Goal: Task Accomplishment & Management: Manage account settings

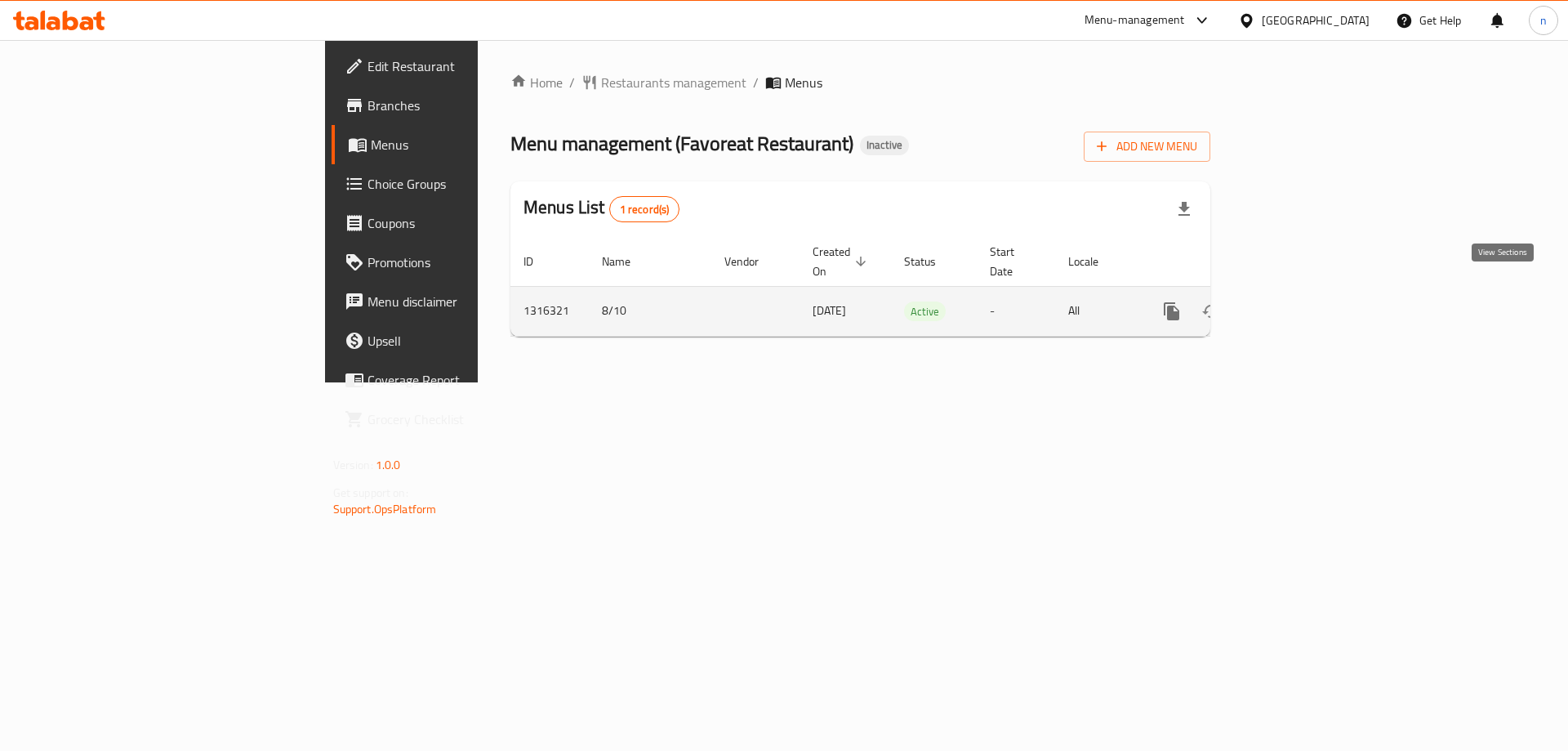
click at [1300, 301] on icon "enhanced table" at bounding box center [1289, 311] width 20 height 20
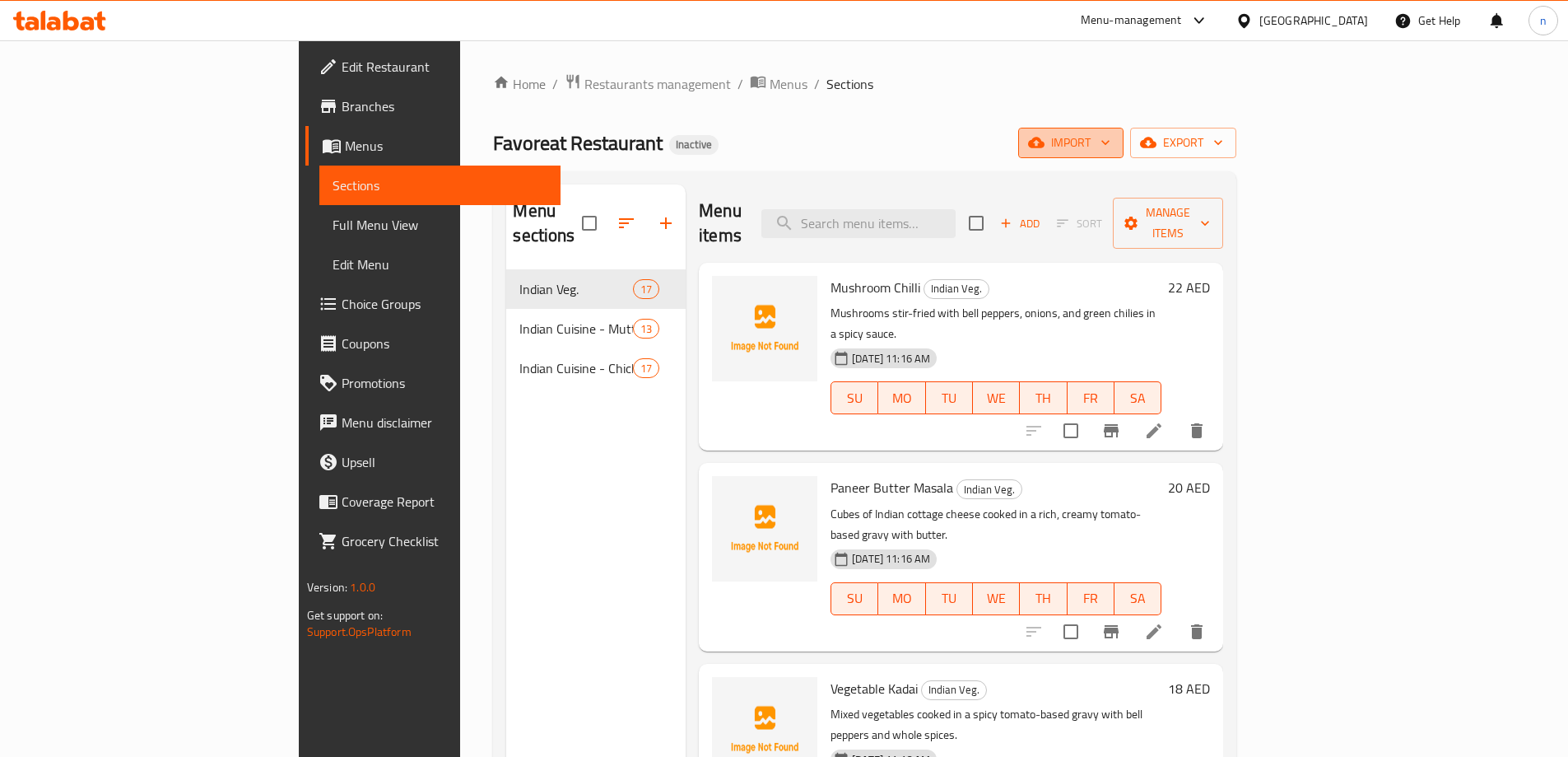
click at [1111, 142] on span "import" at bounding box center [1071, 143] width 79 height 21
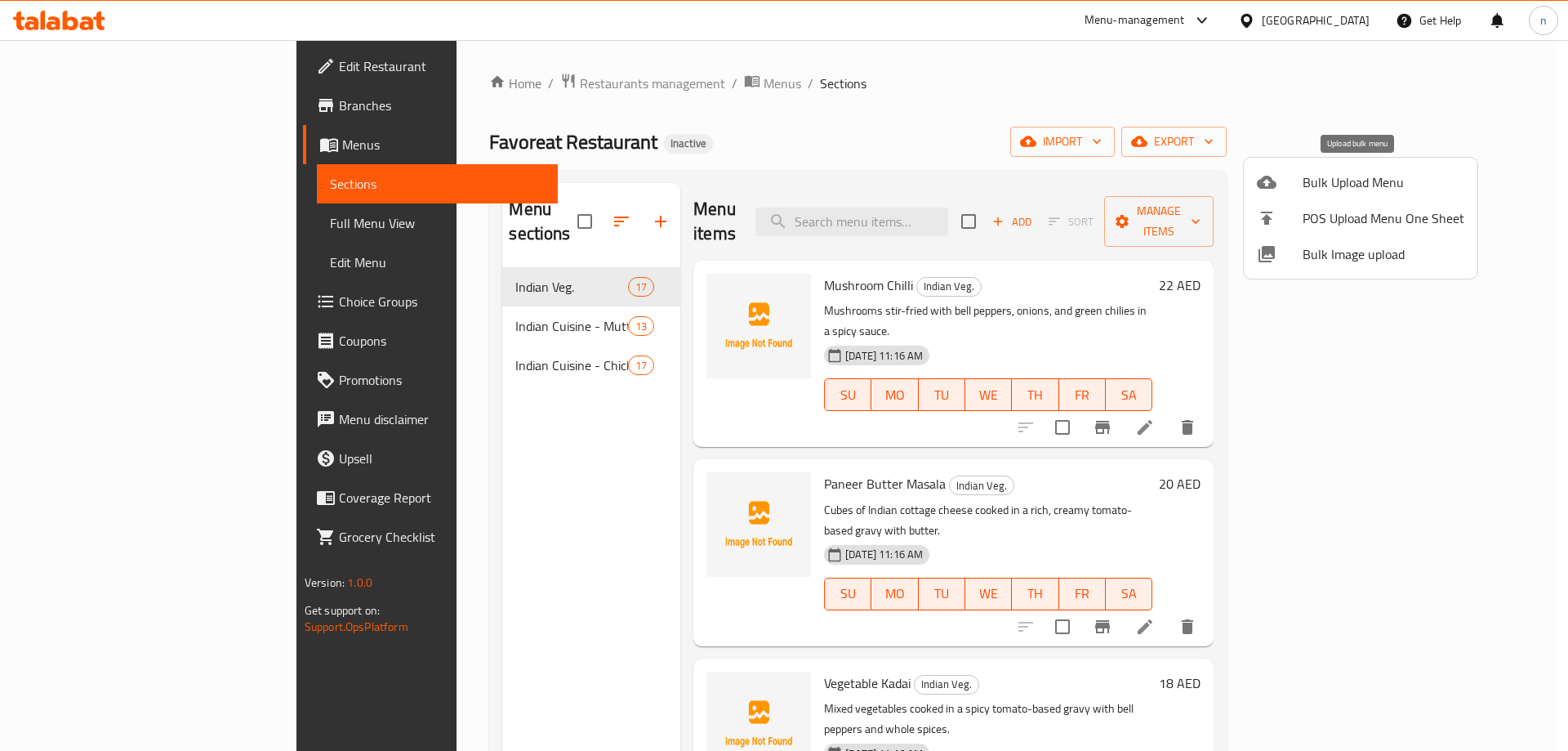
click at [1313, 182] on span "Bulk Upload Menu" at bounding box center [1383, 182] width 161 height 20
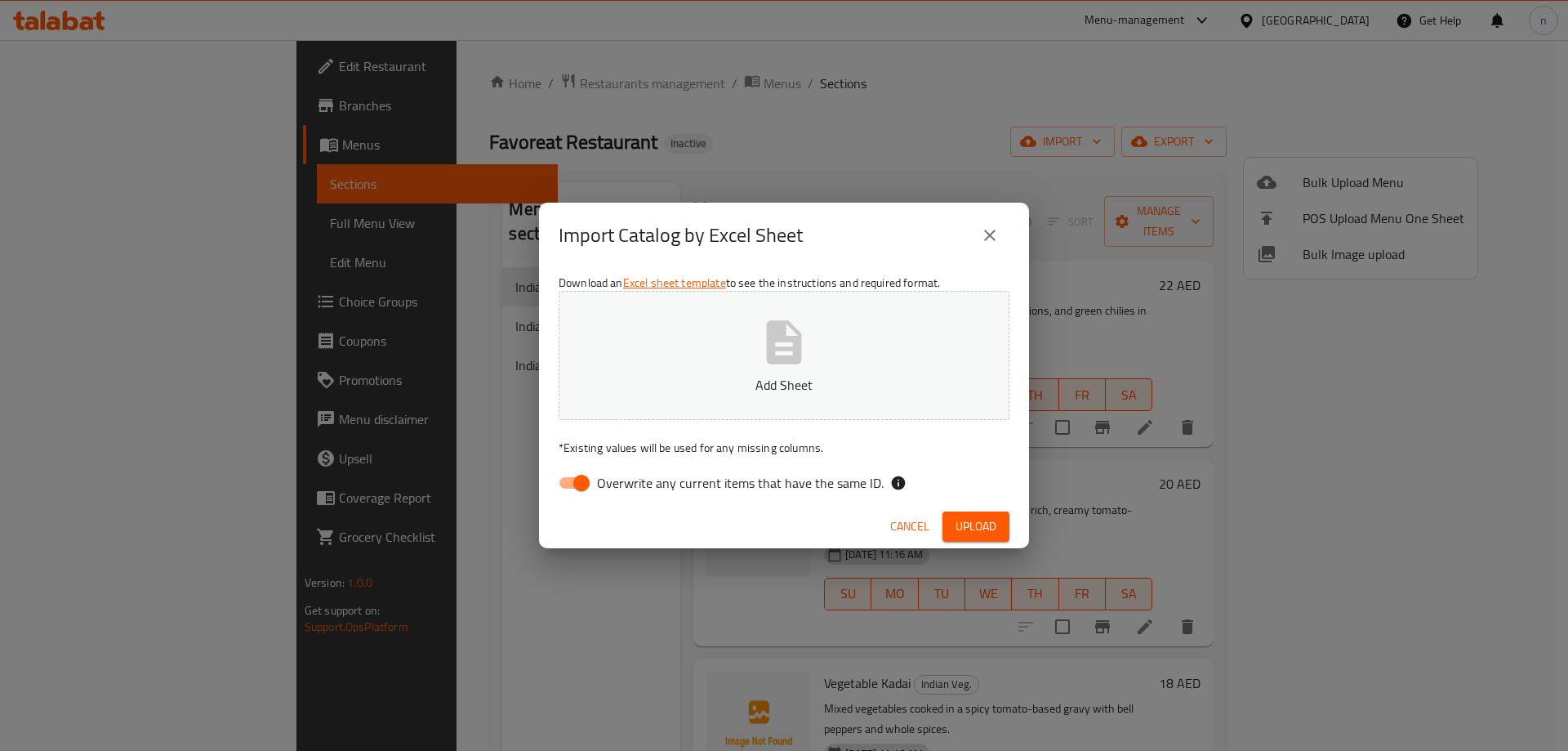
click at [574, 471] on input "Overwrite any current items that have the same ID." at bounding box center [582, 483] width 93 height 31
checkbox input "false"
click at [655, 363] on button "Add Sheet" at bounding box center [784, 356] width 450 height 129
click at [980, 514] on button "Upload" at bounding box center [976, 527] width 67 height 30
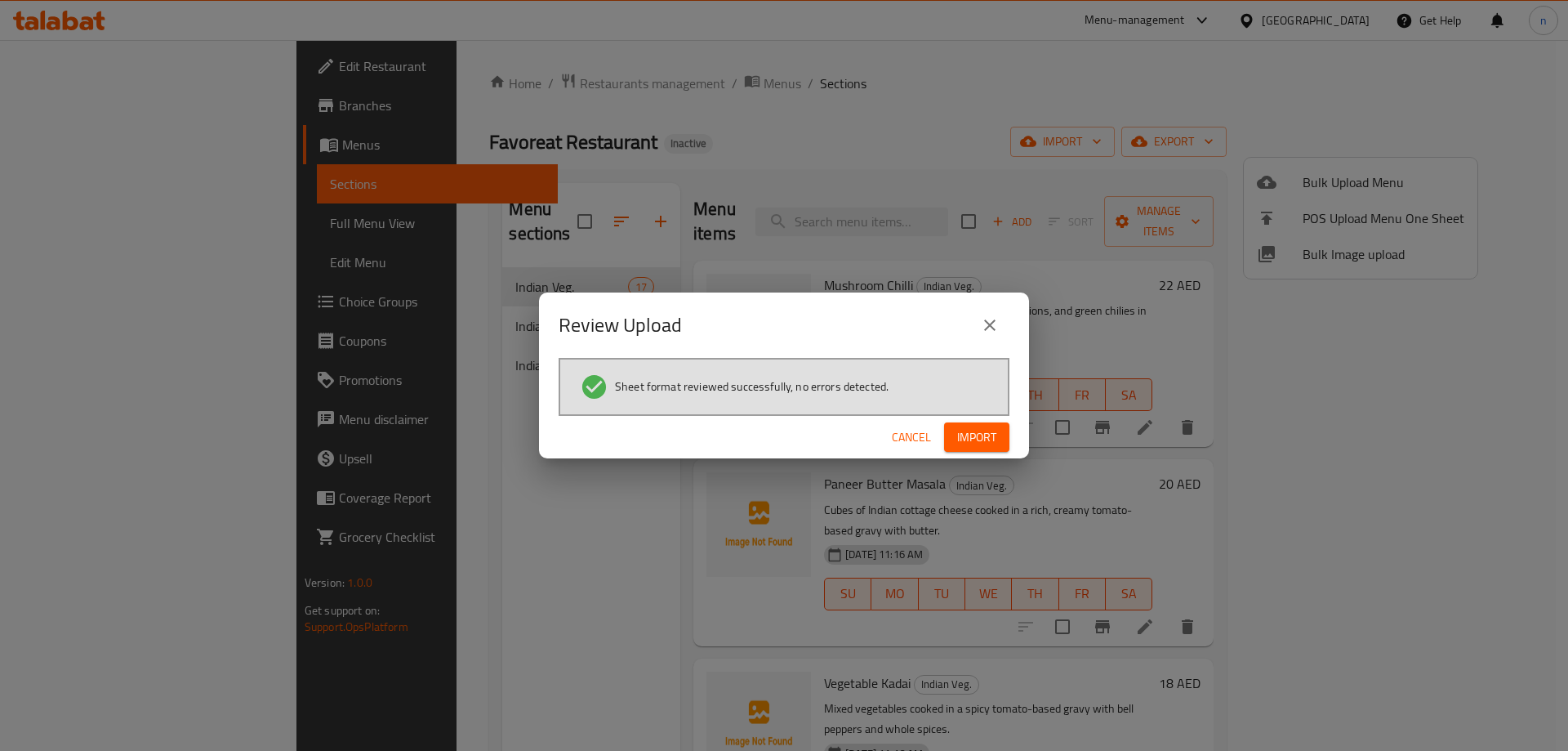
click at [984, 432] on span "Import" at bounding box center [976, 438] width 39 height 21
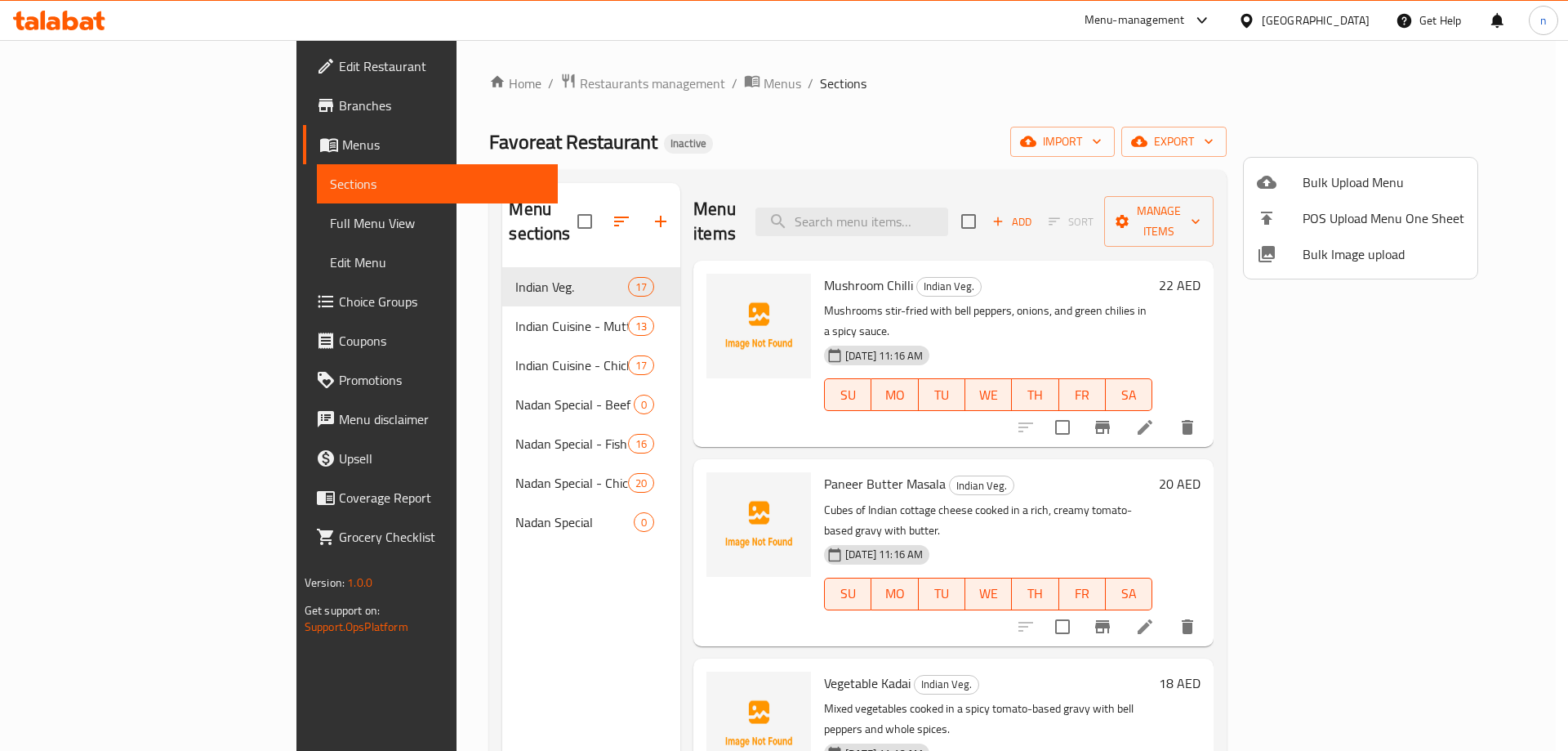
click at [548, 205] on div at bounding box center [784, 376] width 1568 height 751
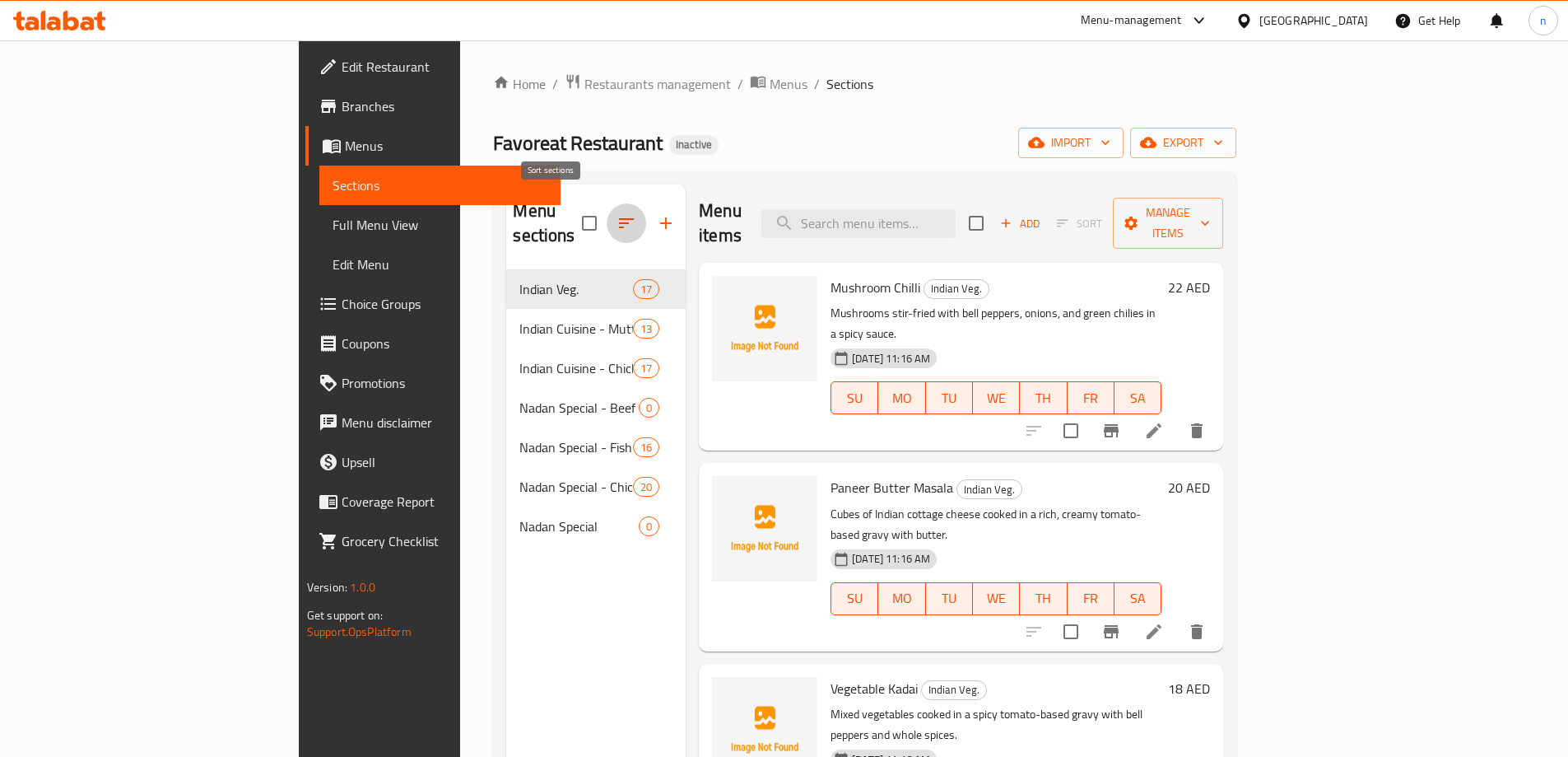
click at [617, 213] on icon "button" at bounding box center [626, 223] width 20 height 20
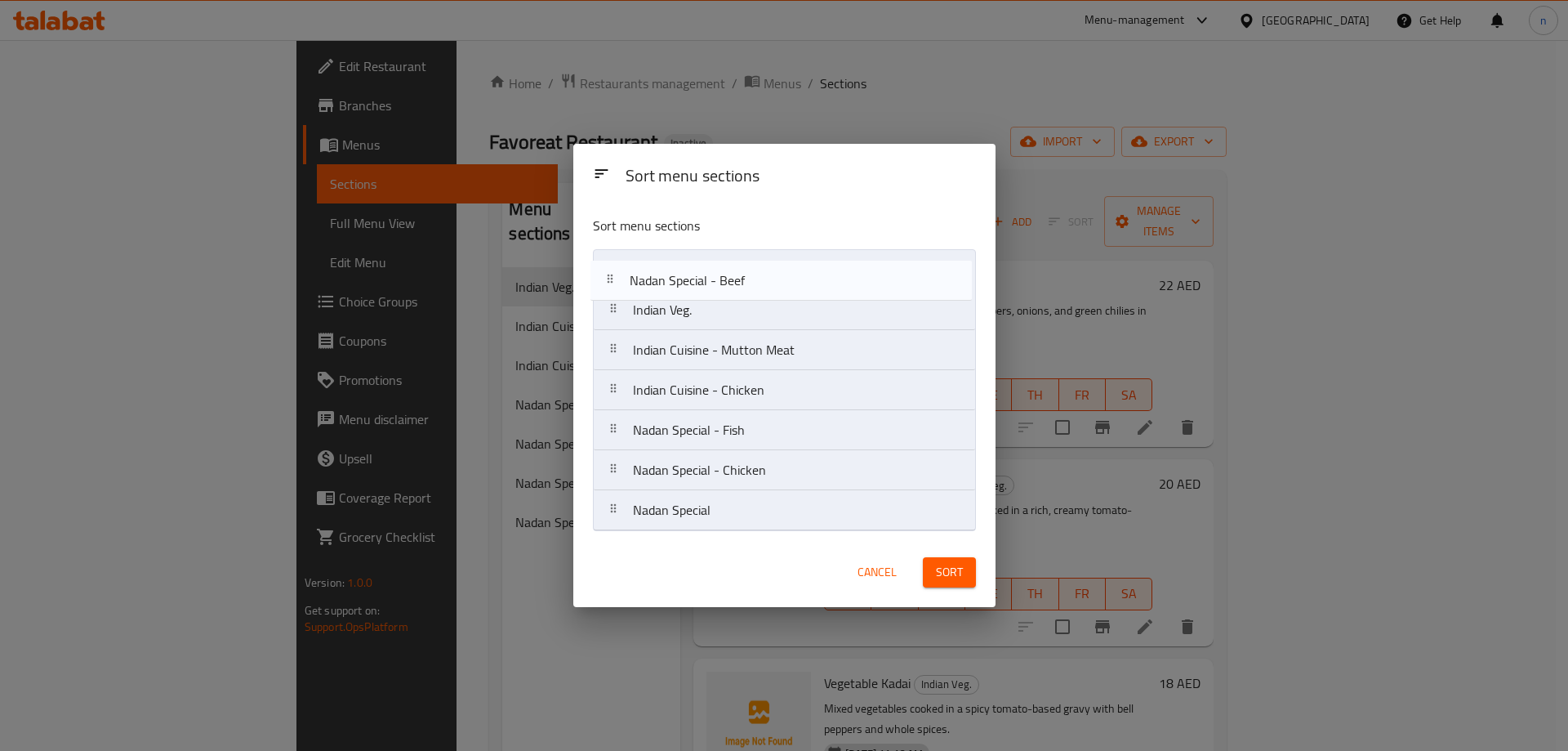
drag, startPoint x: 752, startPoint y: 397, endPoint x: 748, endPoint y: 280, distance: 117.1
click at [748, 280] on nav "Indian Veg. Indian Cuisine - Mutton Meat Indian Cuisine - Chicken Nadan Special…" at bounding box center [784, 390] width 383 height 282
drag, startPoint x: 779, startPoint y: 407, endPoint x: 780, endPoint y: 281, distance: 126.0
click at [780, 281] on nav "Nadan Special - Beef Indian Veg. Indian Cuisine - Mutton Meat Indian Cuisine - …" at bounding box center [784, 390] width 383 height 282
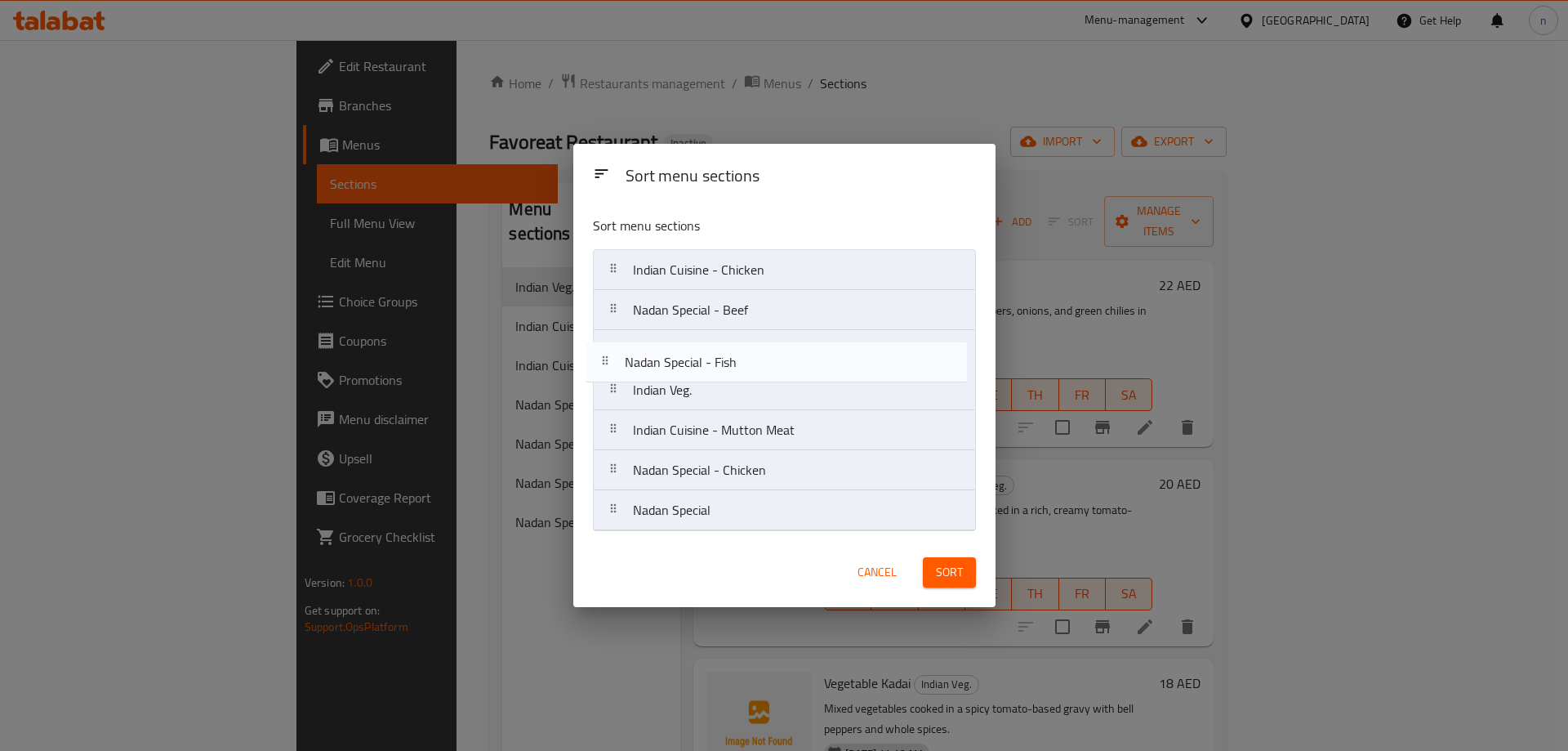
drag, startPoint x: 800, startPoint y: 442, endPoint x: 790, endPoint y: 369, distance: 73.7
click at [790, 369] on nav "Indian Cuisine - Chicken Nadan Special - Beef Indian Veg. Indian Cuisine - Mutt…" at bounding box center [784, 390] width 383 height 282
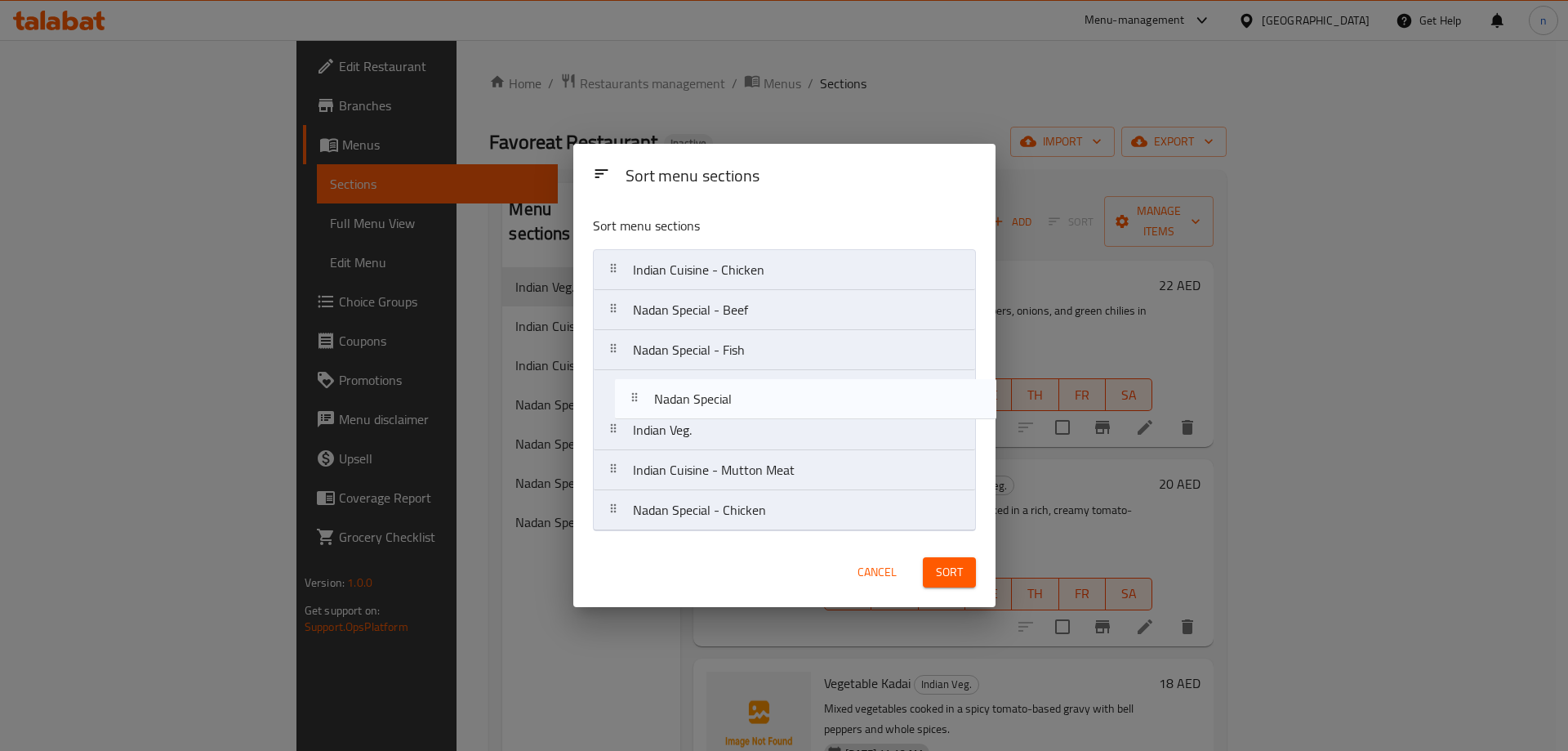
drag, startPoint x: 725, startPoint y: 520, endPoint x: 747, endPoint y: 403, distance: 119.1
click at [747, 403] on nav "Indian Cuisine - Chicken Nadan Special - Beef Nadan Special - Fish Indian Veg. …" at bounding box center [784, 390] width 383 height 282
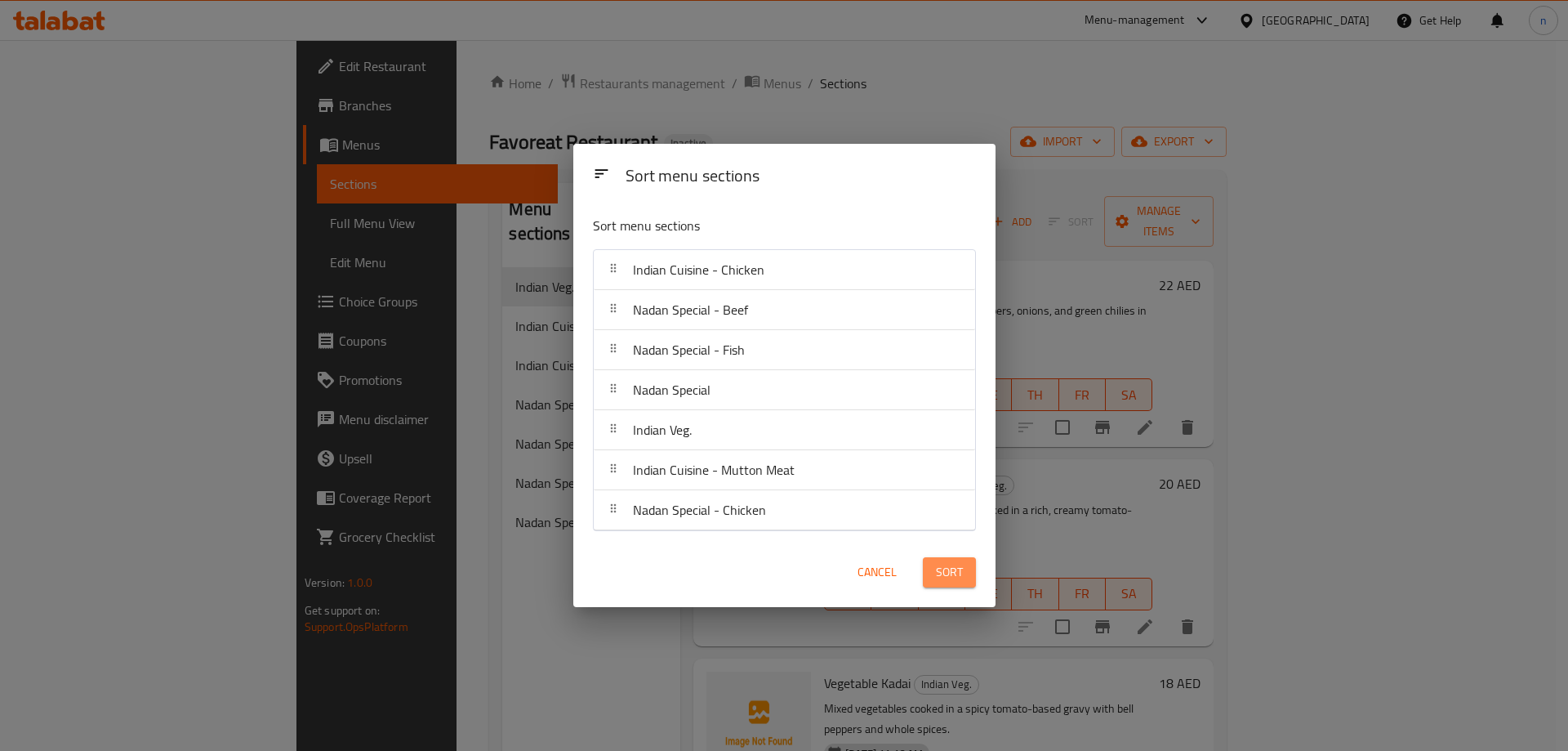
click at [942, 572] on span "Sort" at bounding box center [949, 572] width 27 height 21
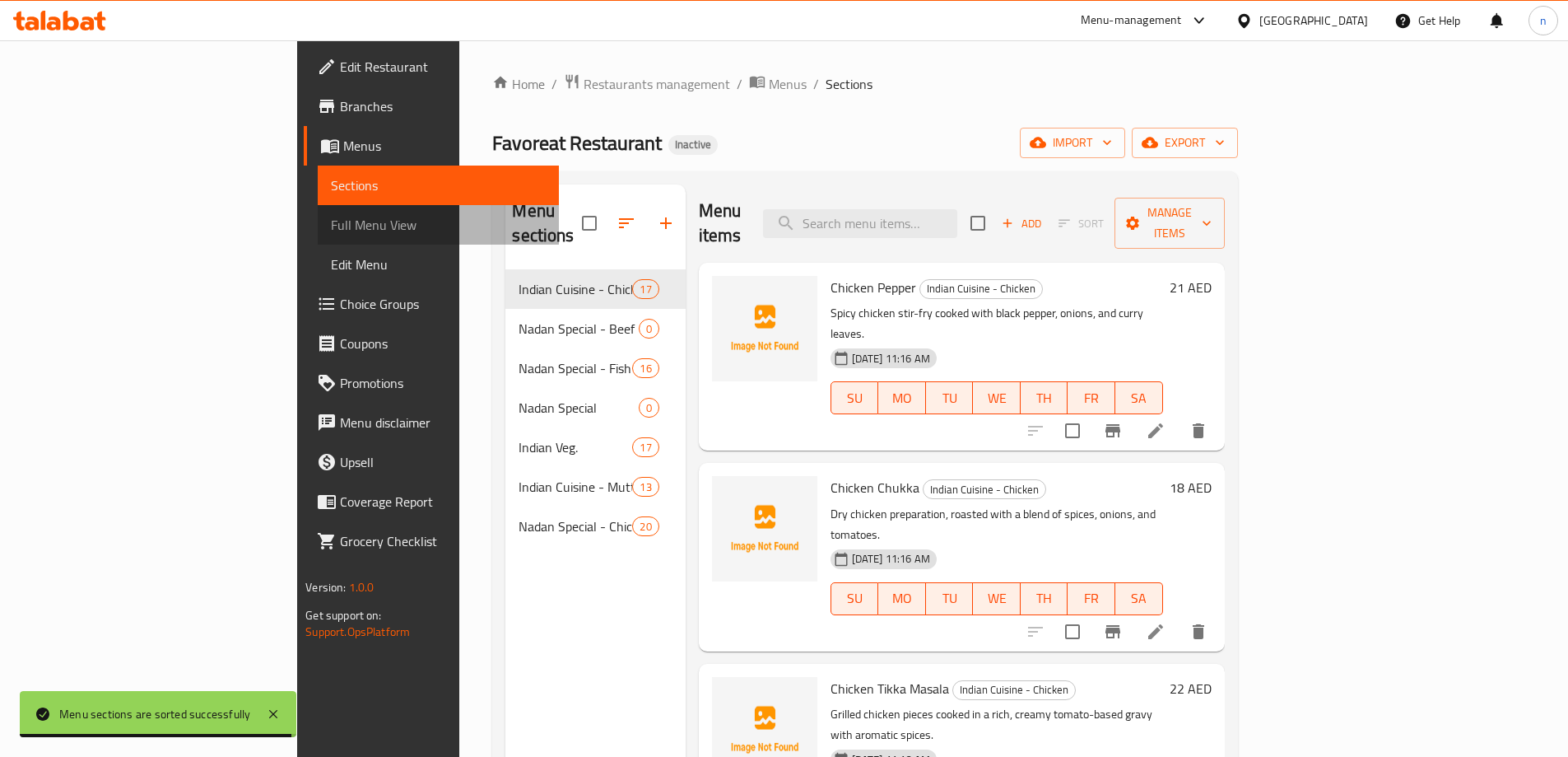
click at [330, 231] on span "Full Menu View" at bounding box center [437, 224] width 215 height 20
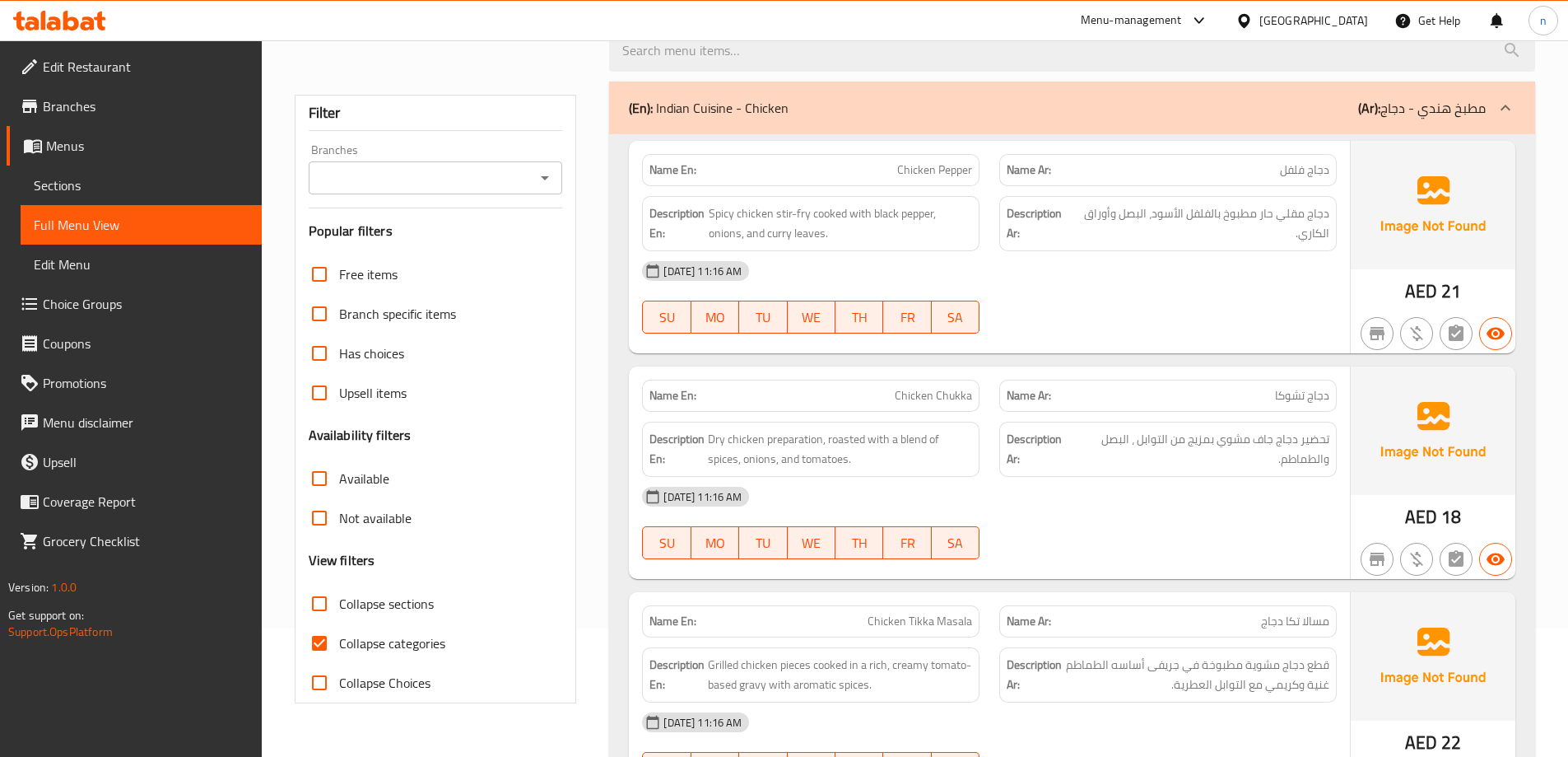
scroll to position [164, 0]
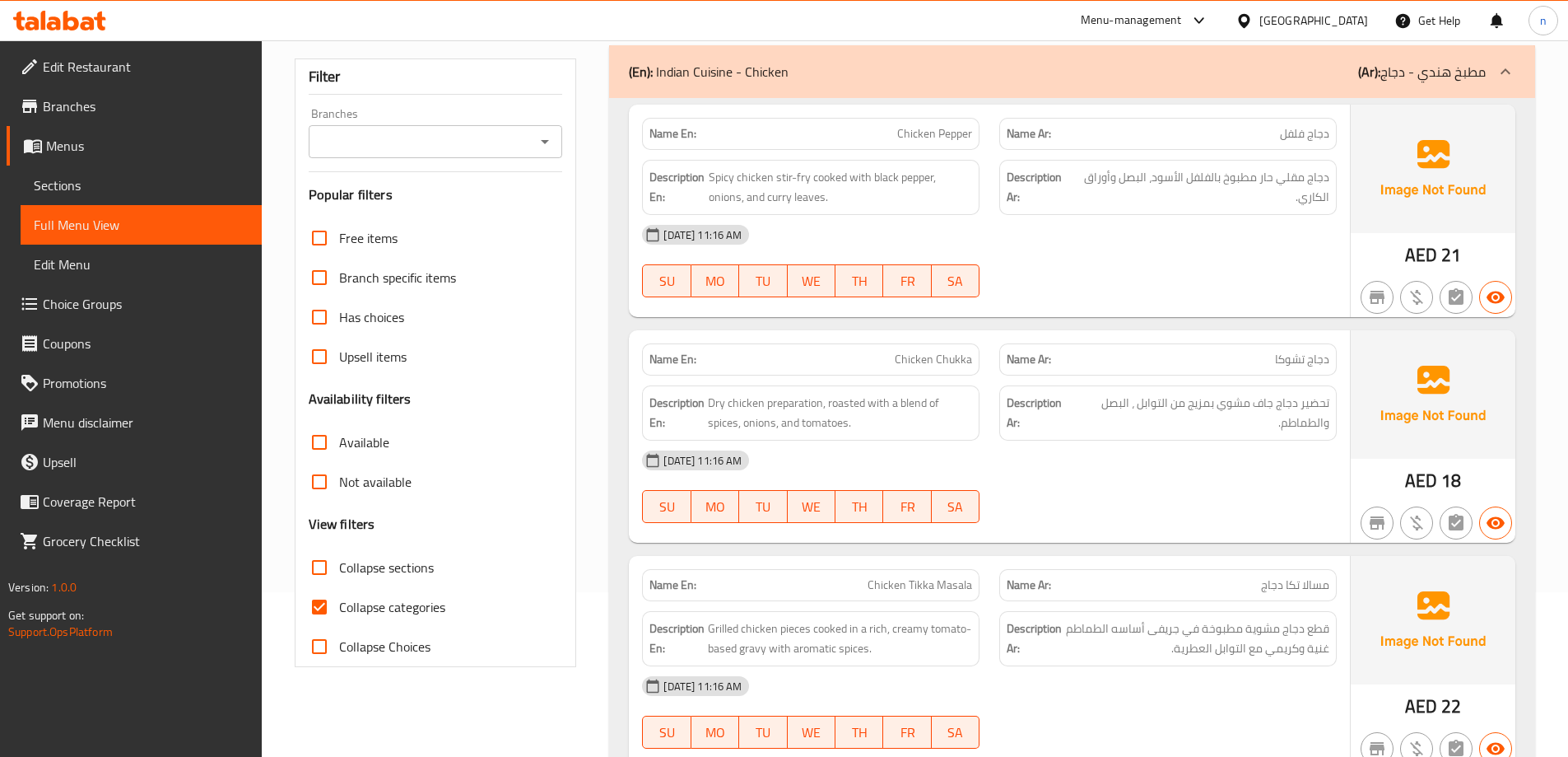
drag, startPoint x: 323, startPoint y: 600, endPoint x: 871, endPoint y: 559, distance: 549.5
click at [323, 601] on input "Collapse categories" at bounding box center [319, 606] width 39 height 39
checkbox input "false"
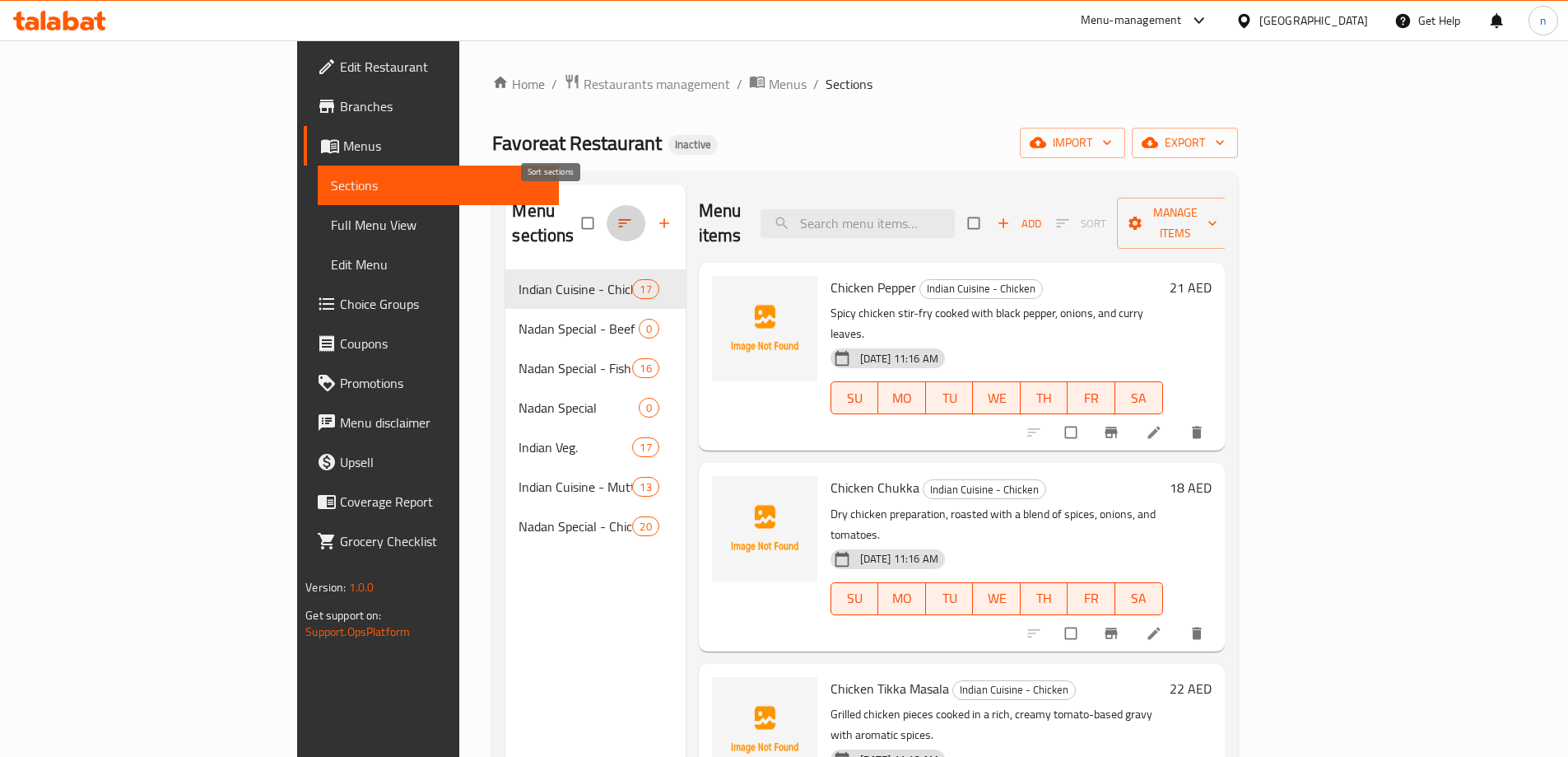
click at [617, 215] on icon "button" at bounding box center [624, 223] width 17 height 17
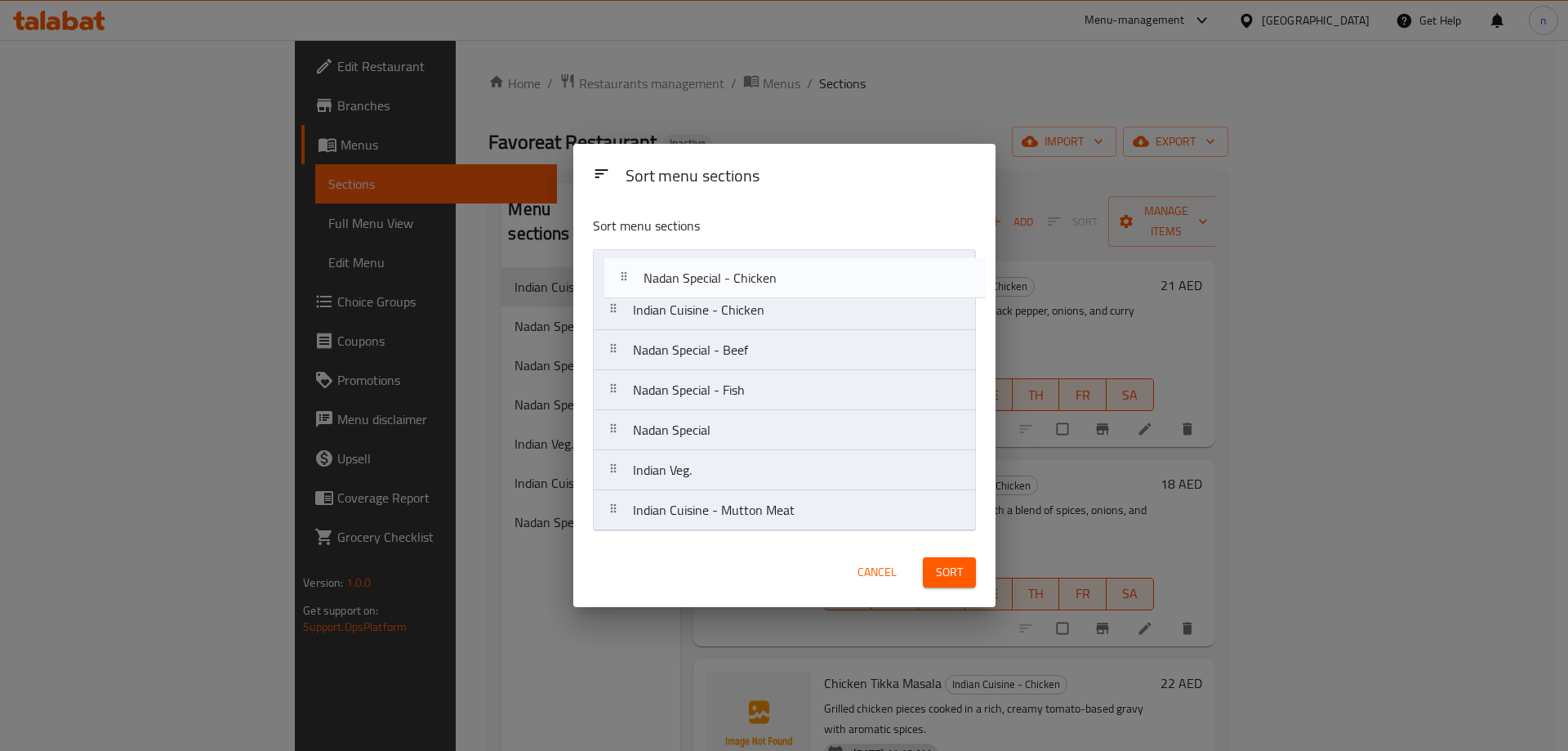
drag, startPoint x: 812, startPoint y: 527, endPoint x: 824, endPoint y: 287, distance: 240.3
click at [824, 287] on nav "Indian Cuisine - Chicken Nadan Special - Beef Nadan Special - Fish Nadan Specia…" at bounding box center [784, 390] width 383 height 282
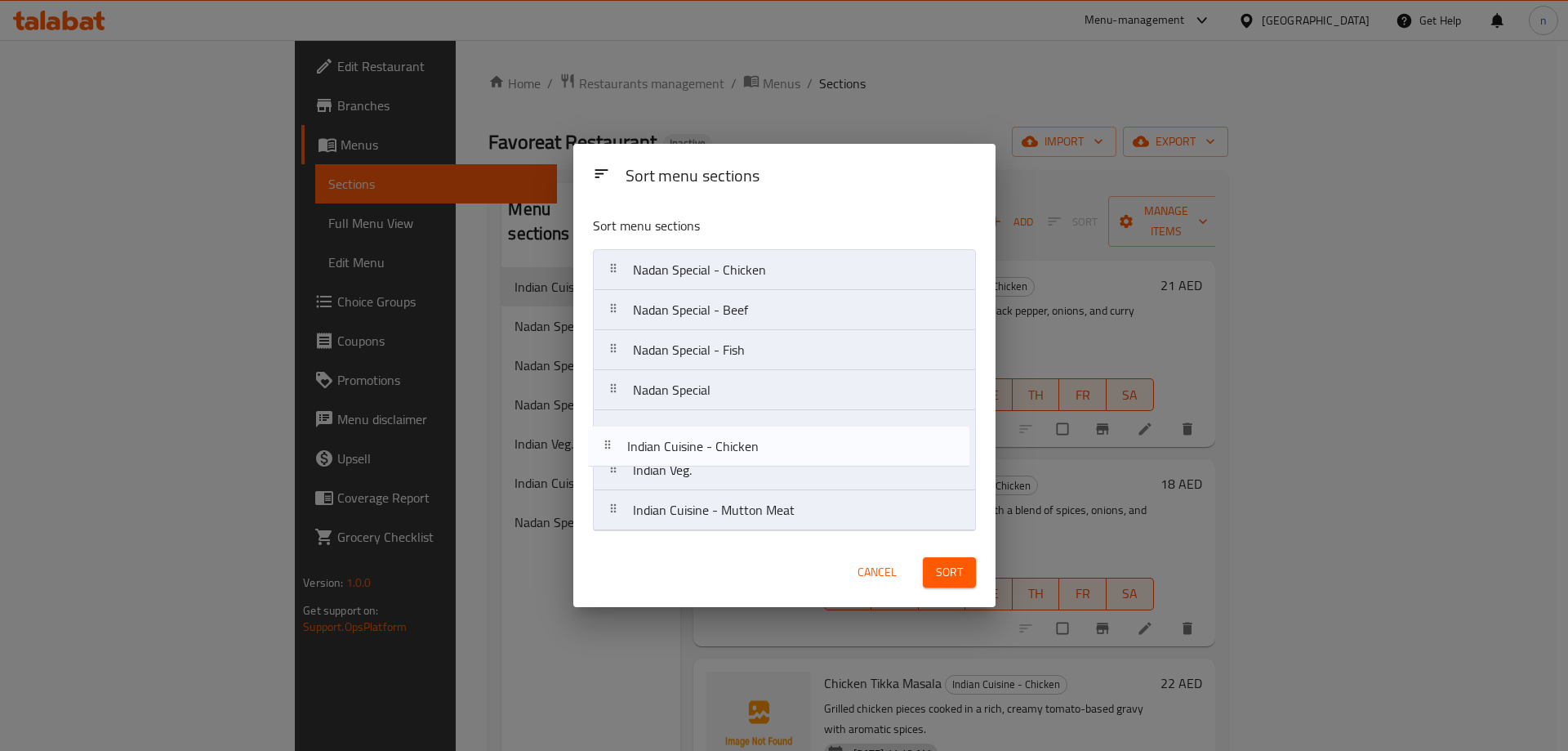
drag, startPoint x: 714, startPoint y: 312, endPoint x: 708, endPoint y: 456, distance: 144.1
click at [708, 456] on nav "Nadan Special - Chicken Indian Cuisine - Chicken Nadan Special - Beef Nadan Spe…" at bounding box center [784, 390] width 383 height 282
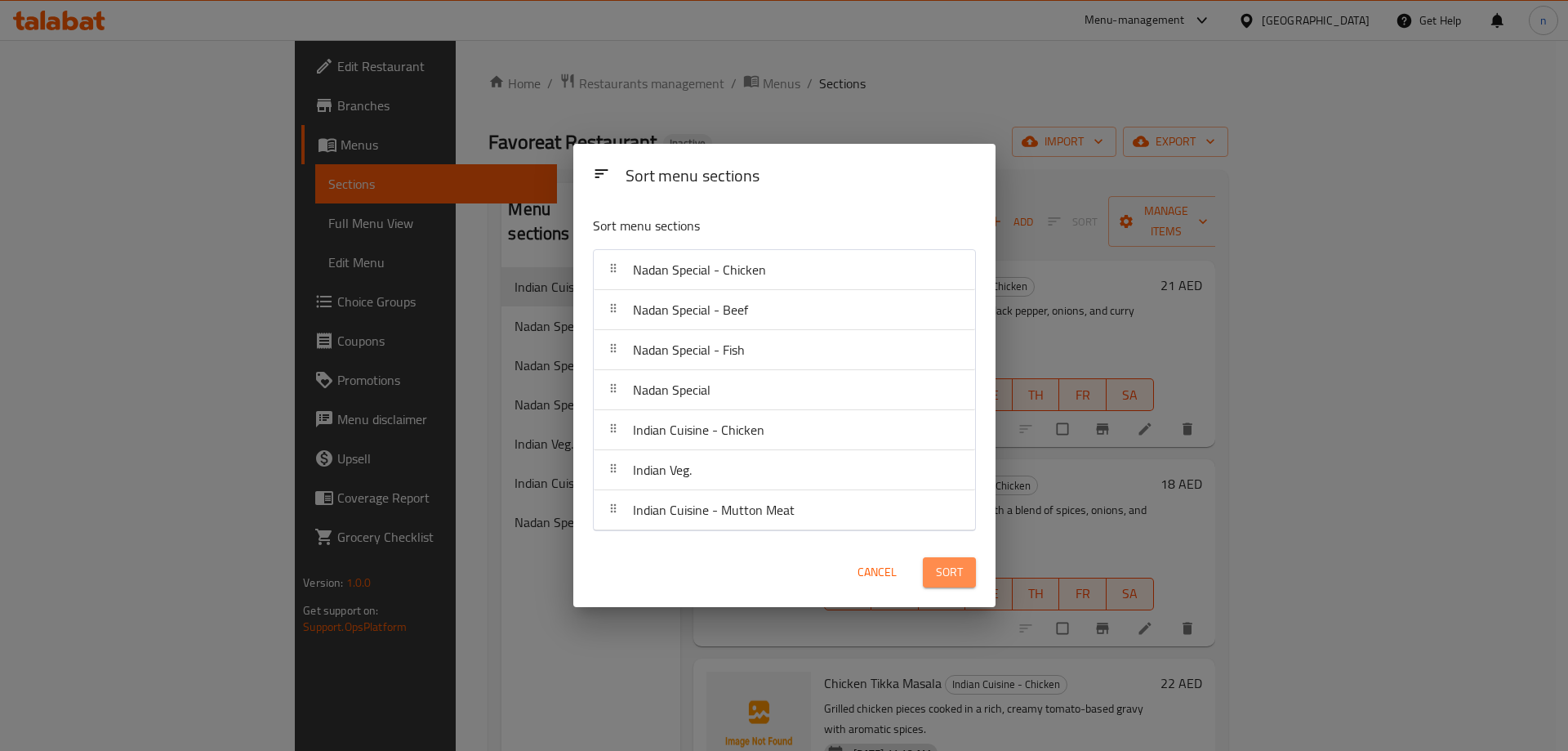
click at [957, 573] on span "Sort" at bounding box center [949, 572] width 27 height 21
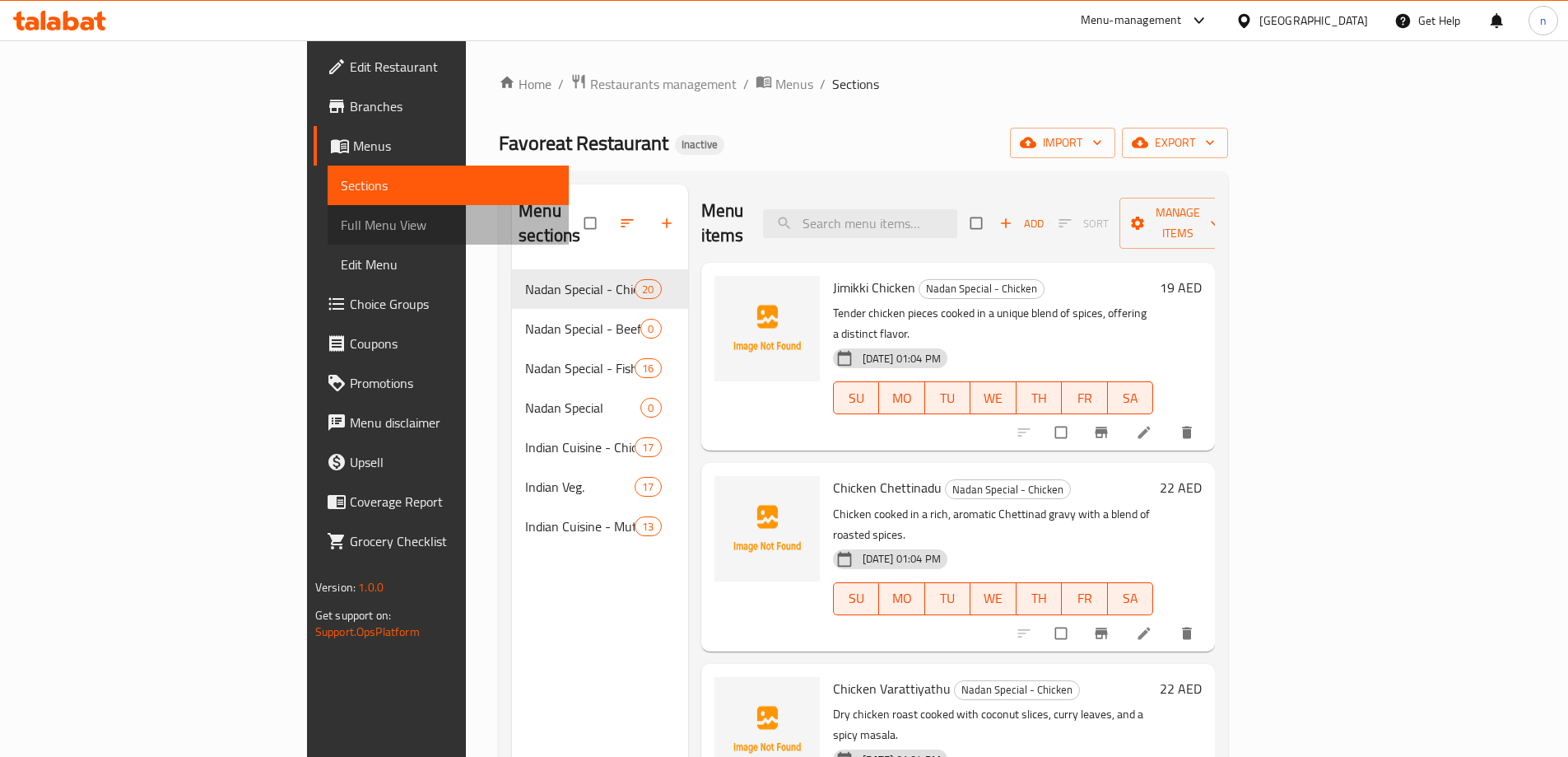
click at [341, 225] on span "Full Menu View" at bounding box center [448, 224] width 215 height 20
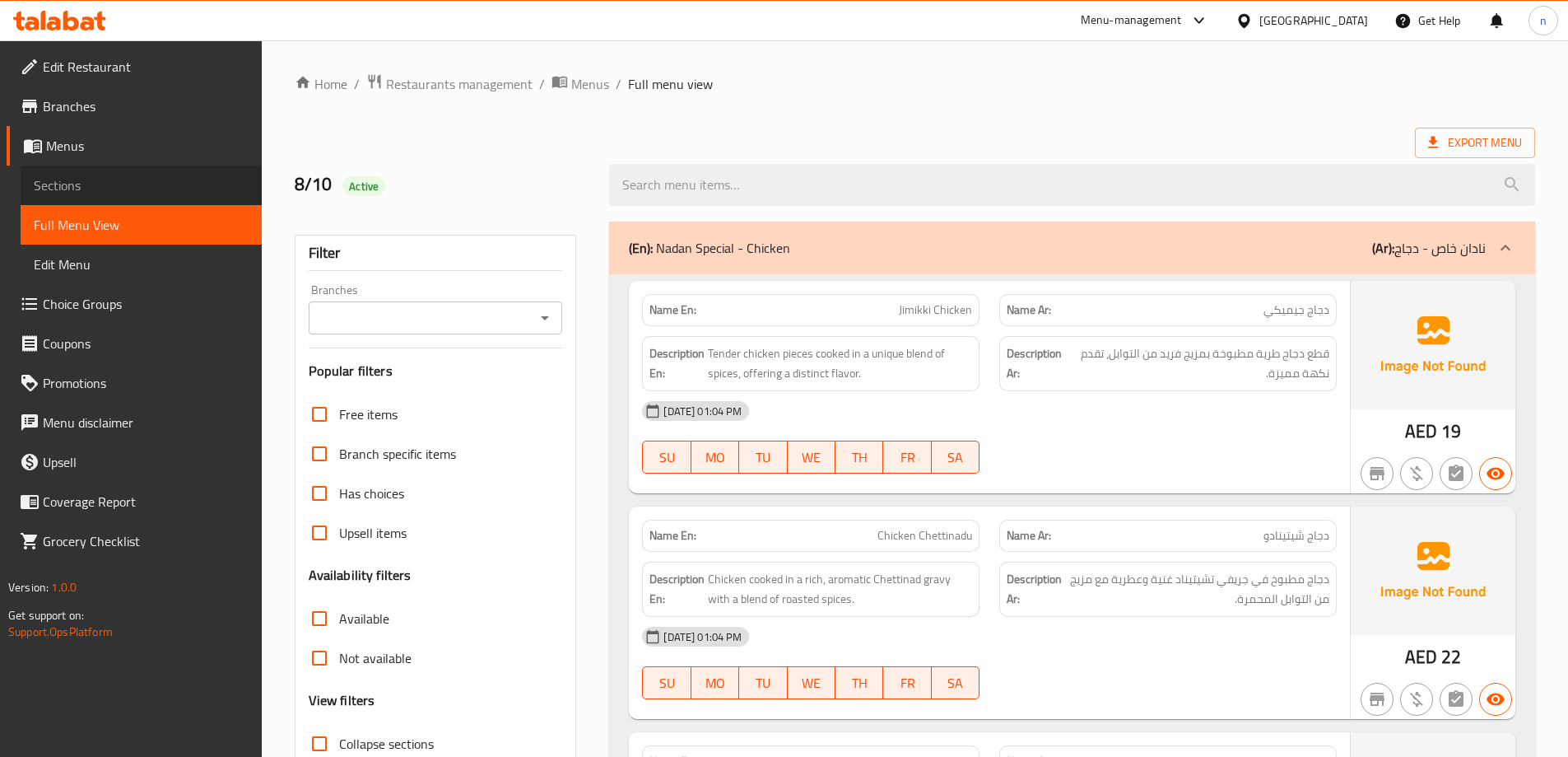
click at [102, 172] on link "Sections" at bounding box center [141, 184] width 241 height 39
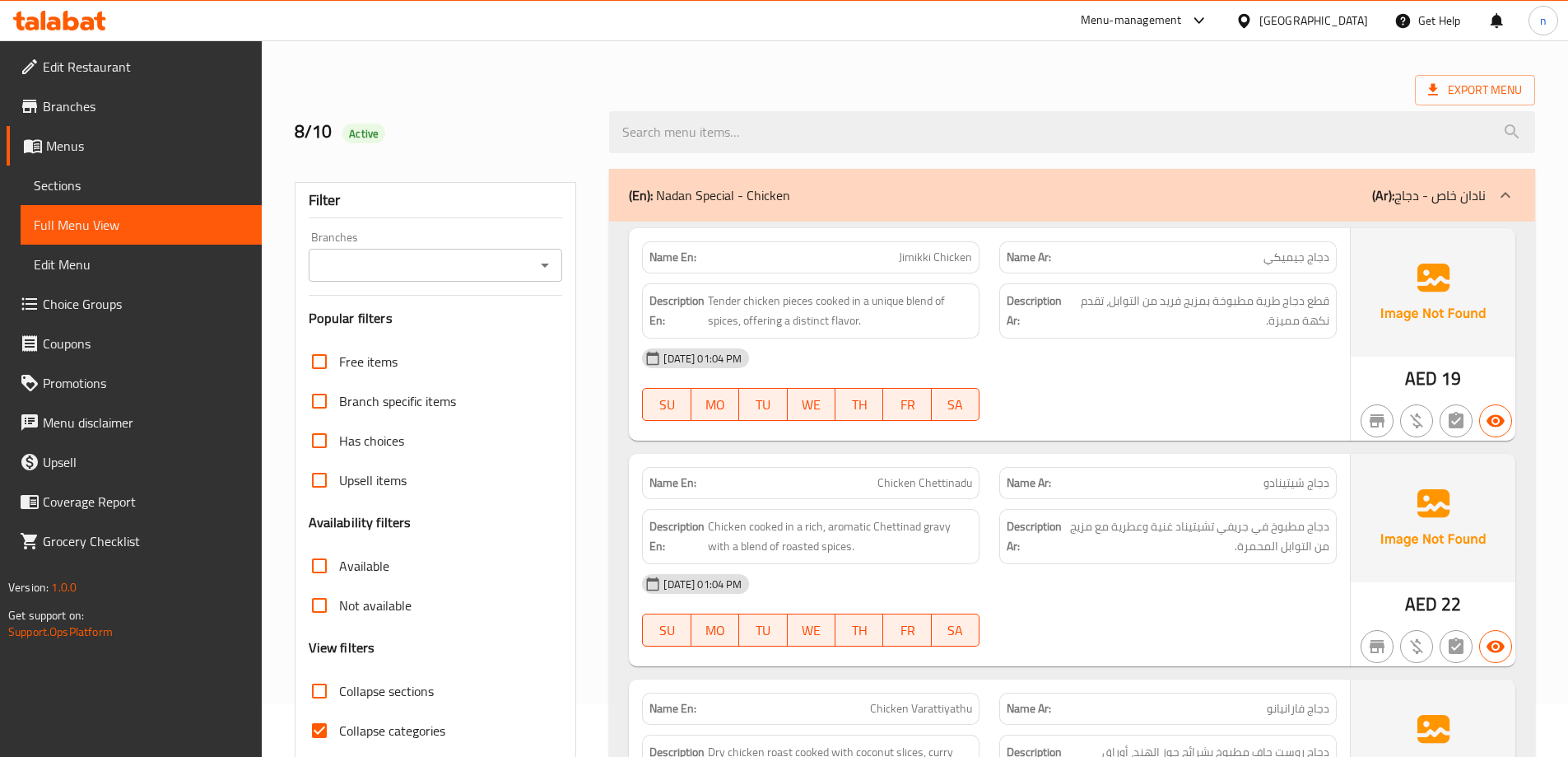
scroll to position [83, 0]
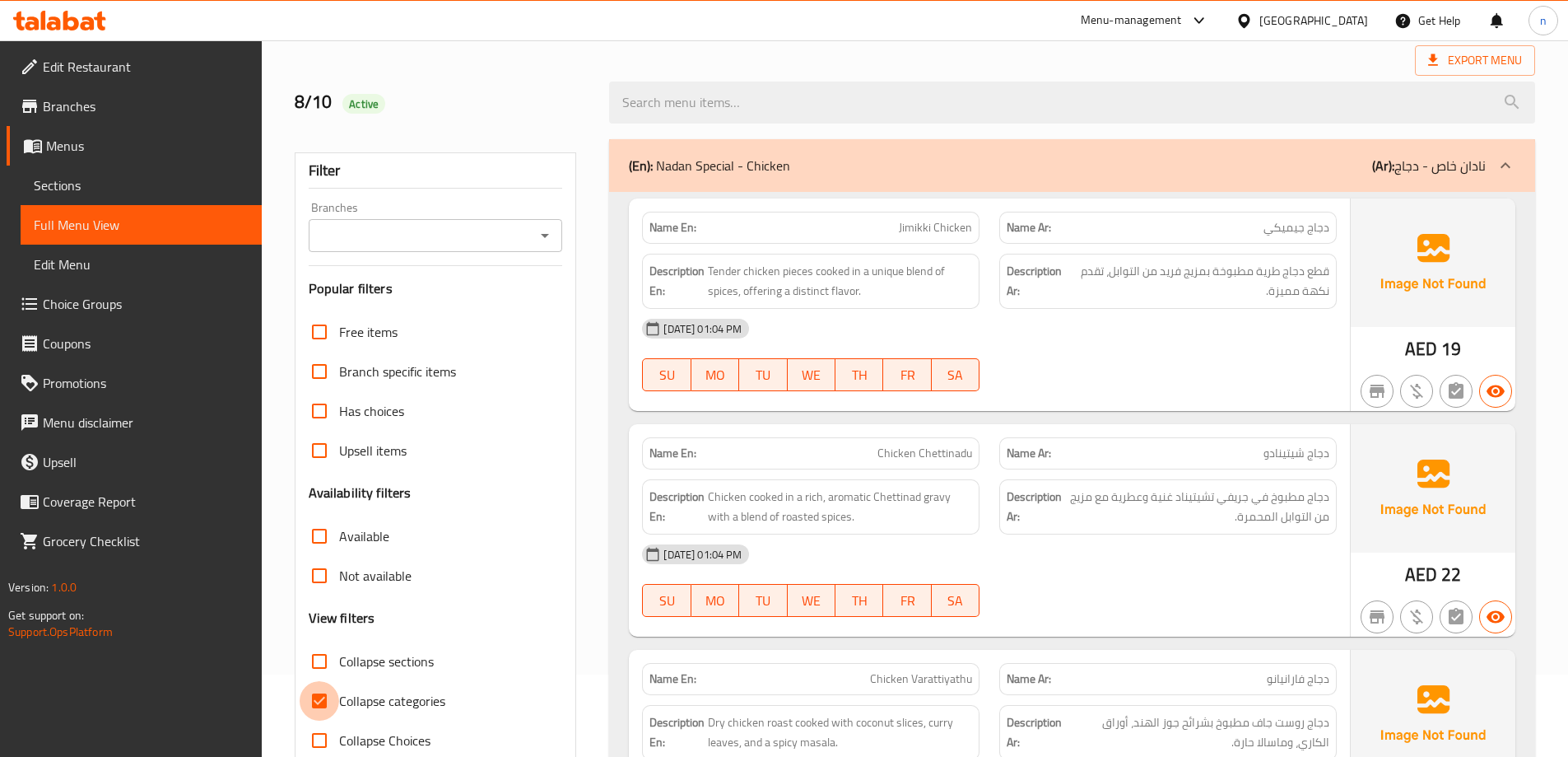
click at [322, 695] on input "Collapse categories" at bounding box center [319, 700] width 39 height 39
checkbox input "false"
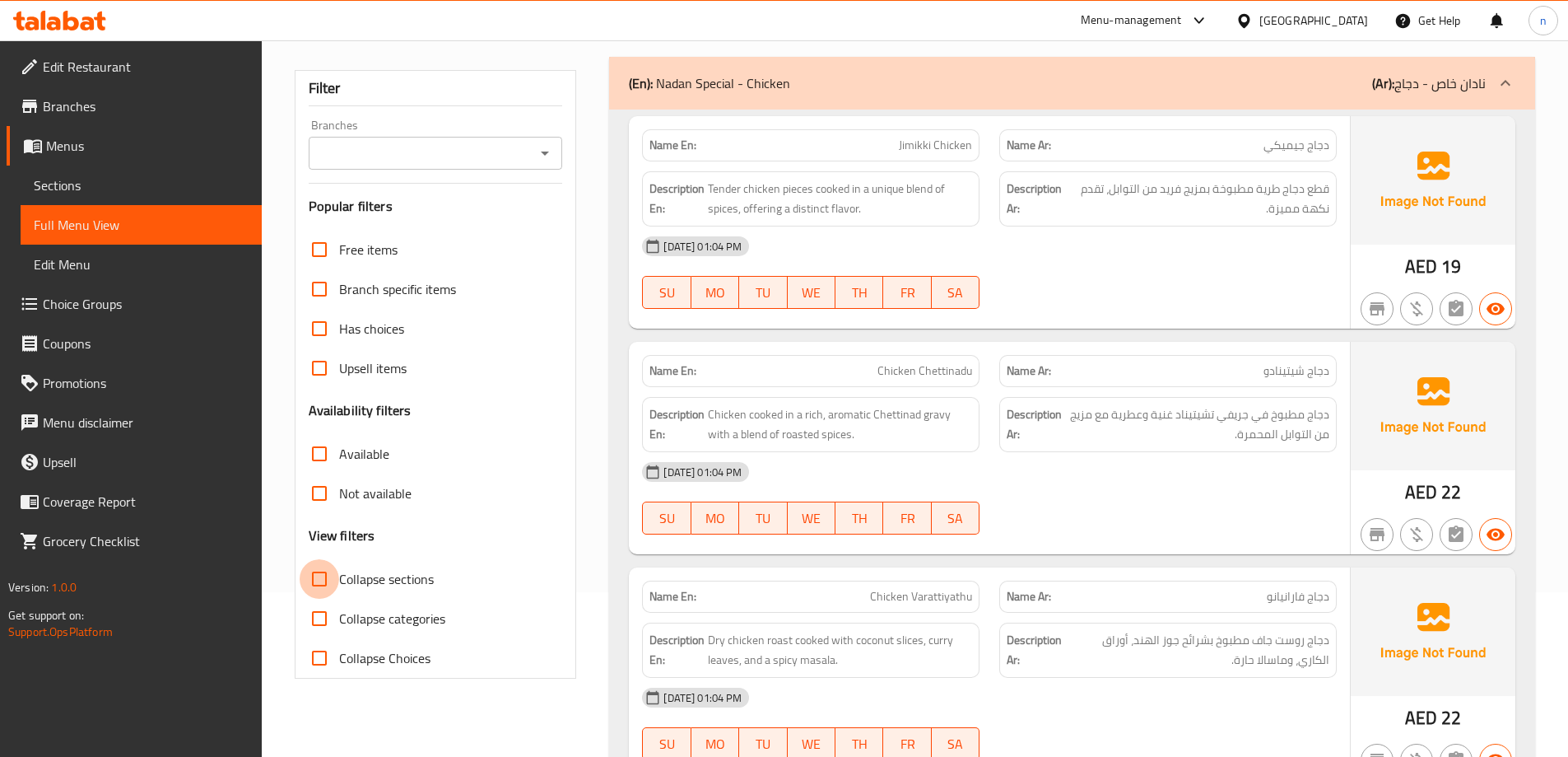
click at [317, 579] on input "Collapse sections" at bounding box center [319, 579] width 39 height 39
checkbox input "true"
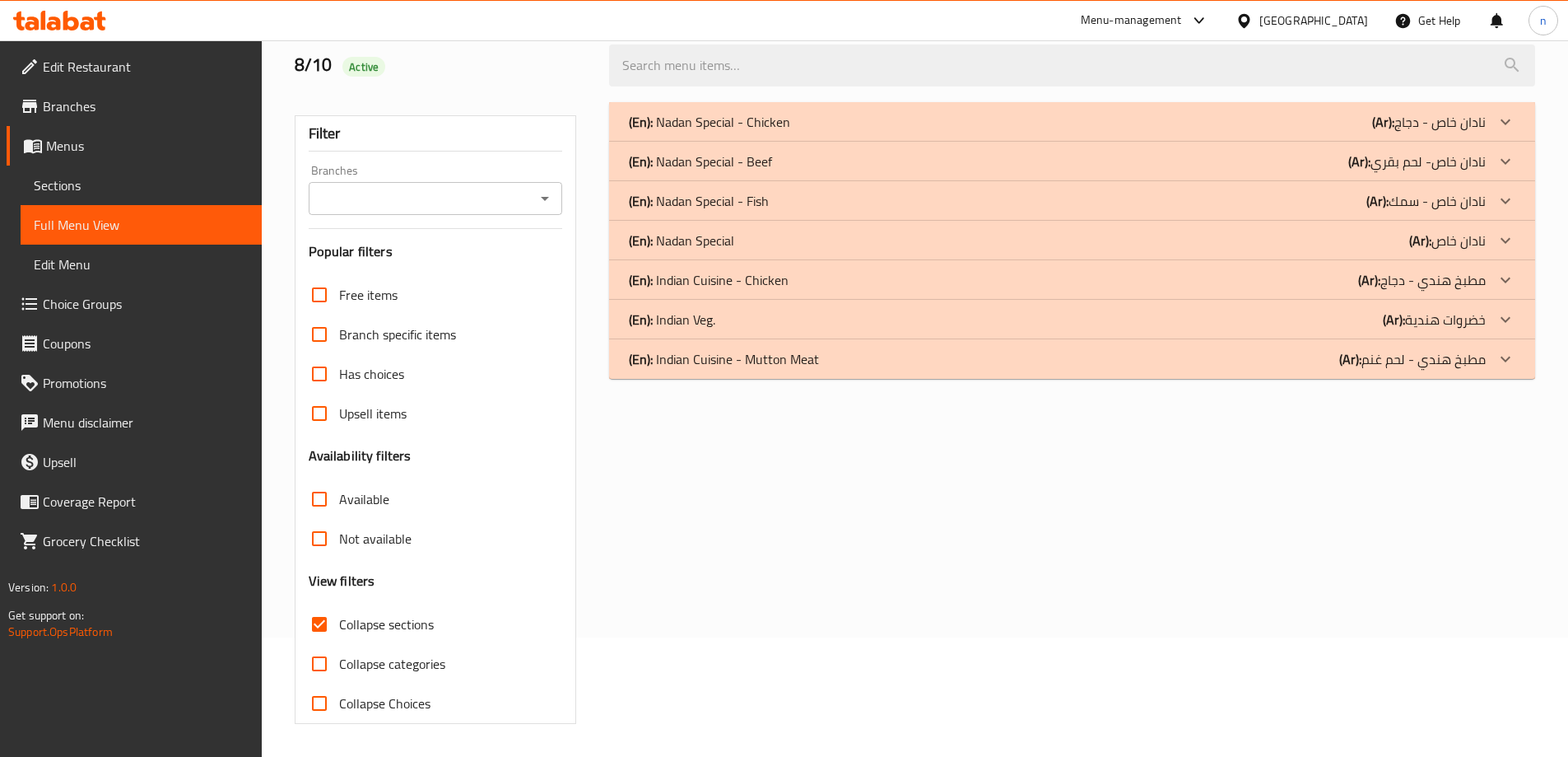
scroll to position [119, 0]
click at [1061, 118] on div "(En): Nadan Special - Chicken (Ar): نادان خاص - دجاج" at bounding box center [1057, 122] width 857 height 20
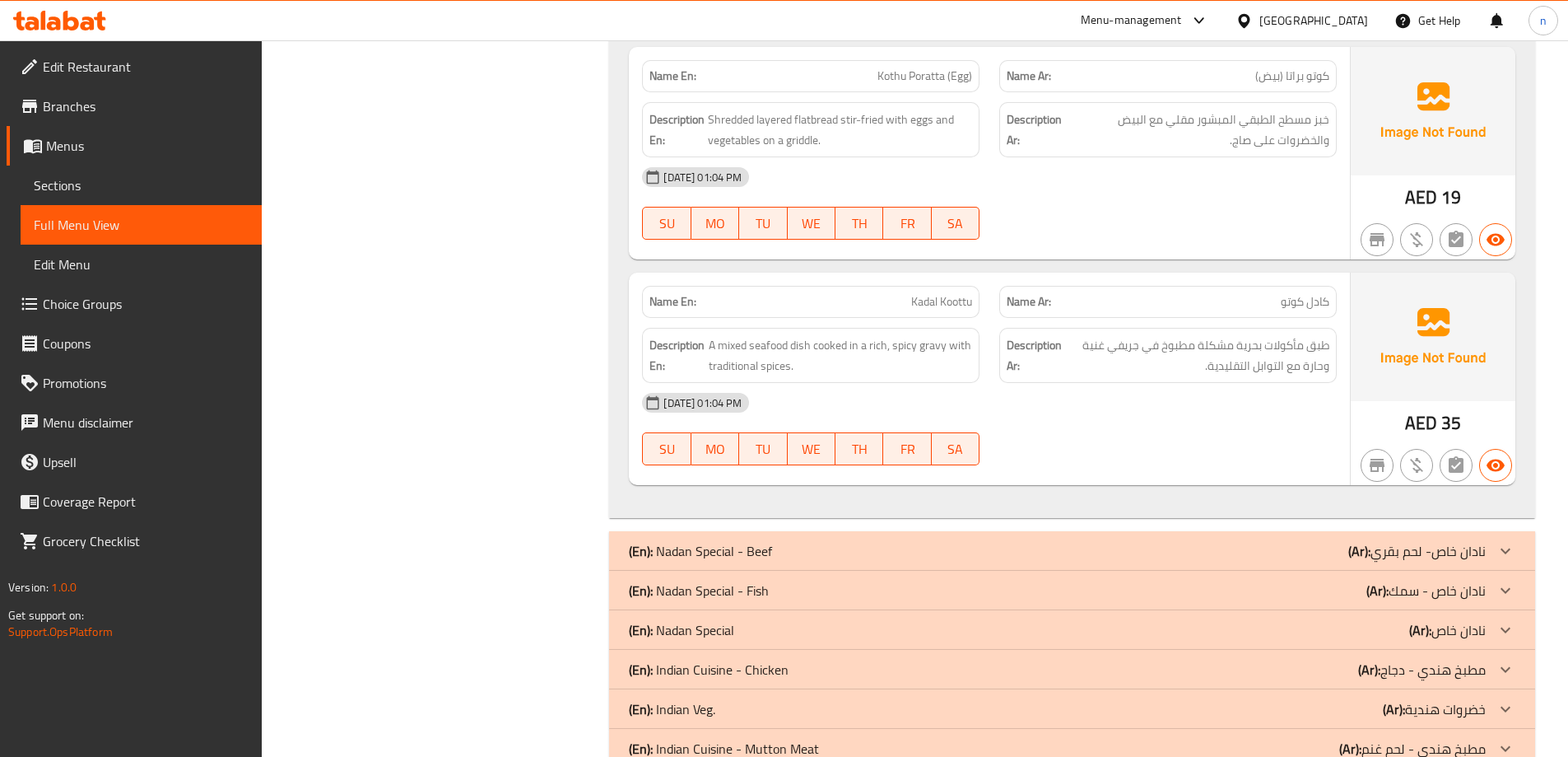
scroll to position [4611, 0]
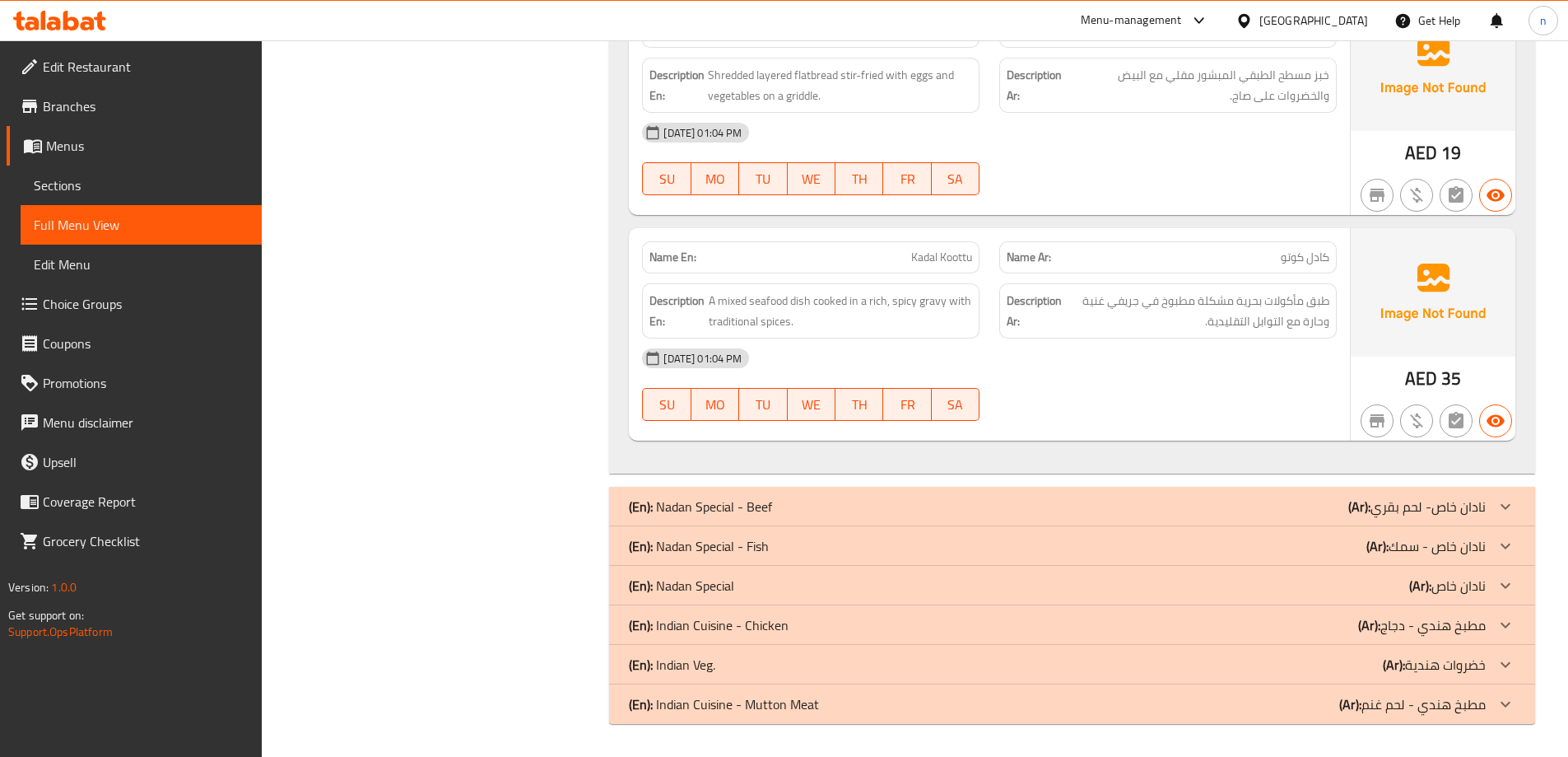
click at [1099, 516] on div "(En): Nadan Special - Beef (Ar): نادان خاص- لحم بقري" at bounding box center [1057, 506] width 857 height 20
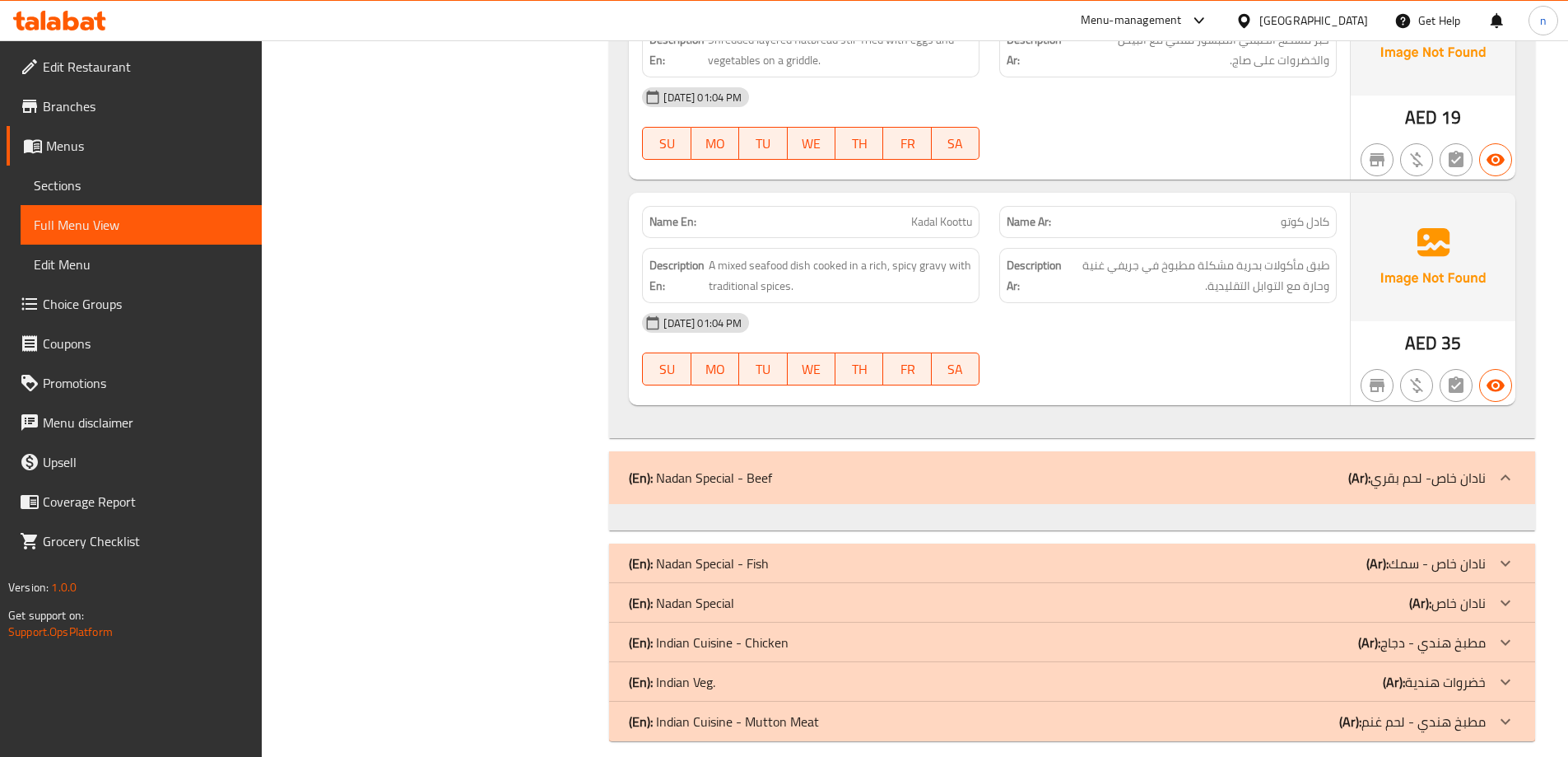
scroll to position [4664, 0]
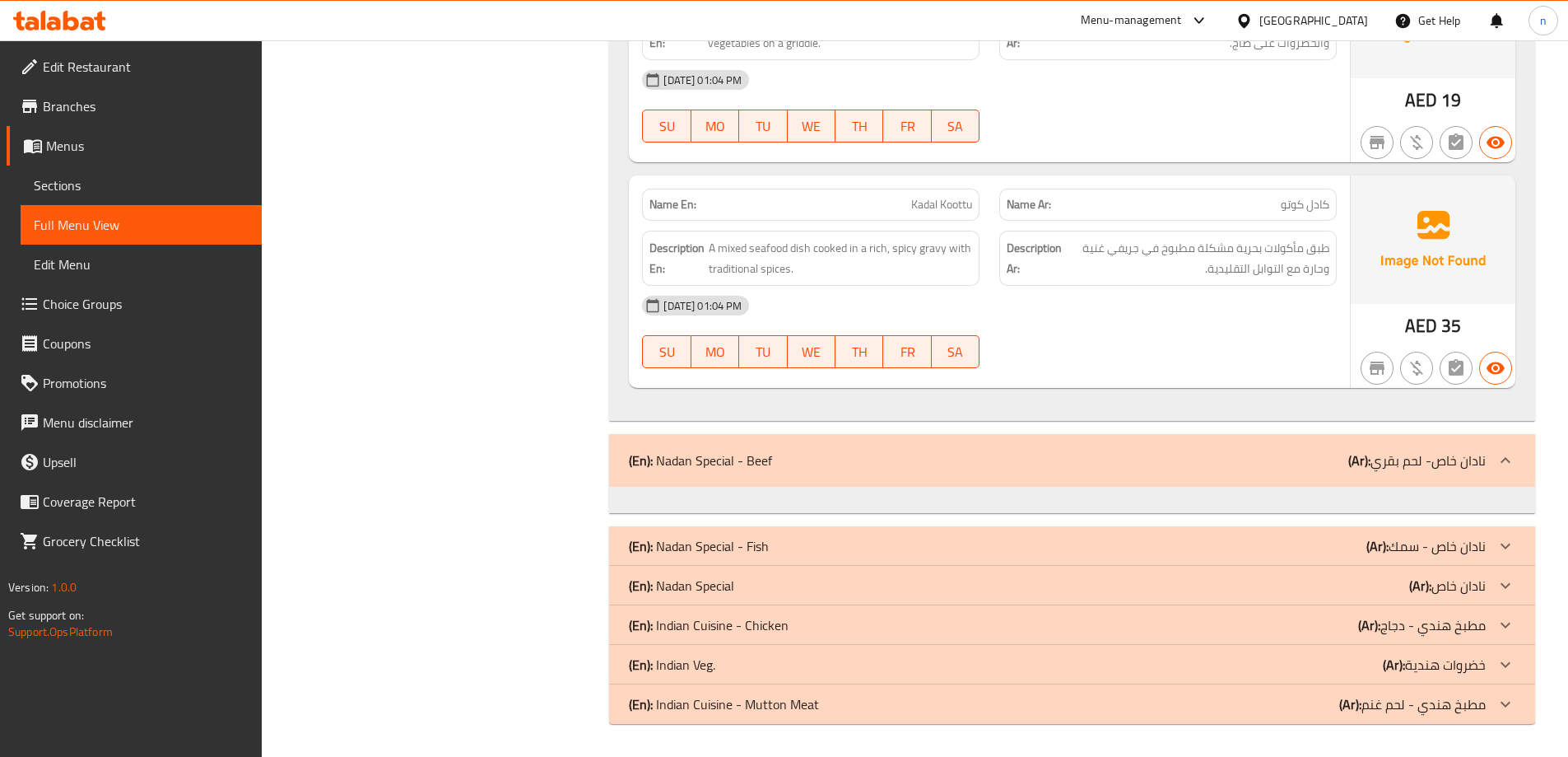
click at [861, 466] on div "(En): Nadan Special - Beef (Ar): نادان خاص- لحم بقري" at bounding box center [1057, 460] width 857 height 20
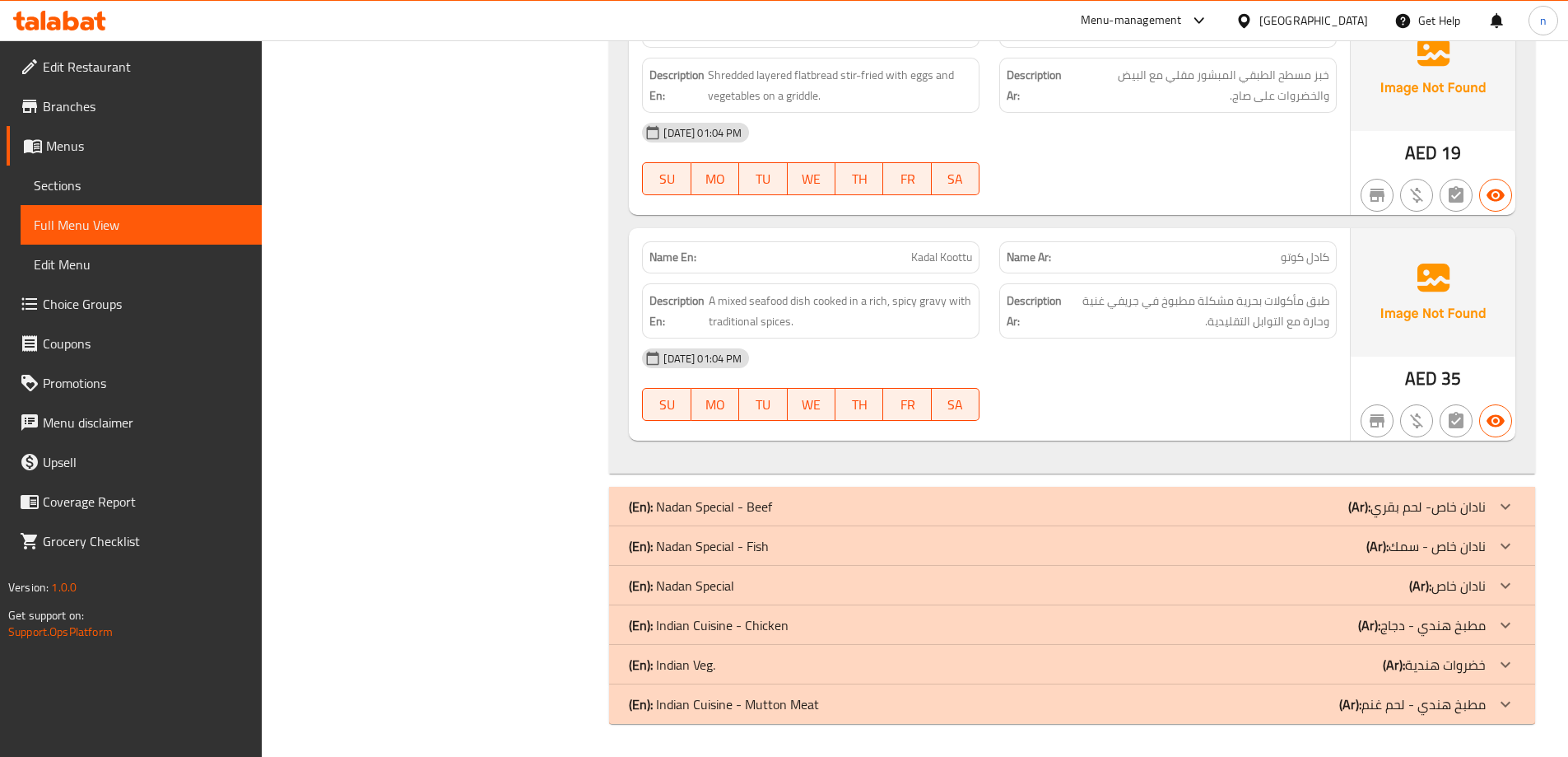
click at [853, 505] on div "(En): Nadan Special - Beef (Ar): نادان خاص- لحم بقري" at bounding box center [1057, 506] width 857 height 20
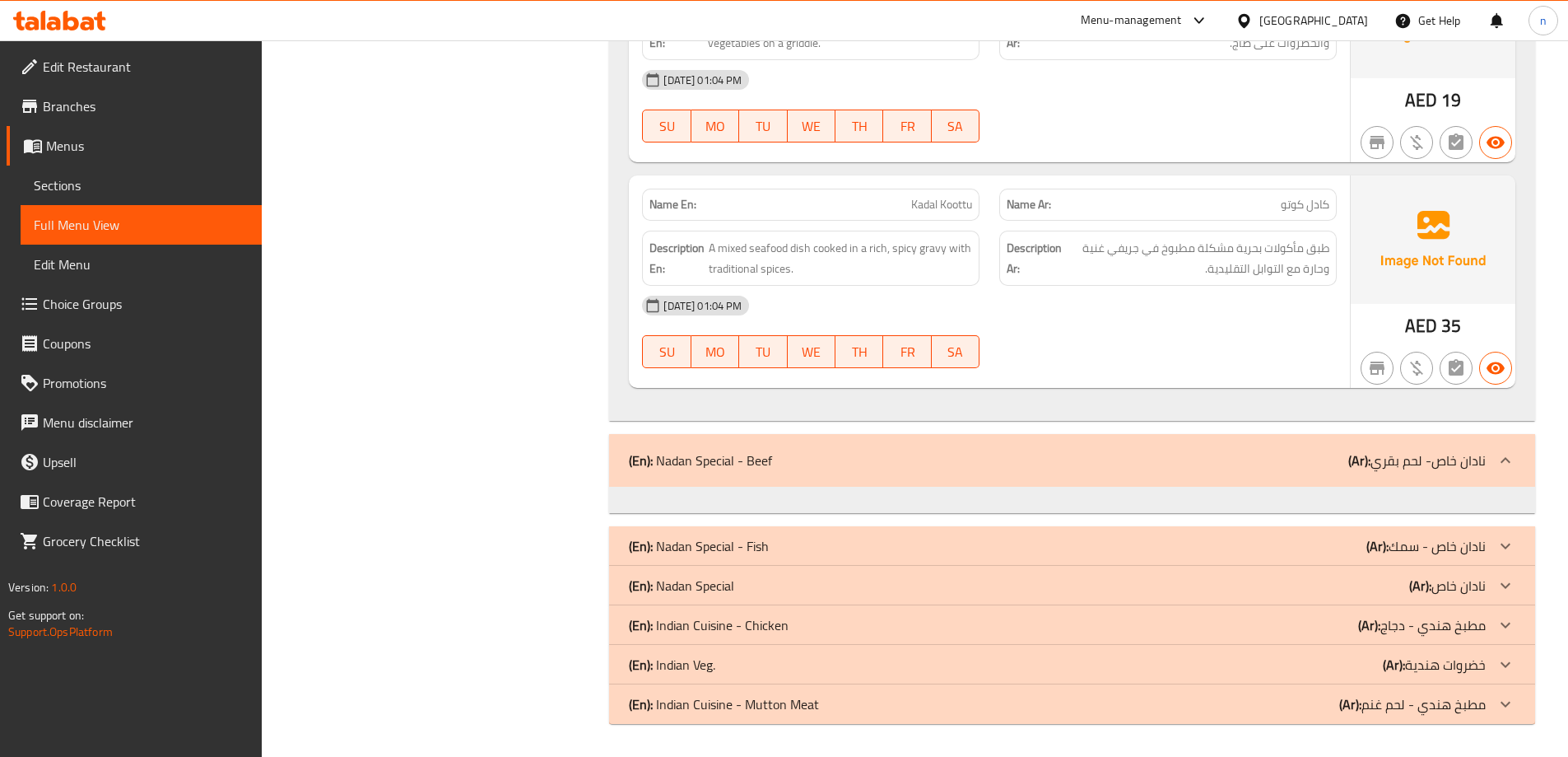
click at [824, 553] on div "(En): Nadan Special - Fish (Ar): نادان خاص - سمك" at bounding box center [1057, 546] width 857 height 20
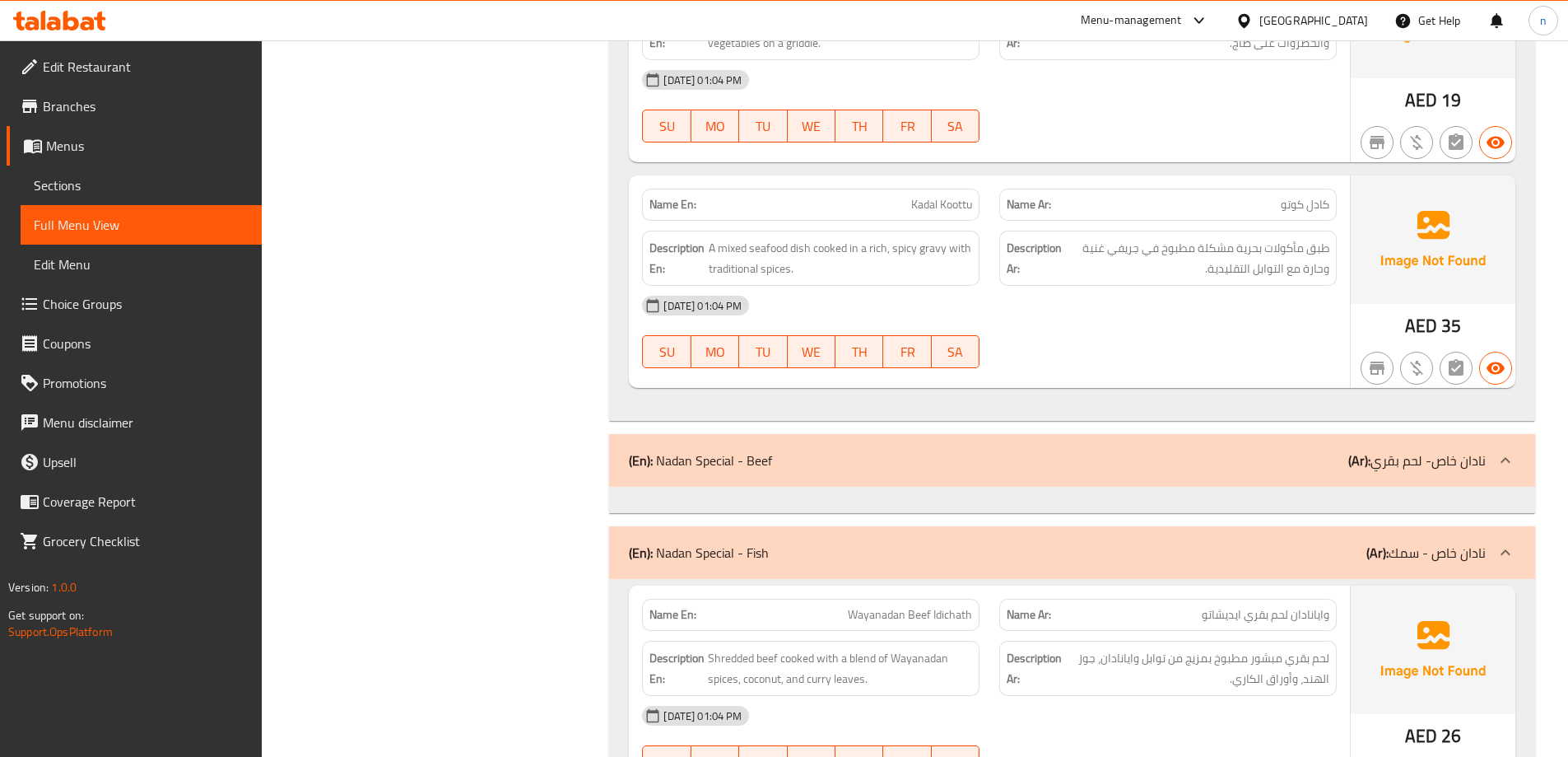
click at [834, 473] on div "(En): Nadan Special - Beef (Ar): نادان خاص- لحم بقري" at bounding box center [1071, 460] width 926 height 53
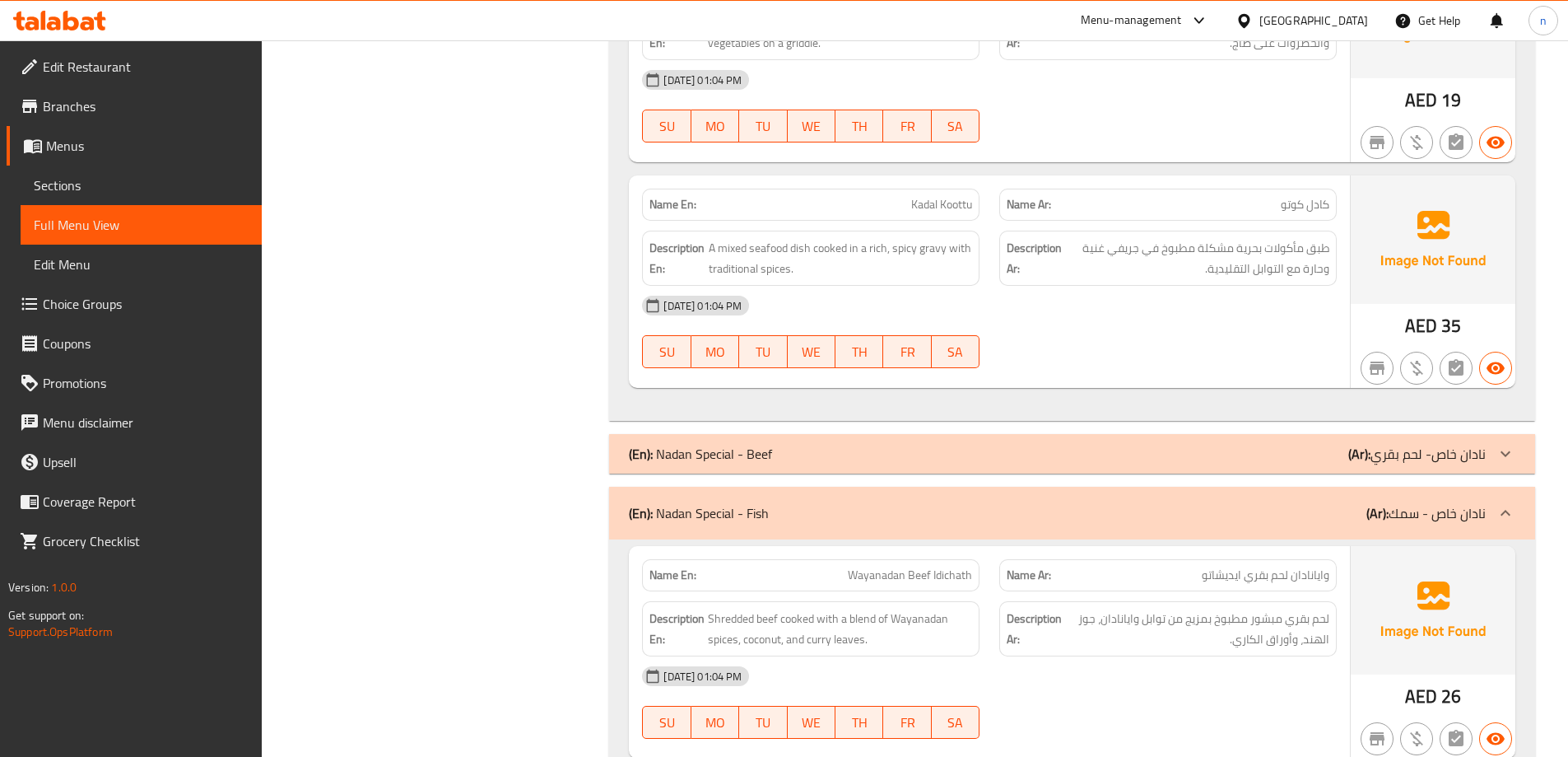
click at [834, 470] on div "(En): Nadan Special - Beef (Ar): نادان خاص- لحم بقري" at bounding box center [1071, 453] width 926 height 39
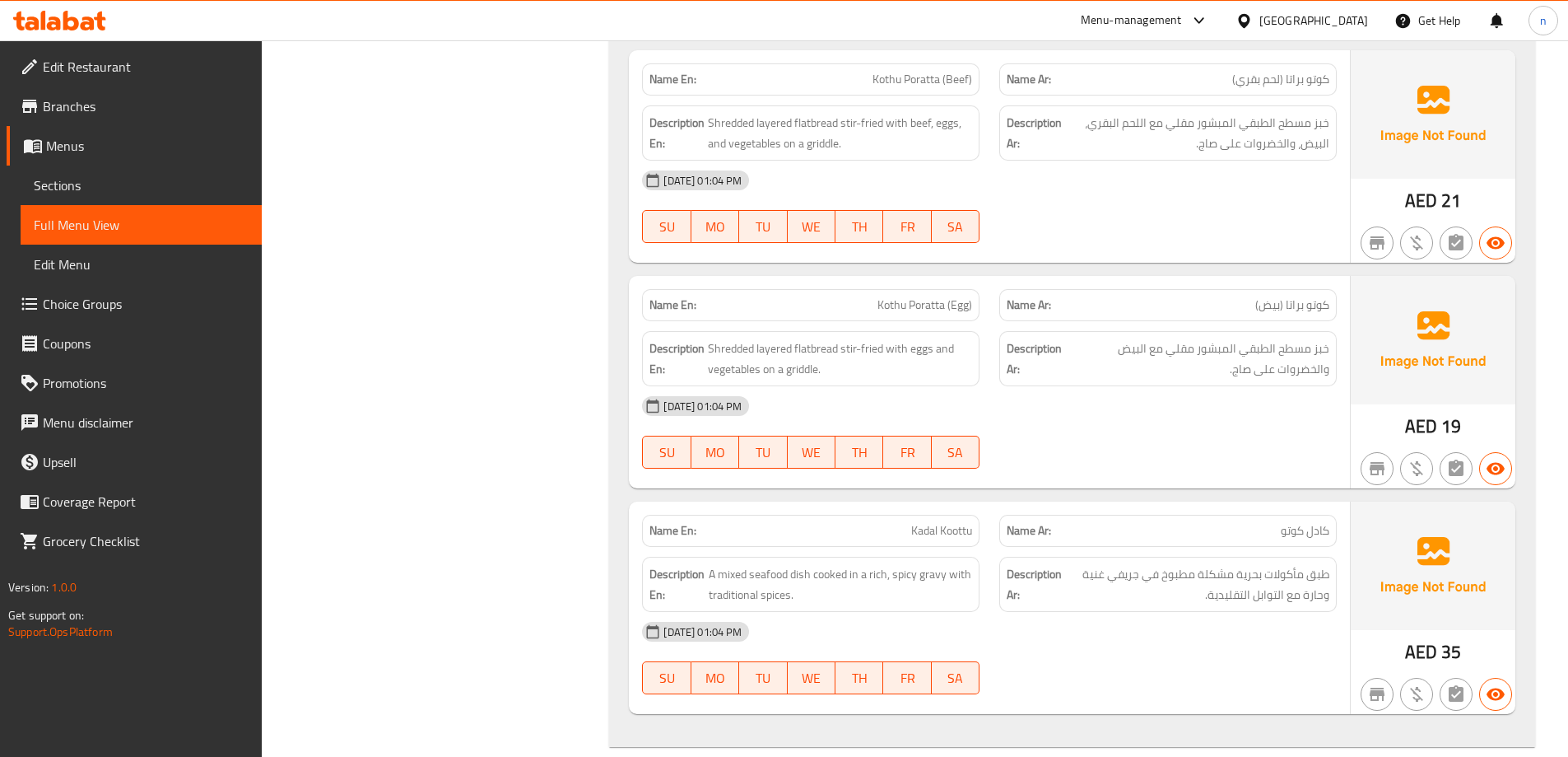
scroll to position [4252, 0]
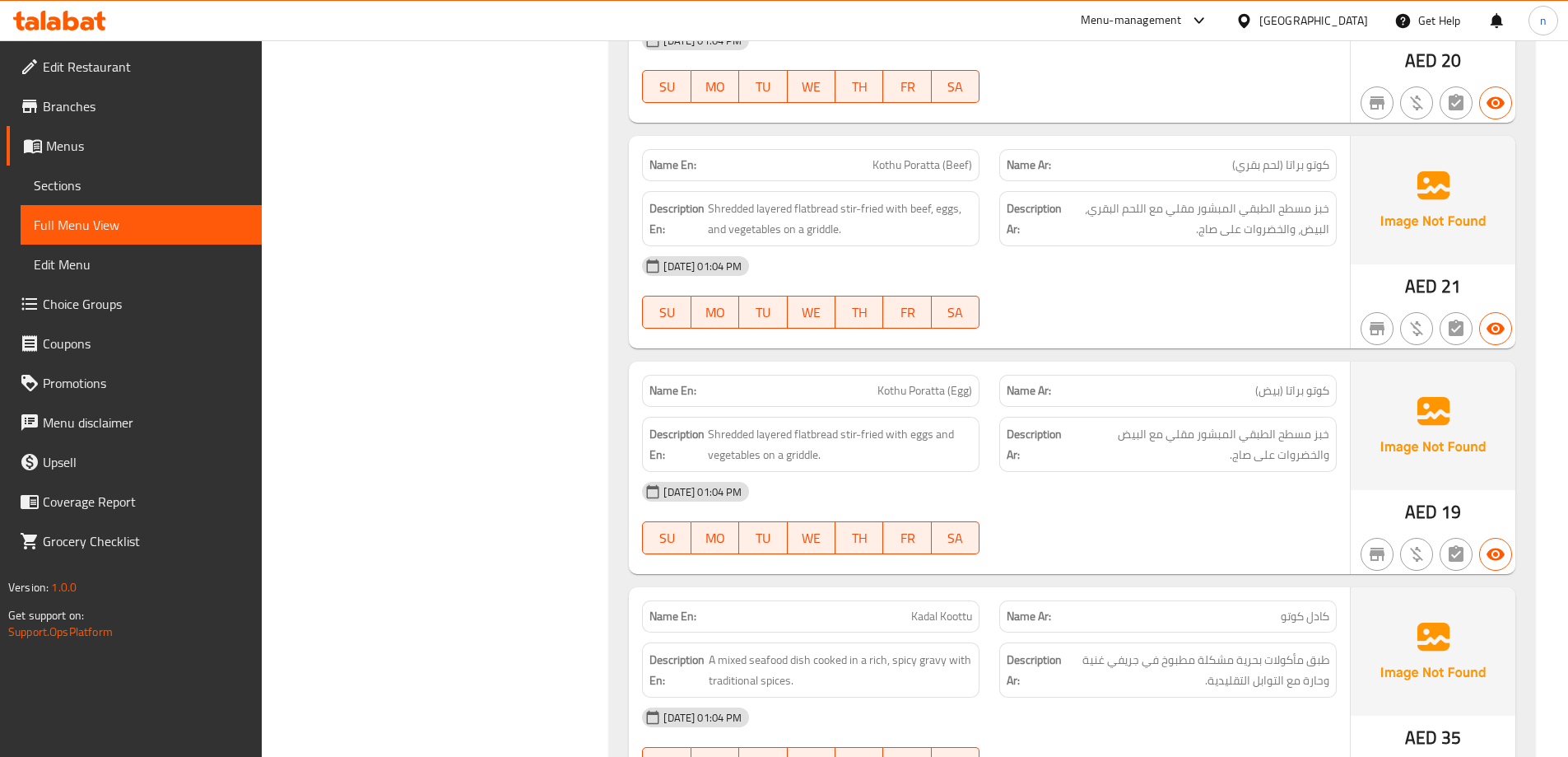
click at [79, 184] on span "Sections" at bounding box center [141, 185] width 215 height 20
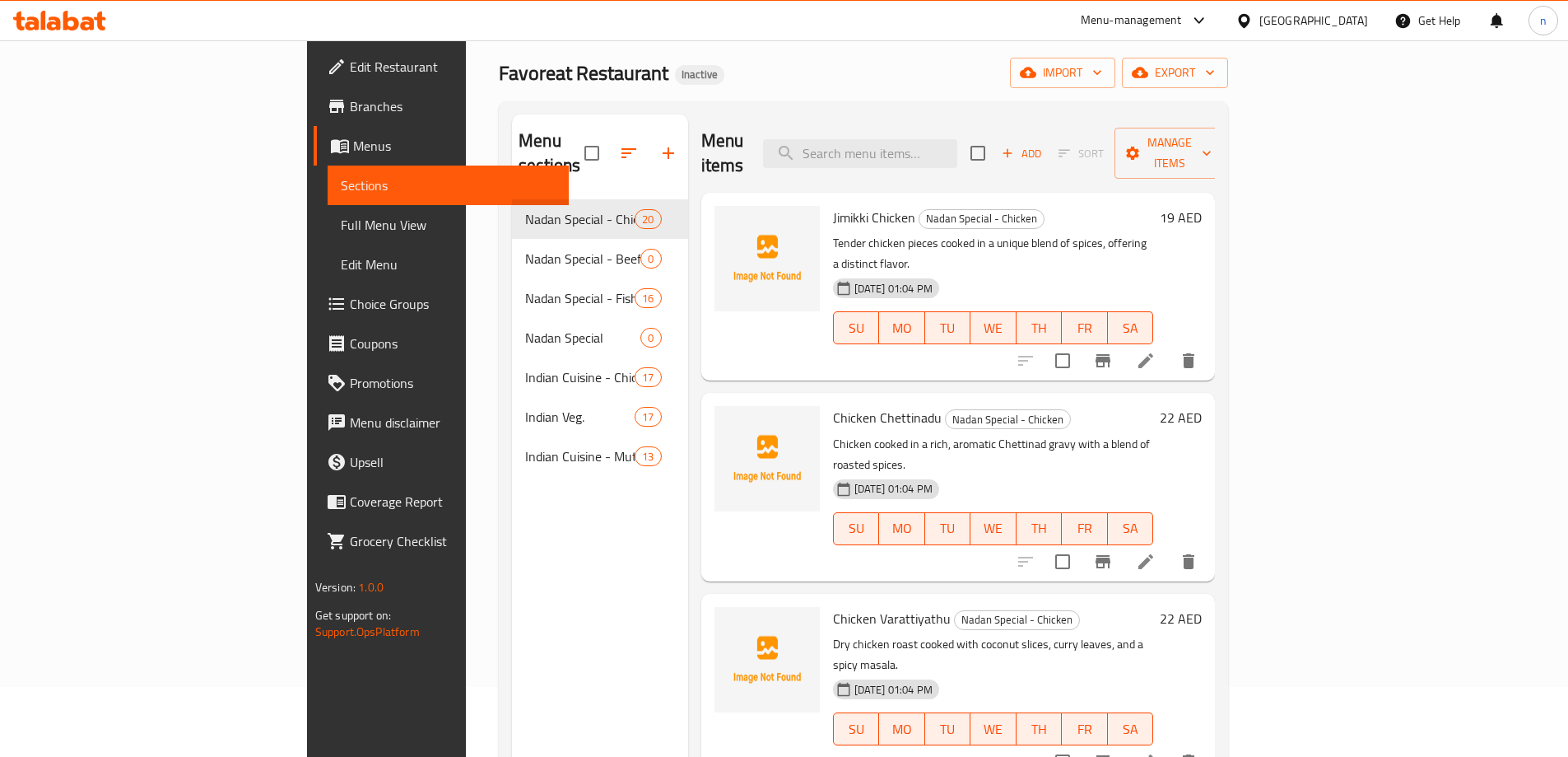
scroll to position [66, 0]
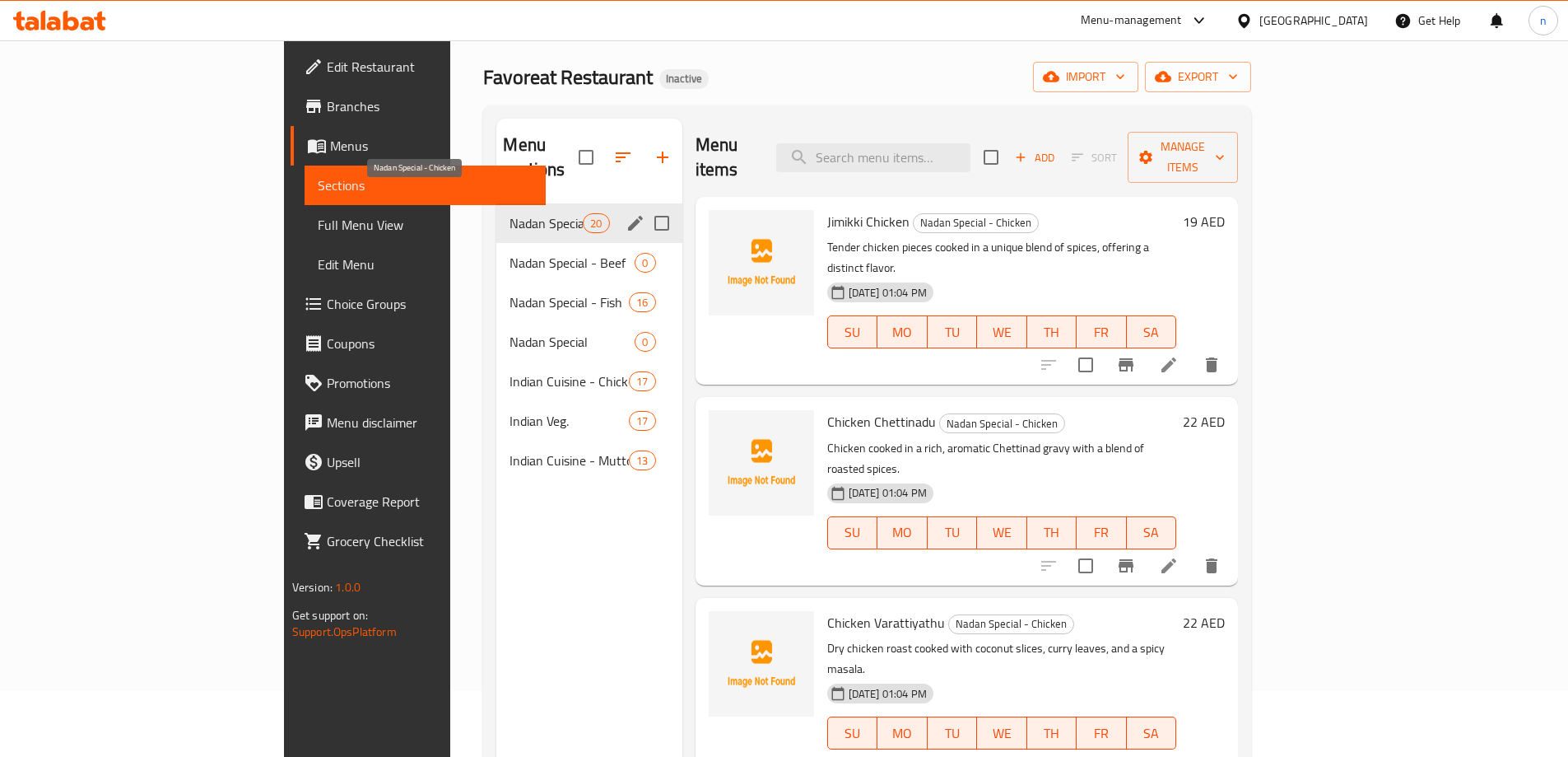
click at [510, 213] on span "Nadan Special - Chicken" at bounding box center [546, 223] width 73 height 20
click at [644, 206] on input "Menu sections" at bounding box center [662, 224] width 35 height 35
checkbox input "true"
click at [644, 245] on input "Menu sections" at bounding box center [662, 263] width 35 height 35
checkbox input "true"
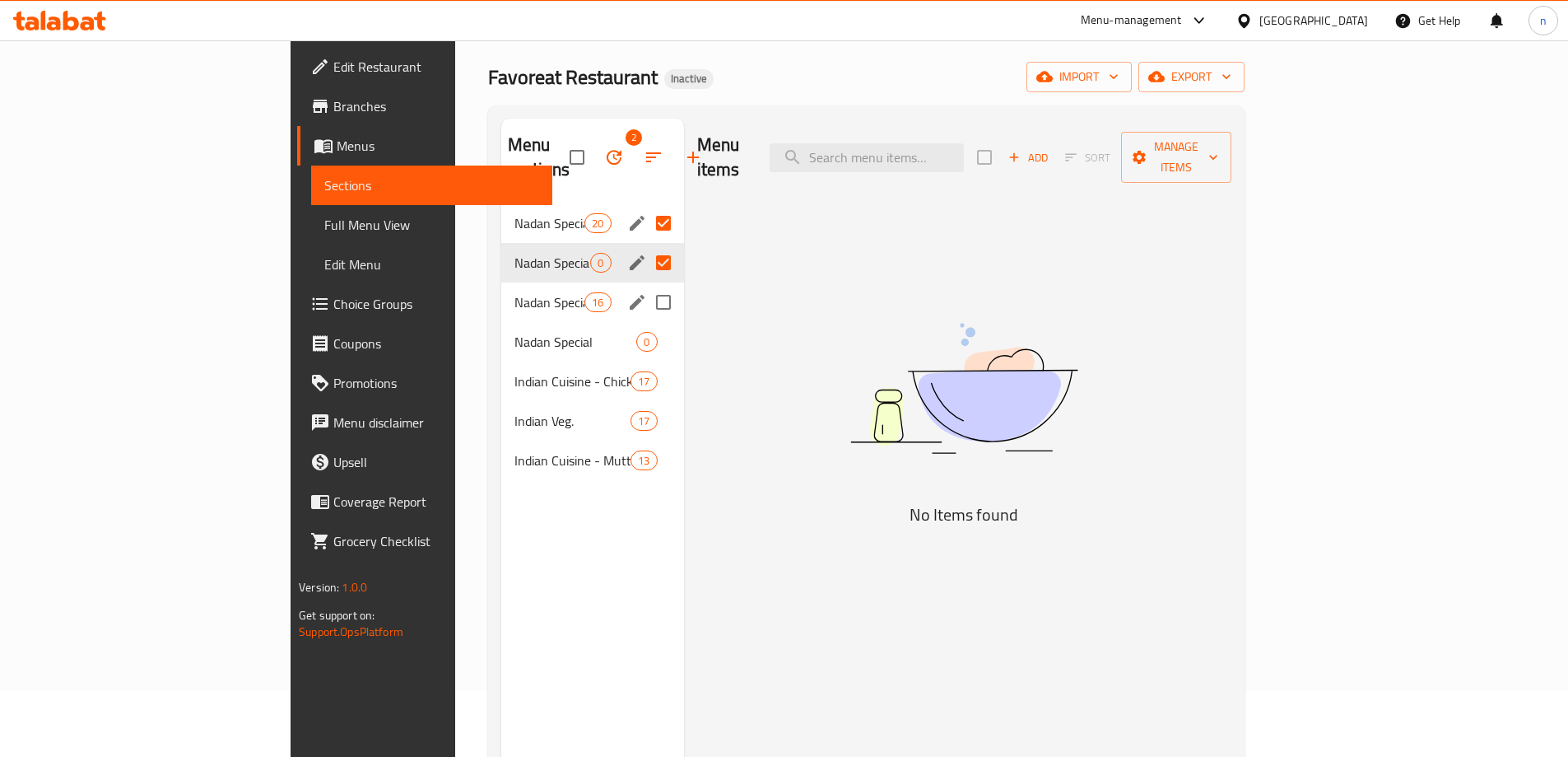
click at [646, 285] on input "Menu sections" at bounding box center [664, 302] width 35 height 35
checkbox input "true"
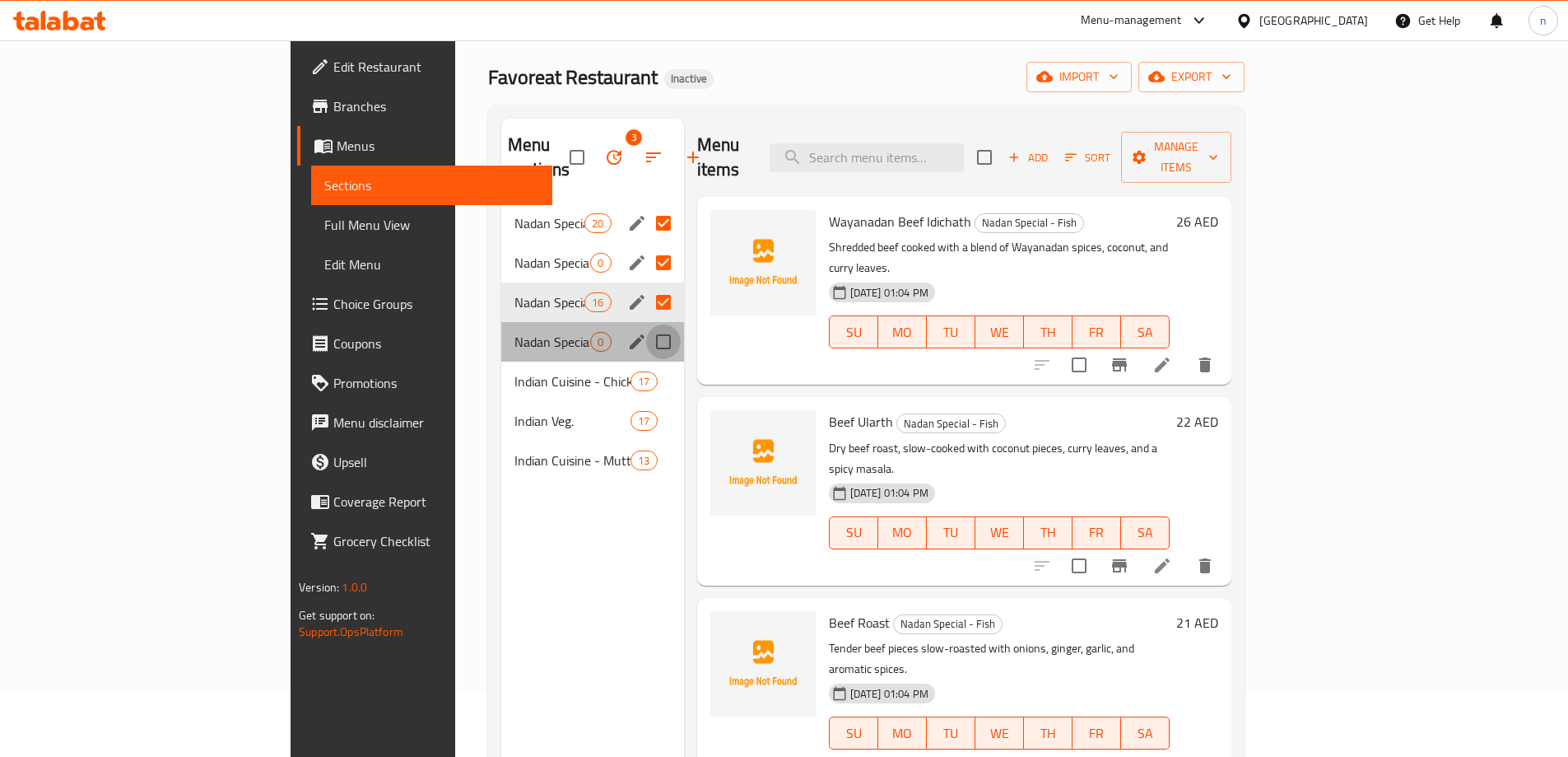
click at [646, 325] on input "Menu sections" at bounding box center [664, 342] width 35 height 35
checkbox input "true"
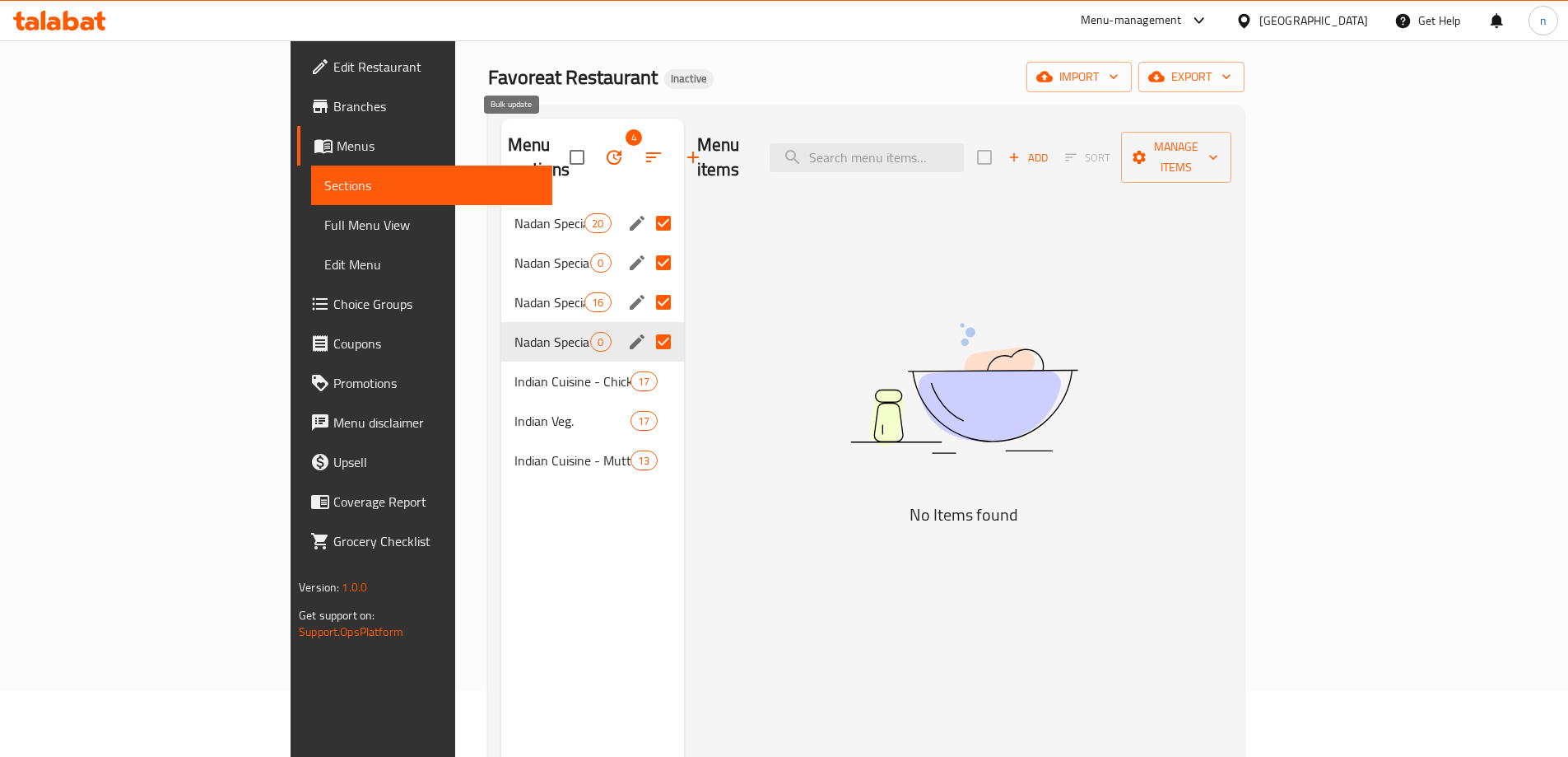
click at [604, 147] on icon "button" at bounding box center [614, 157] width 20 height 20
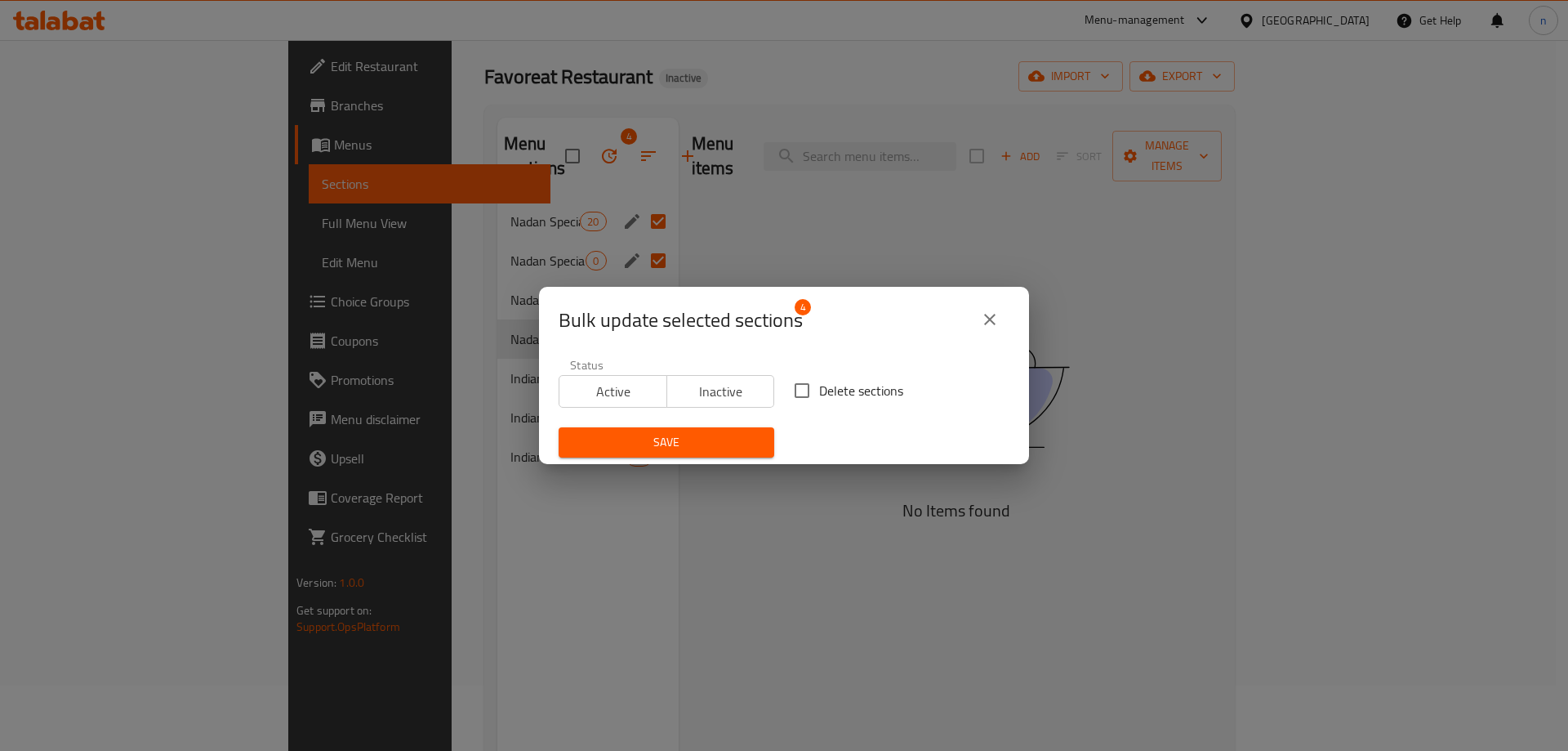
click at [800, 385] on input "Delete sections" at bounding box center [803, 391] width 35 height 35
checkbox input "true"
click at [744, 435] on span "Save" at bounding box center [667, 443] width 190 height 21
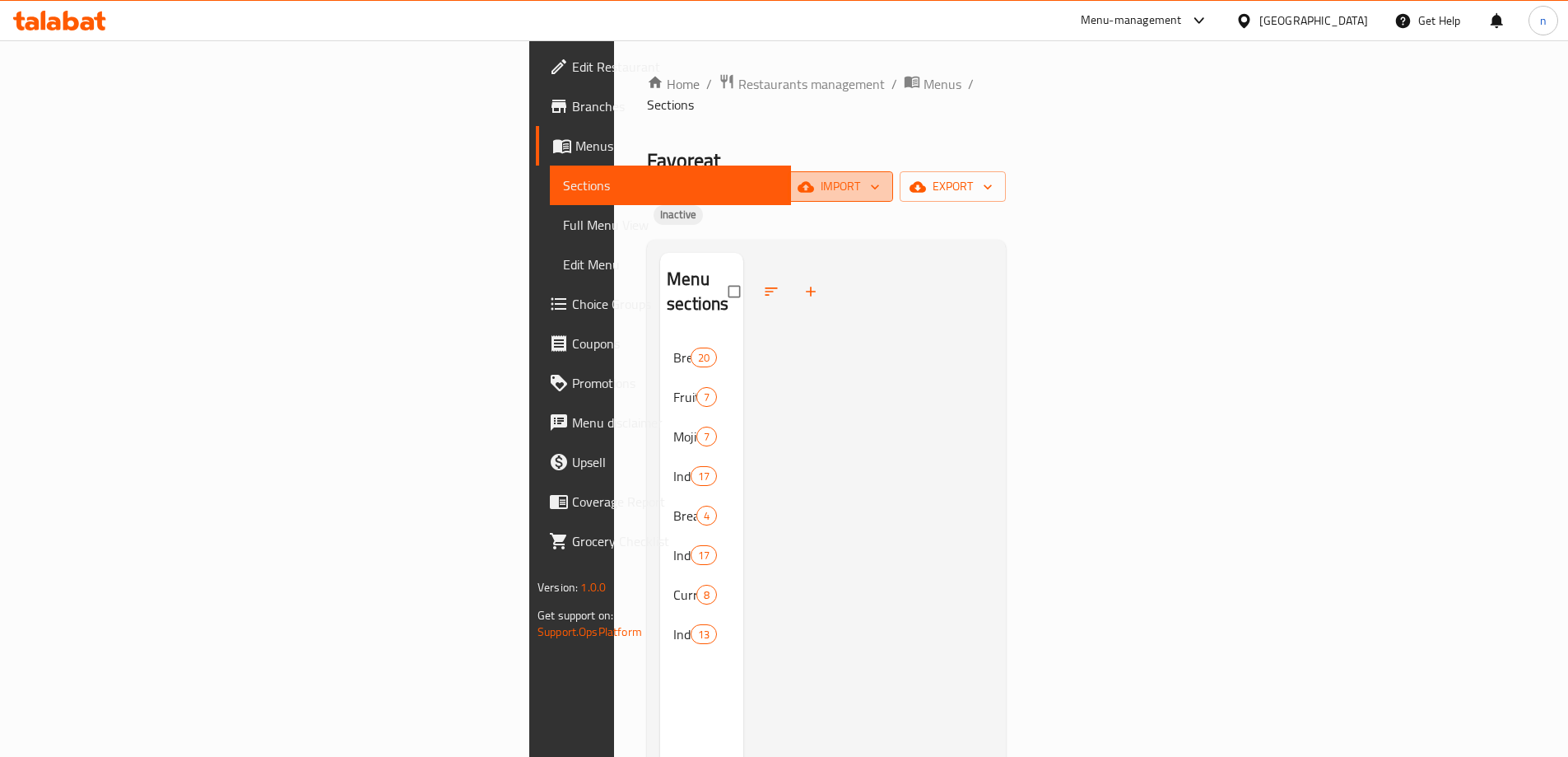
click at [880, 177] on span "import" at bounding box center [840, 187] width 79 height 21
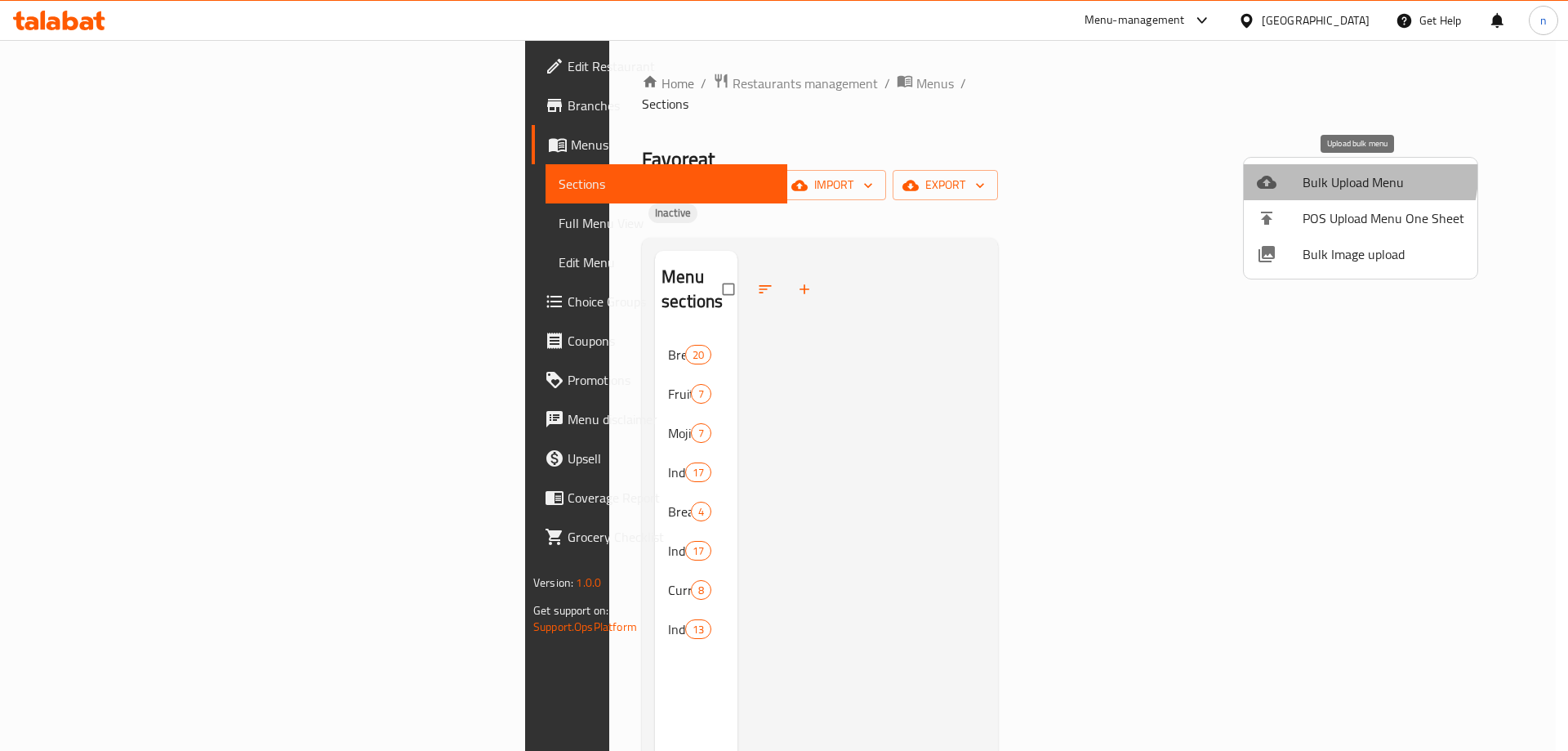
click at [1344, 174] on span "Bulk Upload Menu" at bounding box center [1383, 182] width 161 height 20
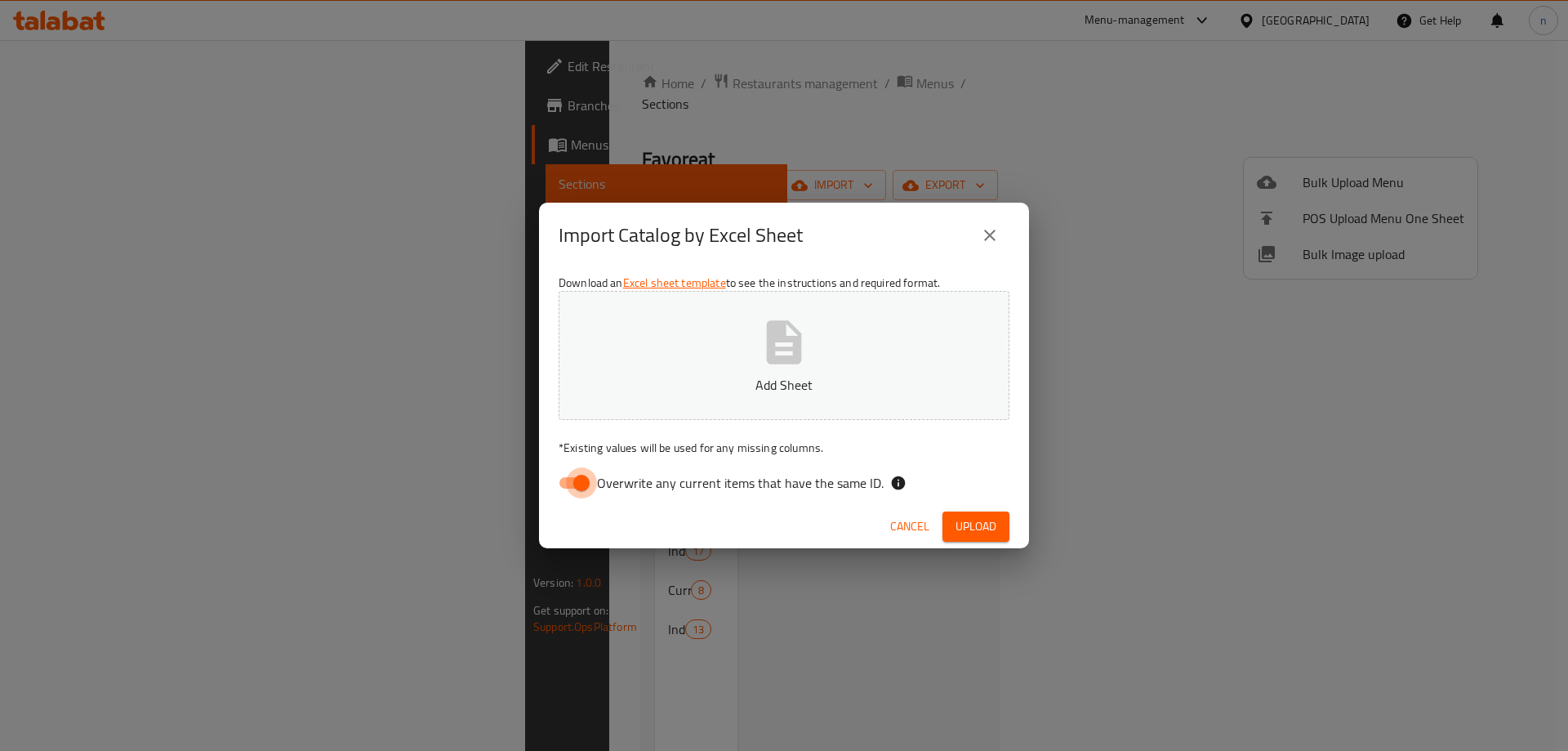
click at [557, 486] on input "Overwrite any current items that have the same ID." at bounding box center [582, 483] width 93 height 31
checkbox input "false"
click at [649, 399] on button "Add Sheet" at bounding box center [784, 356] width 450 height 129
click at [994, 517] on span "Upload" at bounding box center [975, 527] width 41 height 21
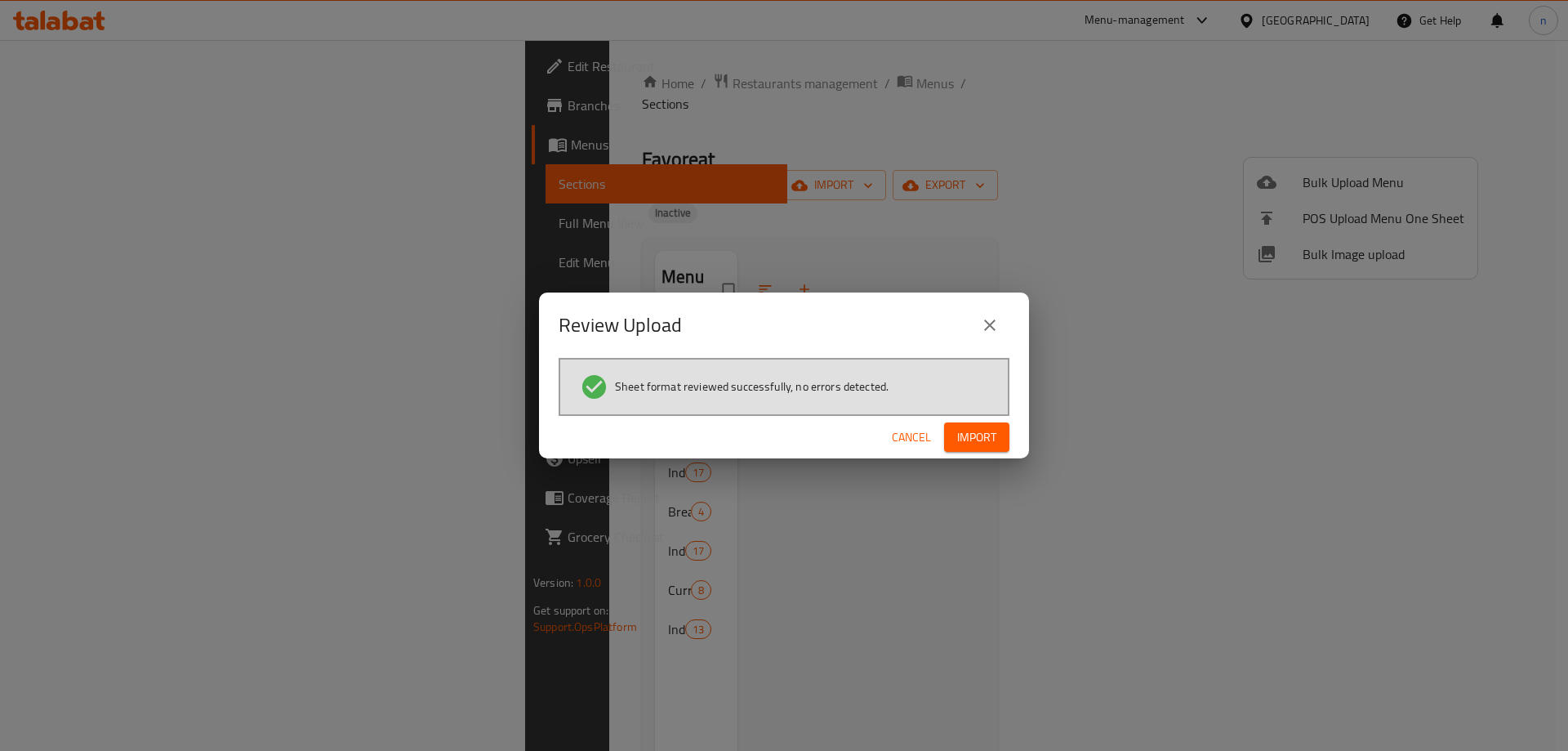
click at [985, 435] on span "Import" at bounding box center [976, 438] width 39 height 21
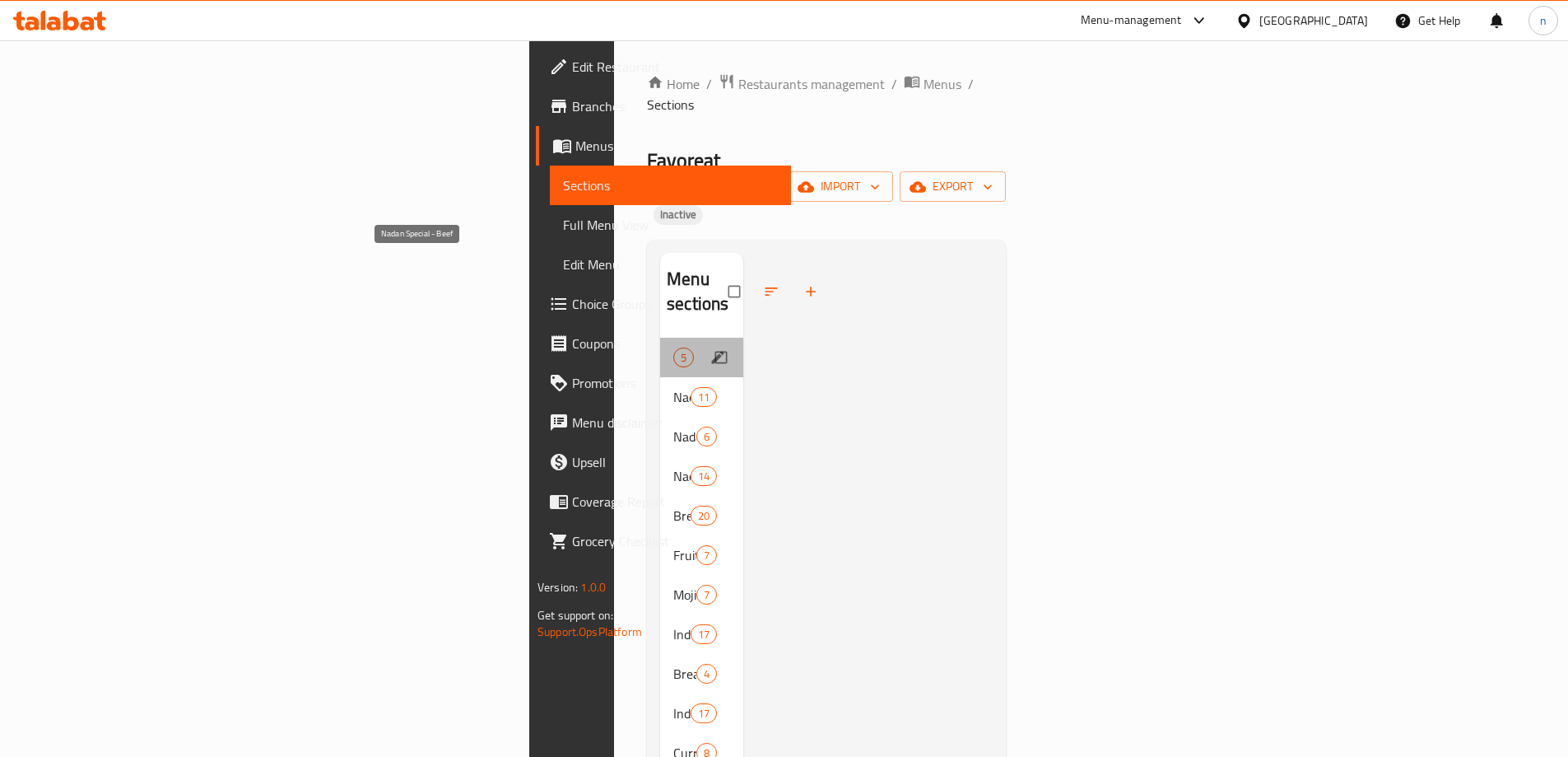
click at [673, 347] on span "Nadan Special - Beef" at bounding box center [673, 357] width 0 height 20
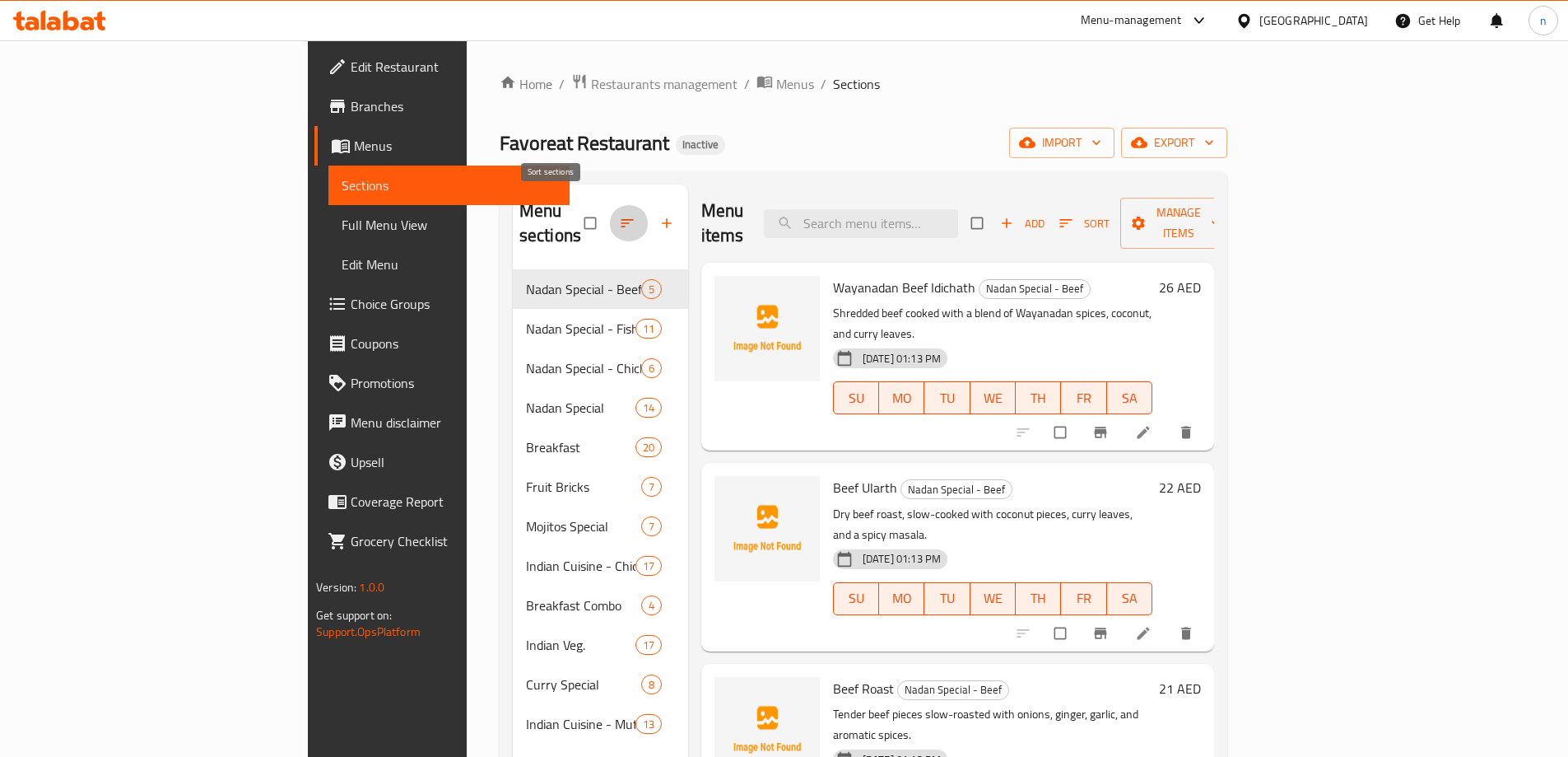
click at [609, 208] on button "button" at bounding box center [628, 224] width 39 height 37
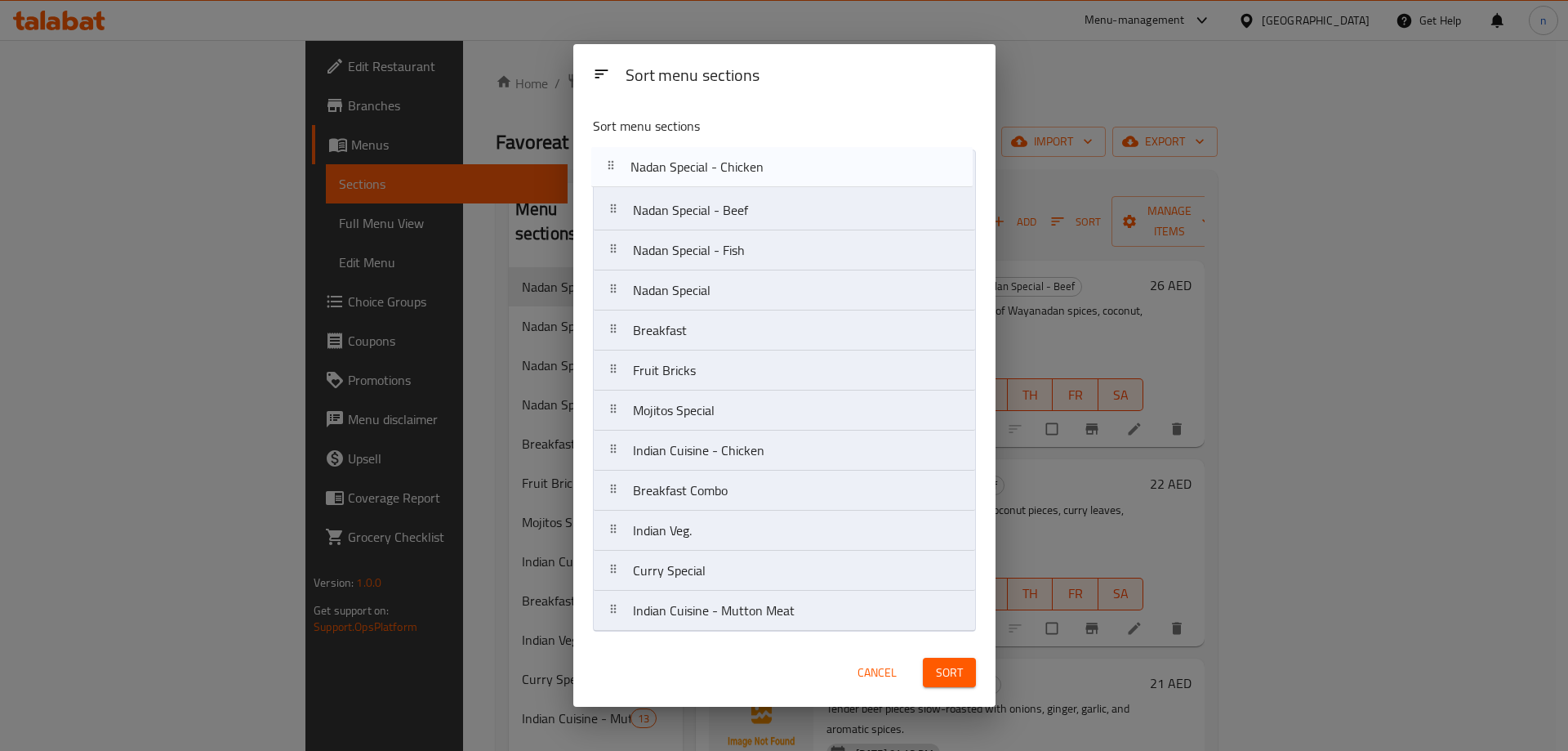
drag, startPoint x: 797, startPoint y: 257, endPoint x: 794, endPoint y: 169, distance: 88.1
click at [794, 169] on nav "Nadan Special - Beef Nadan Special - Fish Nadan Special - Chicken Nadan Special…" at bounding box center [784, 390] width 383 height 482
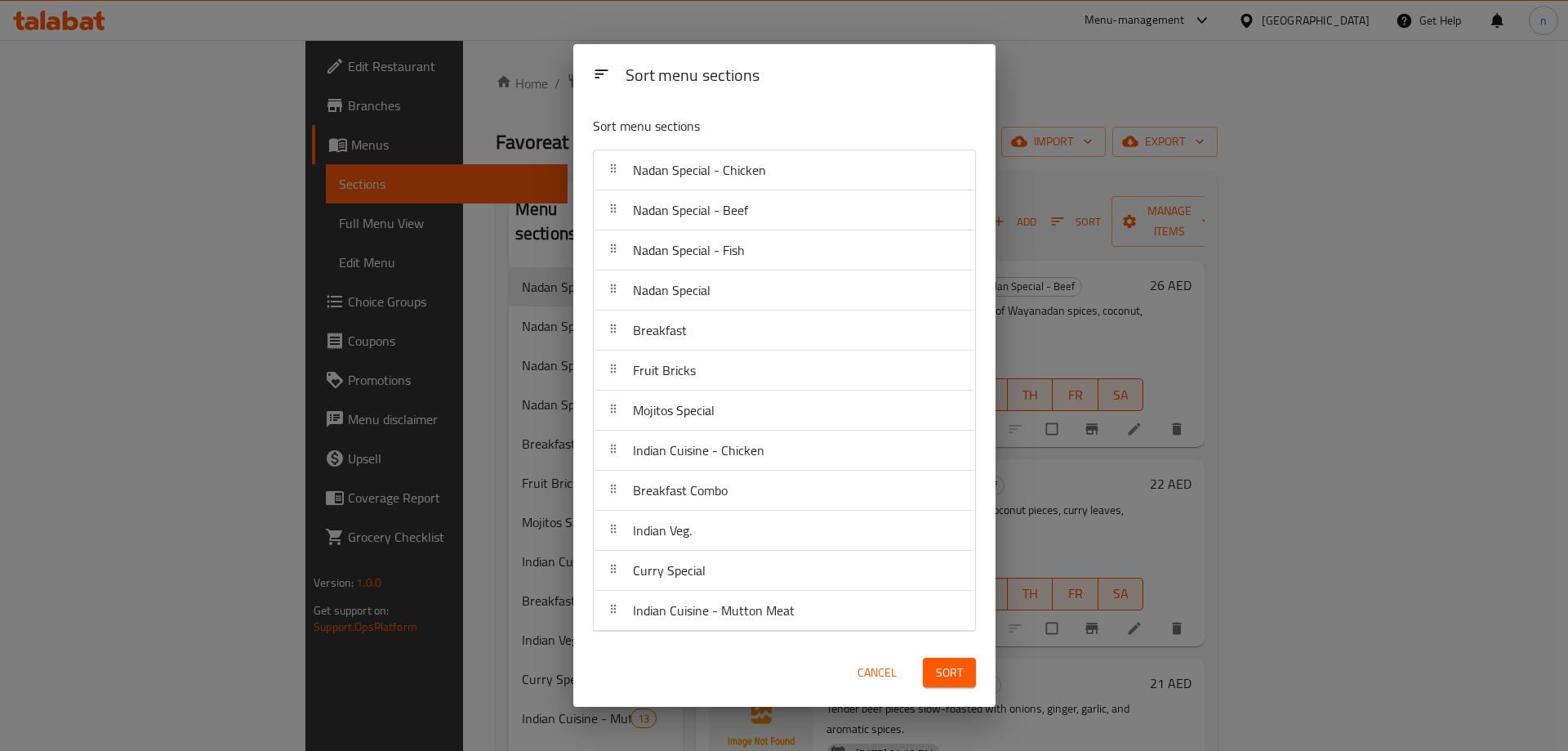
click at [940, 670] on span "Sort" at bounding box center [949, 673] width 27 height 21
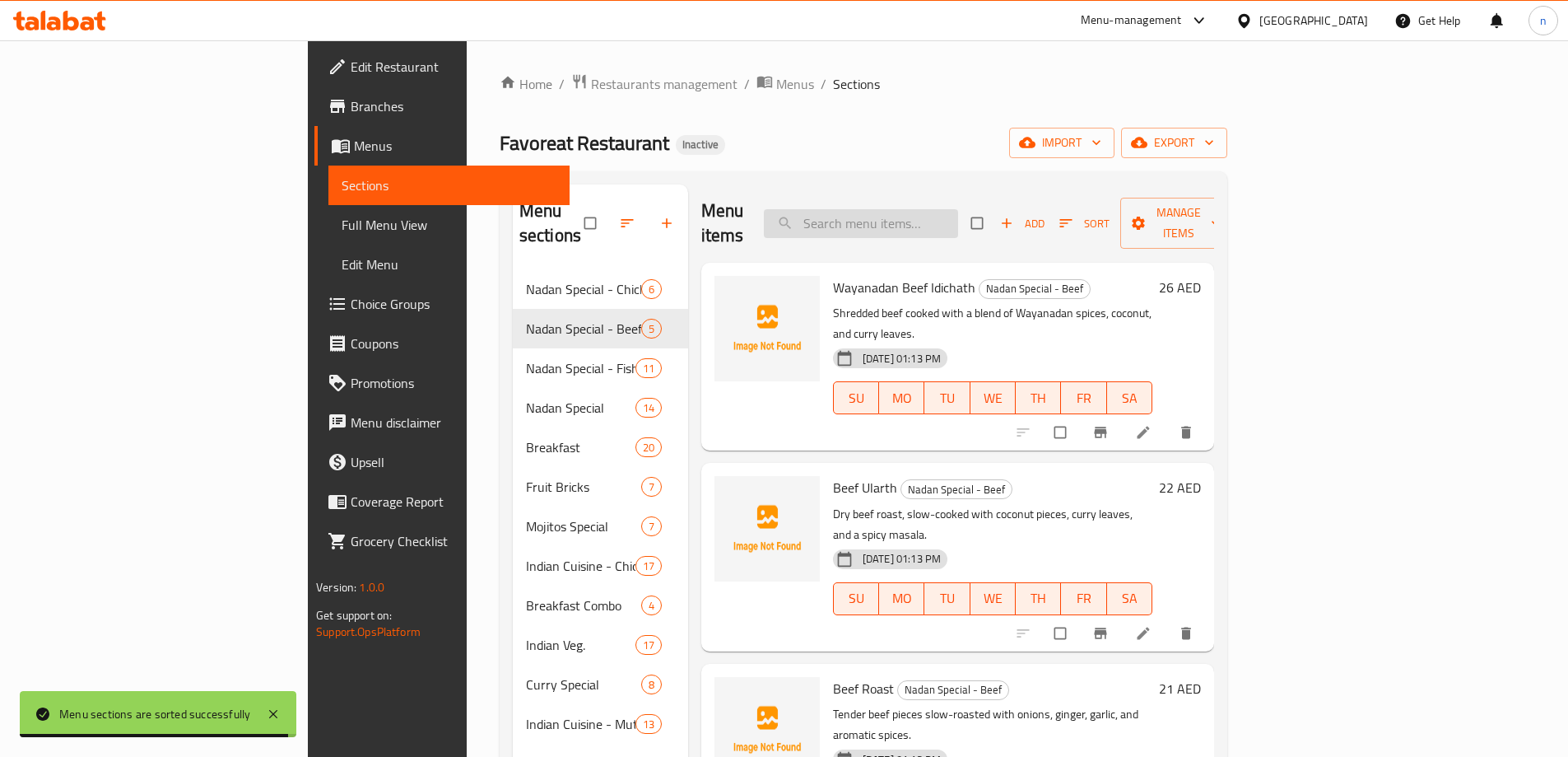
click at [958, 212] on input "search" at bounding box center [860, 223] width 194 height 29
paste input "Fish Mulakittathu"
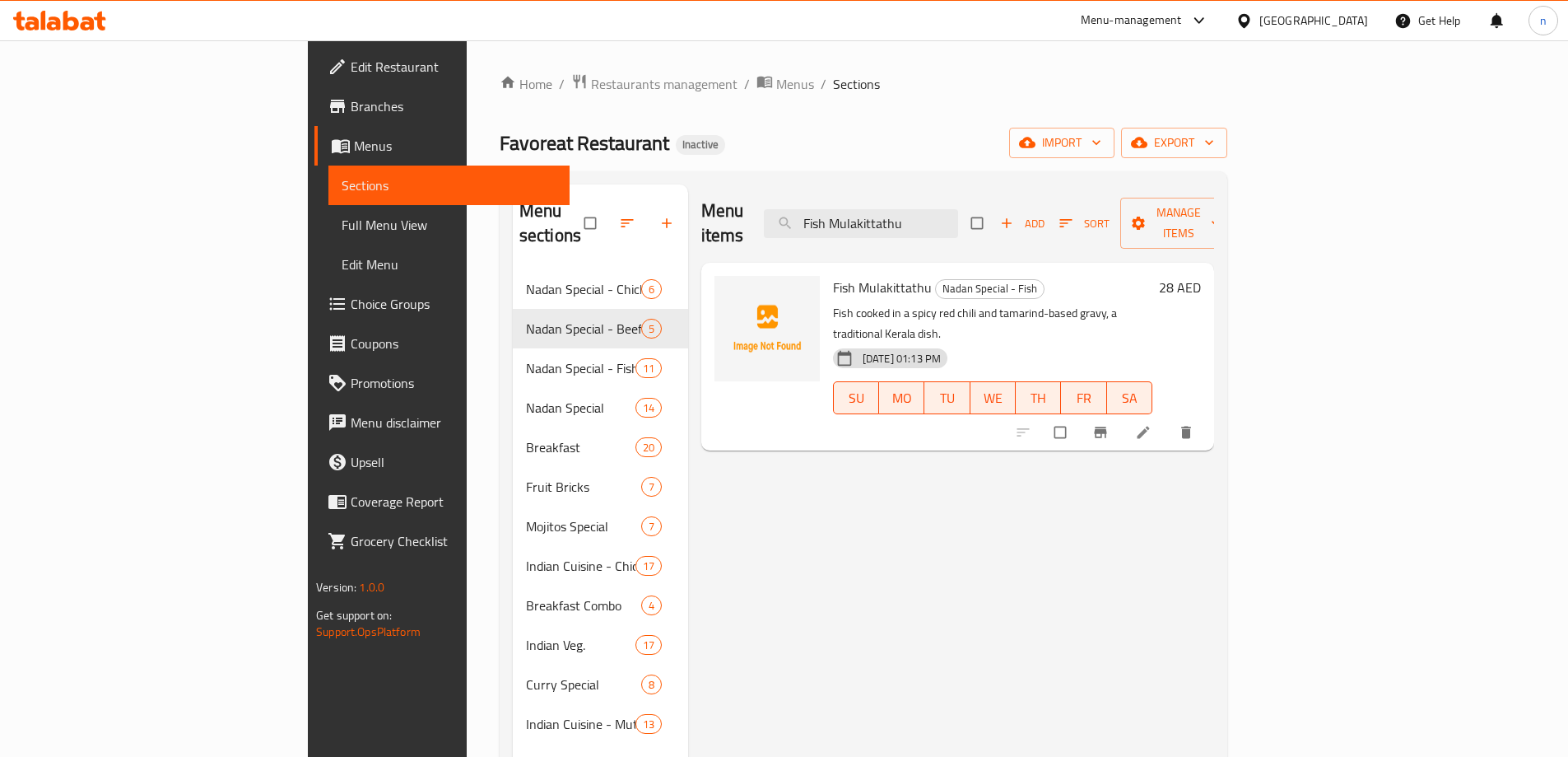
type input "Fish Mulakittathu"
click at [1168, 419] on li at bounding box center [1144, 432] width 46 height 26
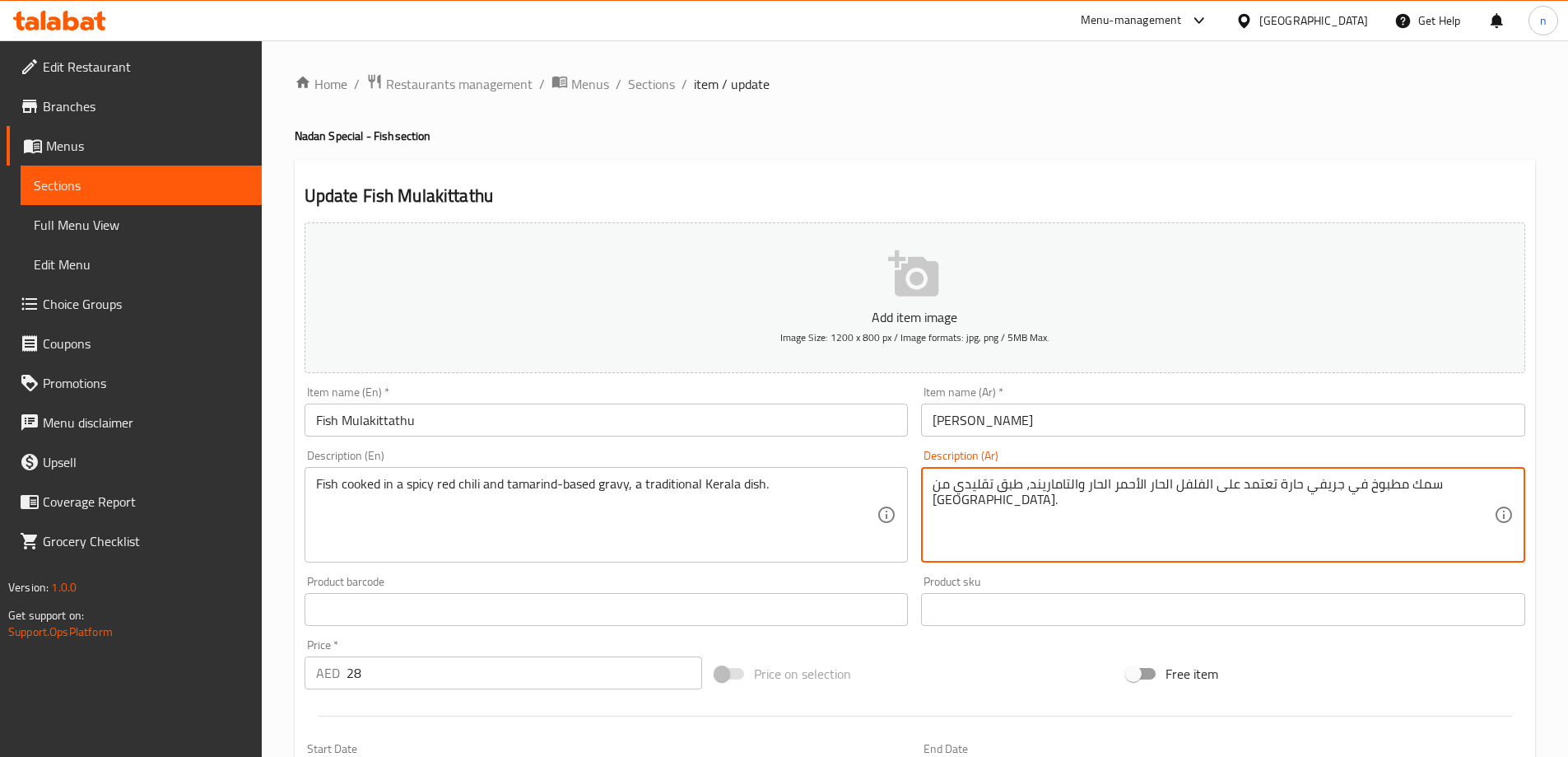
click at [1148, 482] on textarea "سمك مطبوخ في جريفي حارة تعتمد على الفلفل الحار الأحمر الحار والتاماريند، طبق تق…" at bounding box center [1213, 515] width 562 height 78
click at [1087, 517] on textarea "سمك مطبوخ في جريفي حارة تعتمد على الفلفل الحار الأحمر الحار والتاماريند، طبق تق…" at bounding box center [1213, 515] width 562 height 78
drag, startPoint x: 1086, startPoint y: 484, endPoint x: 1130, endPoint y: 503, distance: 47.9
click at [1130, 503] on textarea "سمك مطبوخ في جريفي حارة تعتمد على الفلفل الحار الأحمر الحار والتاماريند، طبق تق…" at bounding box center [1213, 515] width 562 height 78
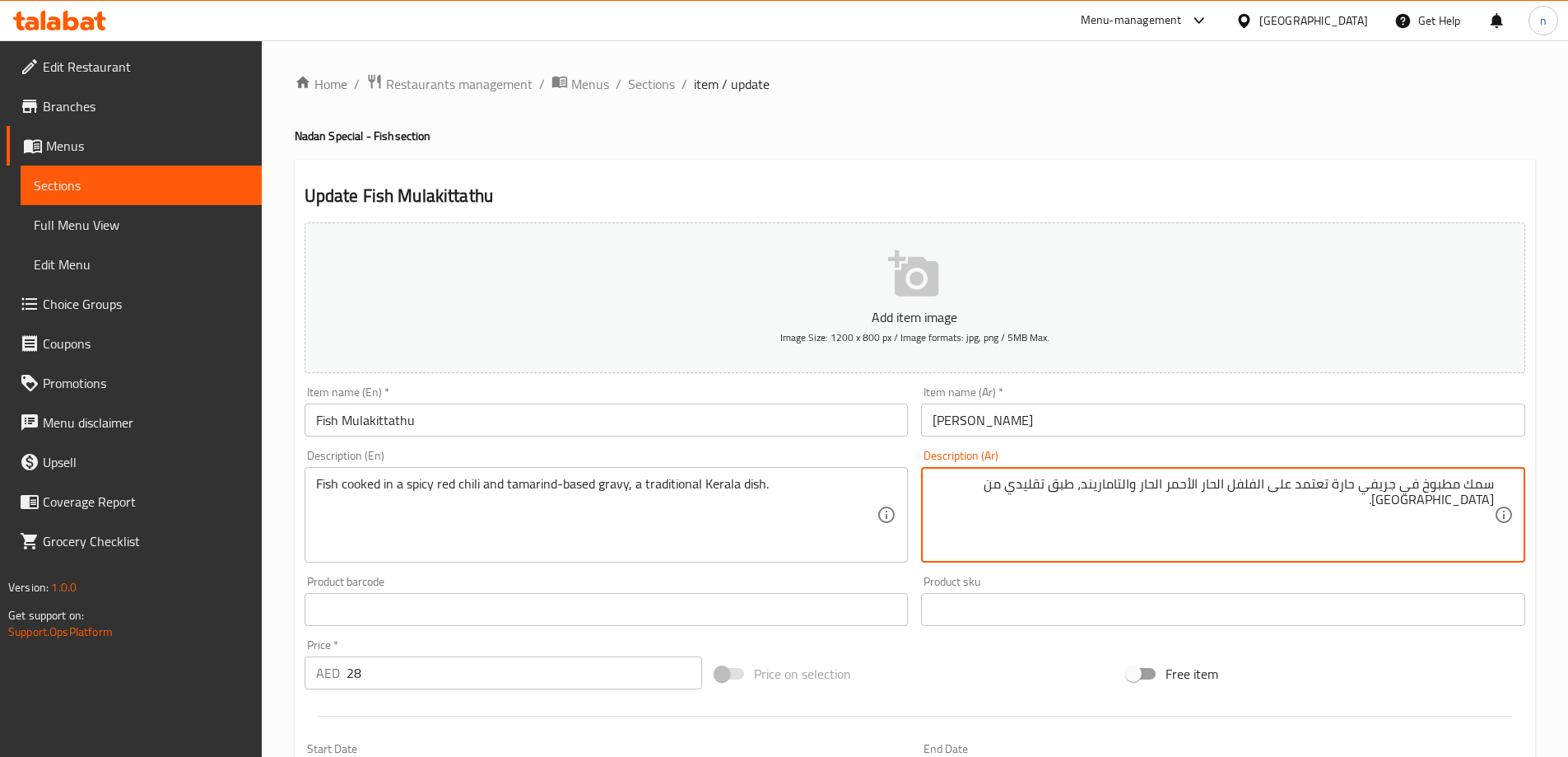
paste textarea "مر هندي"
type textarea "سمك مطبوخ في جريفي حارة تعتمد على الفلفل الحار الأحمر الحار والتمر هندي، طبق تق…"
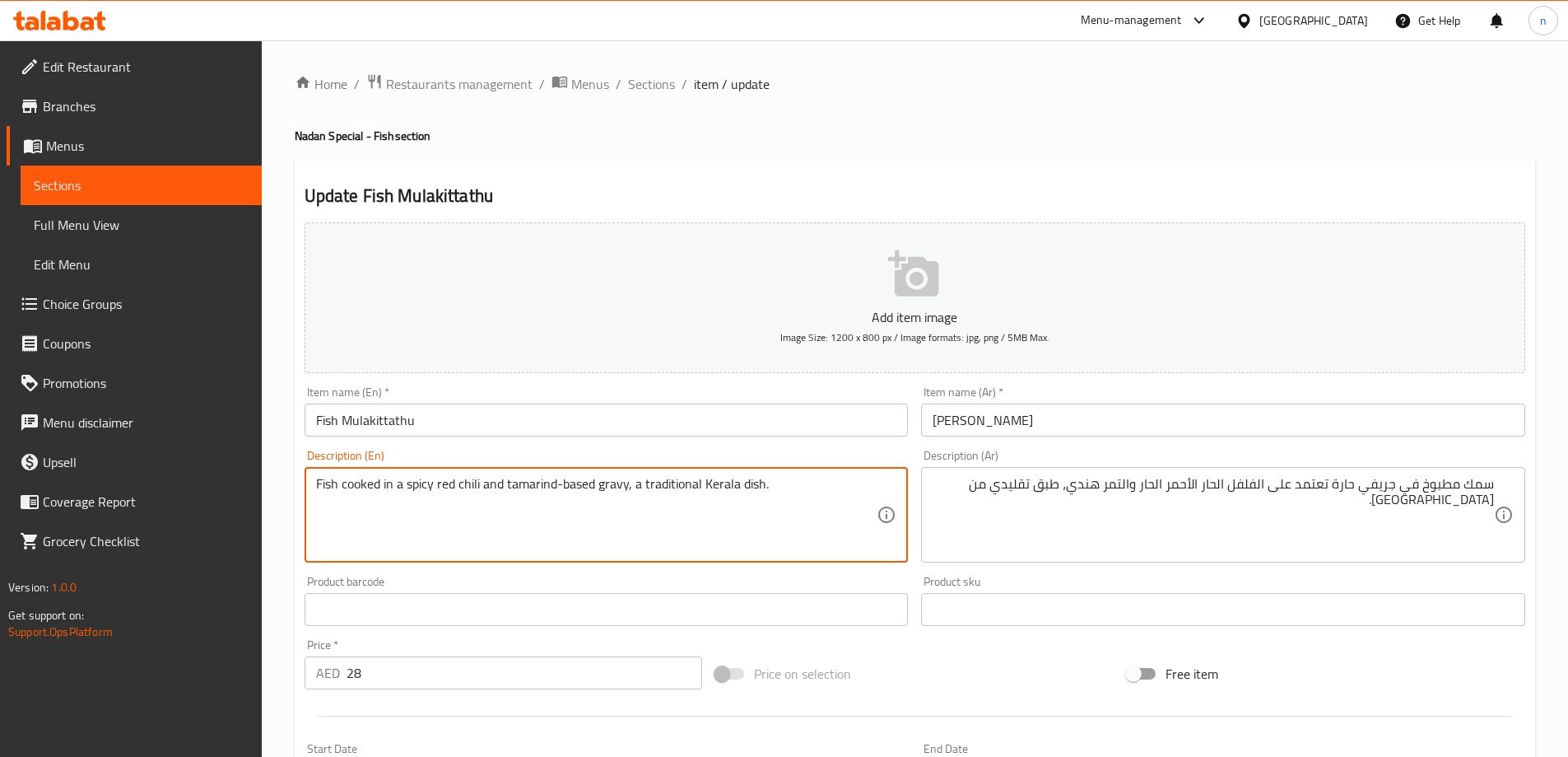
click at [726, 483] on textarea "Fish cooked in a spicy red chili and tamarind-based gravy, a traditional Kerala…" at bounding box center [597, 515] width 562 height 78
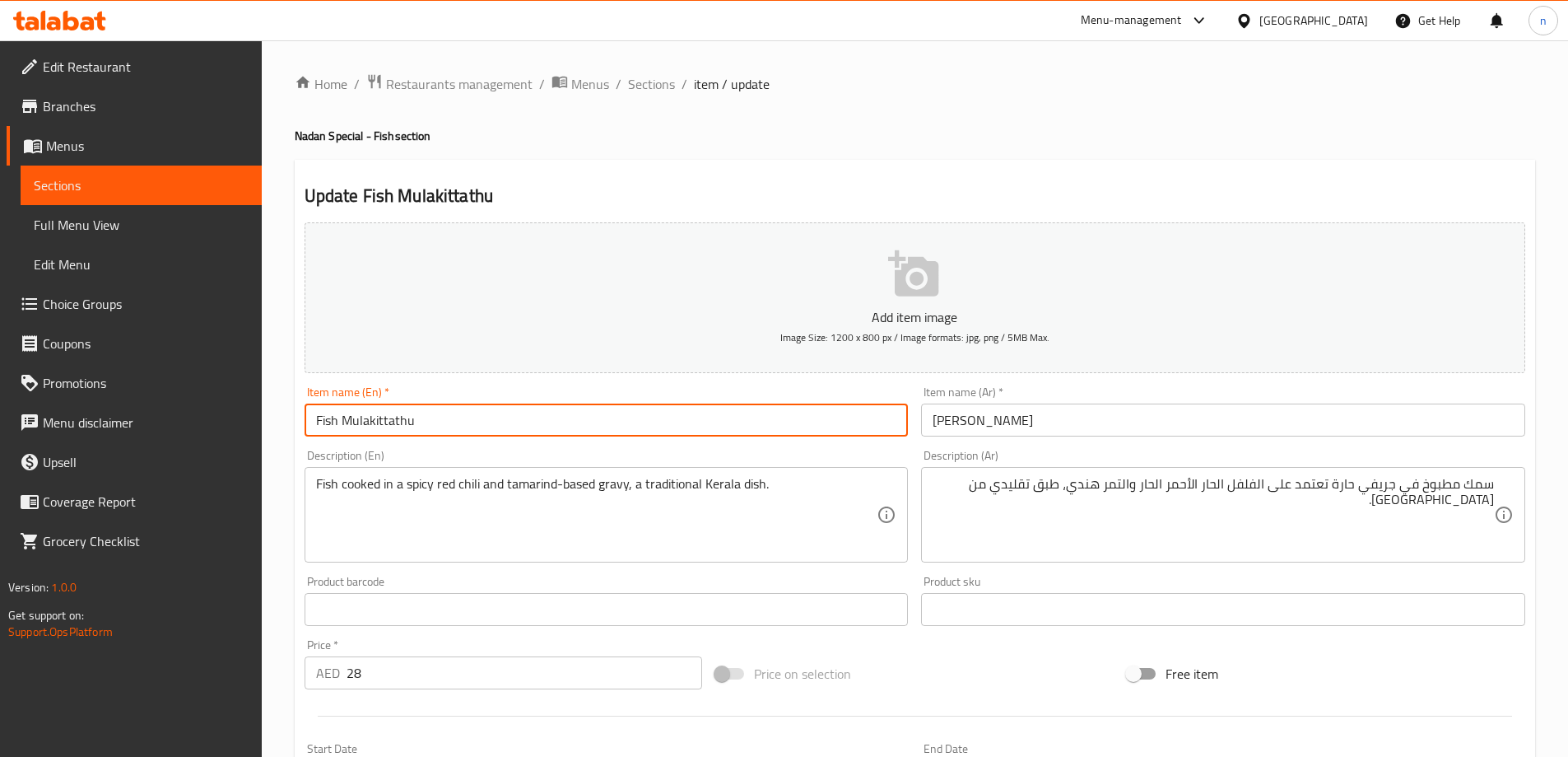
click at [398, 423] on input "Fish Mulakittathu" at bounding box center [606, 420] width 604 height 33
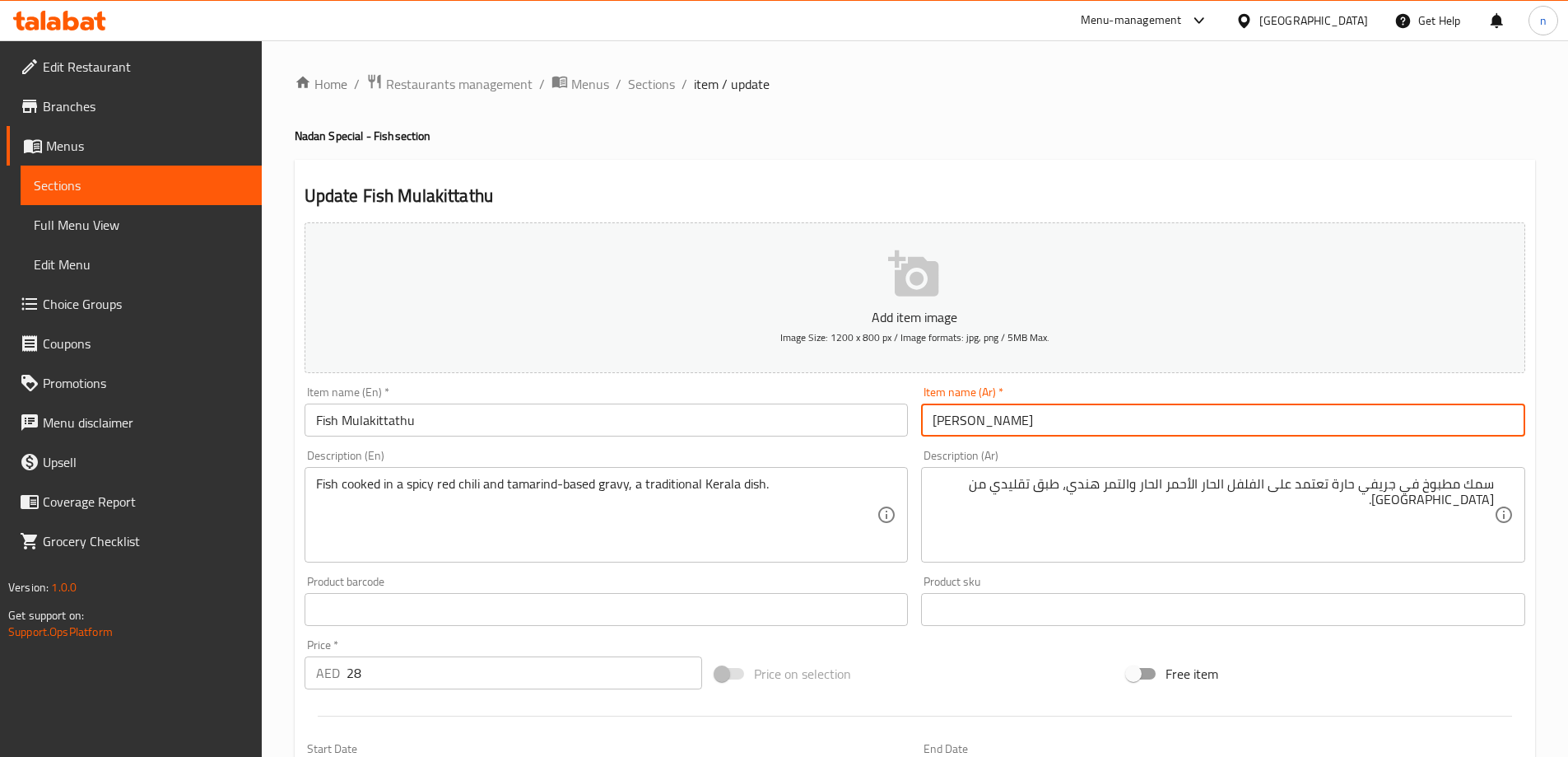
click at [942, 419] on input "[PERSON_NAME]" at bounding box center [1223, 420] width 604 height 33
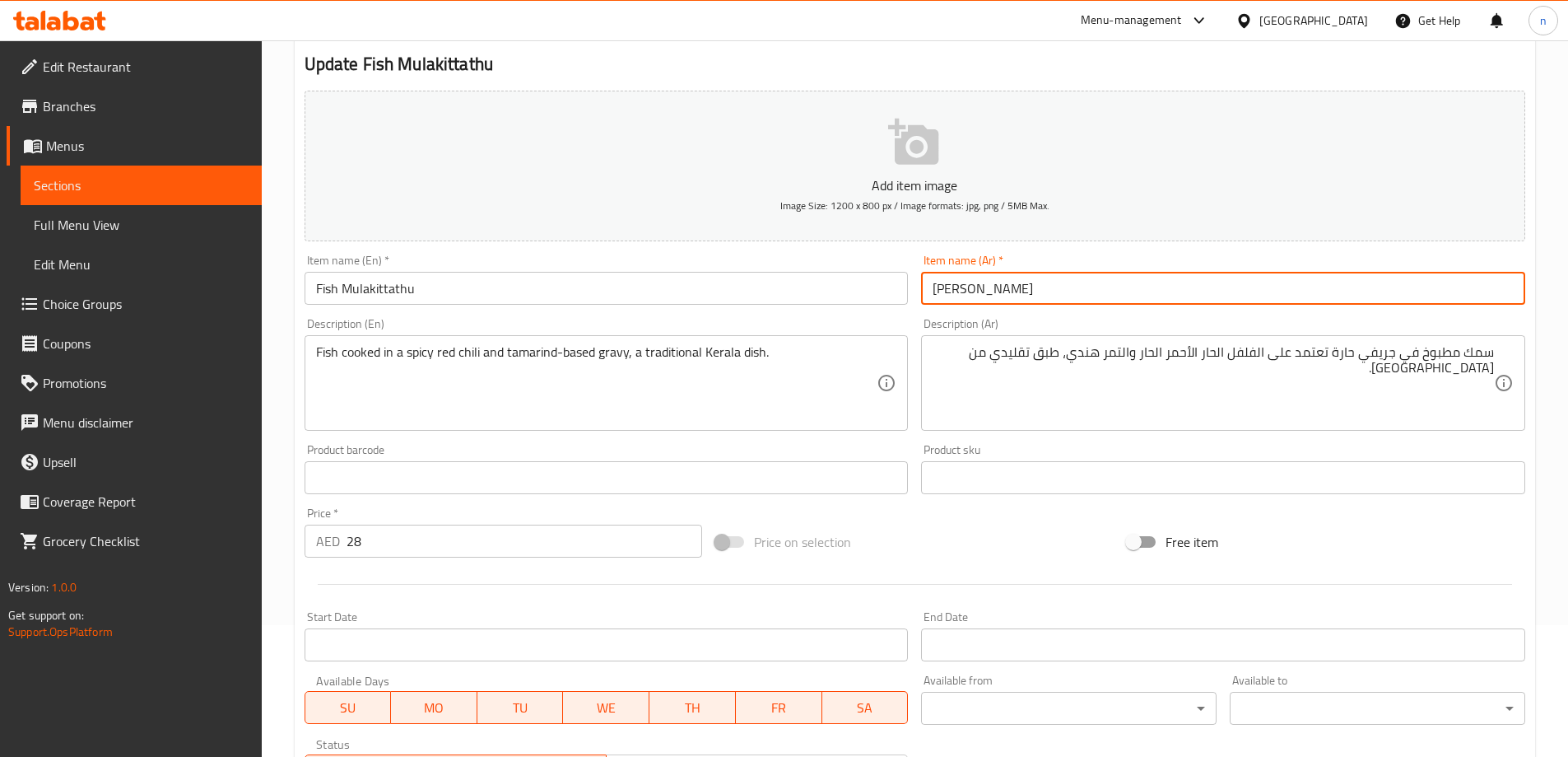
scroll to position [407, 0]
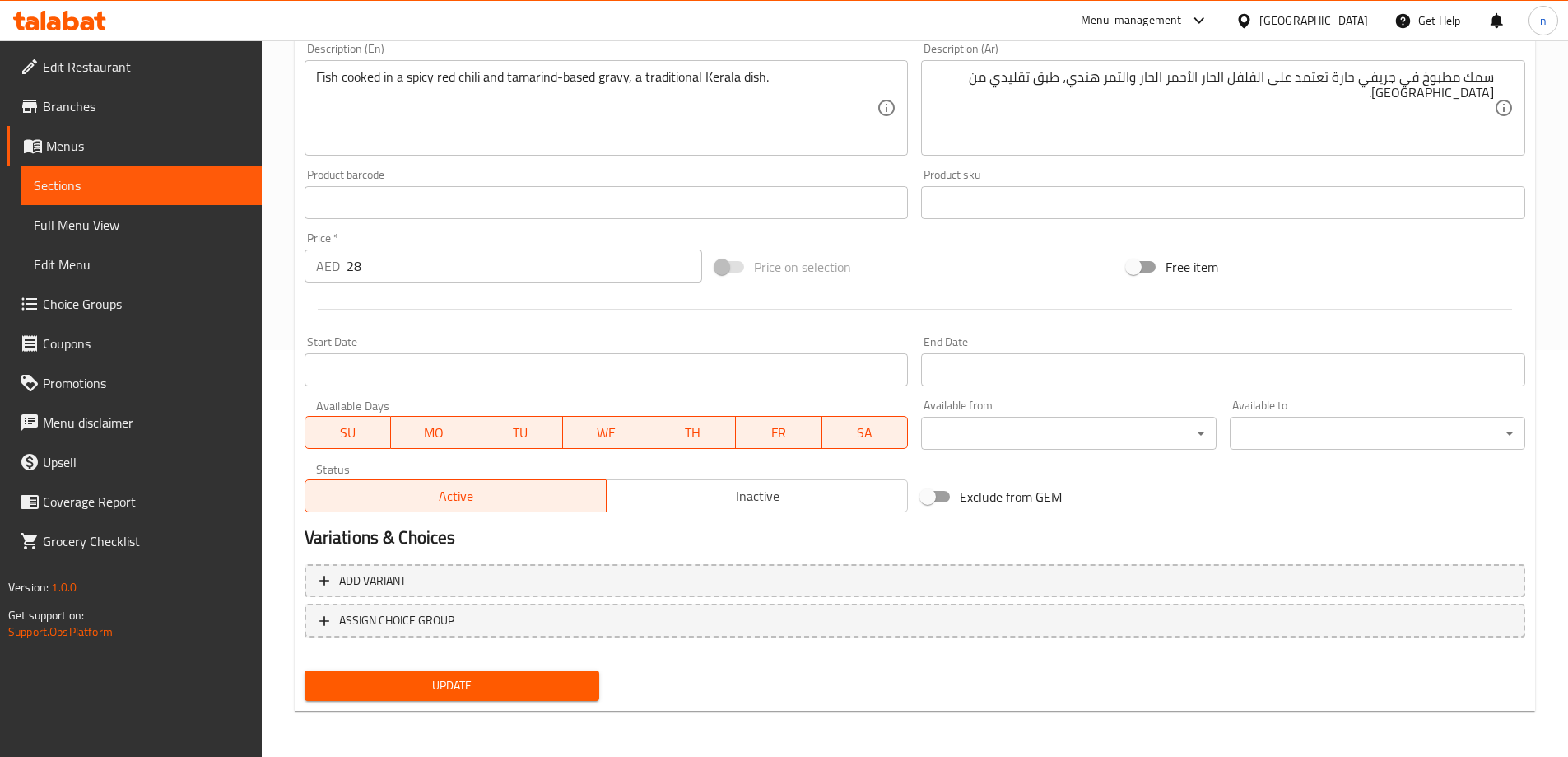
type input "سمك مولاكيتاثو"
click at [445, 679] on span "Update" at bounding box center [452, 686] width 270 height 21
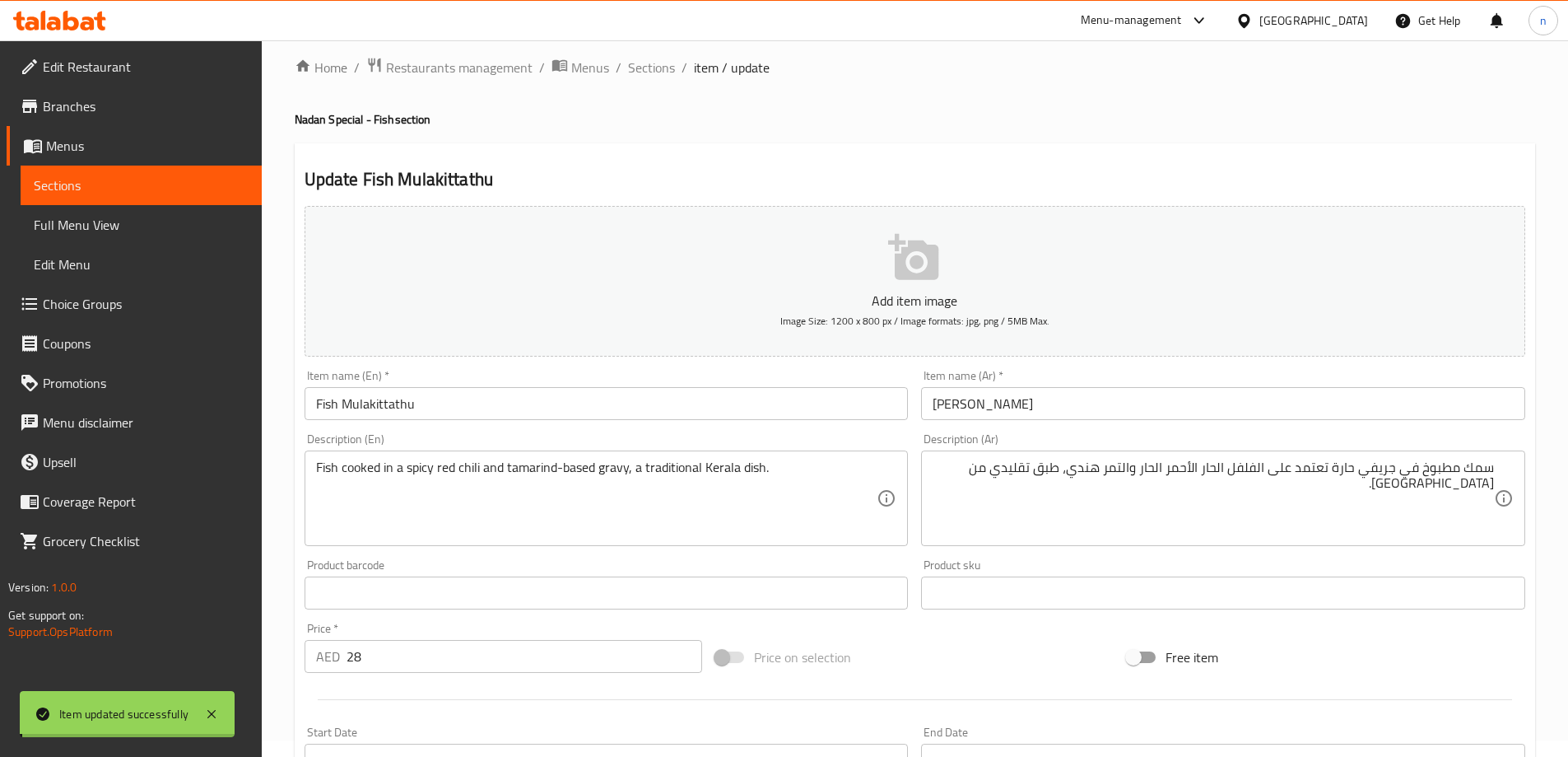
scroll to position [0, 0]
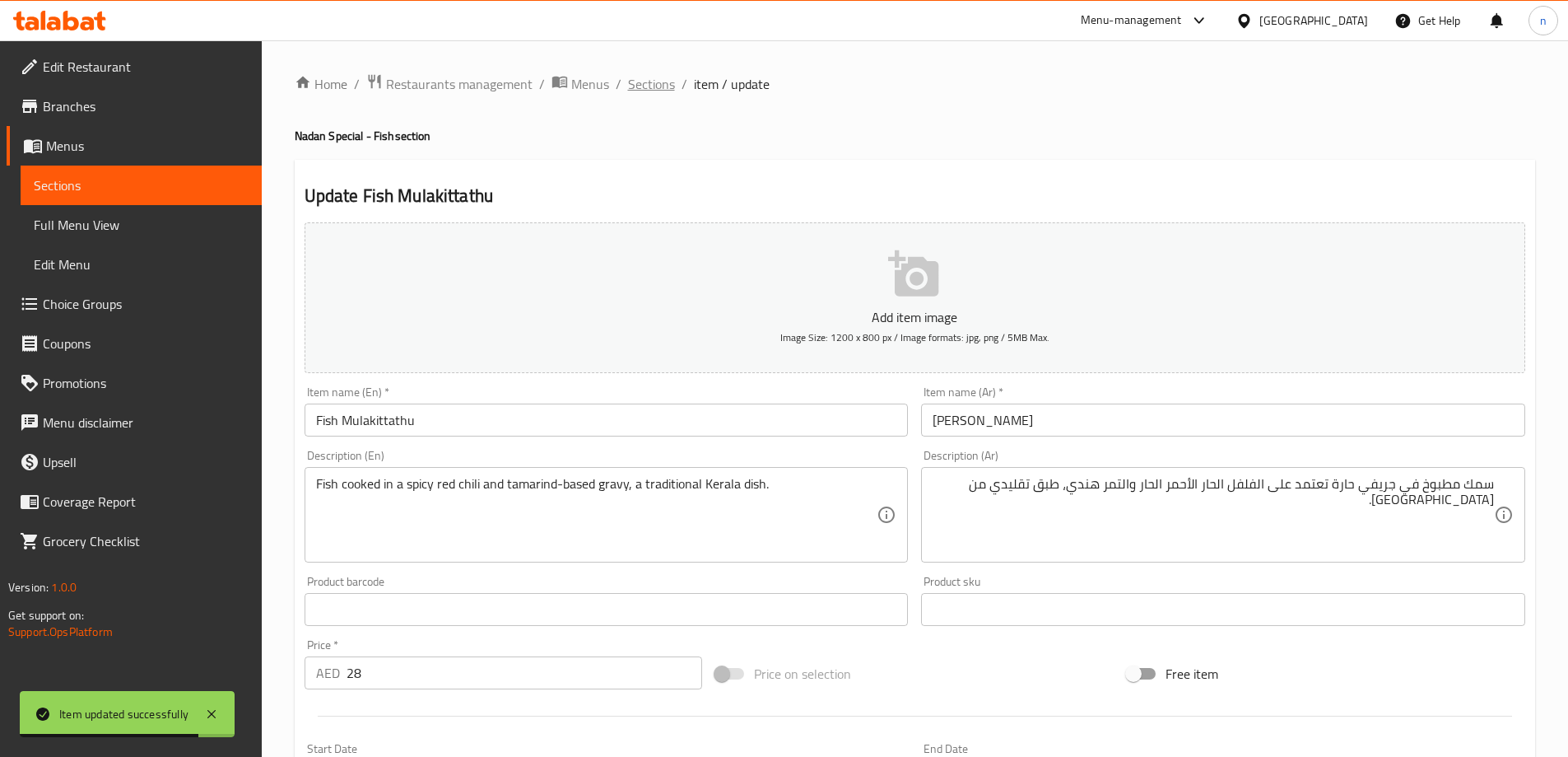
click at [644, 81] on span "Sections" at bounding box center [651, 84] width 47 height 20
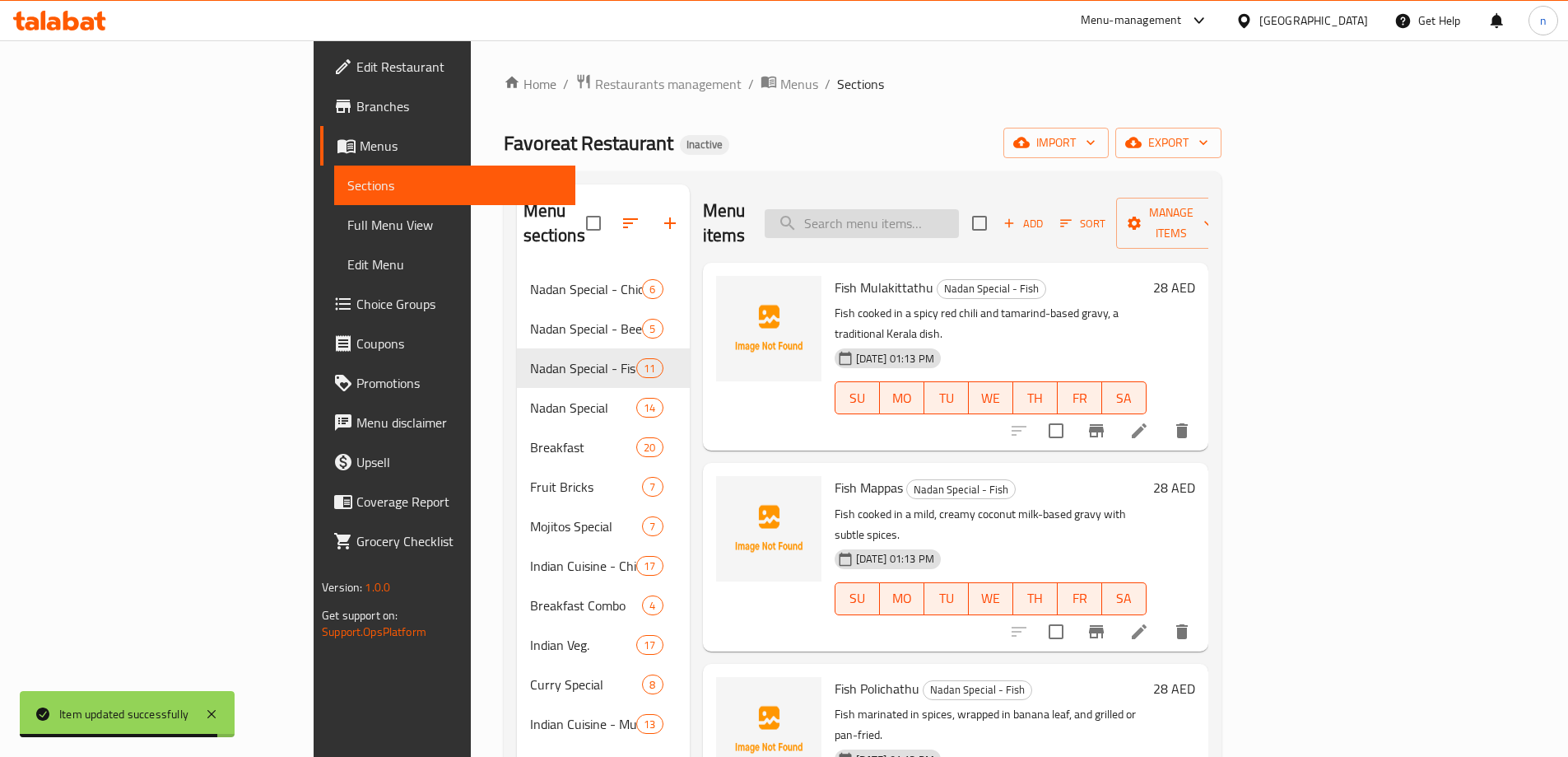
click at [925, 209] on input "search" at bounding box center [861, 223] width 194 height 29
paste input "Fish Mango Curry"
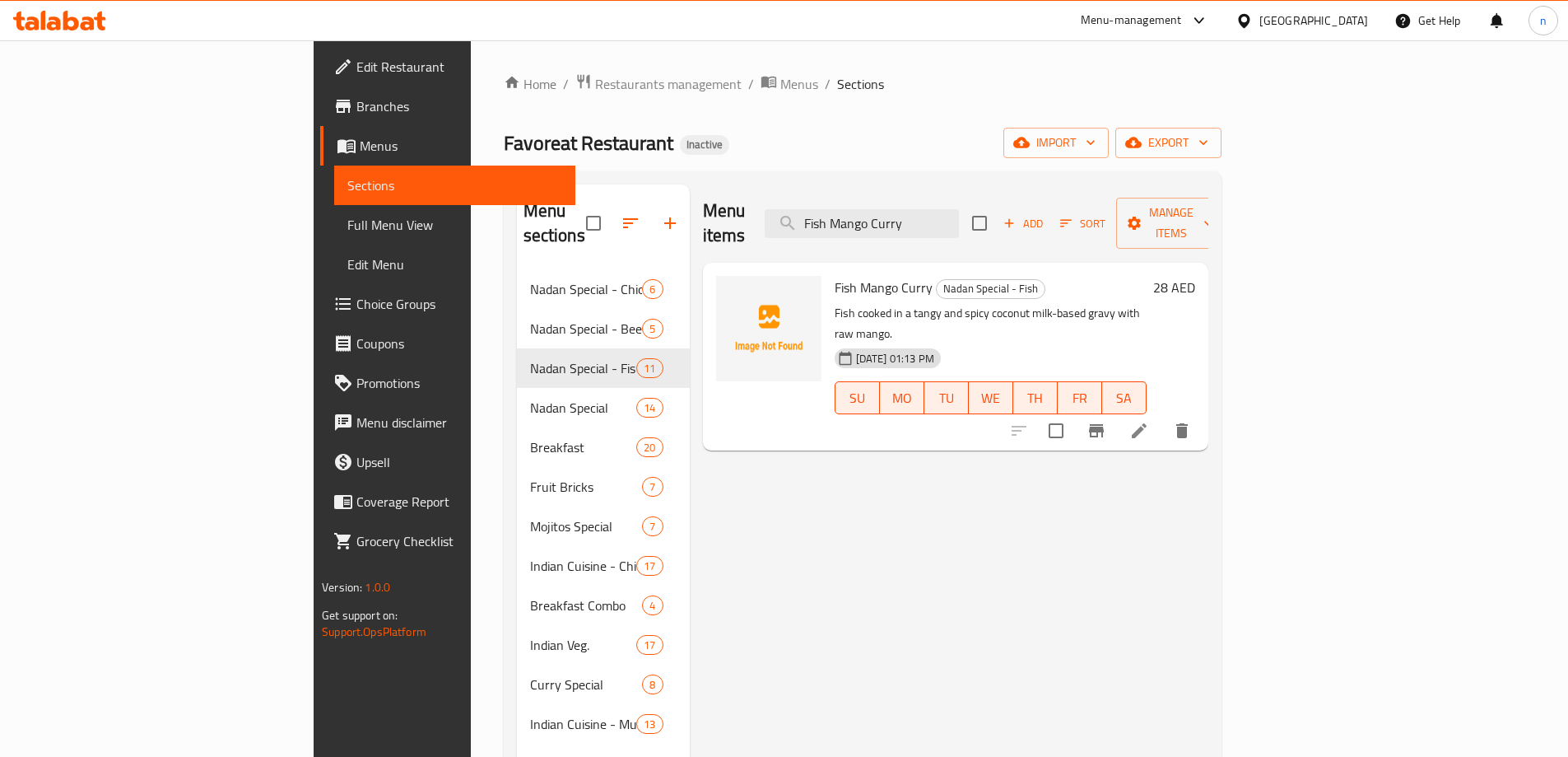
type input "Fish Mango Curry"
click at [1149, 421] on icon at bounding box center [1139, 431] width 20 height 20
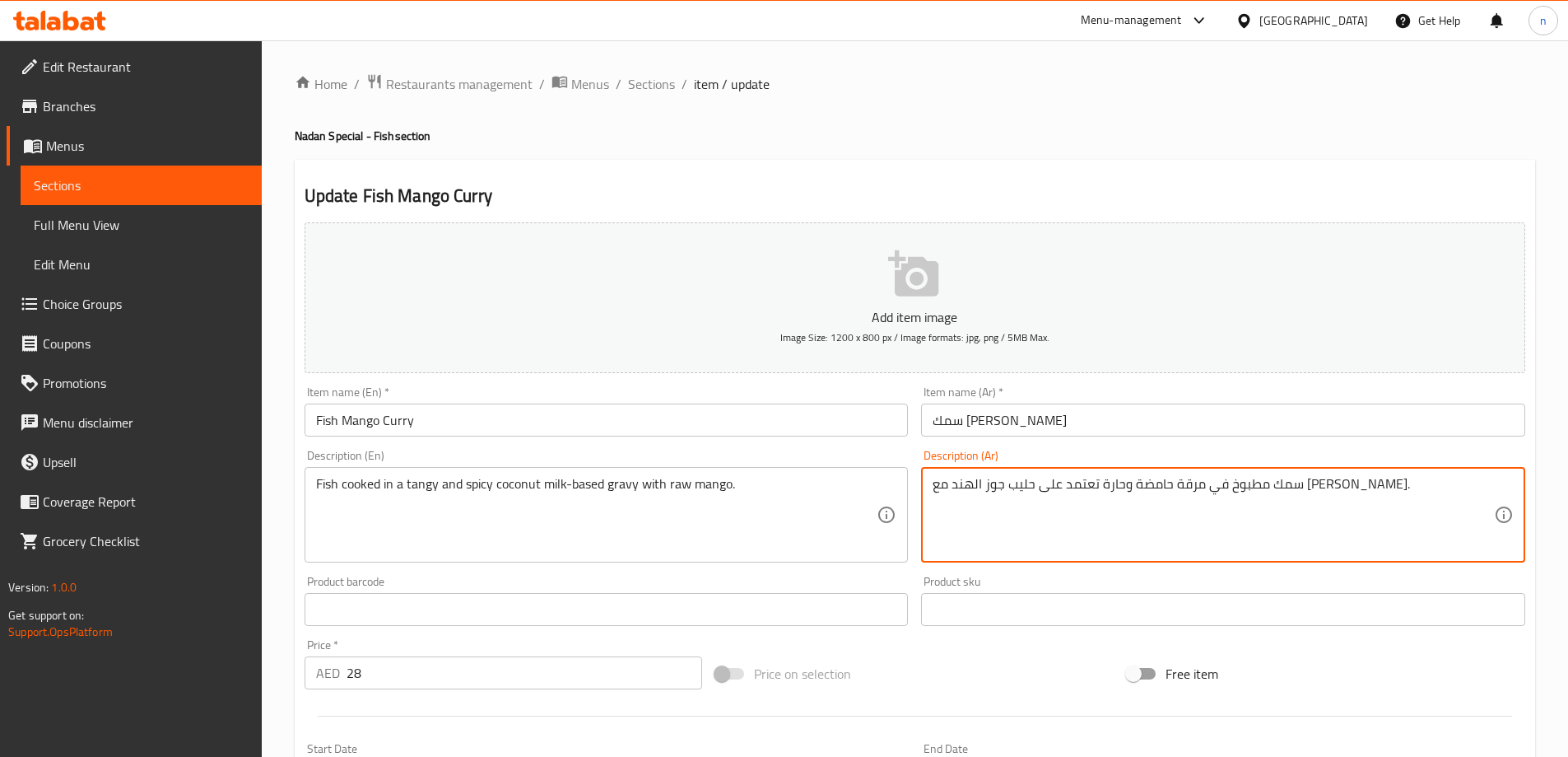
click at [1151, 493] on textarea "سمك مطبوخ في مرقة حامضة وحارة تعتمد على حليب جوز الهند مع [PERSON_NAME]." at bounding box center [1213, 515] width 562 height 78
click at [1146, 519] on textarea "سمك مطبوخ في مرقة حامضة وحارة تعتمد على حليب جوز الهند مع [PERSON_NAME]." at bounding box center [1213, 515] width 562 height 78
click at [1386, 487] on textarea "سمك مطبوخ في مرقة حامضة وحارة تعتمد على حليب جوز الهند مع [PERSON_NAME]." at bounding box center [1213, 515] width 562 height 78
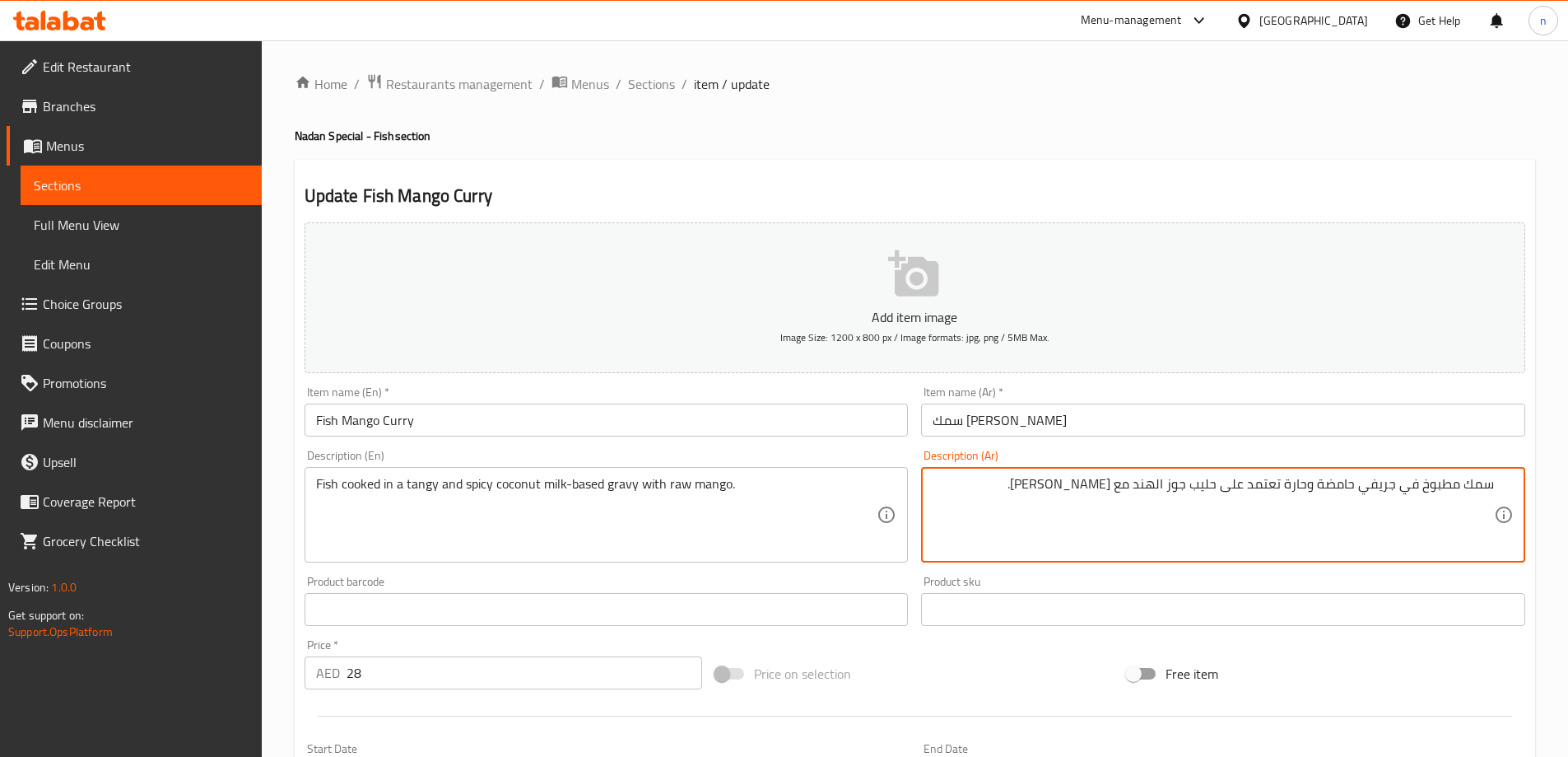
click at [1329, 489] on textarea "سمك مطبوخ في جريفي حامضة وحارة تعتمد على حليب جوز الهند مع مانجو خام." at bounding box center [1213, 515] width 562 height 78
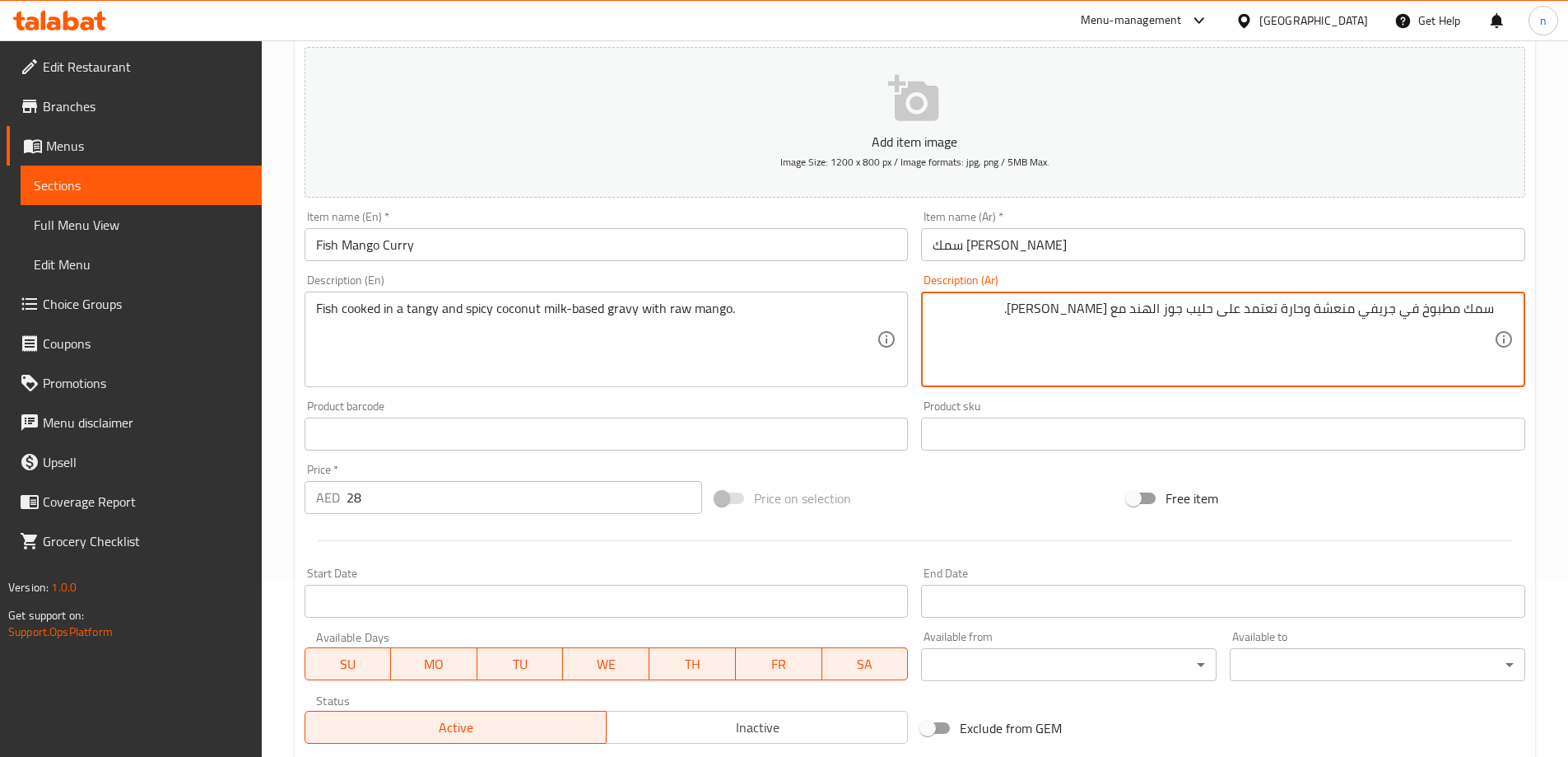
scroll to position [407, 0]
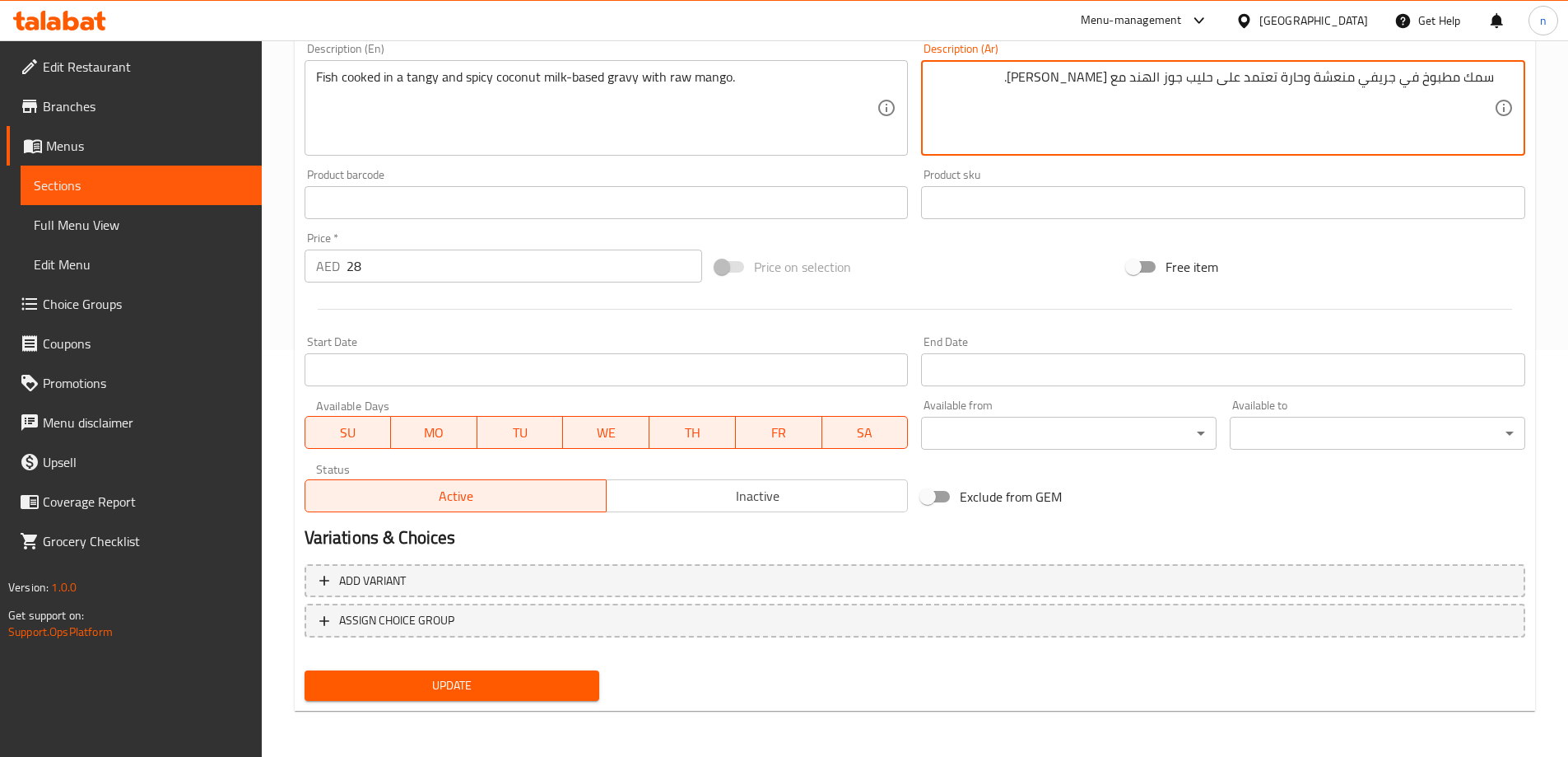
type textarea "سمك مطبوخ في جريفي منعشة وحارة تعتمد على حليب جوز الهند مع [PERSON_NAME]."
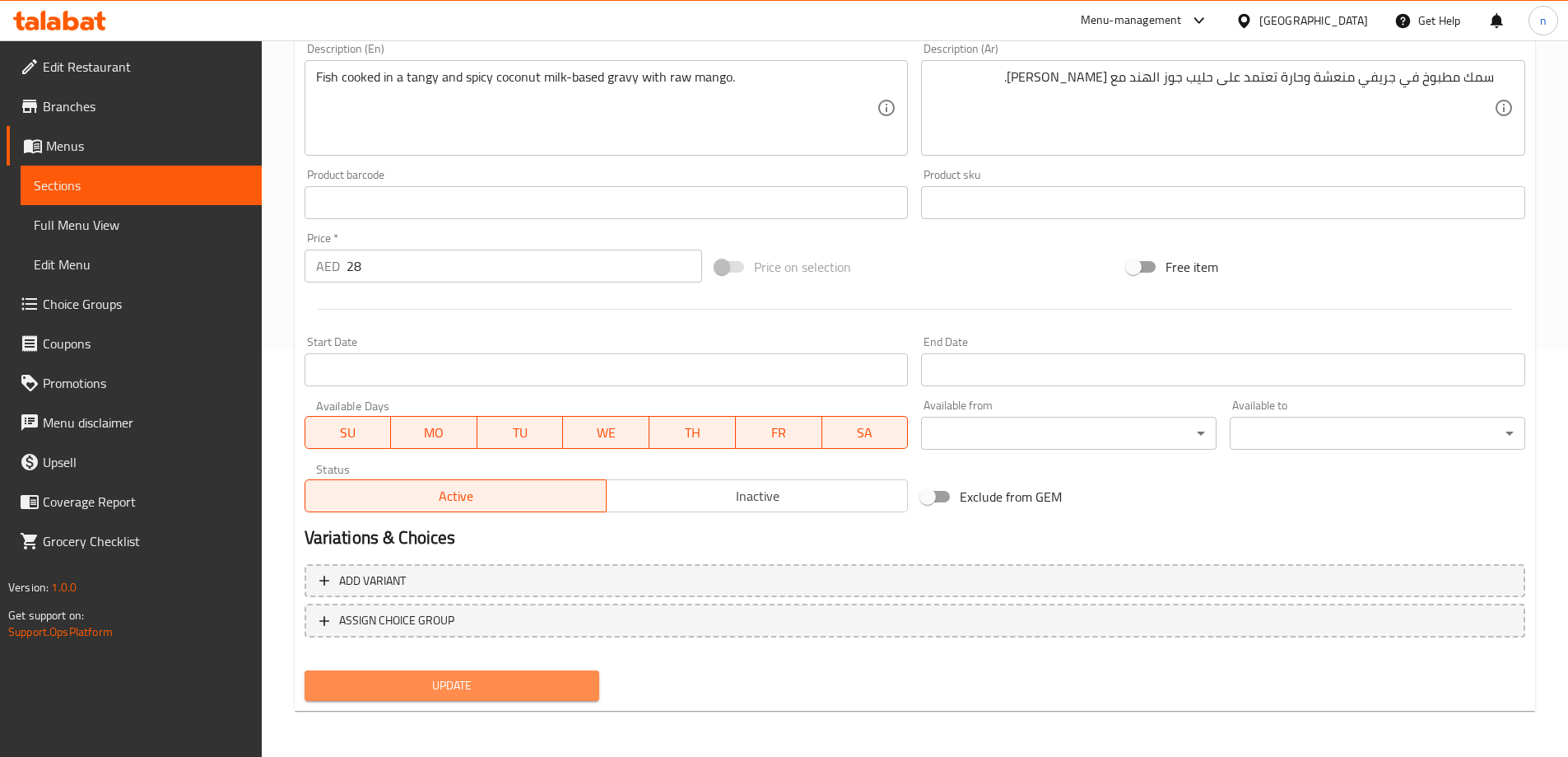
click at [482, 676] on span "Update" at bounding box center [452, 686] width 270 height 21
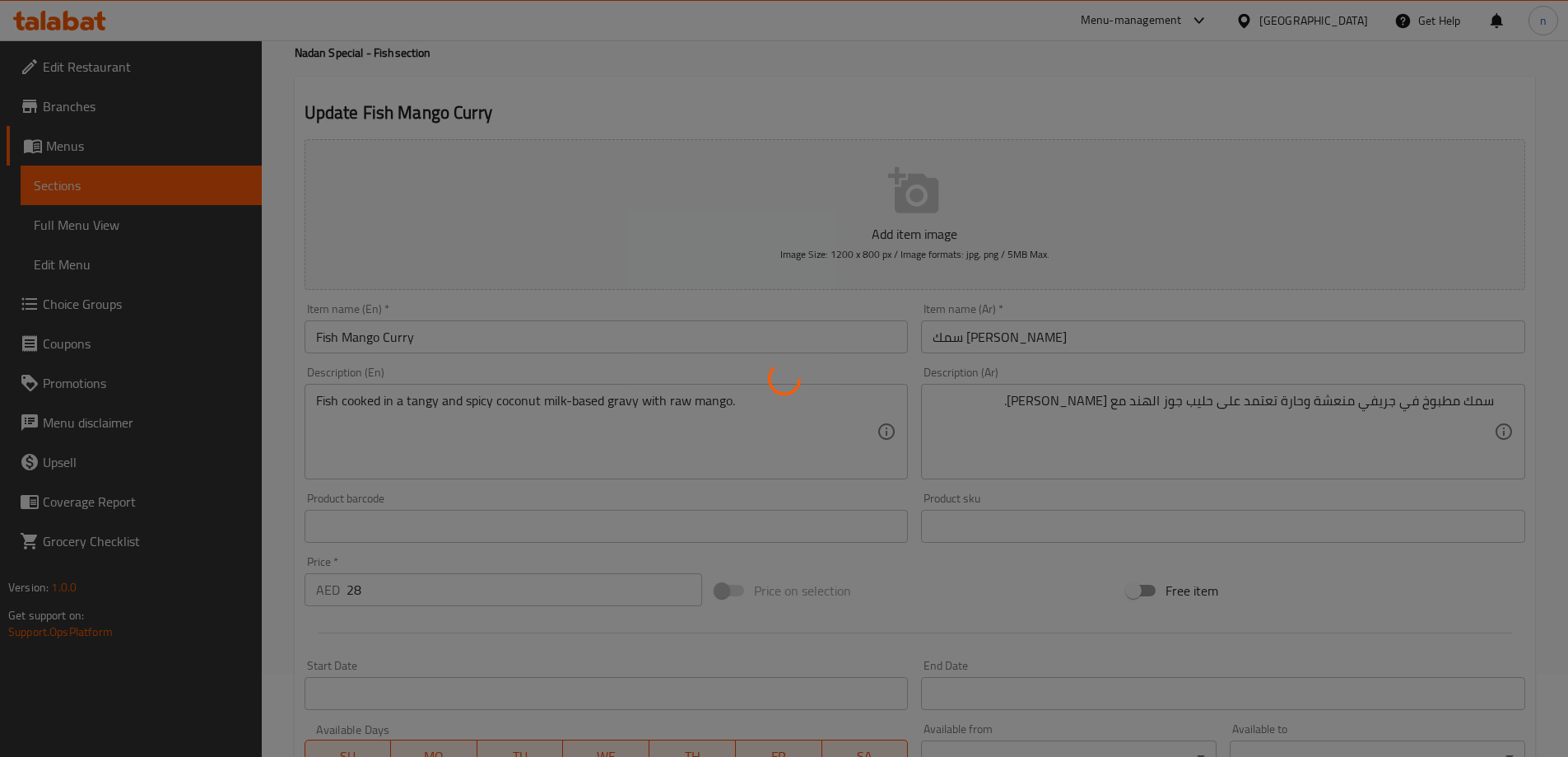
scroll to position [0, 0]
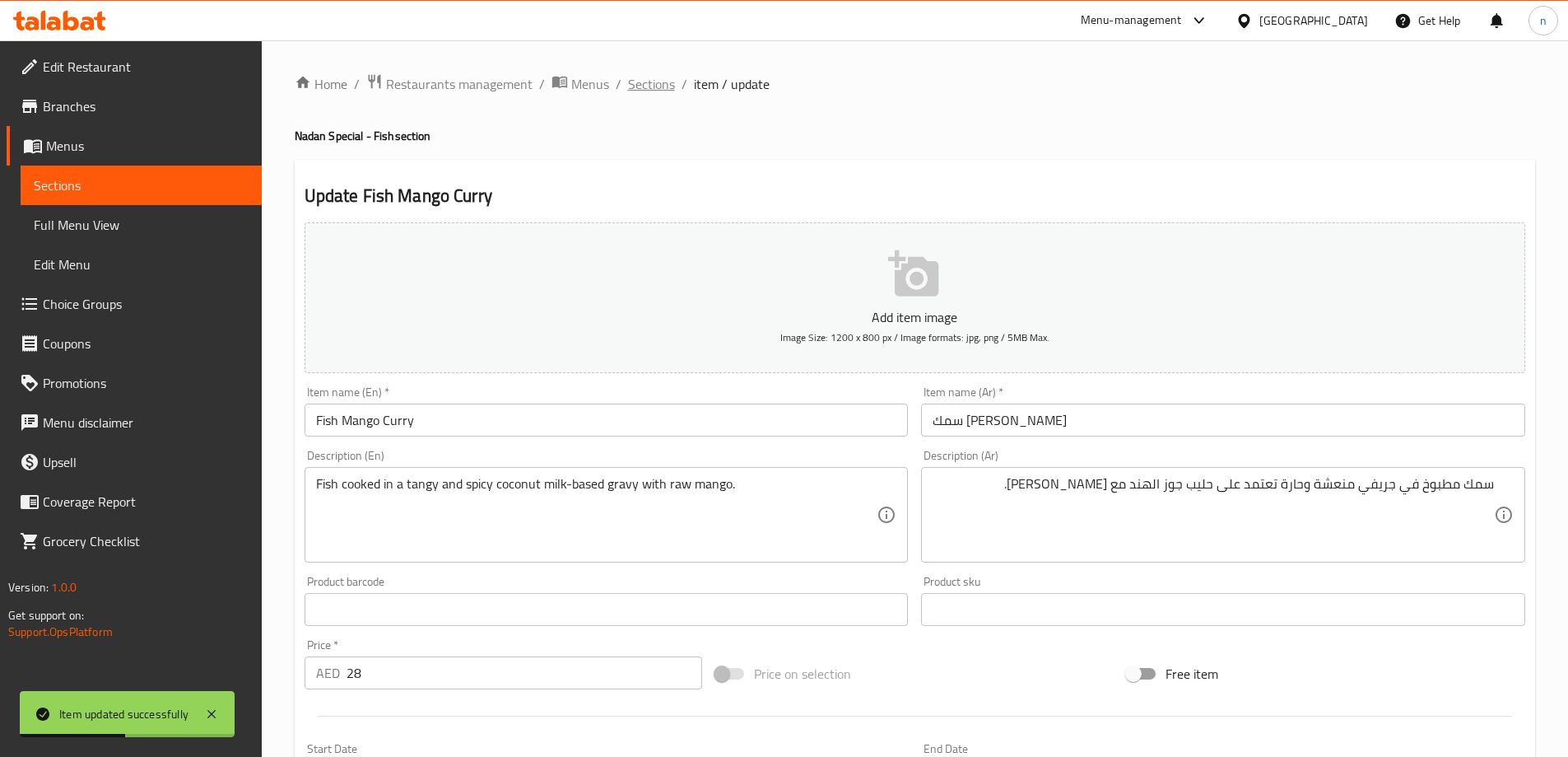
click at [654, 84] on span "Sections" at bounding box center [651, 84] width 47 height 20
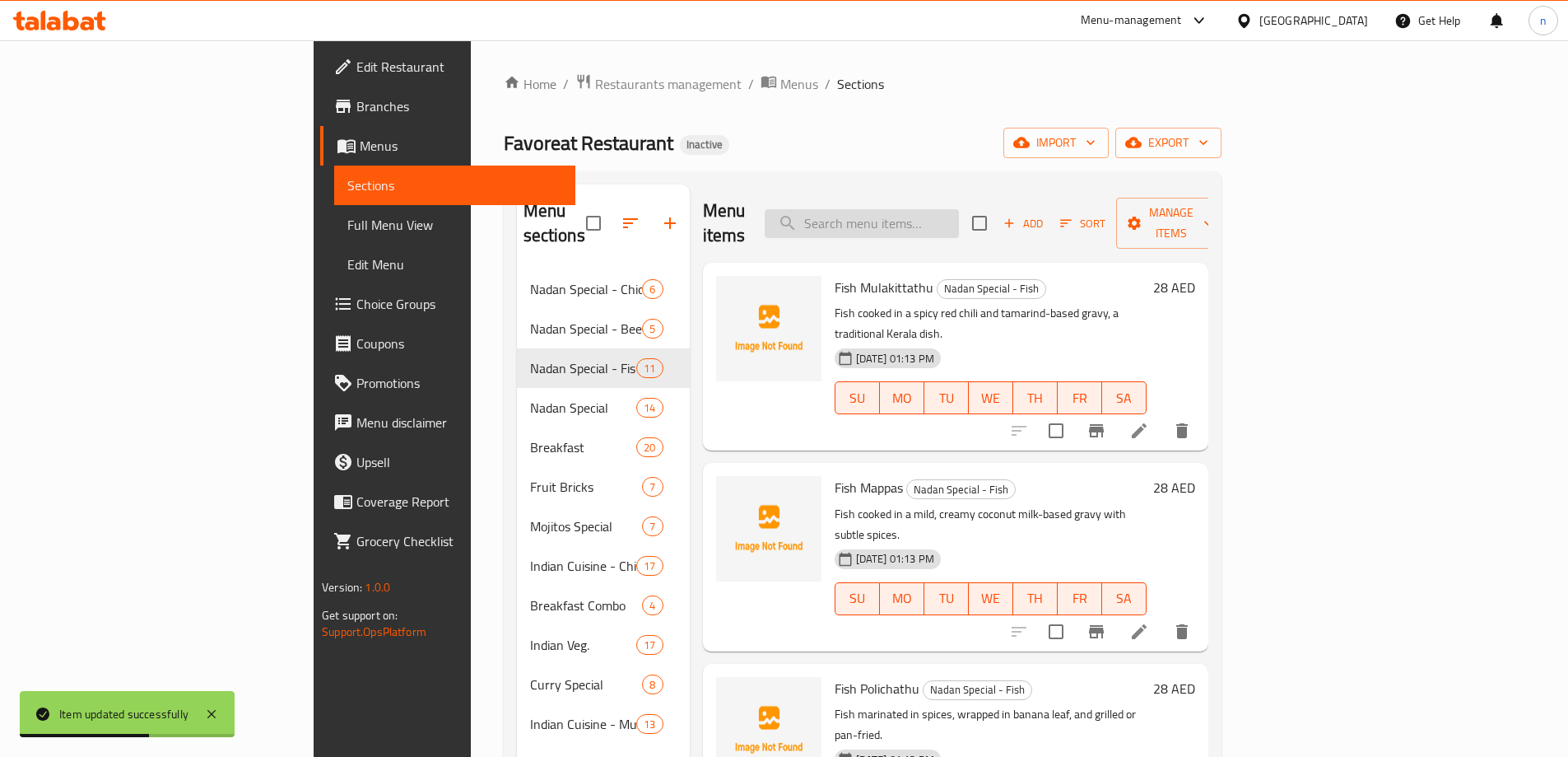
click at [959, 215] on input "search" at bounding box center [861, 223] width 194 height 29
paste input "Fish Garlic"
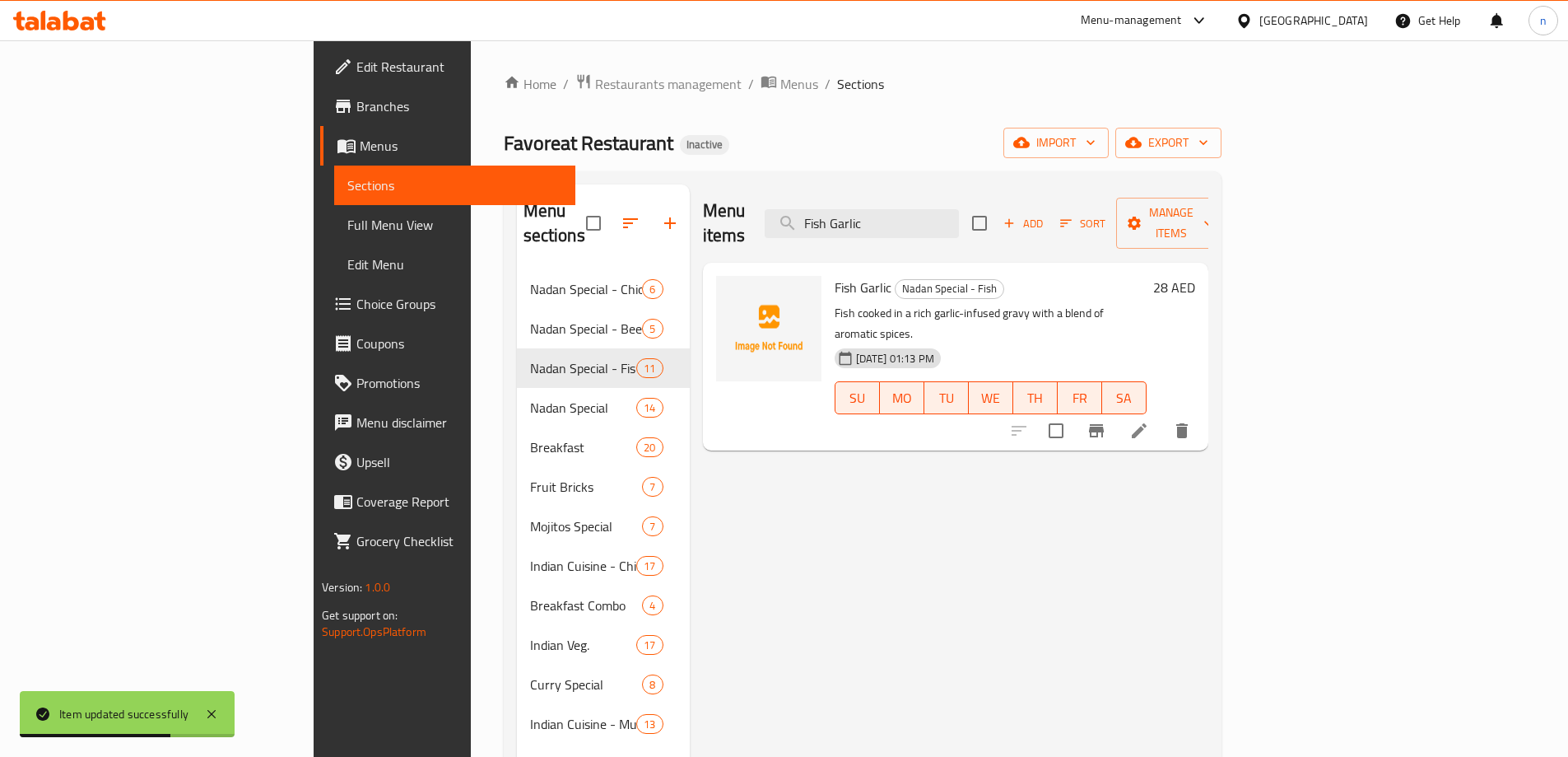
type input "Fish Garlic"
click at [1146, 423] on icon at bounding box center [1138, 430] width 15 height 15
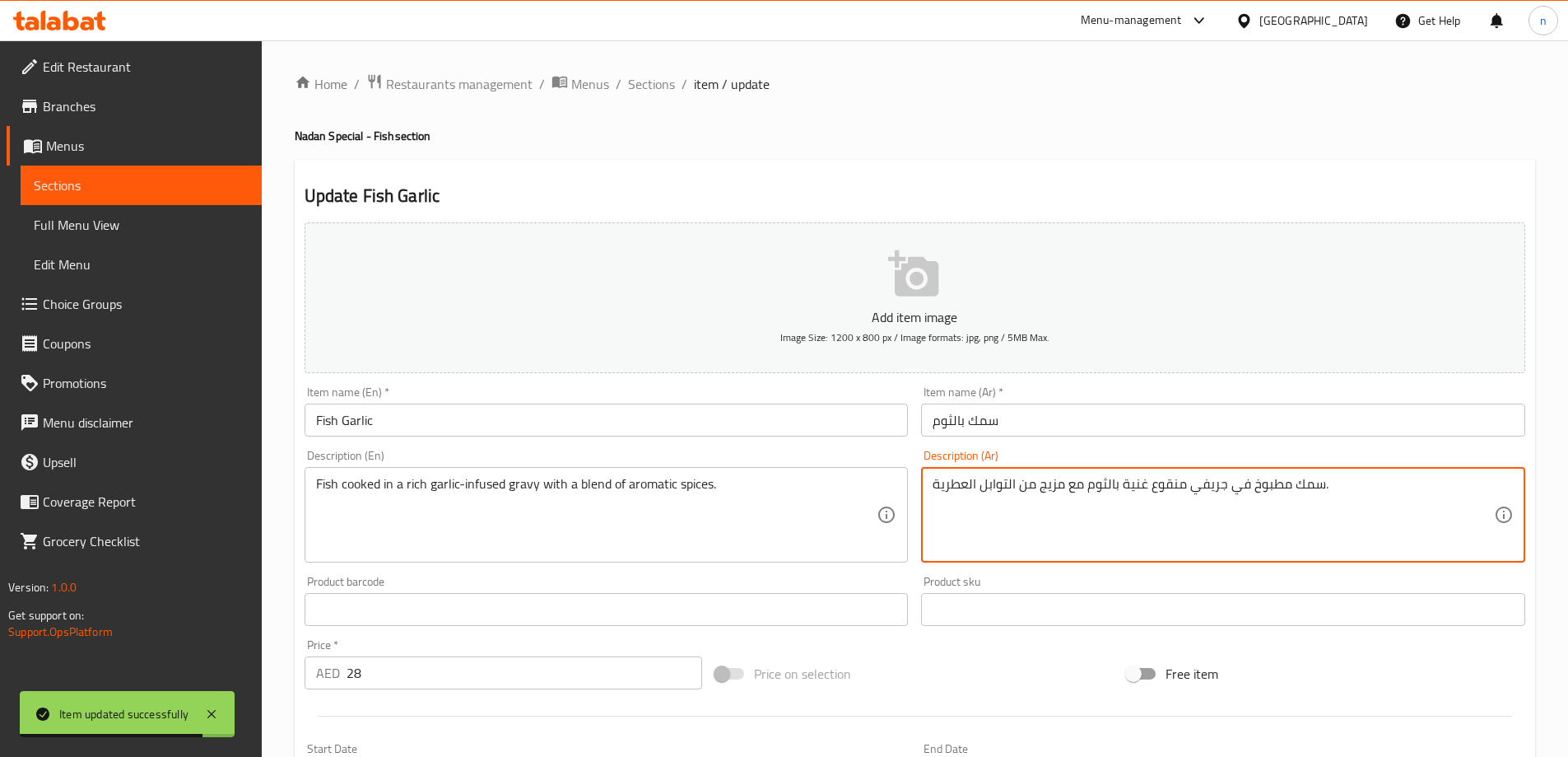
click at [1087, 489] on textarea "سمك مطبوخ في جريفي منقوع غنية بالثوم مع مزيج من التوابل العطرية." at bounding box center [1213, 515] width 562 height 78
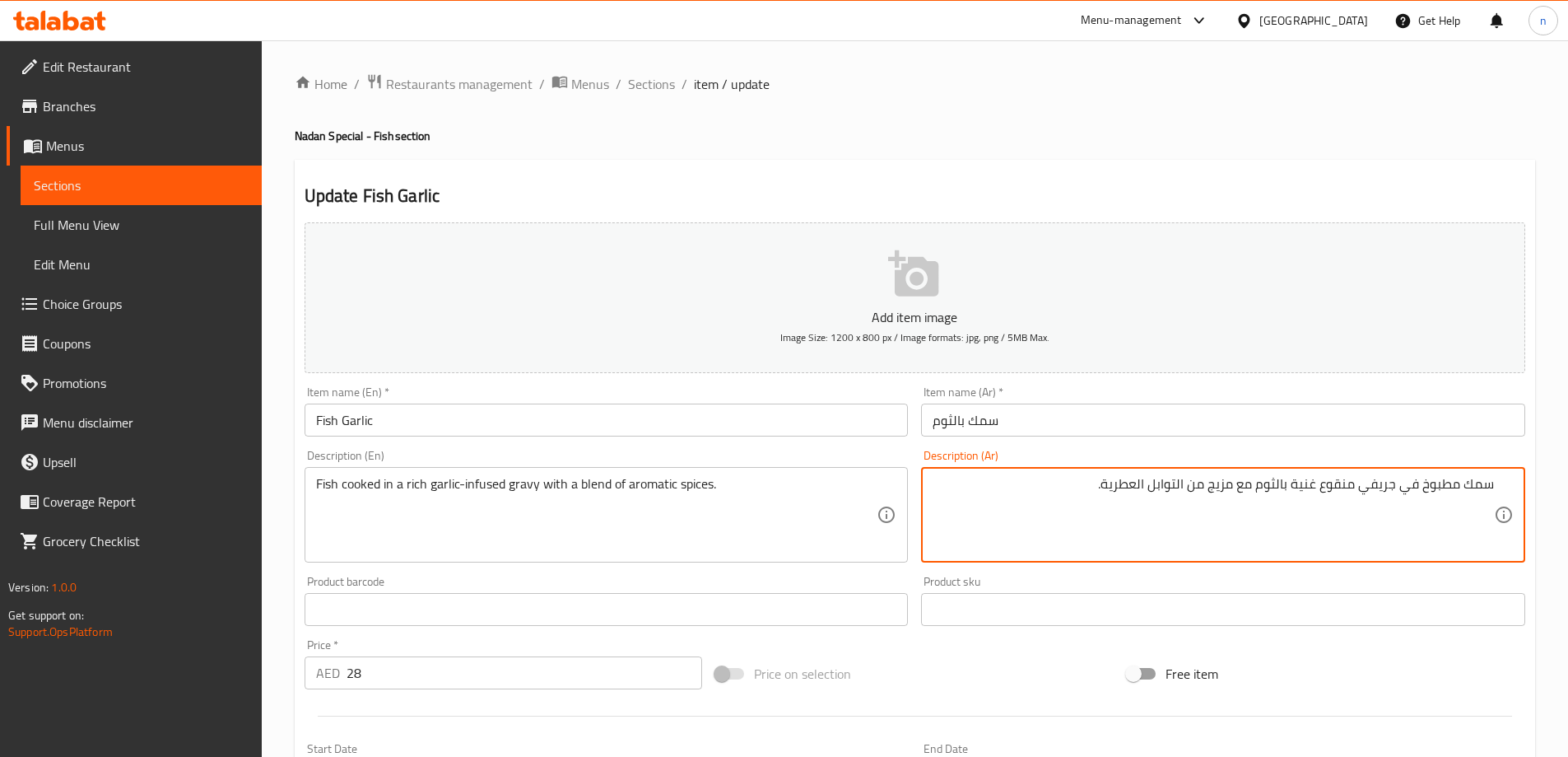
click at [1055, 508] on textarea "سمك مطبوخ في جريفي منقوع غنية بالثوم مع مزيج من التوابل العطرية." at bounding box center [1213, 515] width 562 height 78
click at [1300, 485] on textarea "سمك مطبوخ في جريفي منقوع غنية بالثوم مع مزيج من التوابل العطرية." at bounding box center [1213, 515] width 562 height 78
click at [1282, 484] on textarea "سمك مطبوخ في جريفي منقوع بالثوم مع مزيج من التوابل العطرية." at bounding box center [1213, 515] width 562 height 78
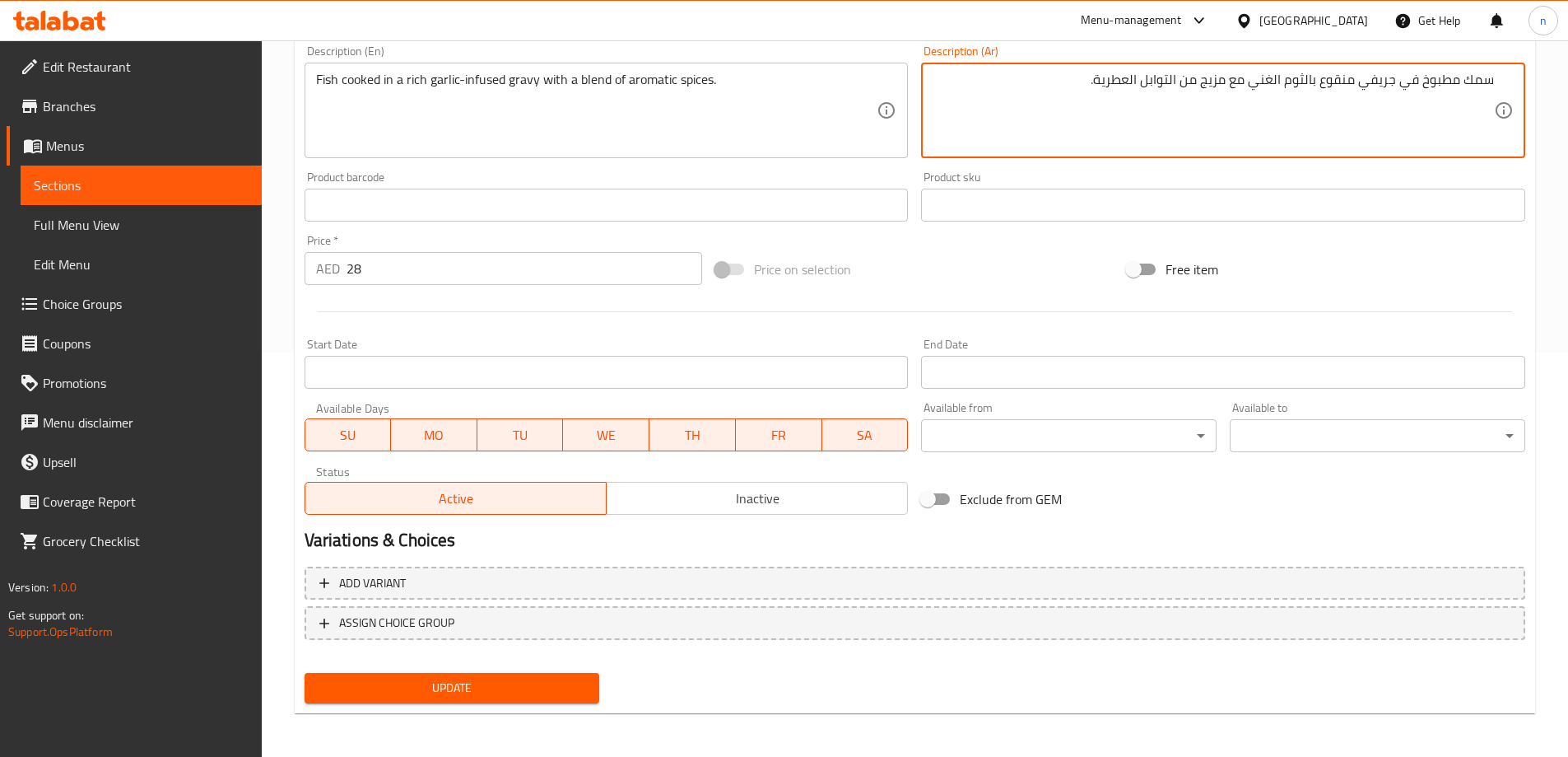
scroll to position [407, 0]
type textarea "سمك مطبوخ في جريفي منقوع بالثوم الغني مع مزيج من التوابل العطرية."
click at [483, 678] on span "Update" at bounding box center [452, 686] width 270 height 21
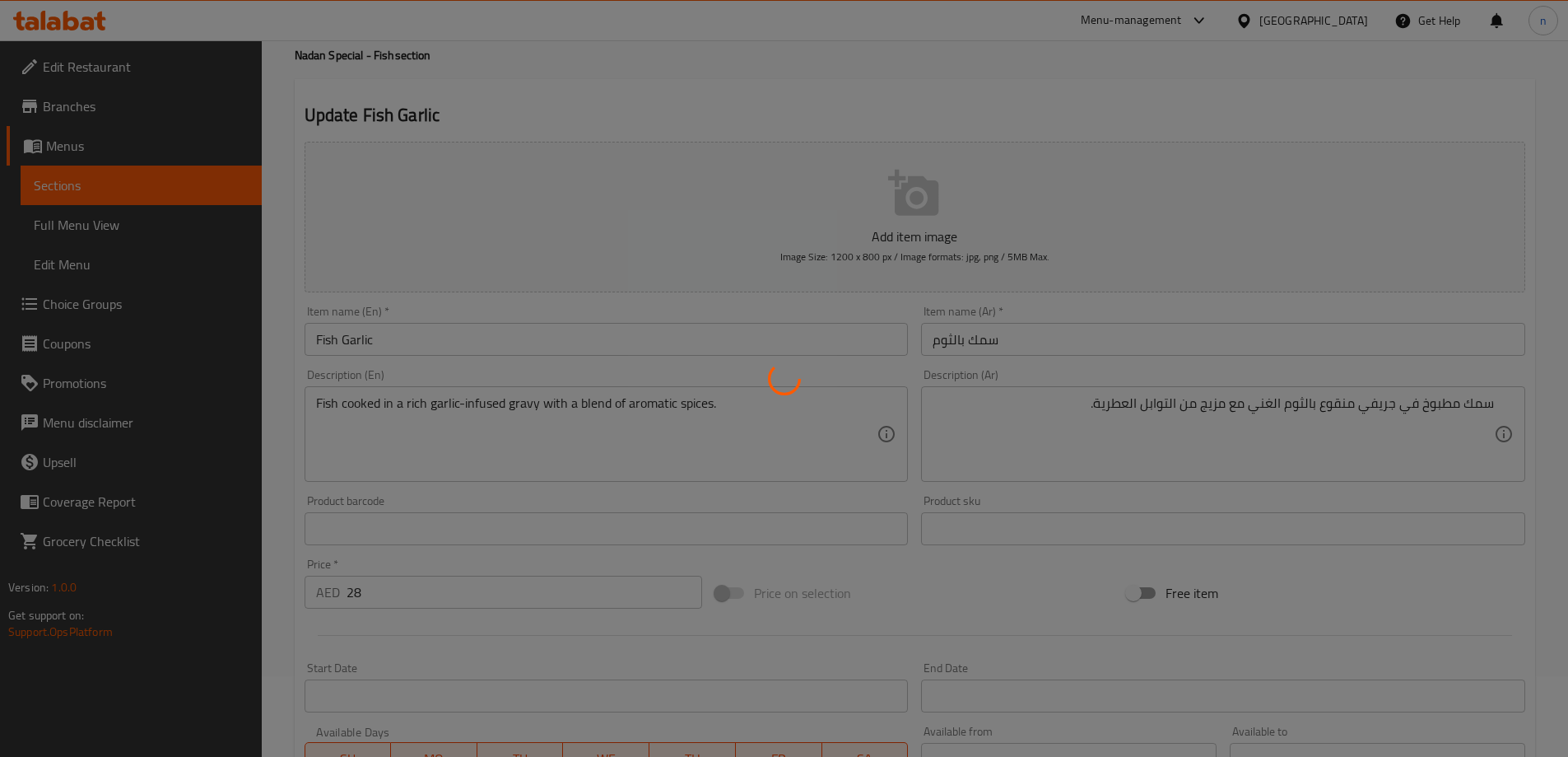
scroll to position [0, 0]
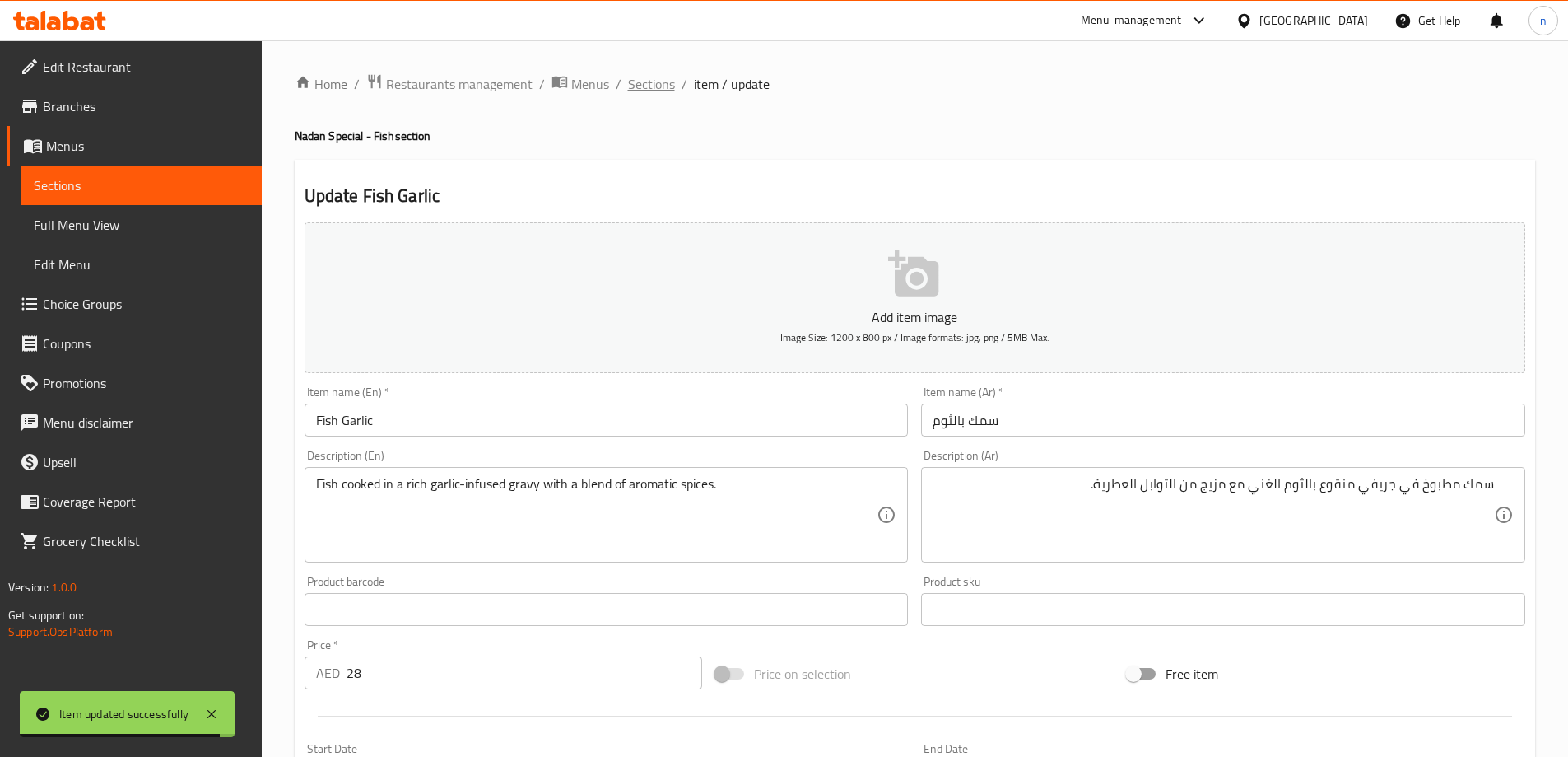
click at [643, 74] on span "Sections" at bounding box center [651, 84] width 47 height 20
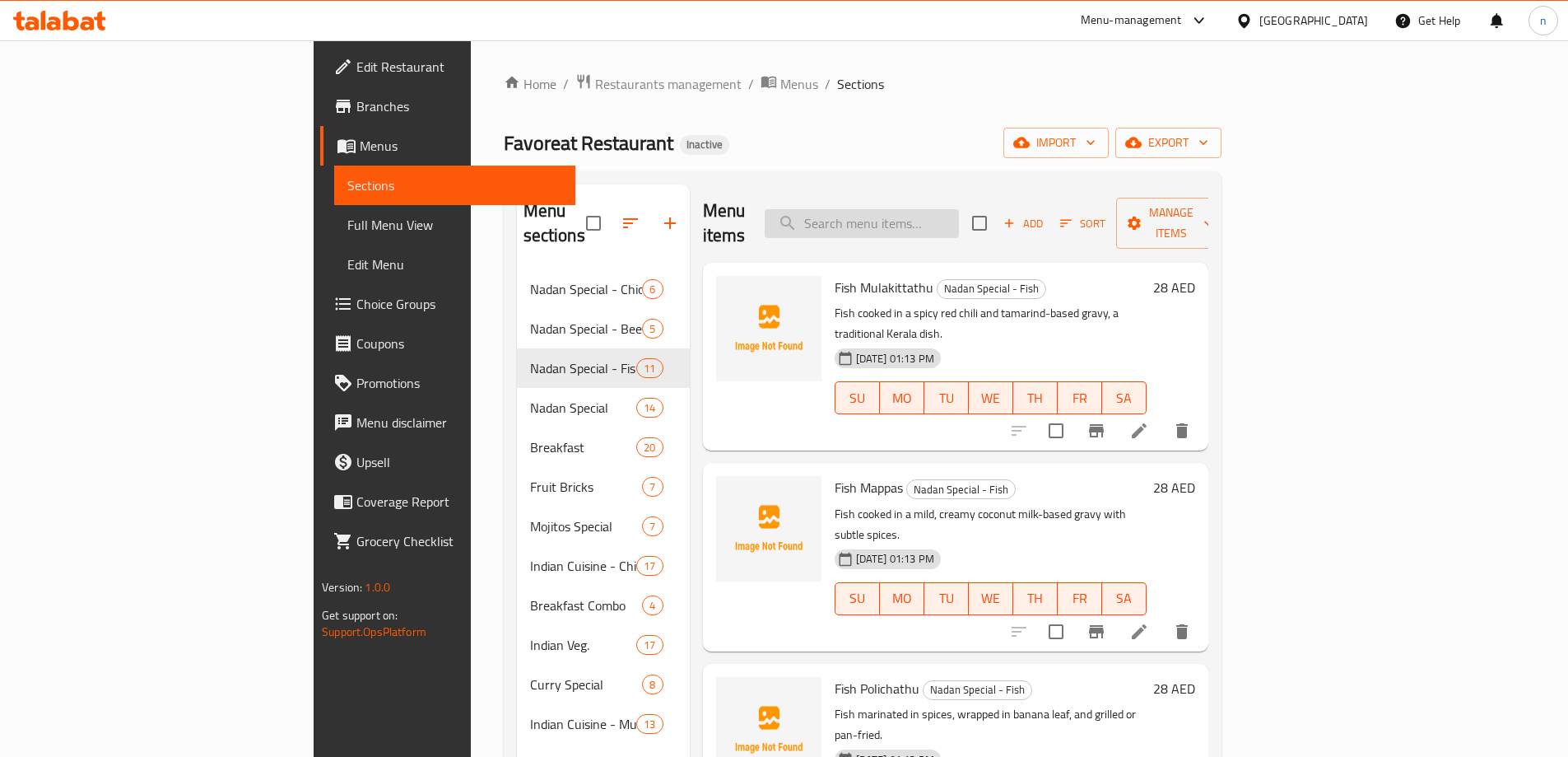
click at [931, 212] on input "search" at bounding box center [861, 223] width 194 height 29
paste input "Fish Mulakittathu"
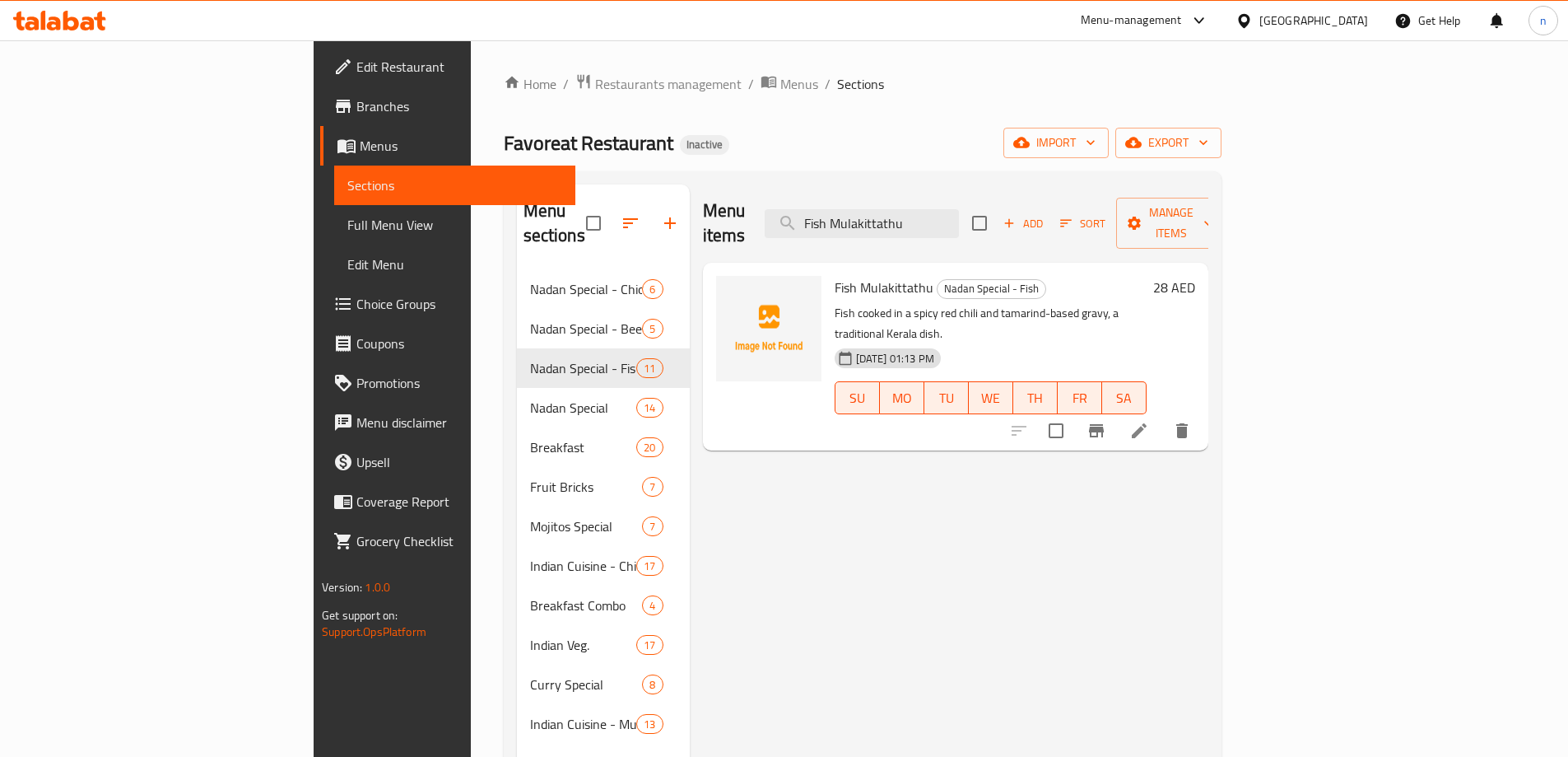
type input "Fish Mulakittathu"
click at [1146, 423] on icon at bounding box center [1138, 430] width 15 height 15
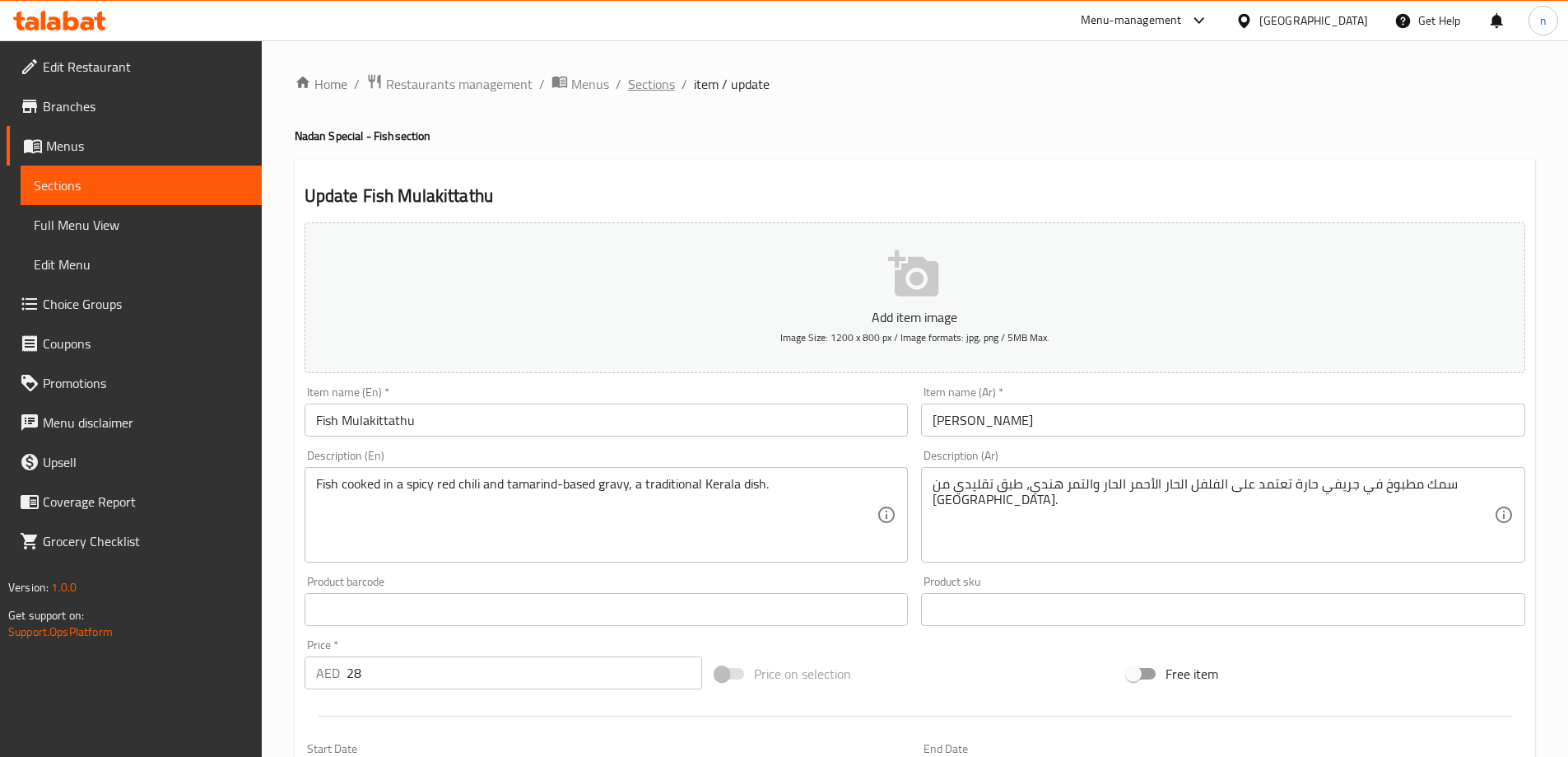
click at [647, 84] on span "Sections" at bounding box center [651, 84] width 47 height 20
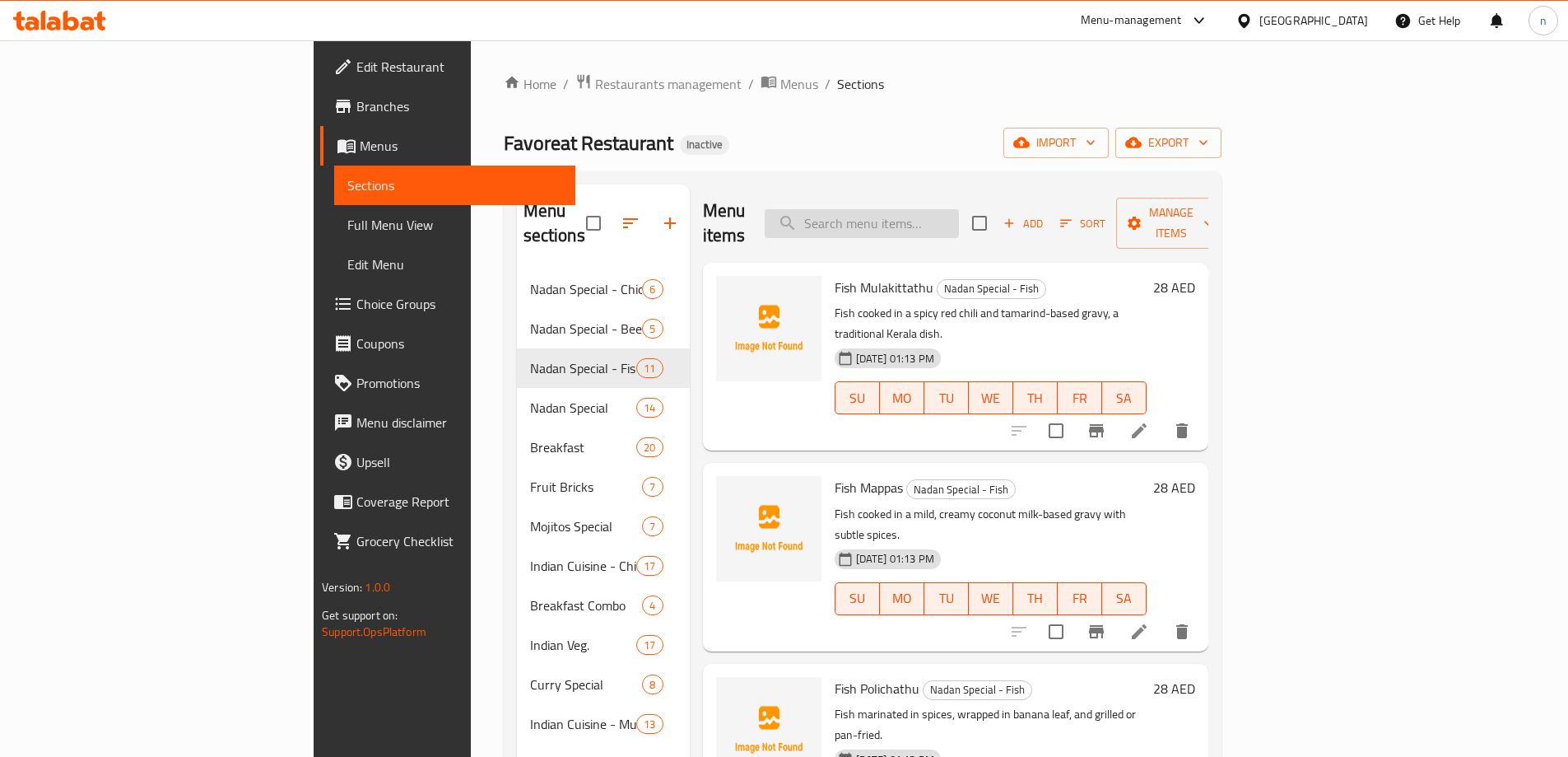
click at [924, 219] on input "search" at bounding box center [861, 223] width 194 height 29
paste input "Fish Mango Curry"
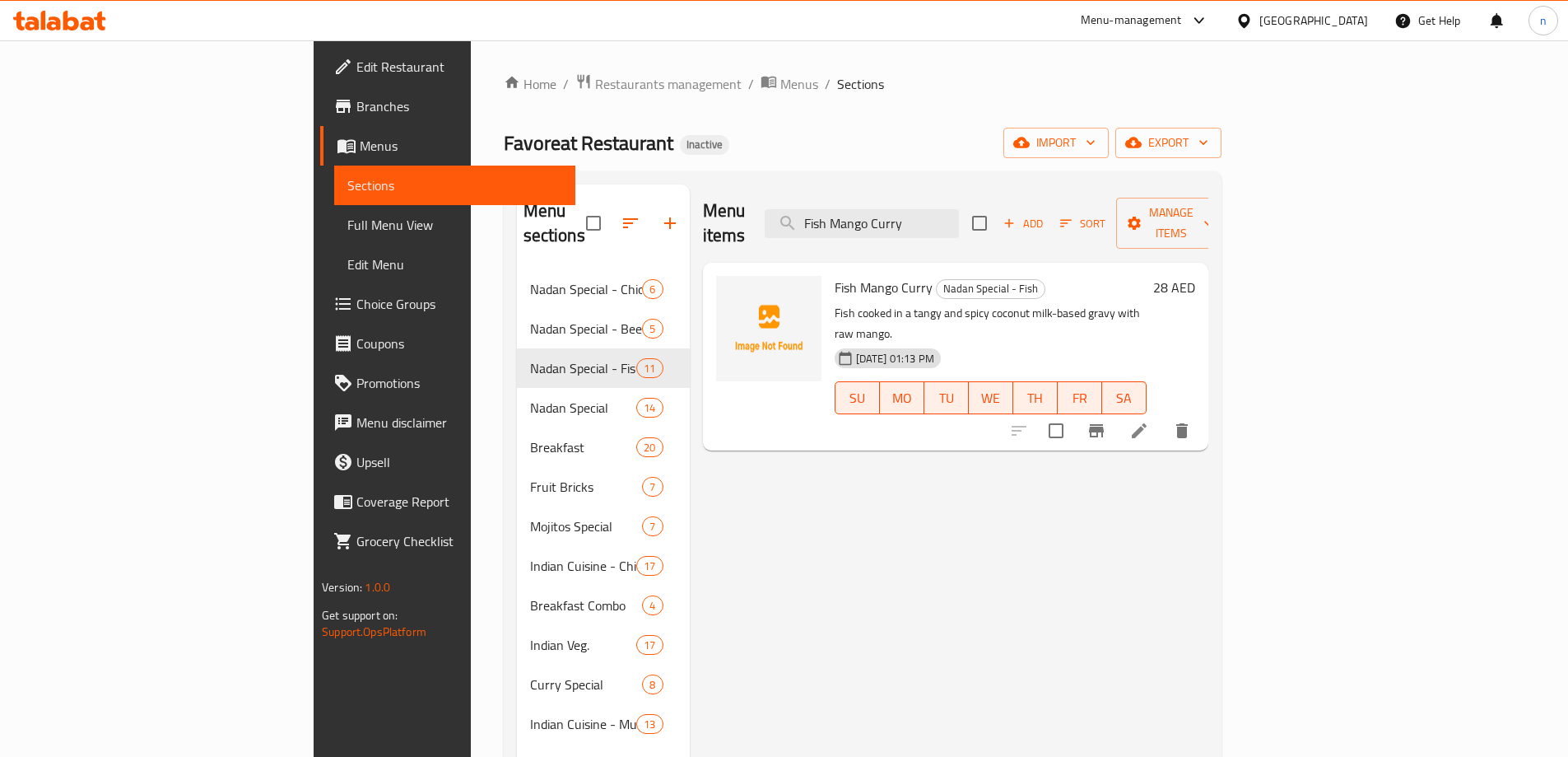
type input "Fish Mango Curry"
click at [1162, 416] on li at bounding box center [1138, 431] width 46 height 30
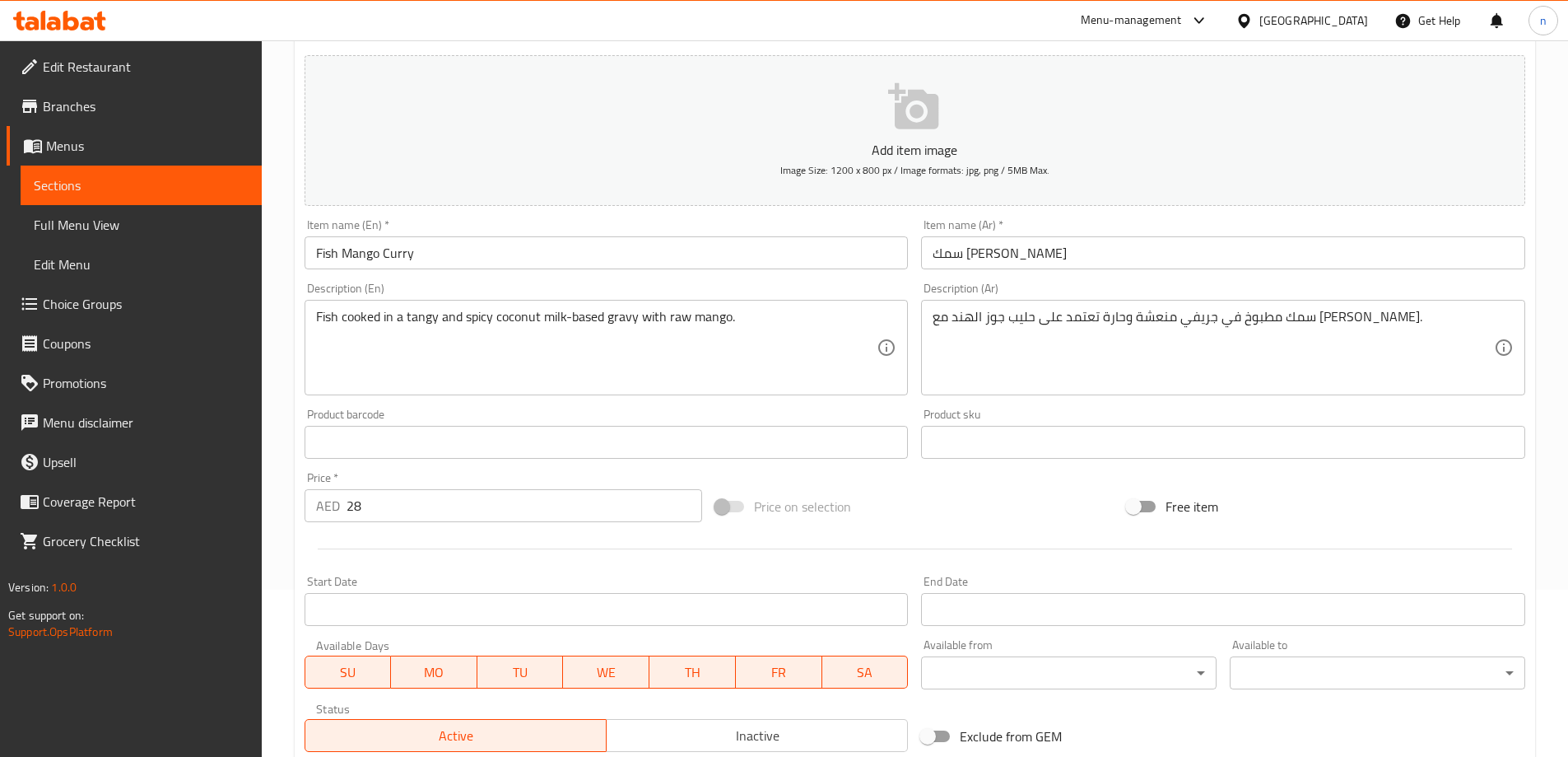
scroll to position [407, 0]
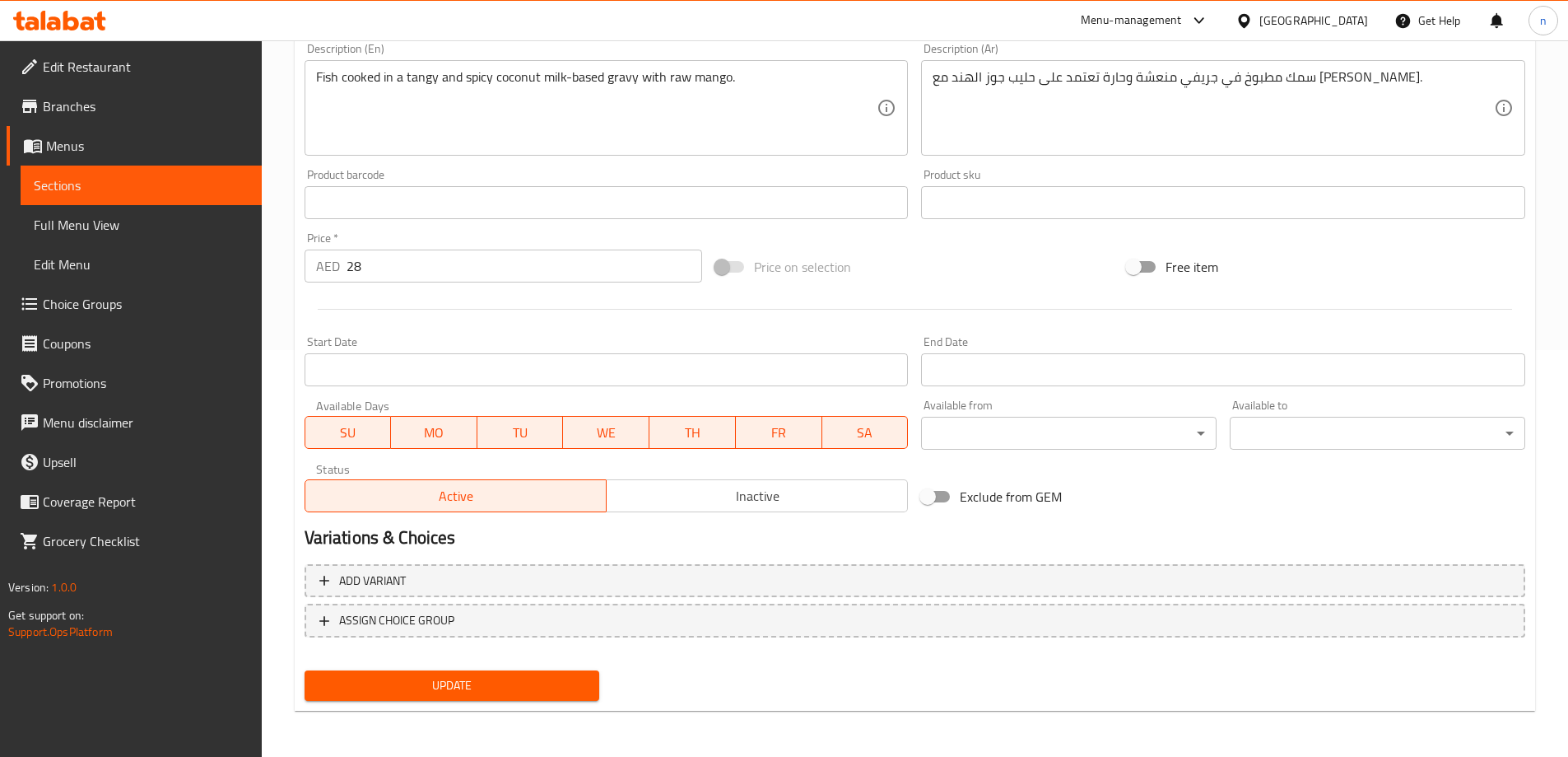
click at [424, 672] on button "Update" at bounding box center [452, 685] width 296 height 30
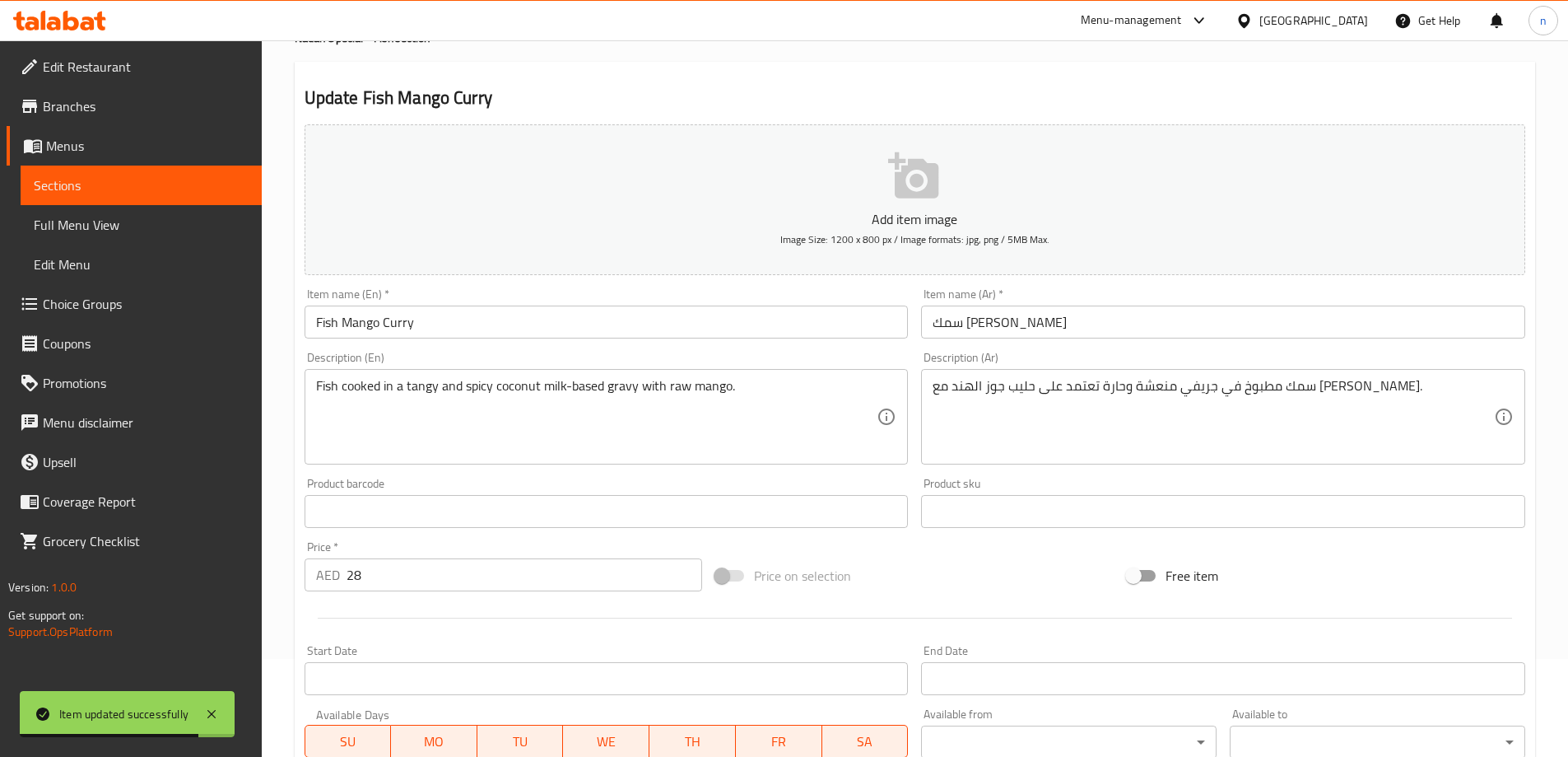
scroll to position [0, 0]
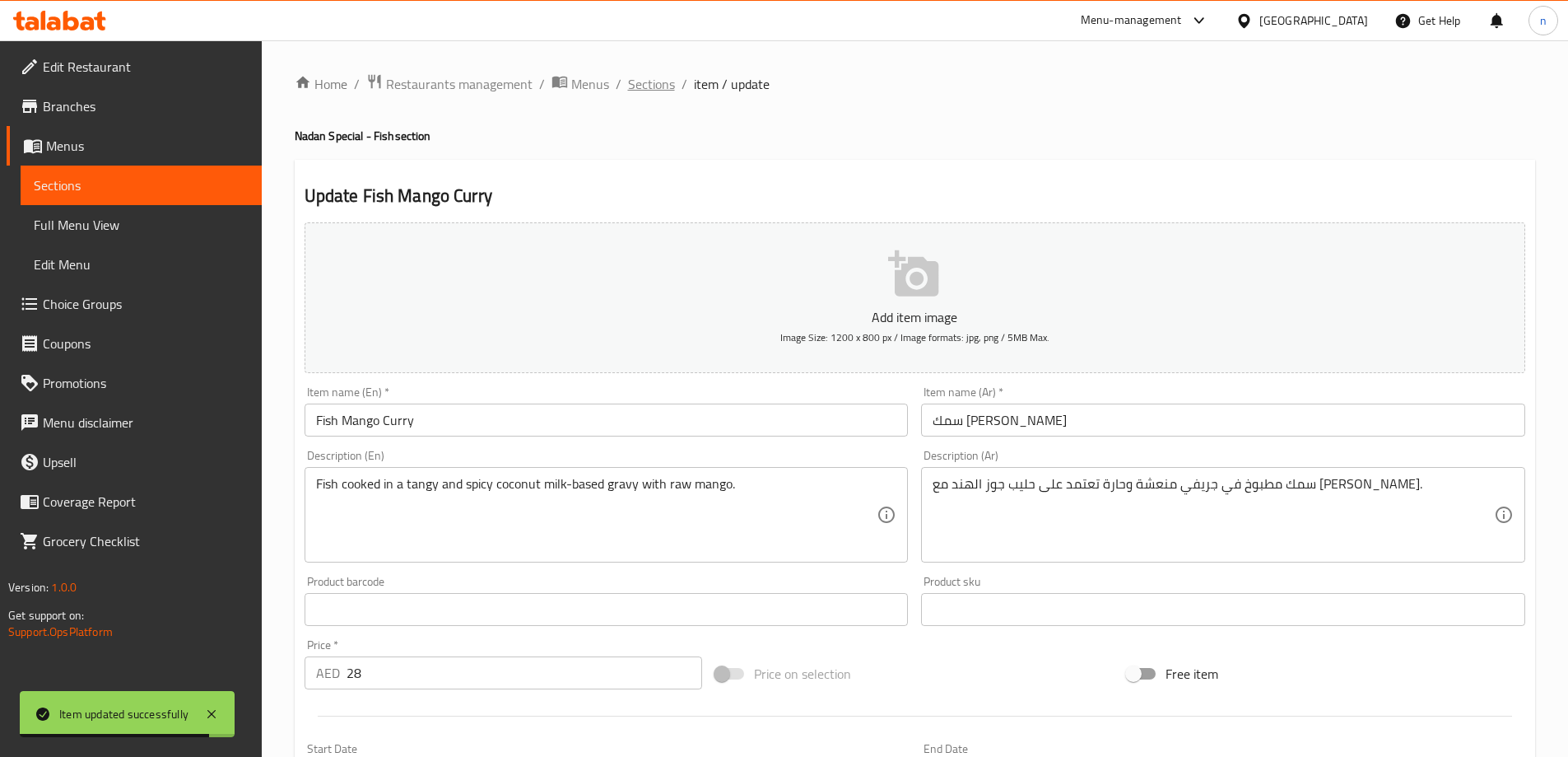
click at [641, 80] on span "Sections" at bounding box center [651, 84] width 47 height 20
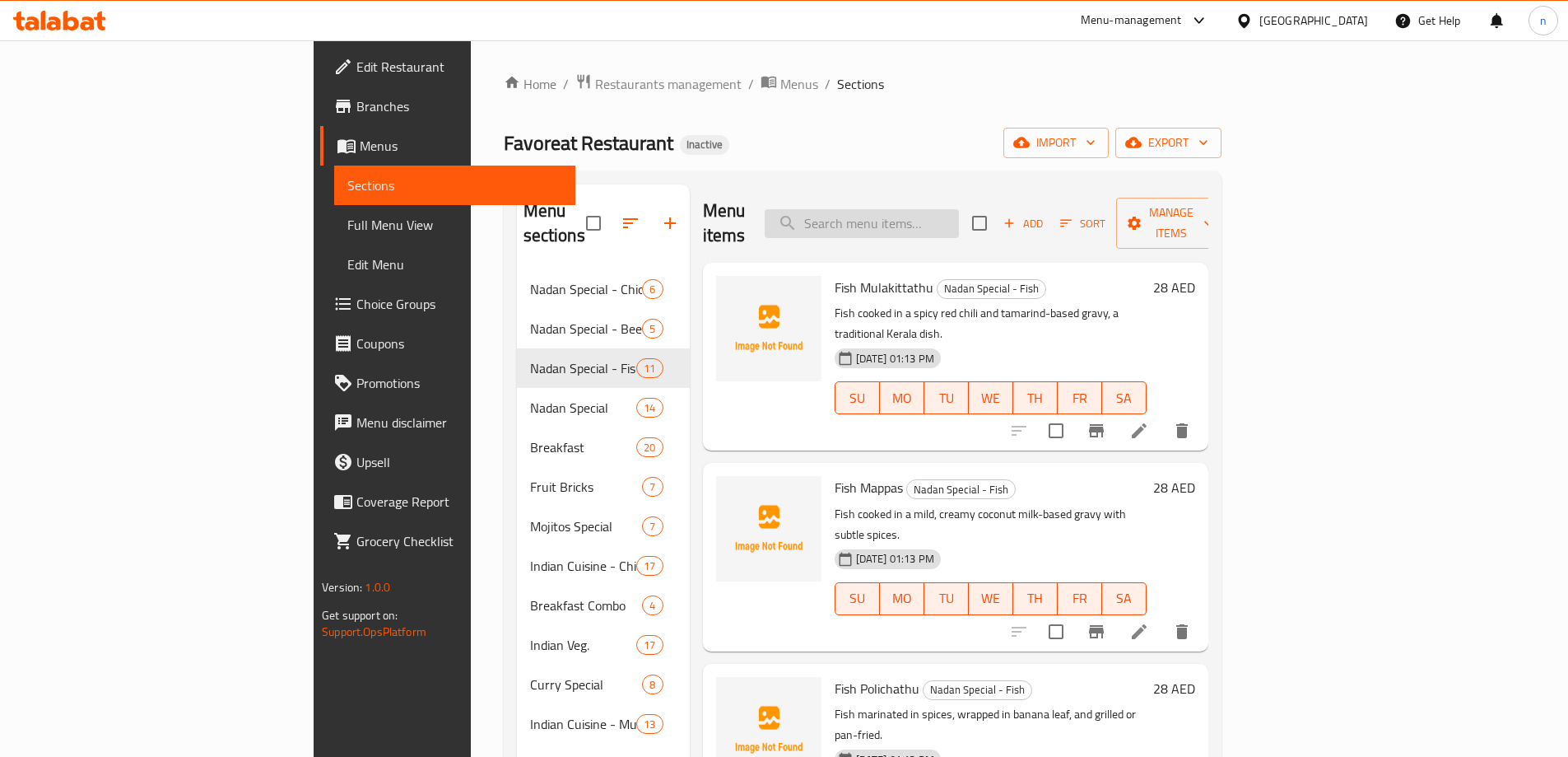
click at [924, 209] on input "search" at bounding box center [861, 223] width 194 height 29
paste input "Chatti Curry (Chicken)"
click at [959, 216] on input "Chatti" at bounding box center [861, 223] width 194 height 29
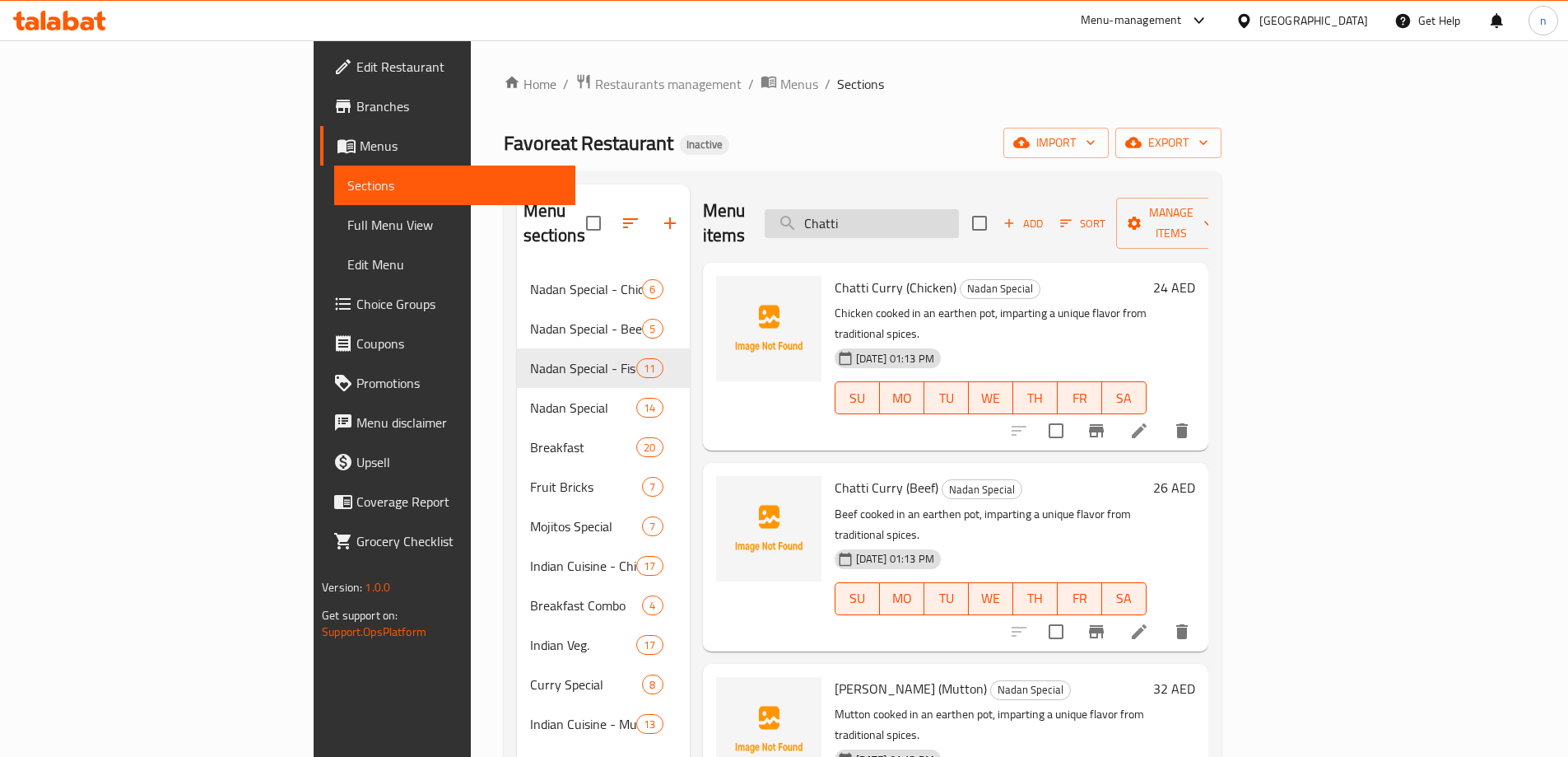
paste input "Curry (Chicken)"
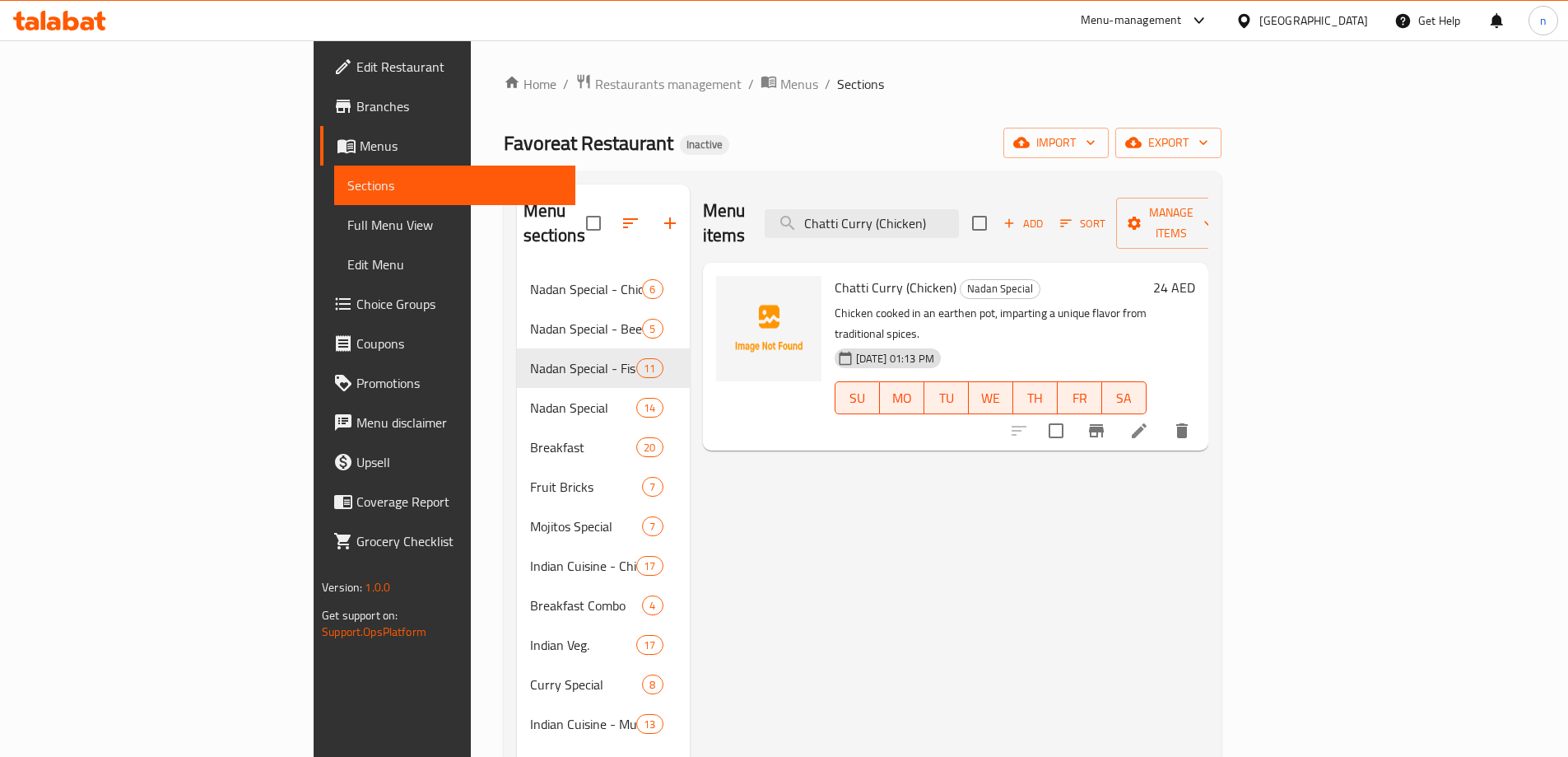
type input "Chatti Curry (Chicken)"
click at [1149, 421] on icon at bounding box center [1139, 431] width 20 height 20
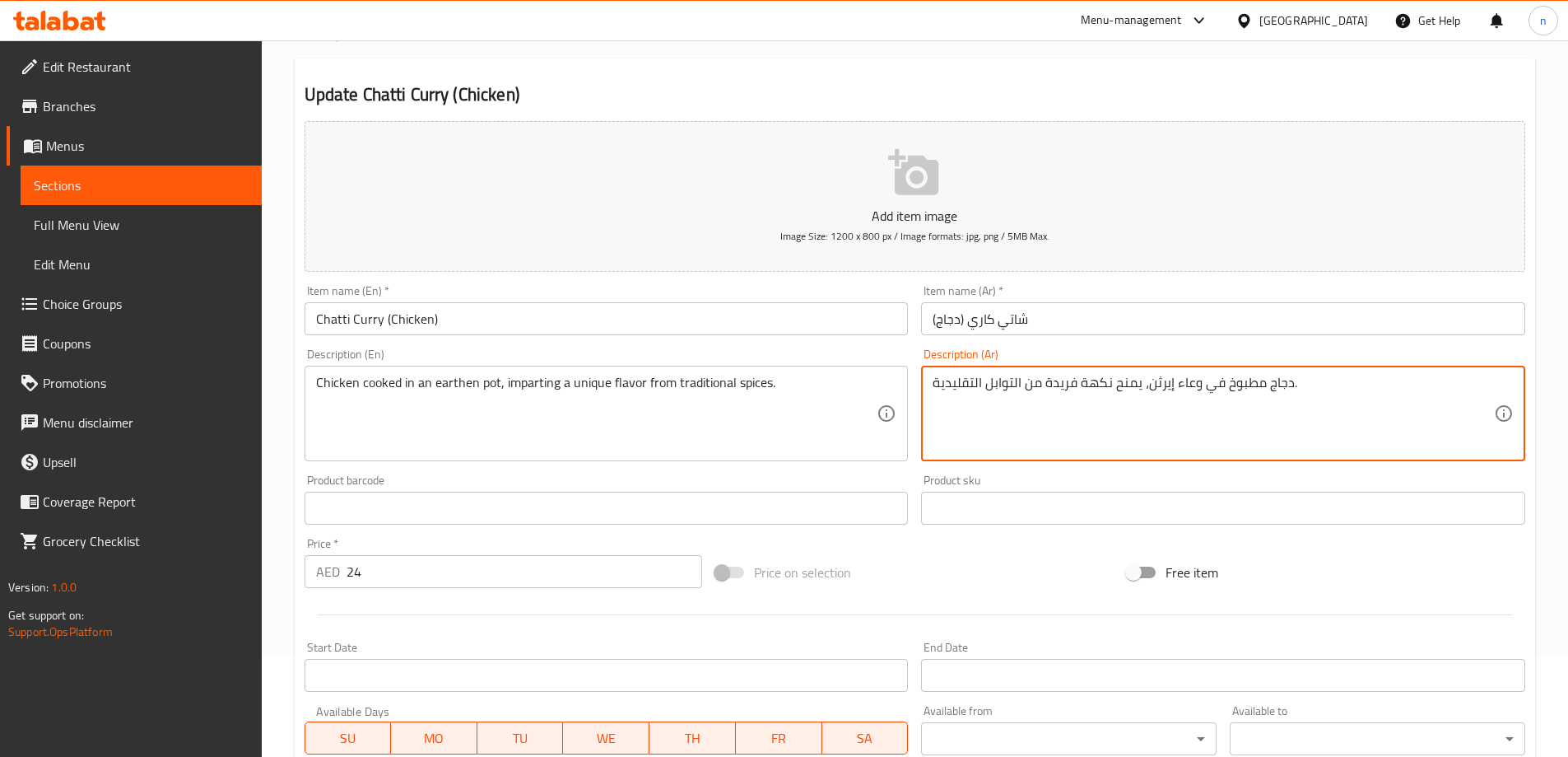
scroll to position [407, 0]
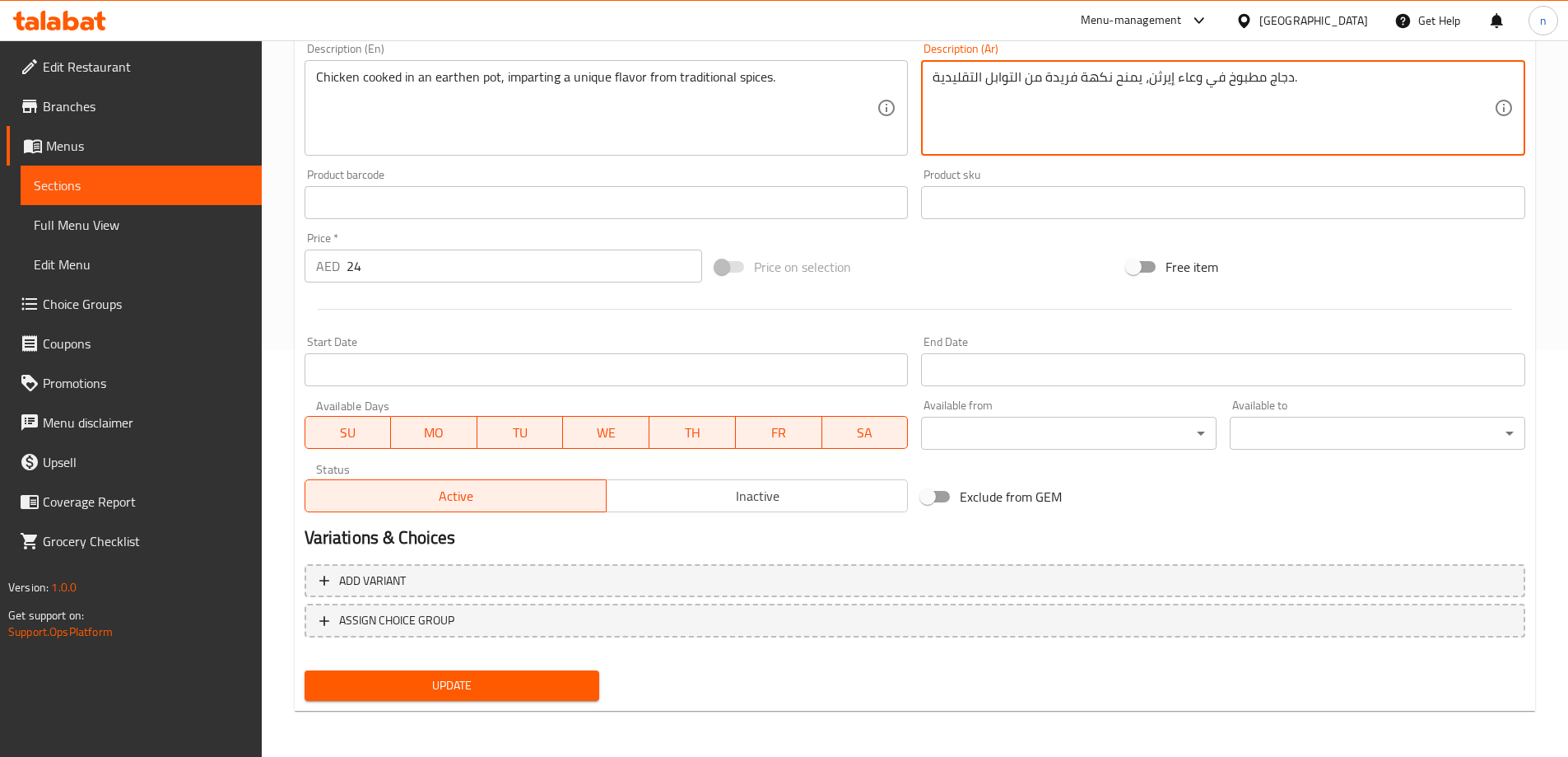
type textarea "دجاج مطبوخ في وعاء إيرثن، يمنح نكهة فريدة من التوابل التقليدية."
click at [528, 670] on button "Update" at bounding box center [452, 685] width 296 height 30
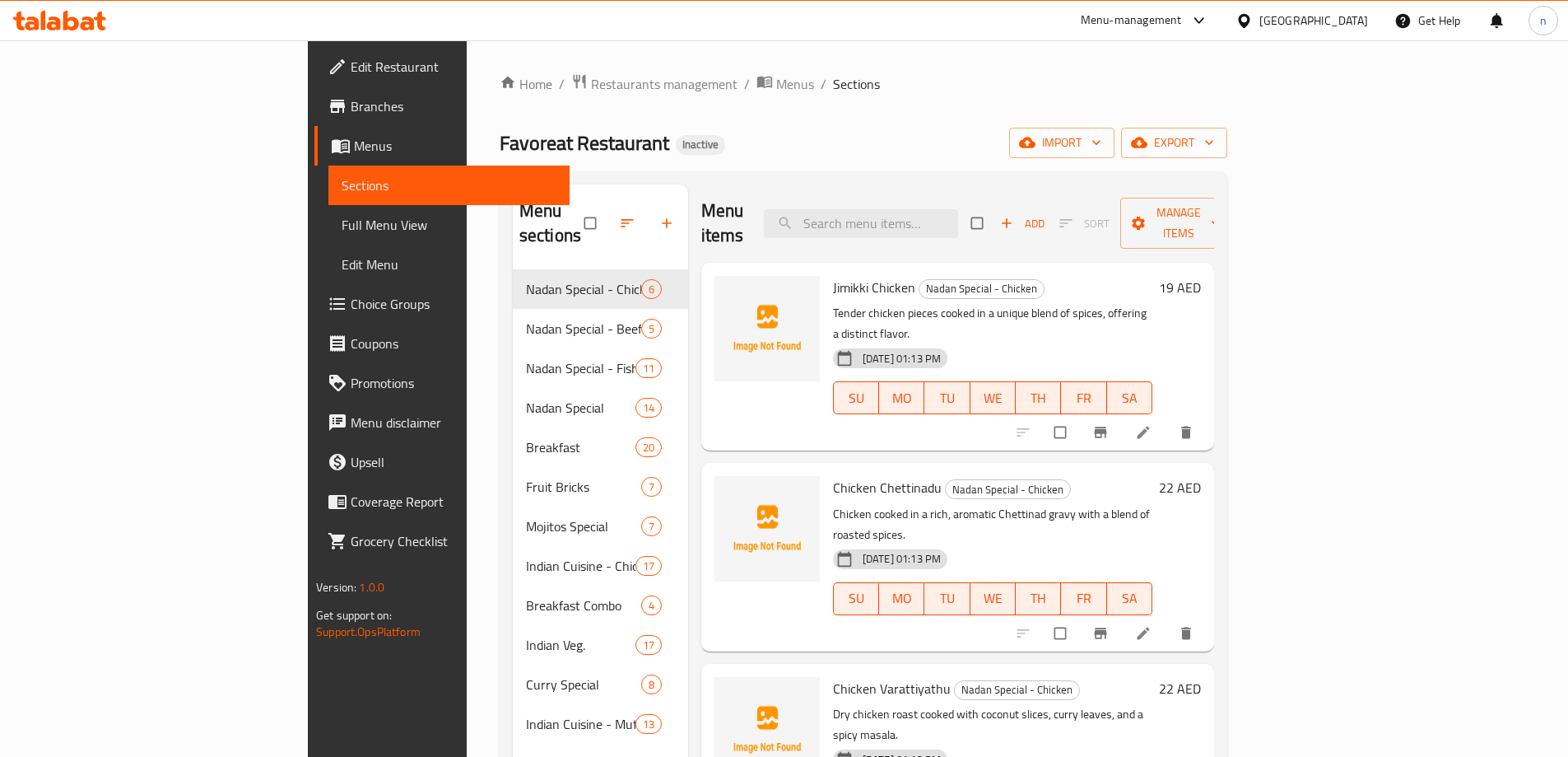
click at [342, 231] on span "Full Menu View" at bounding box center [449, 224] width 215 height 20
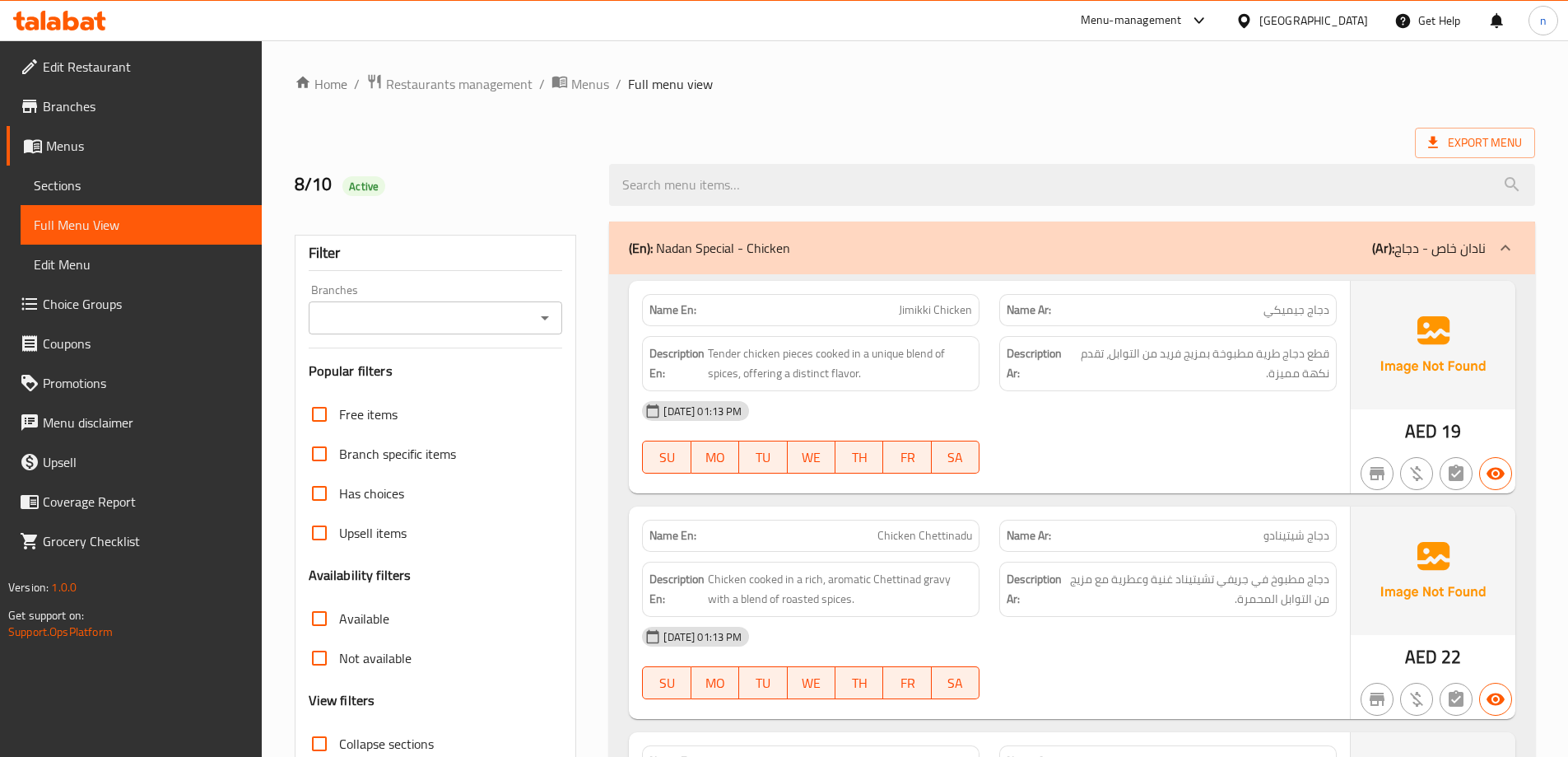
scroll to position [164, 0]
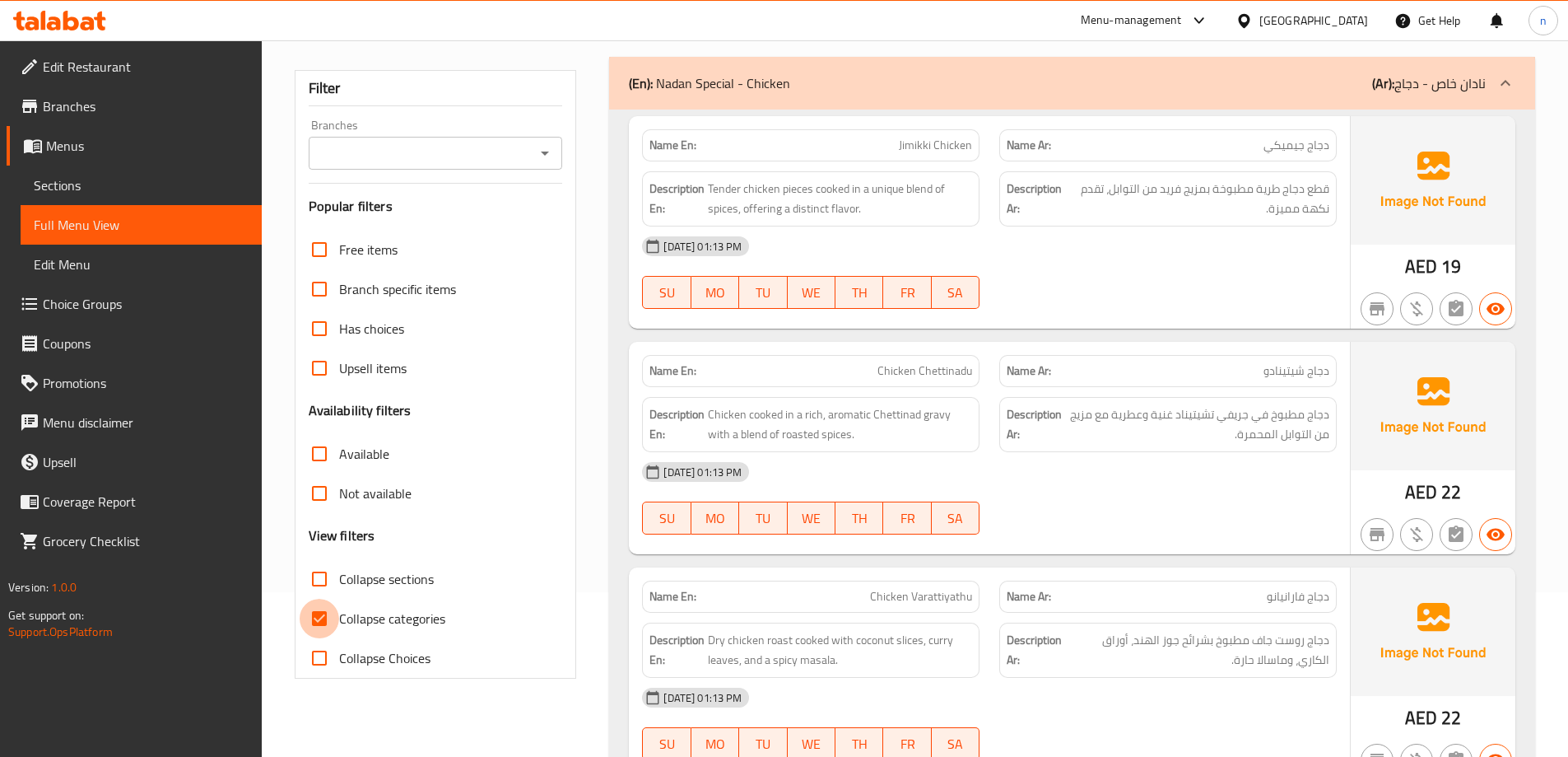
click at [310, 621] on input "Collapse categories" at bounding box center [319, 618] width 39 height 39
checkbox input "false"
click at [323, 591] on input "Collapse sections" at bounding box center [319, 579] width 39 height 39
checkbox input "true"
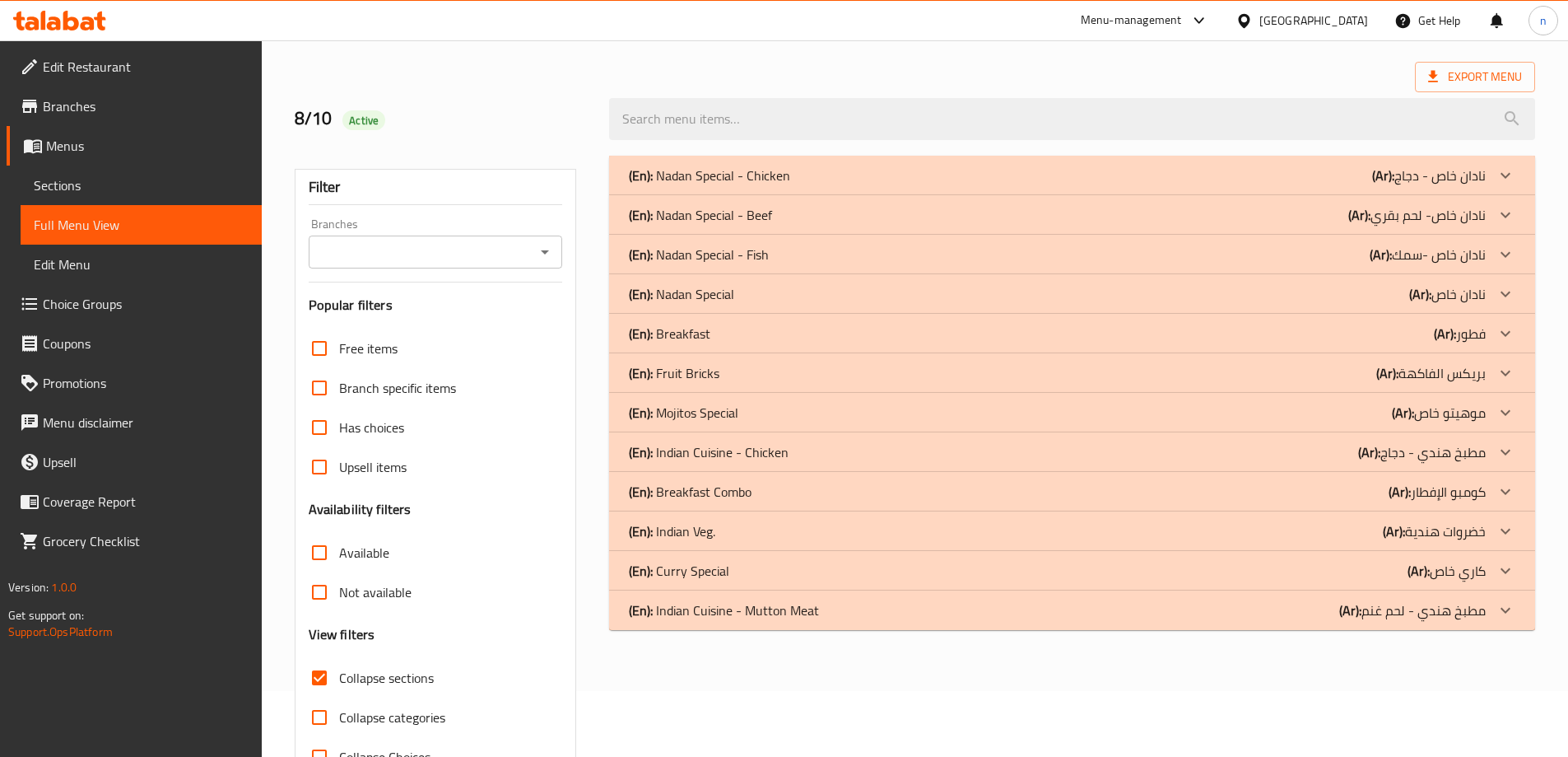
scroll to position [37, 0]
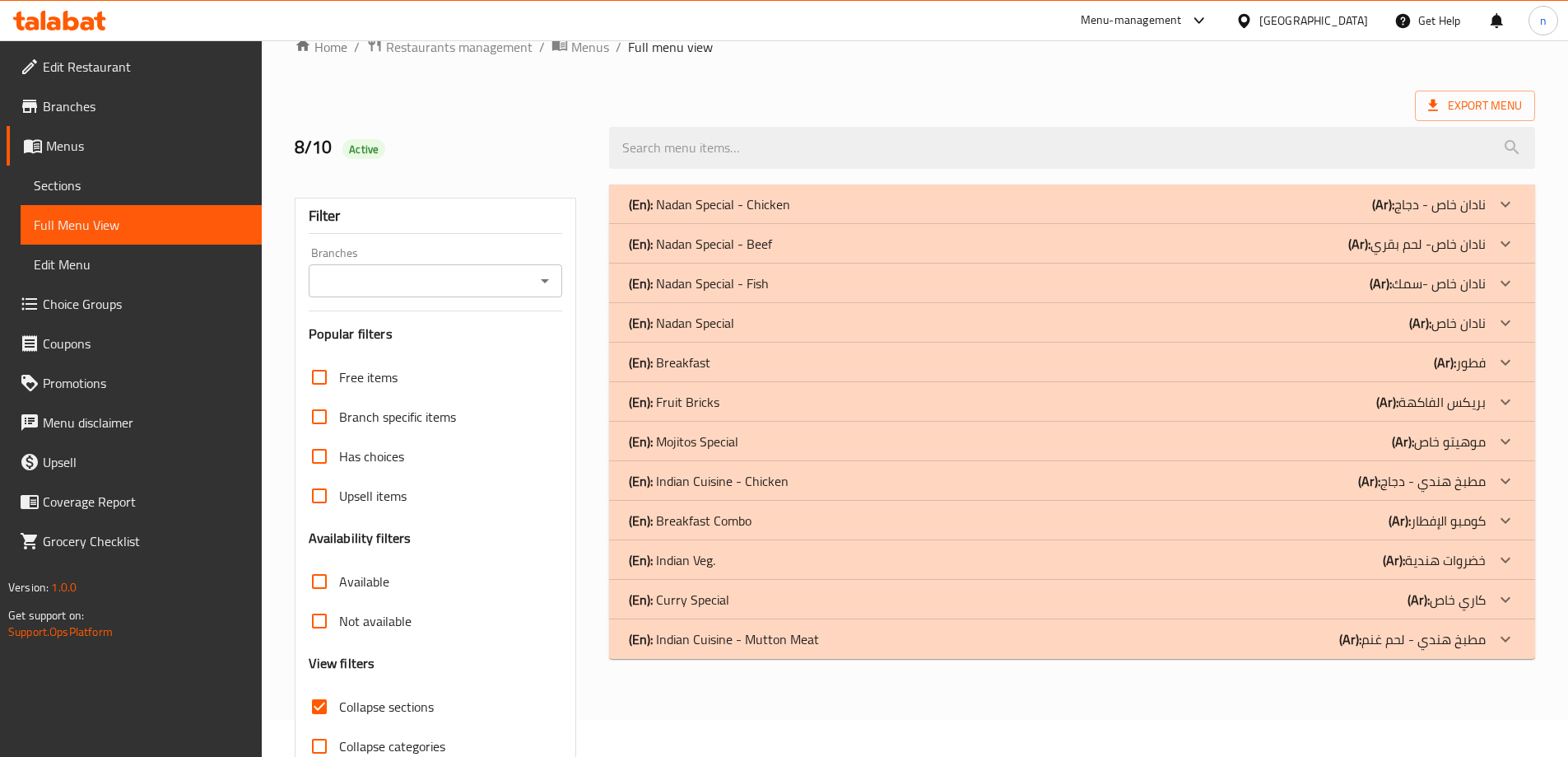
click at [1063, 201] on div "(En): Nadan Special - Chicken (Ar): نادان خاص - دجاج" at bounding box center [1057, 204] width 857 height 20
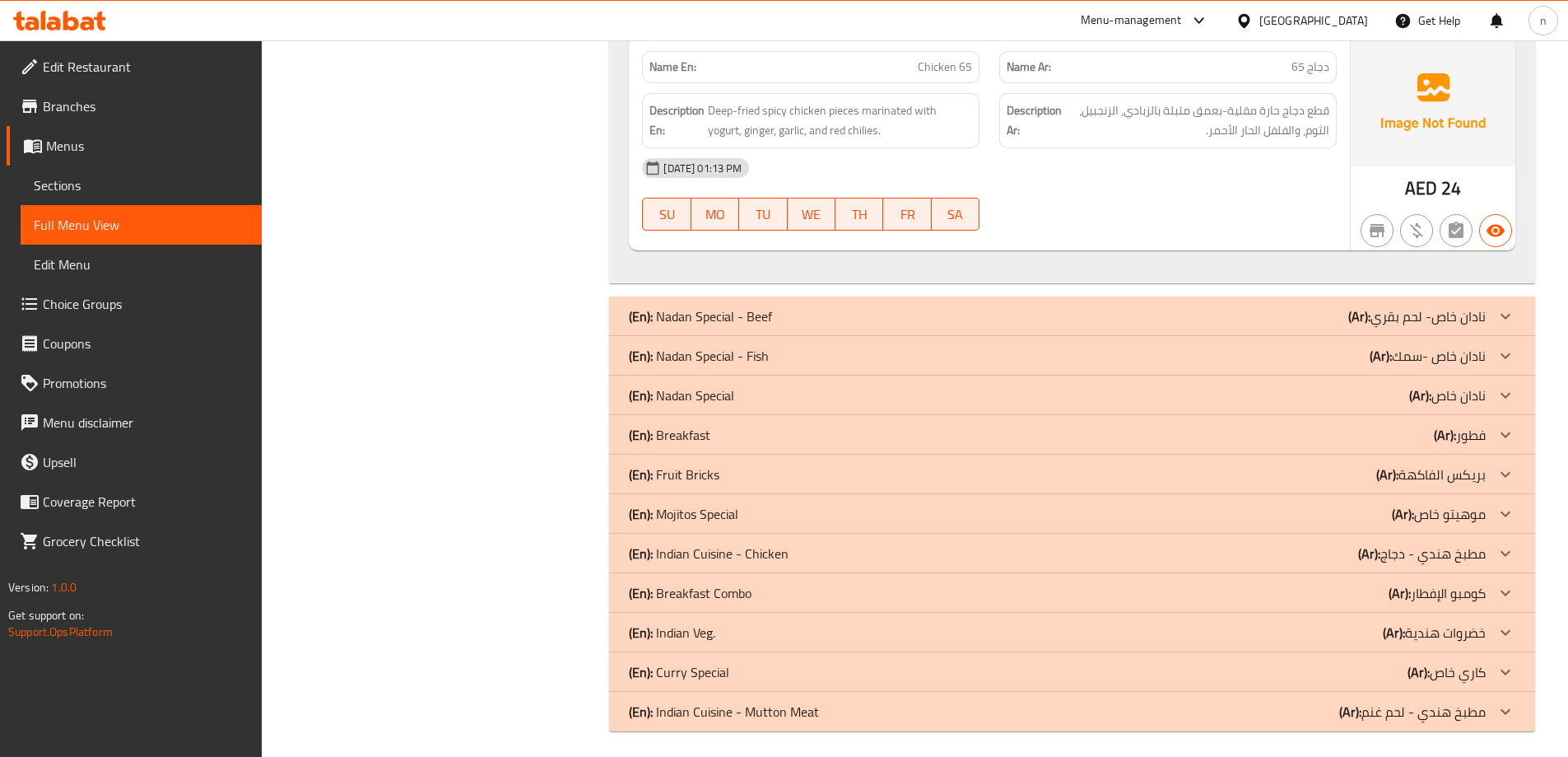
scroll to position [1378, 0]
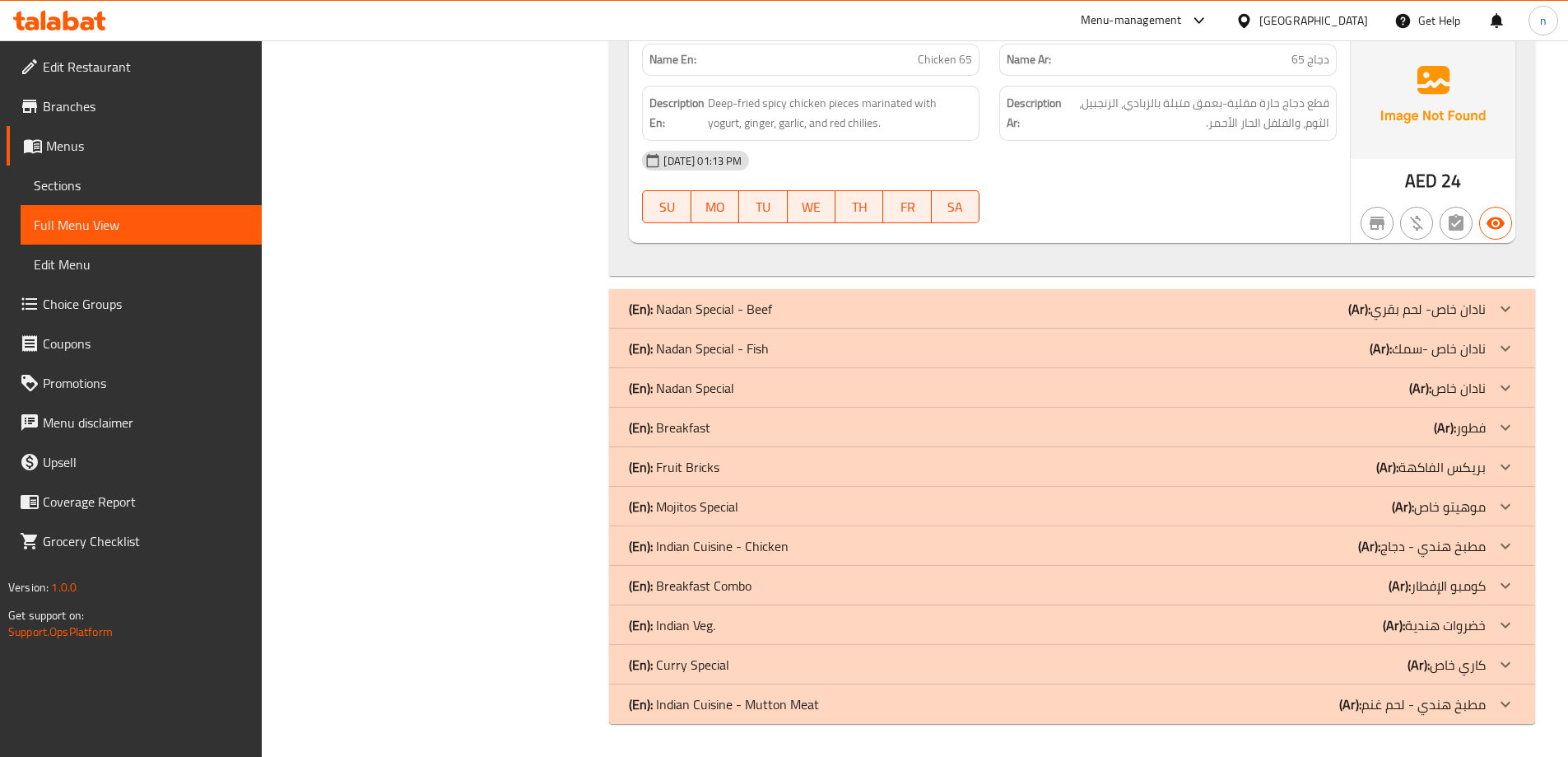
click at [1071, 309] on div "(En): Nadan Special - Beef (Ar): نادان خاص- لحم بقري" at bounding box center [1057, 309] width 857 height 20
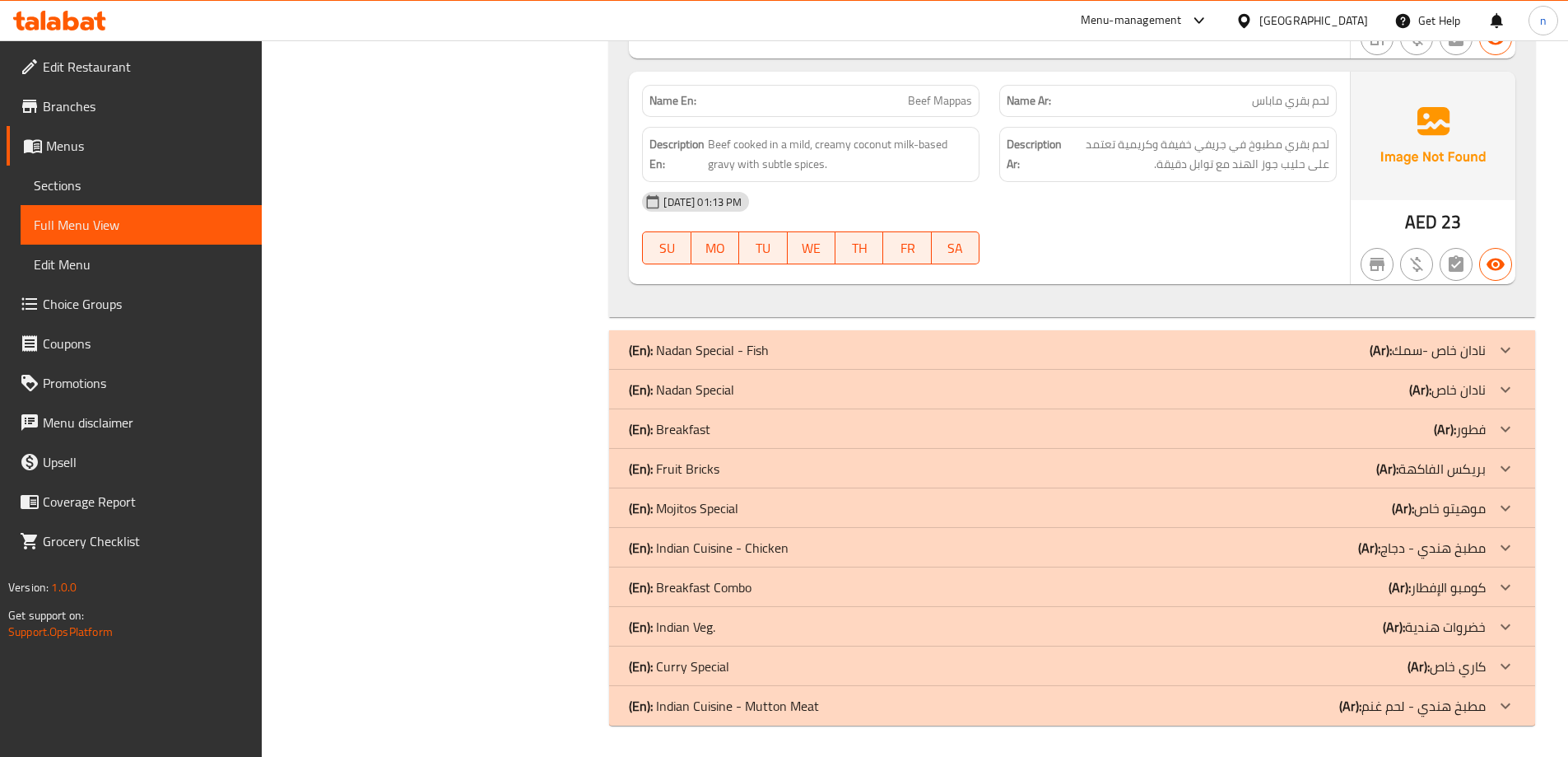
scroll to position [2560, 0]
click at [1038, 356] on div "(En): Nadan Special - Fish (Ar): نادان خاص -سمك" at bounding box center [1057, 348] width 857 height 20
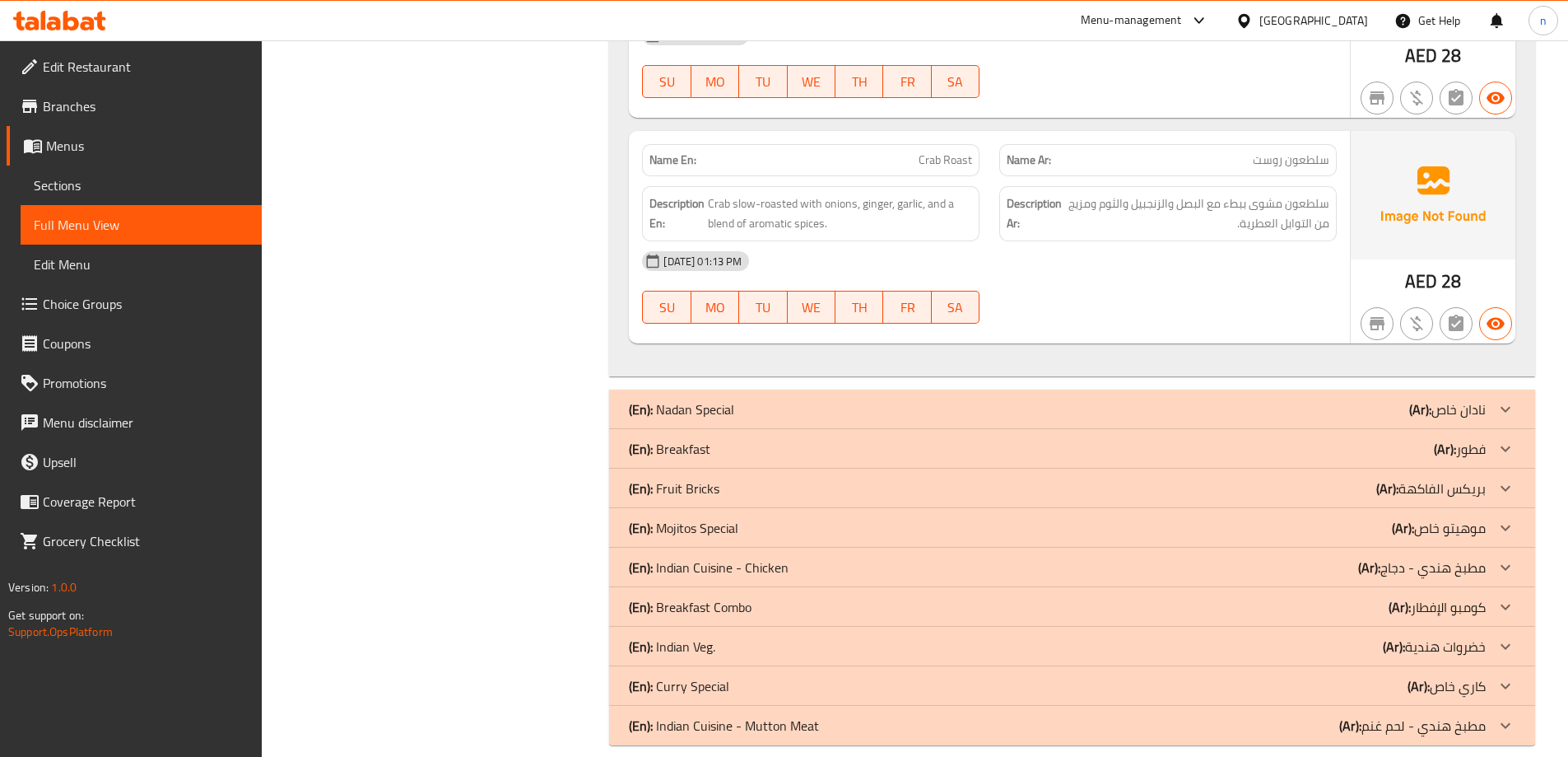
scroll to position [5637, 0]
click at [1002, 400] on div "(En): Nadan Special (Ar): نادان خاص" at bounding box center [1071, 408] width 926 height 39
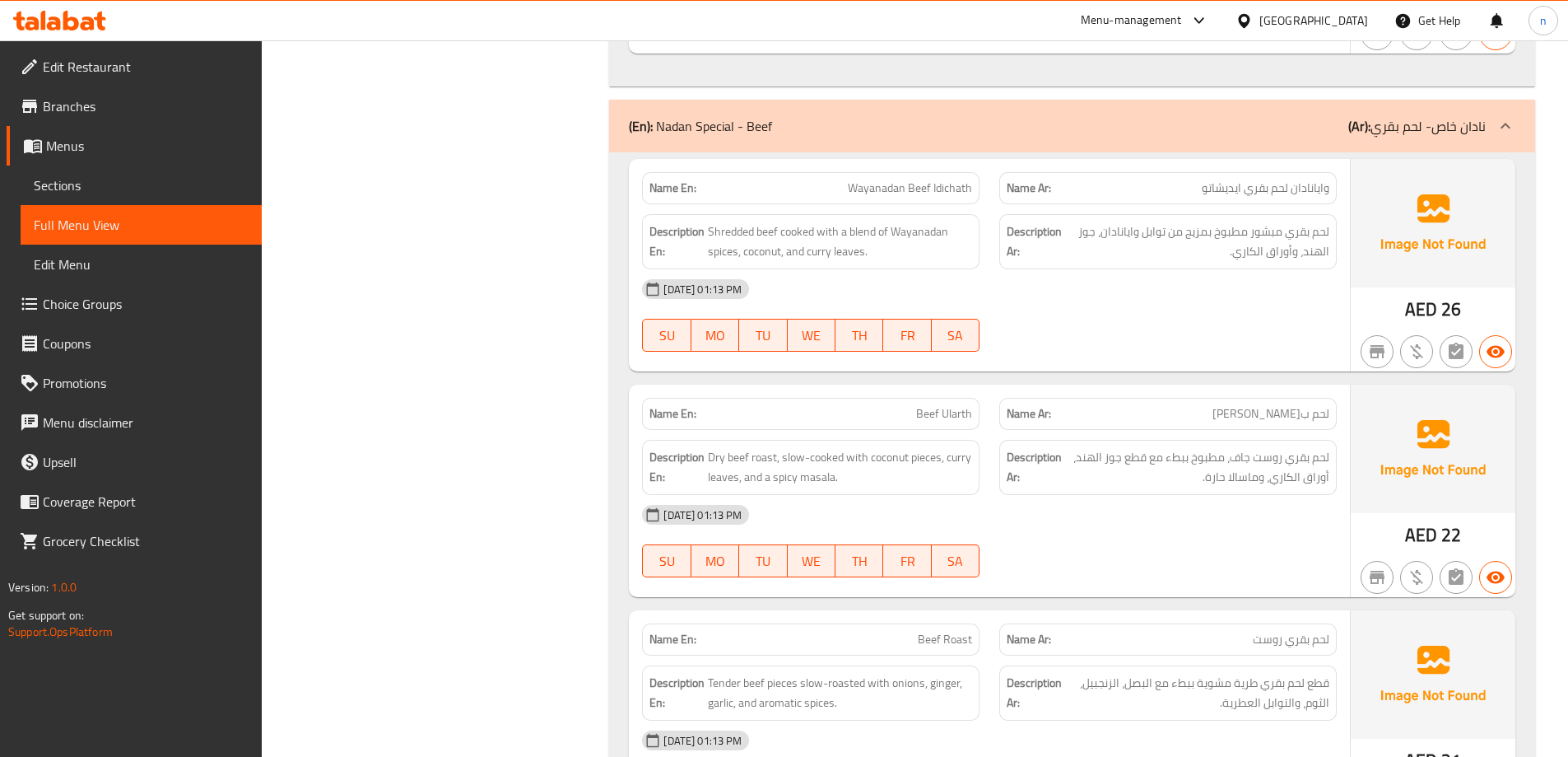
scroll to position [1564, 0]
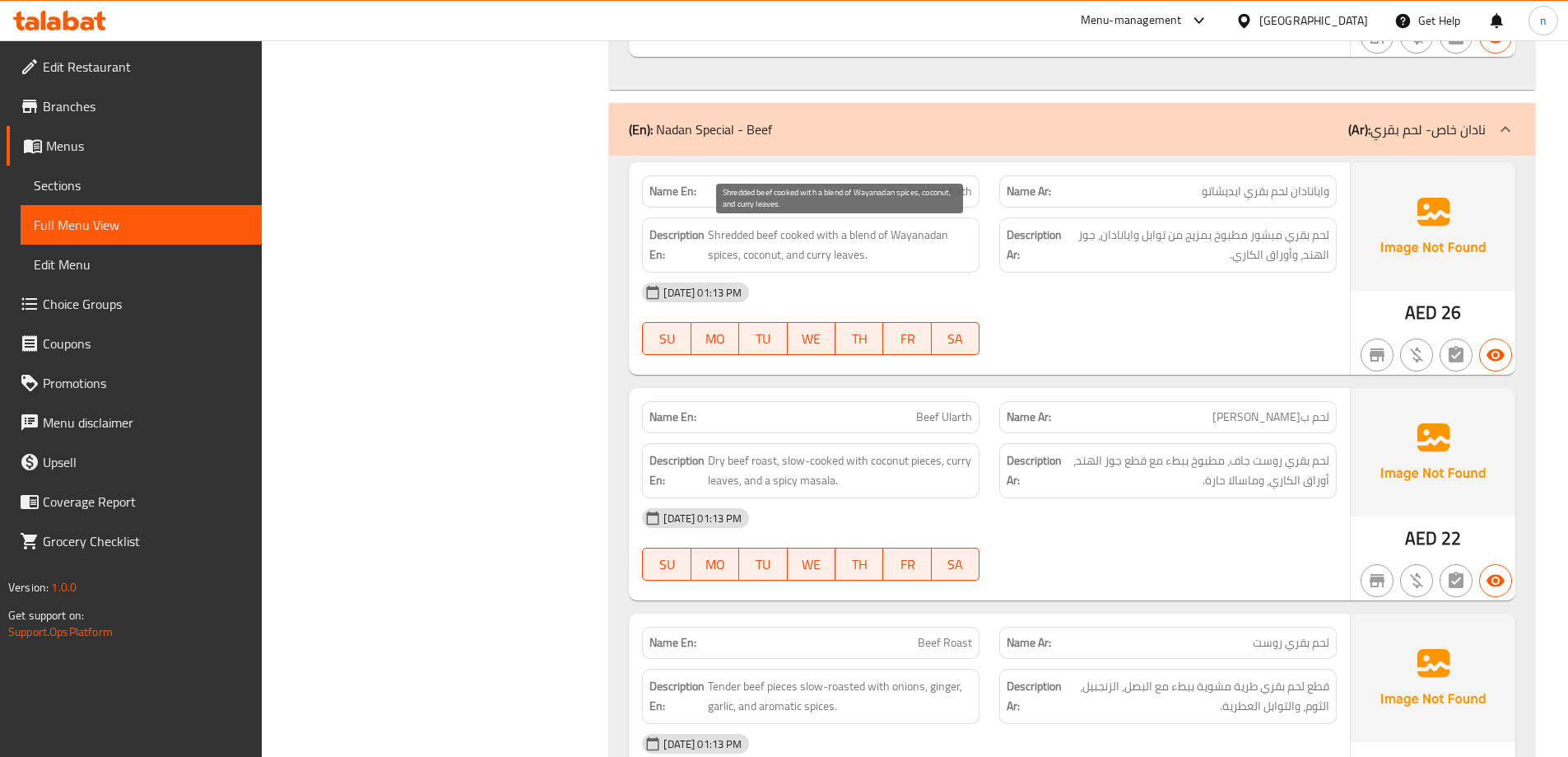
click at [731, 238] on span "Shredded beef cooked with a blend of Wayanadan spices, coconut, and curry leave…" at bounding box center [840, 245] width 264 height 40
copy span "Shredded"
click at [724, 243] on span "Shredded beef cooked with a blend of Wayanadan spices, coconut, and curry leave…" at bounding box center [840, 245] width 264 height 40
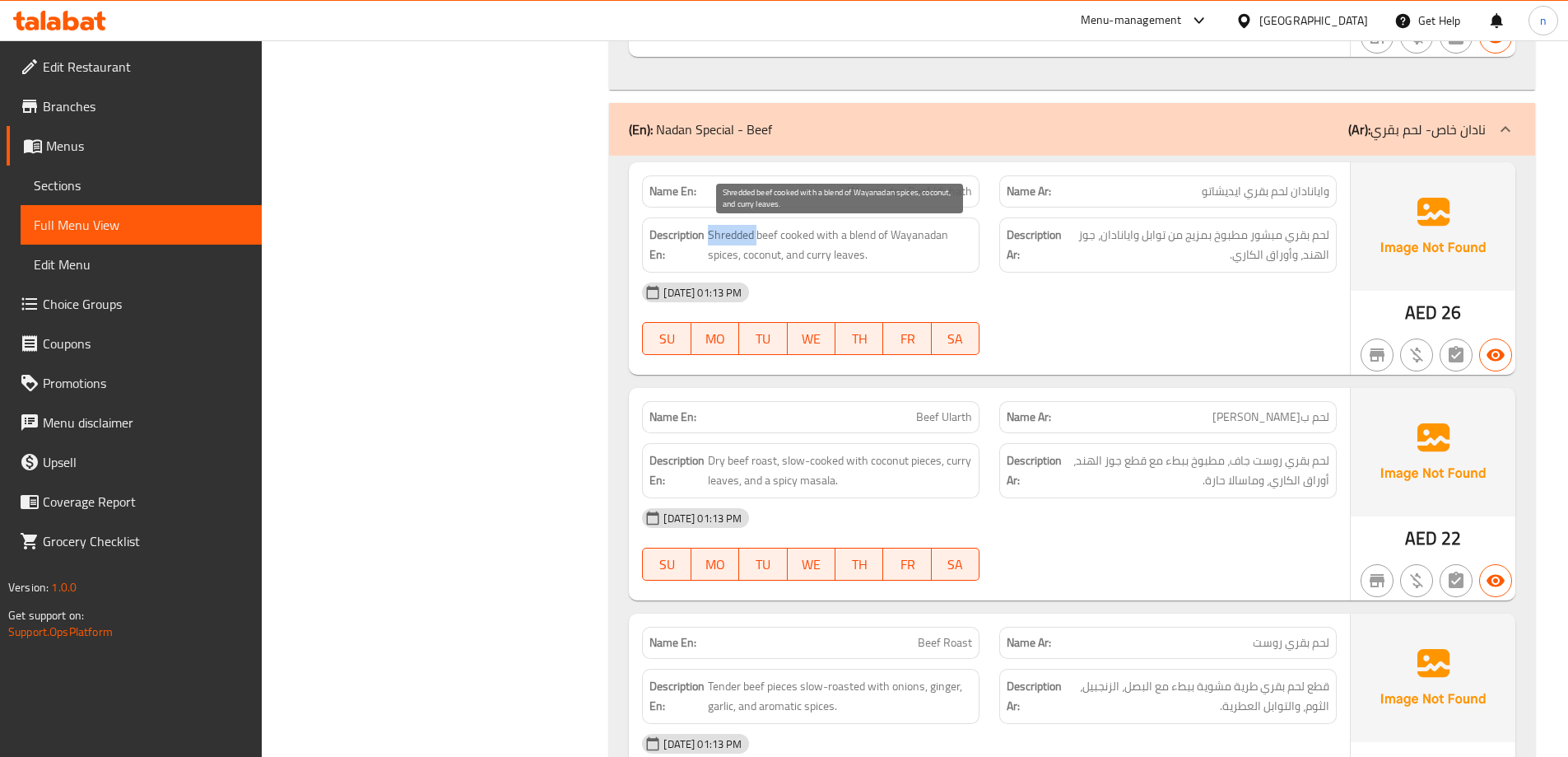
click at [724, 238] on span "Shredded beef cooked with a blend of Wayanadan spices, coconut, and curry leave…" at bounding box center [840, 245] width 264 height 40
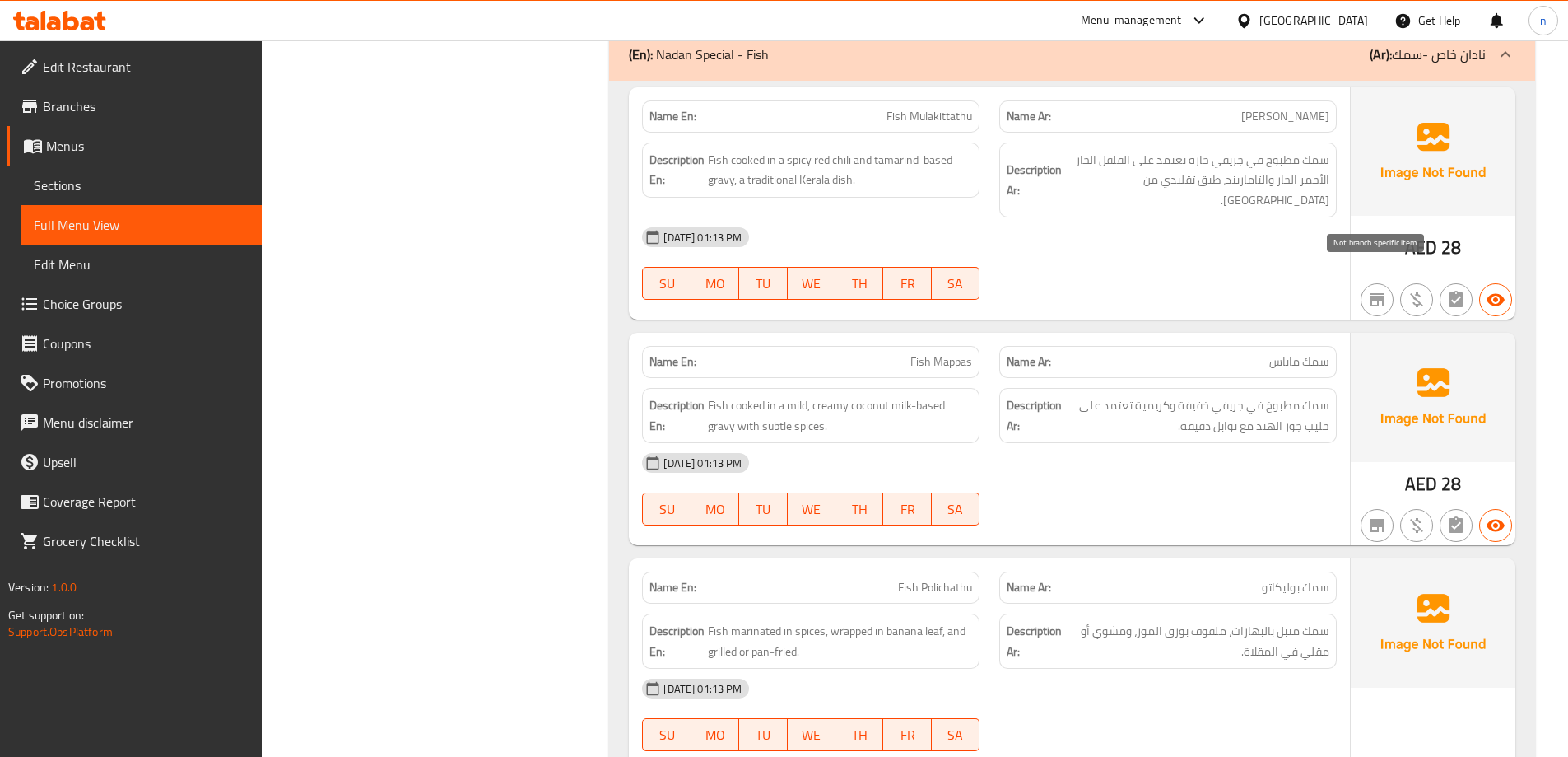
scroll to position [2800, 0]
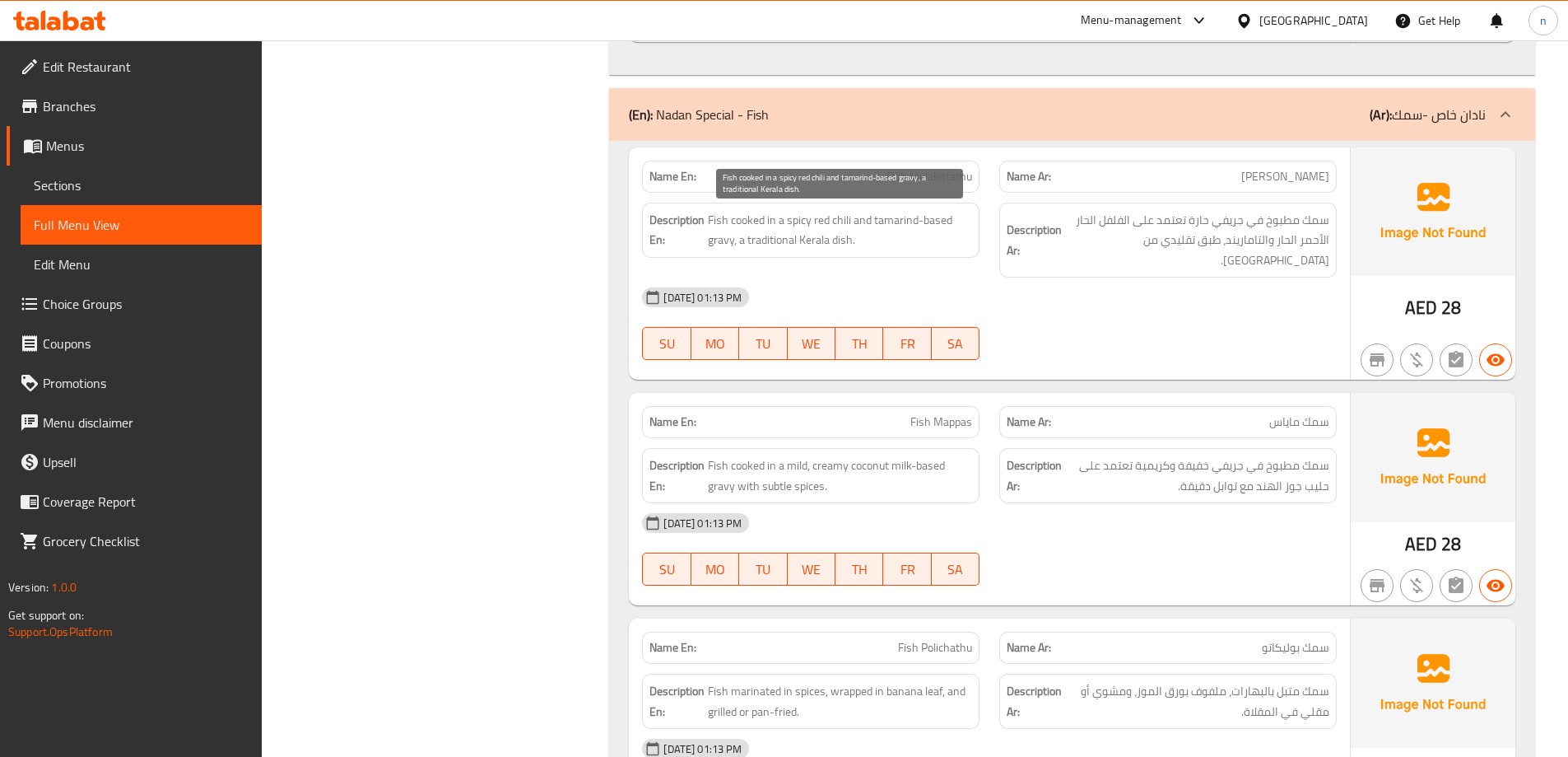
click at [894, 221] on span "Fish cooked in a spicy red chili and tamarind-based gravy, a traditional Kerala…" at bounding box center [840, 230] width 264 height 40
copy span "tamarind"
click at [917, 178] on span "Fish Mulakittathu" at bounding box center [929, 177] width 85 height 17
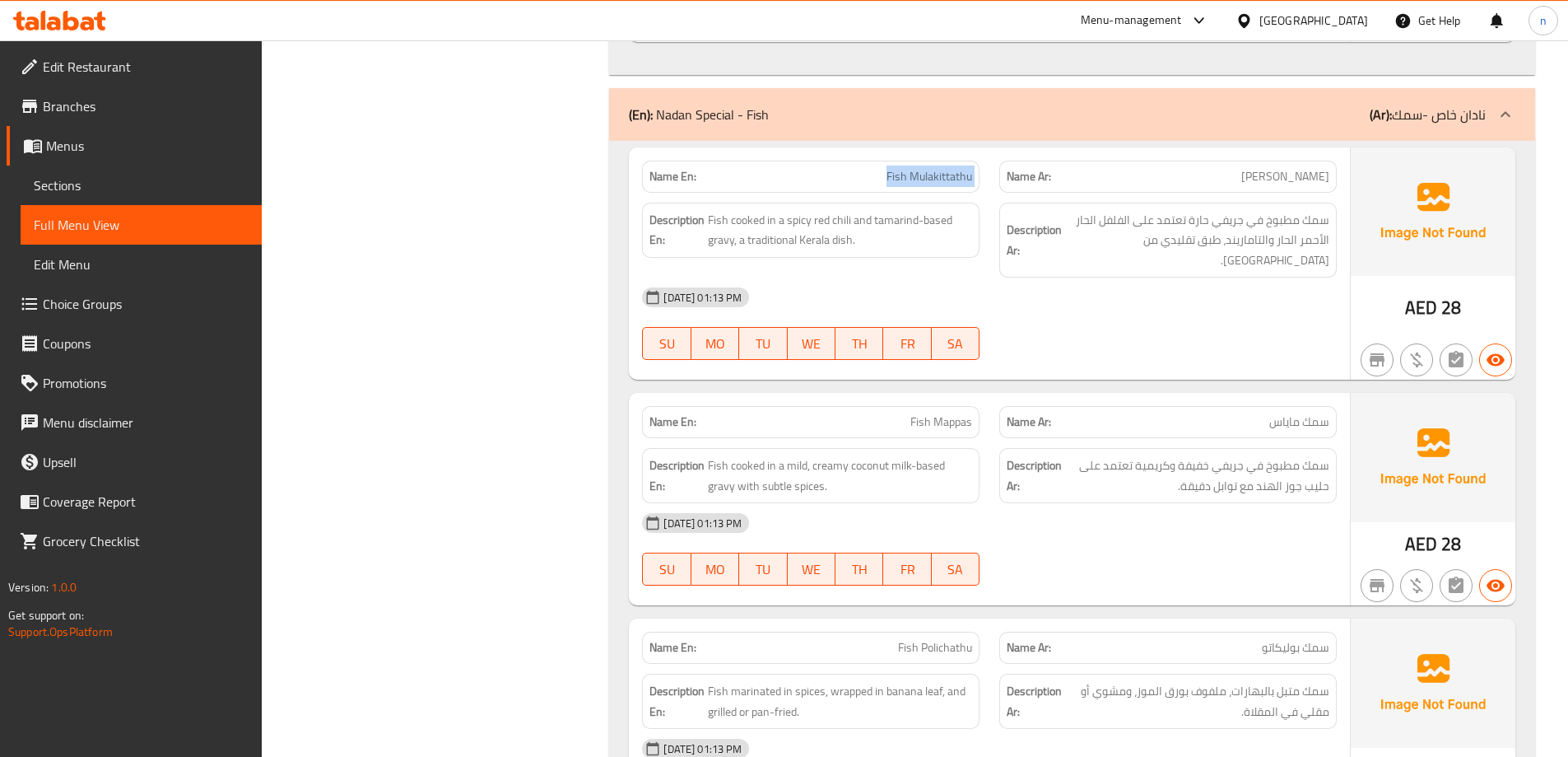
click at [917, 178] on span "Fish Mulakittathu" at bounding box center [929, 177] width 85 height 17
copy span "Fish Mulakittathu"
click at [1111, 287] on div "[DATE] 01:13 PM" at bounding box center [990, 297] width 715 height 39
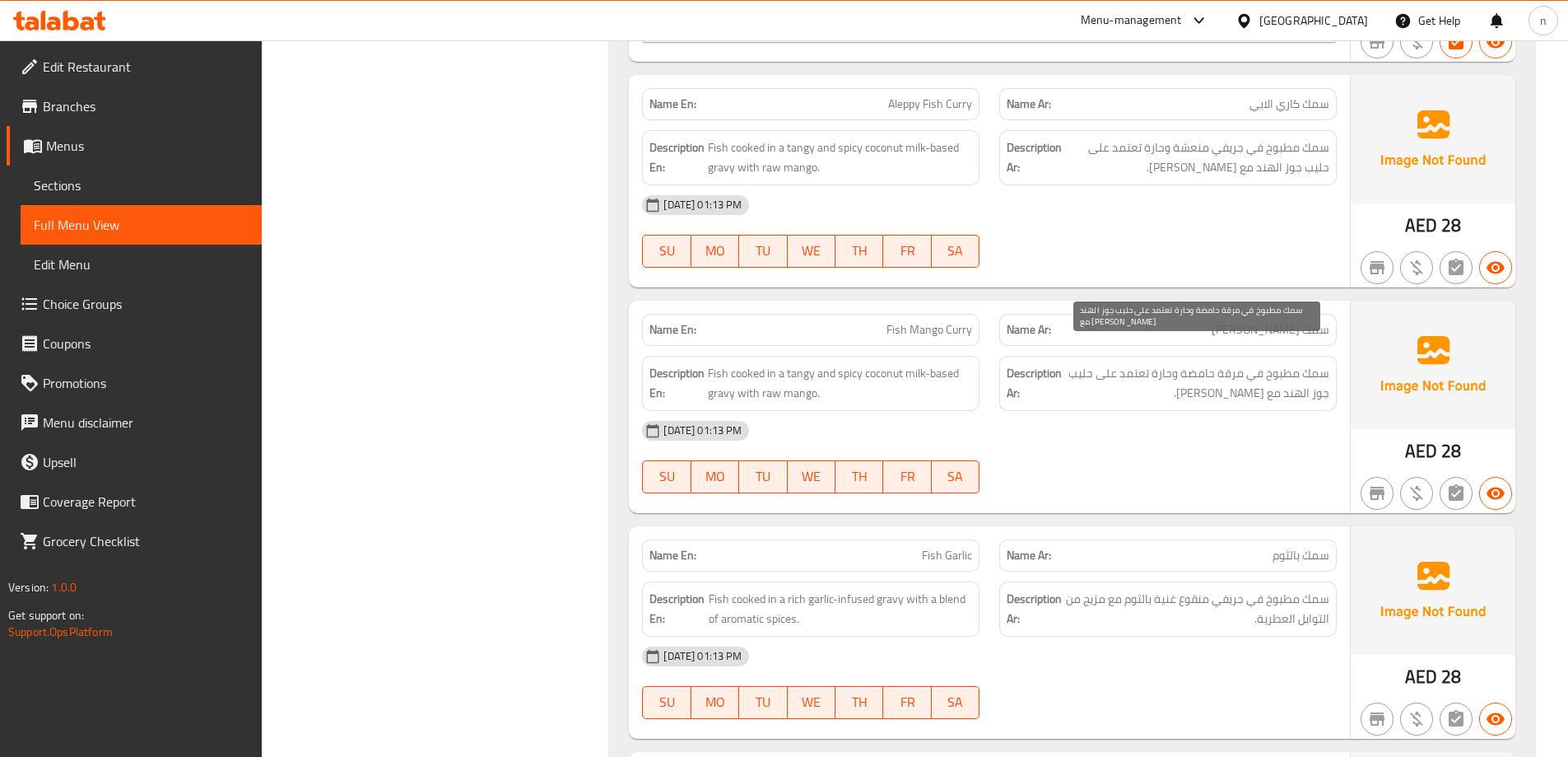
scroll to position [3870, 0]
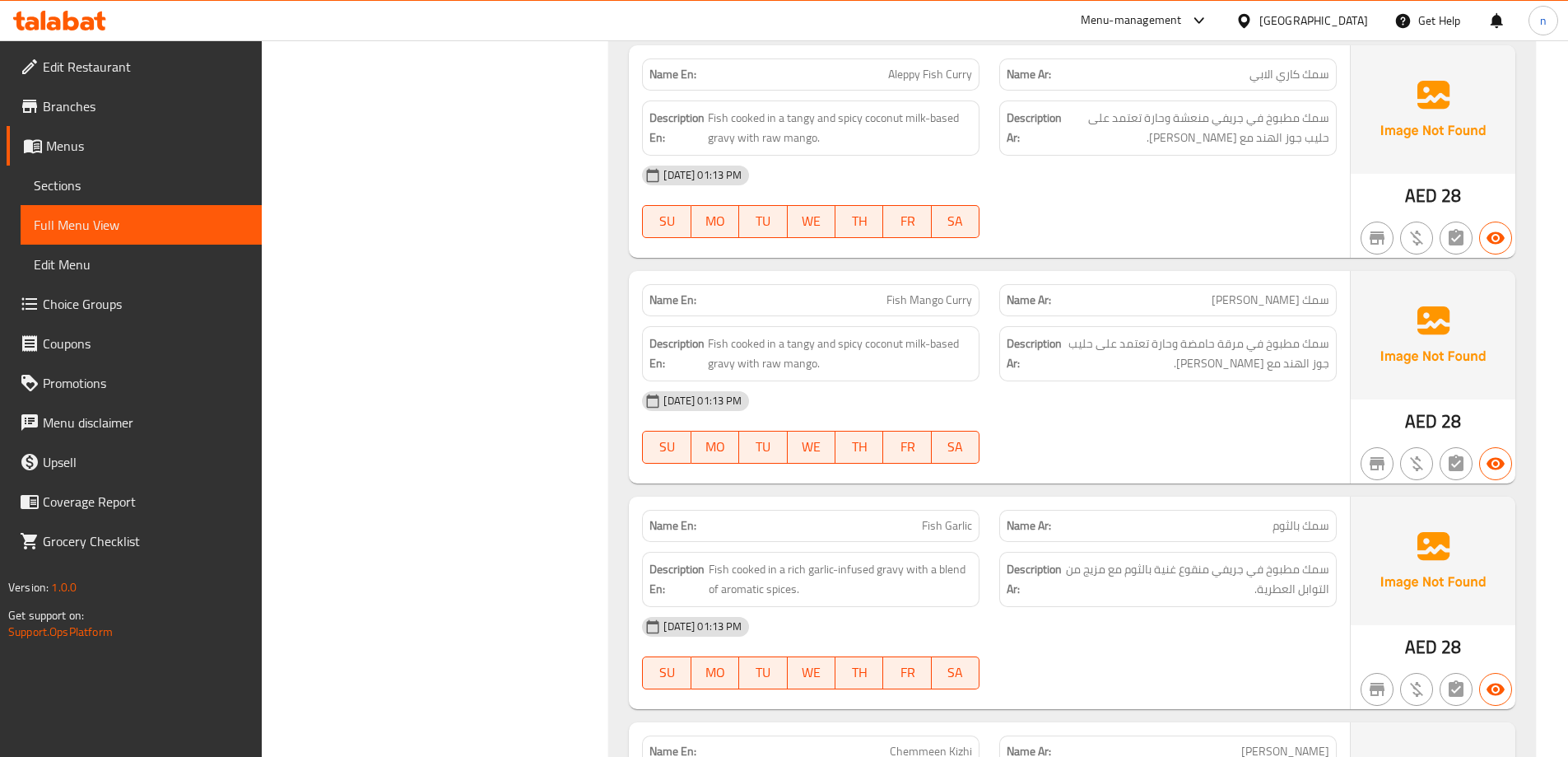
click at [938, 291] on span "Fish Mango Curry" at bounding box center [929, 300] width 85 height 17
copy span "Fish Mango Curry"
click at [1197, 397] on div "[DATE] 01:13 PM" at bounding box center [990, 400] width 715 height 39
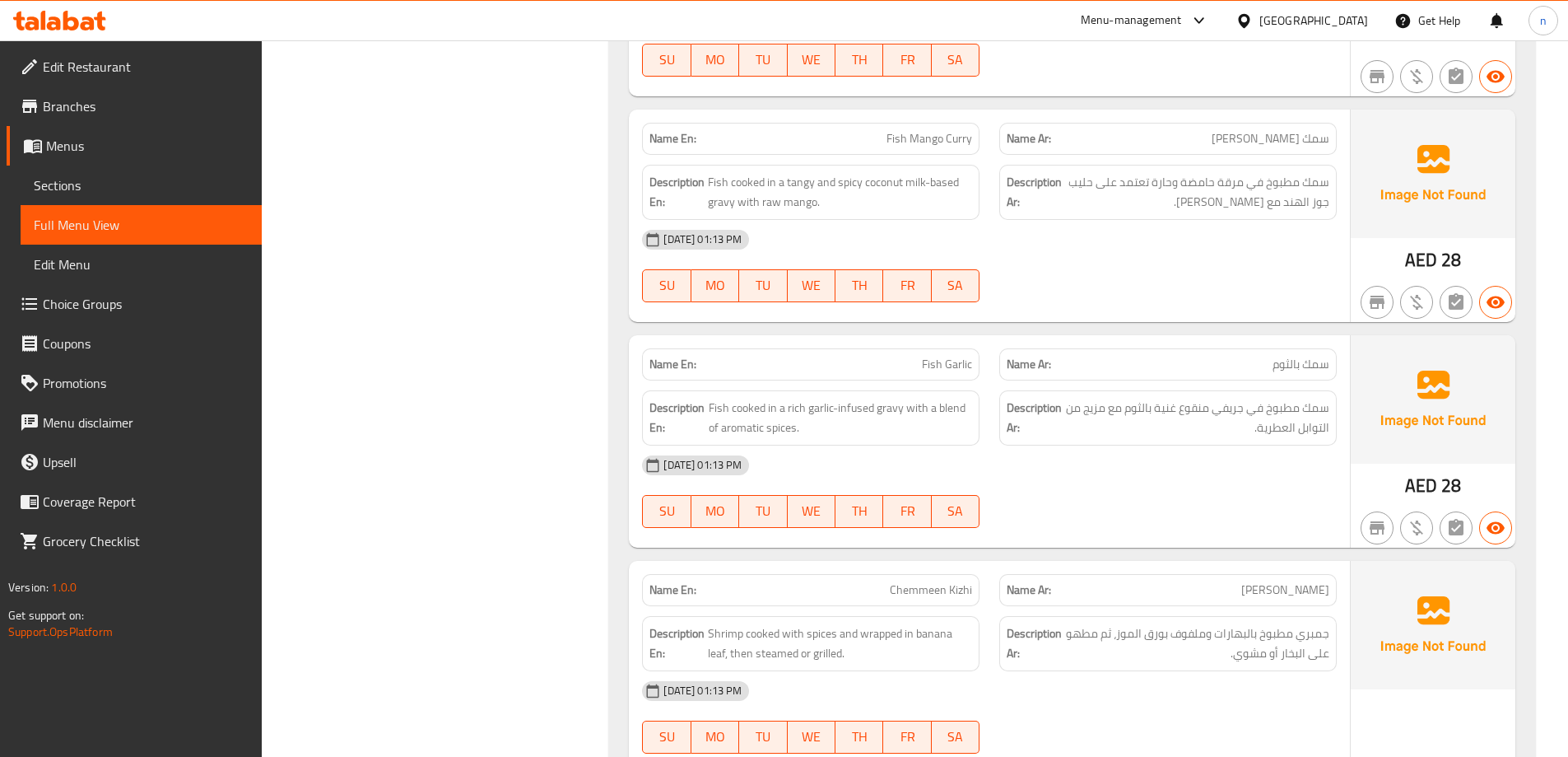
scroll to position [4036, 0]
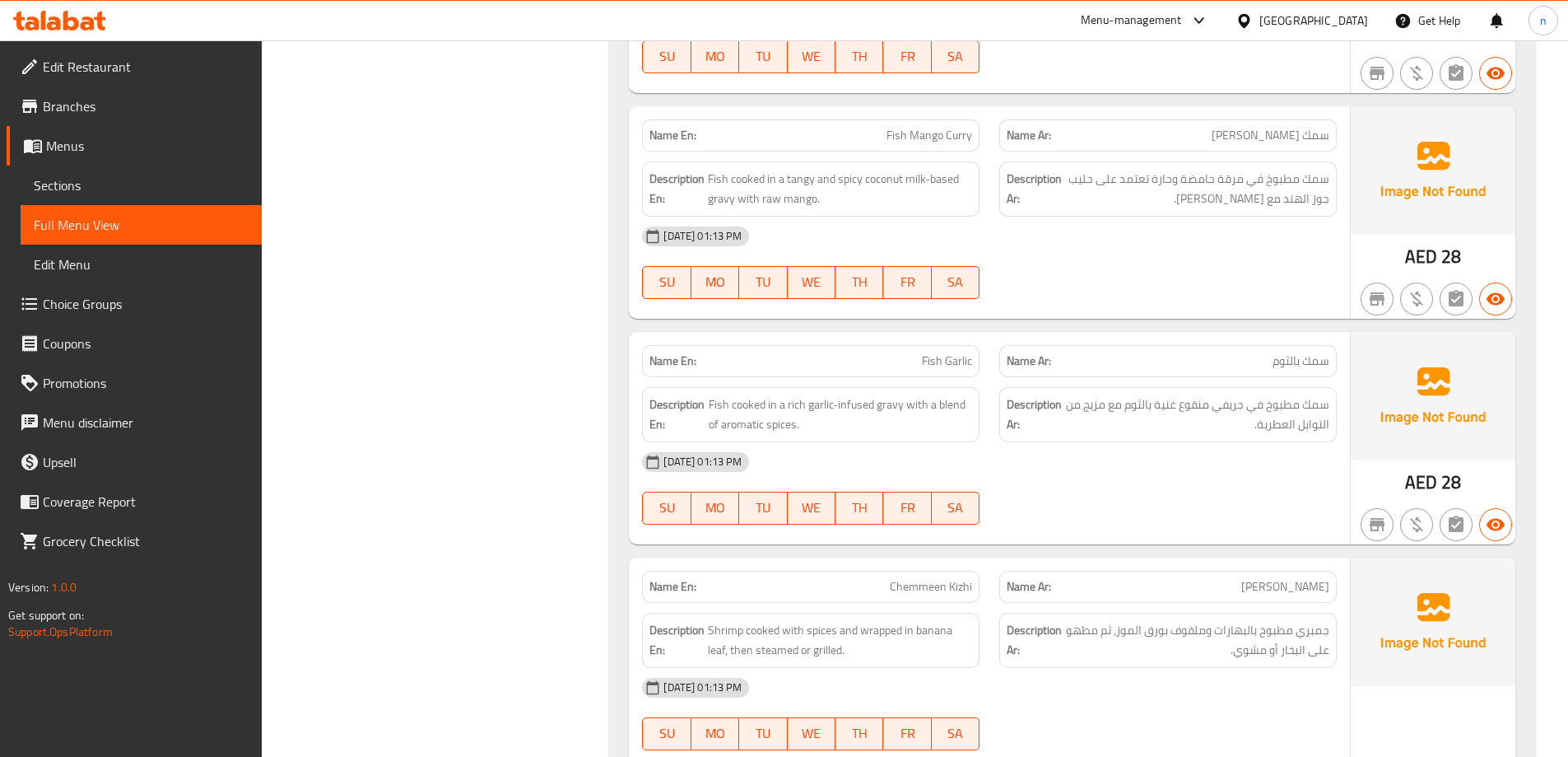
click at [946, 352] on span "Fish Garlic" at bounding box center [947, 361] width 50 height 17
copy span "Fish Garlic"
click at [1206, 473] on div "08-10-2025 01:13 PM SU MO TU WE TH FR SA" at bounding box center [990, 488] width 715 height 92
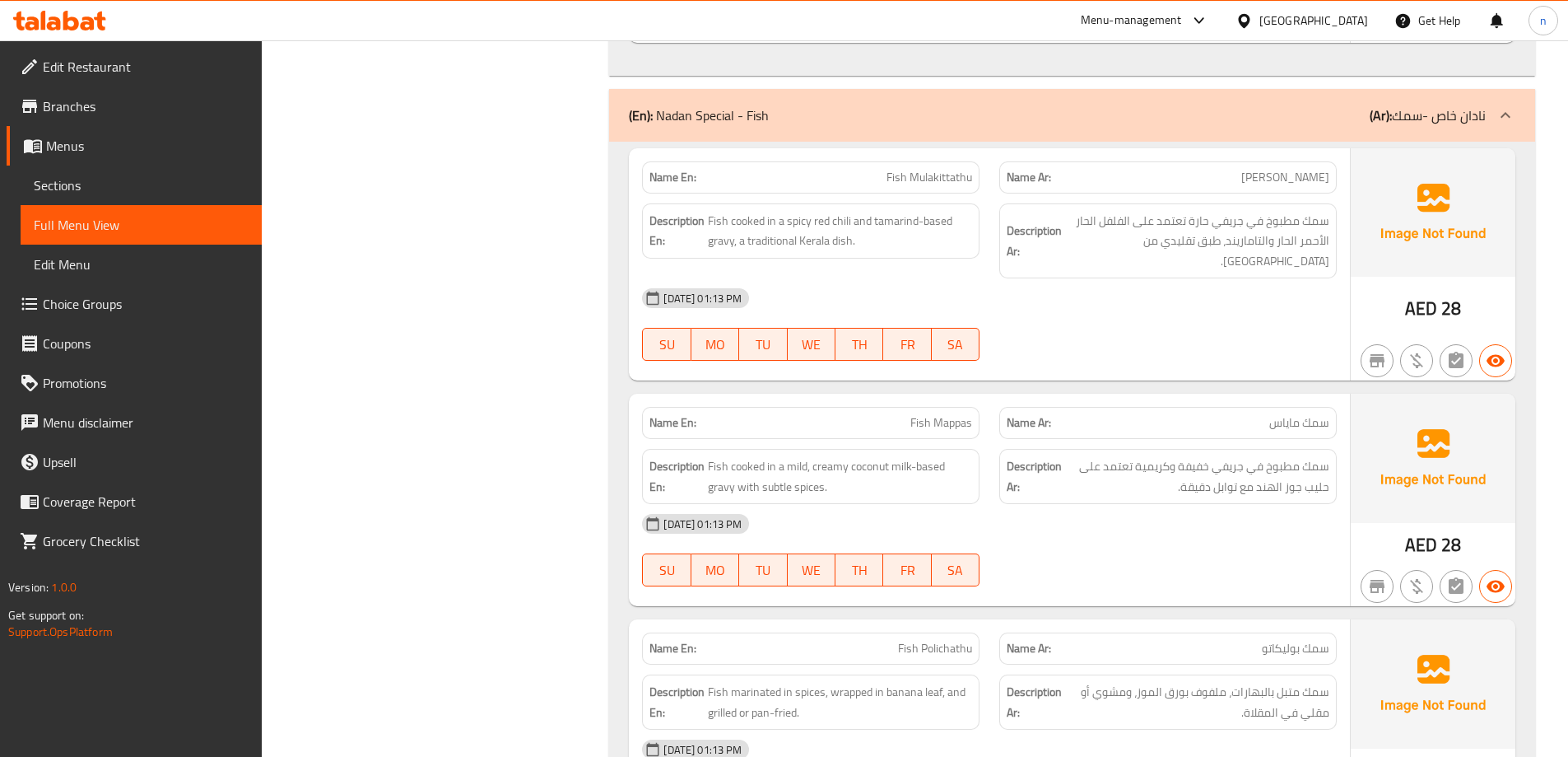
scroll to position [2800, 0]
click at [909, 177] on span "Fish Mulakittathu" at bounding box center [929, 177] width 85 height 17
copy span "Fish Mulakittathu"
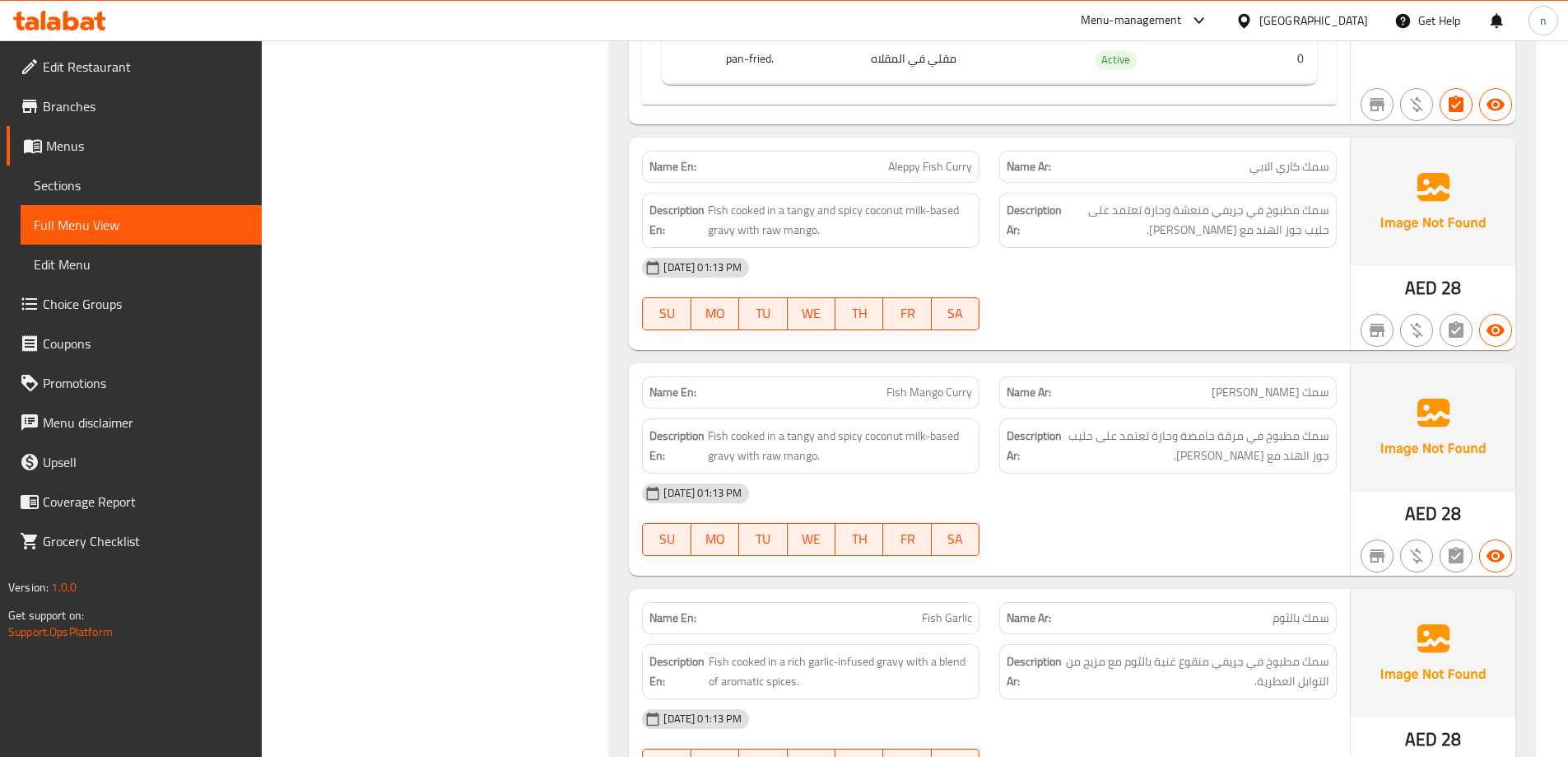
scroll to position [3788, 0]
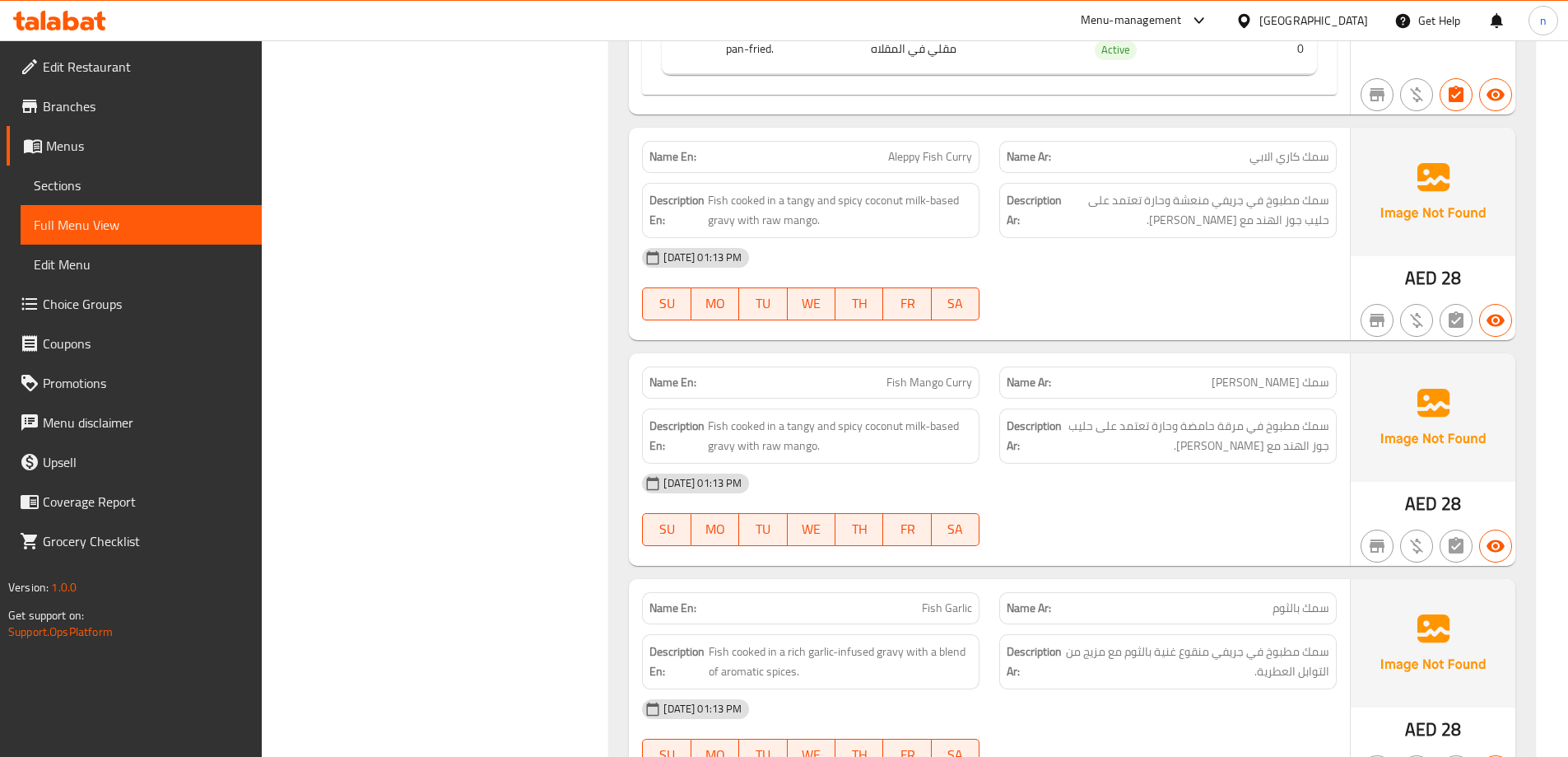
click at [919, 374] on span "Fish Mango Curry" at bounding box center [929, 383] width 85 height 17
copy span "Fish Mango Curry"
click at [1138, 469] on div "[DATE] 01:13 PM" at bounding box center [990, 483] width 715 height 39
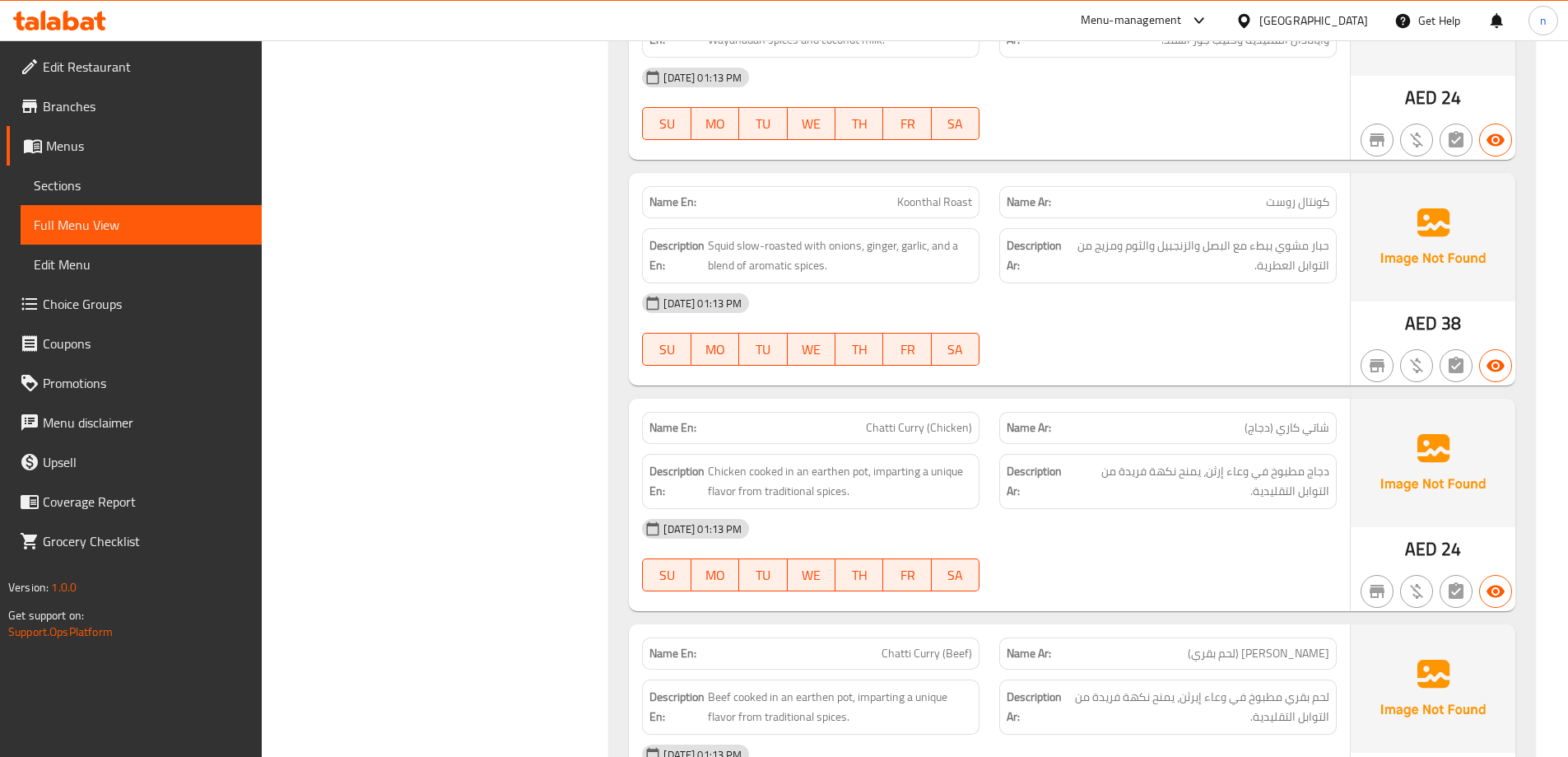
scroll to position [6671, 0]
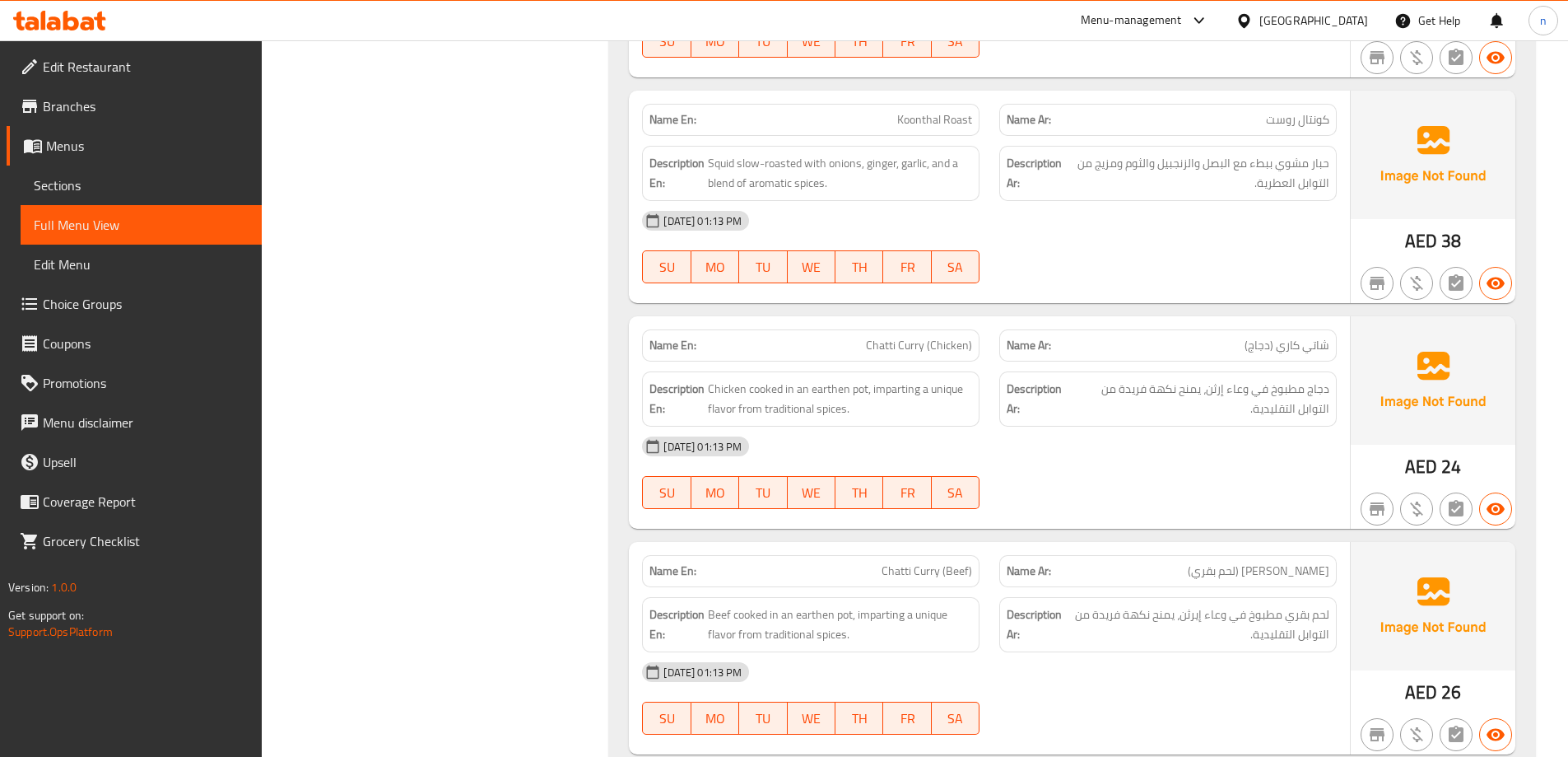
click at [879, 337] on span "Chatti Curry (Chicken)" at bounding box center [919, 345] width 106 height 17
copy span "Chatti"
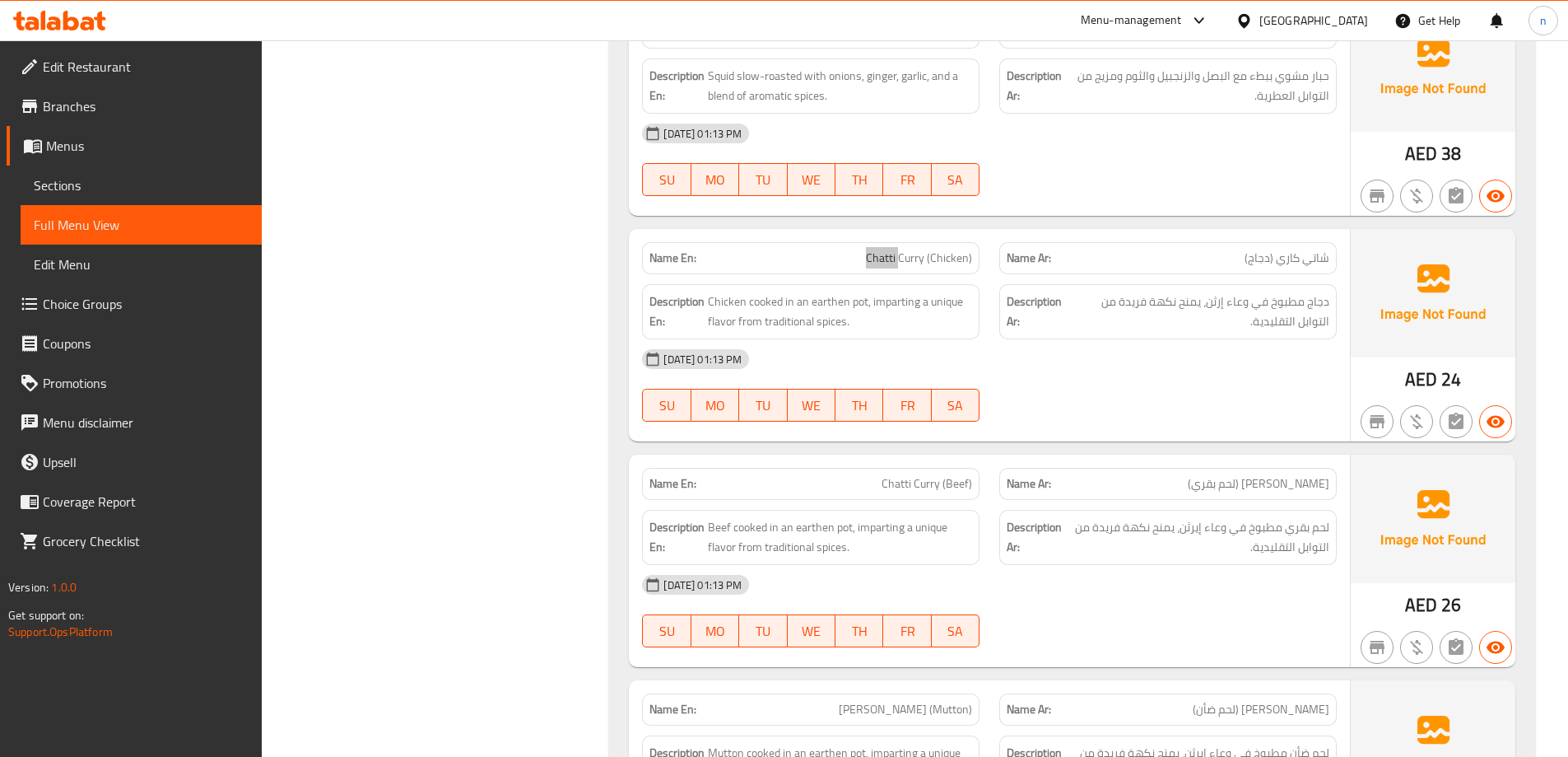
scroll to position [6753, 0]
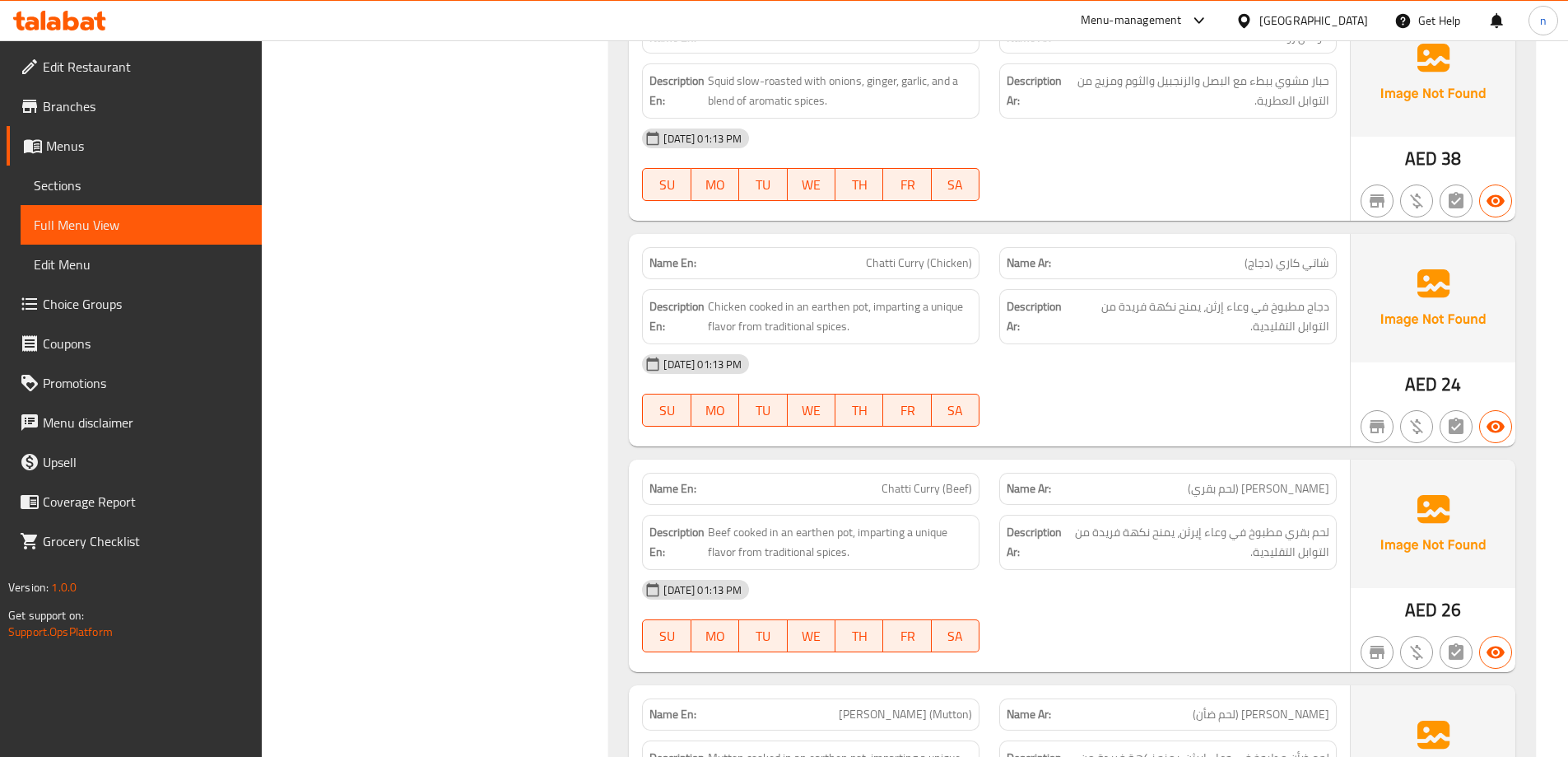
click at [938, 254] on span "Chatti Curry (Chicken)" at bounding box center [919, 263] width 106 height 17
copy span "Chatti Curry (Chicken)"
click at [1141, 356] on div "[DATE] 01:13 PM" at bounding box center [990, 364] width 715 height 39
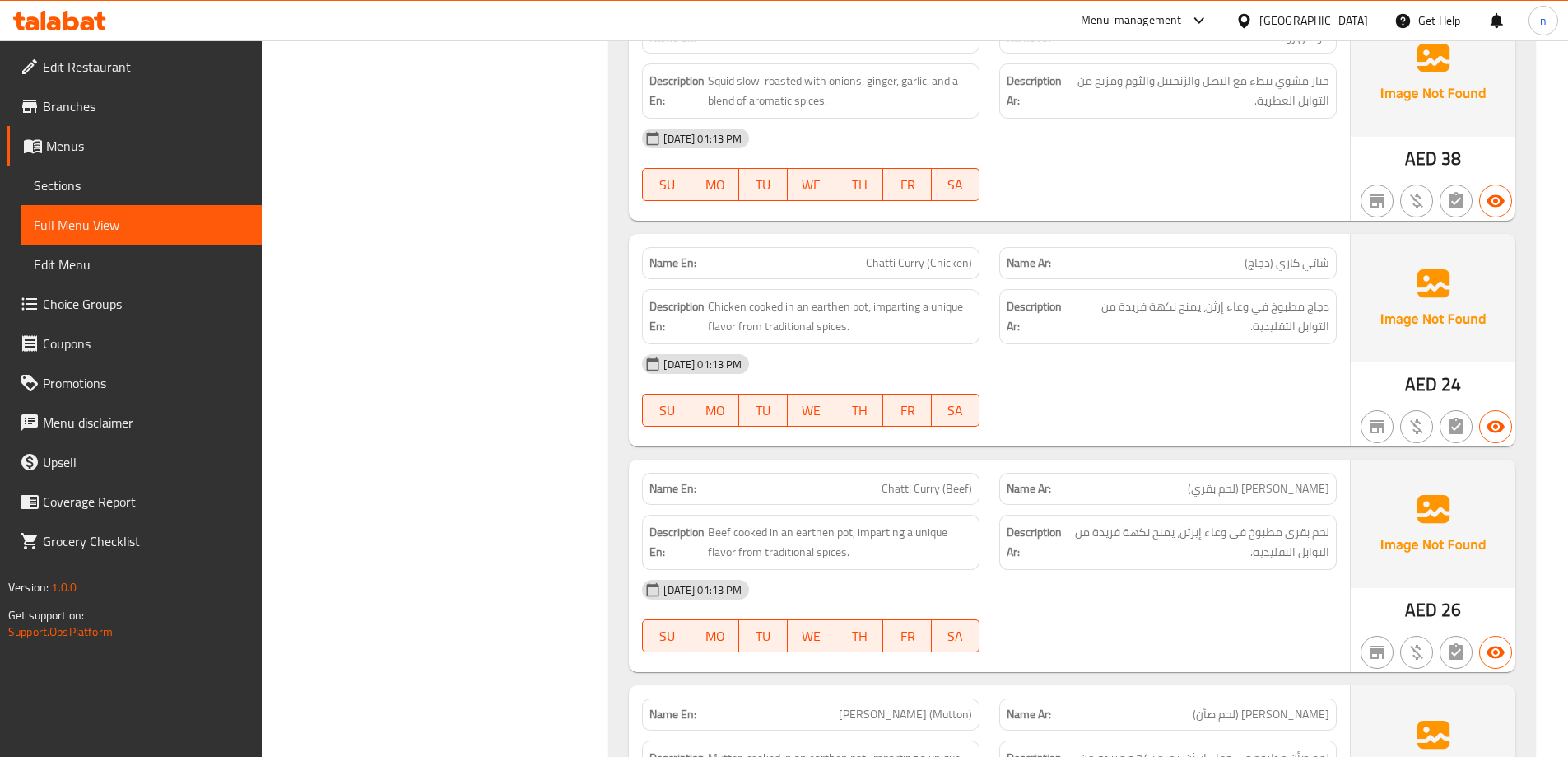
click at [937, 254] on span "Chatti Curry (Chicken)" at bounding box center [919, 263] width 106 height 17
copy span "Chatti Curry (Chicken)"
click at [1178, 417] on div at bounding box center [1168, 426] width 357 height 20
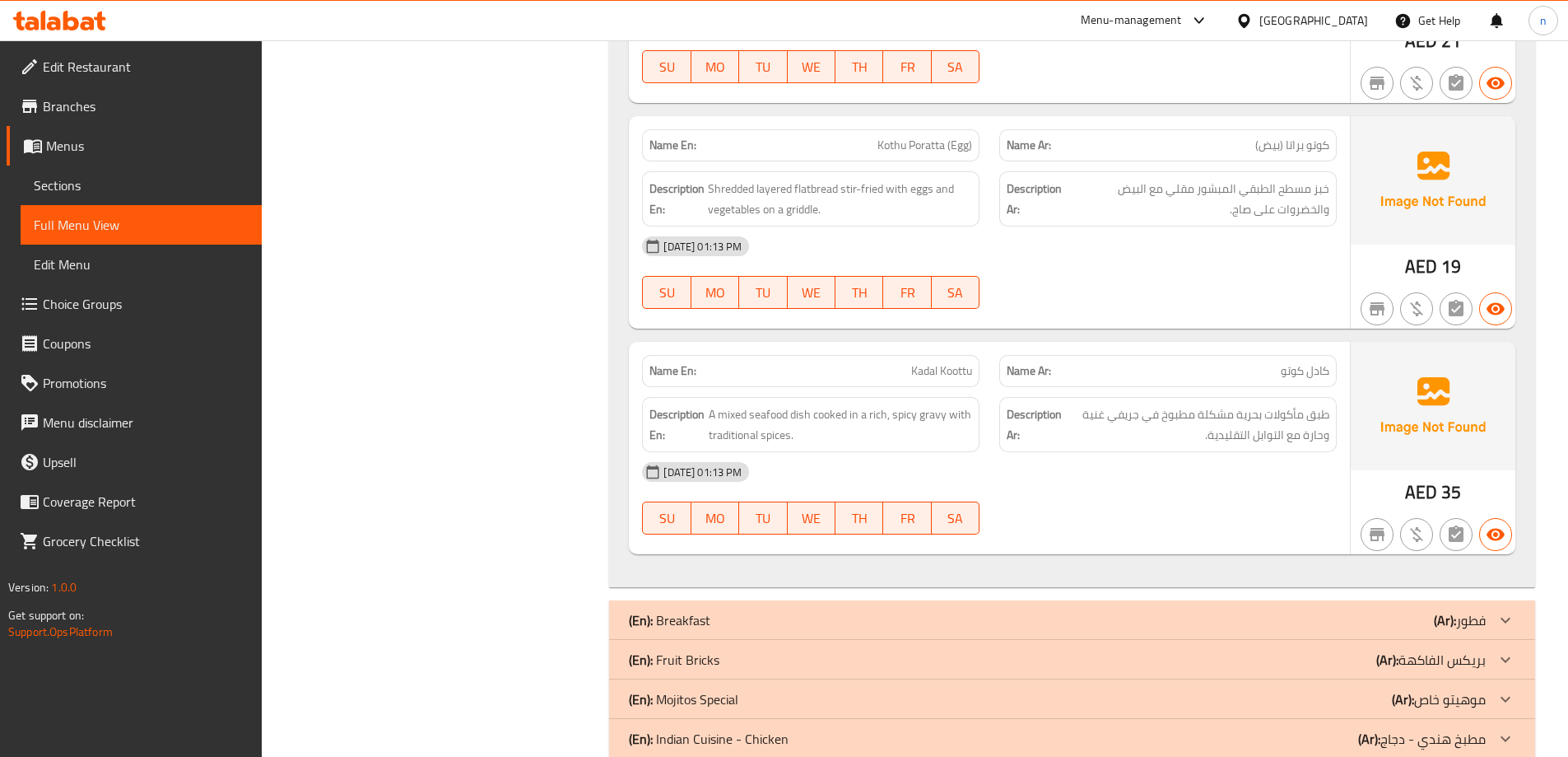
scroll to position [8977, 0]
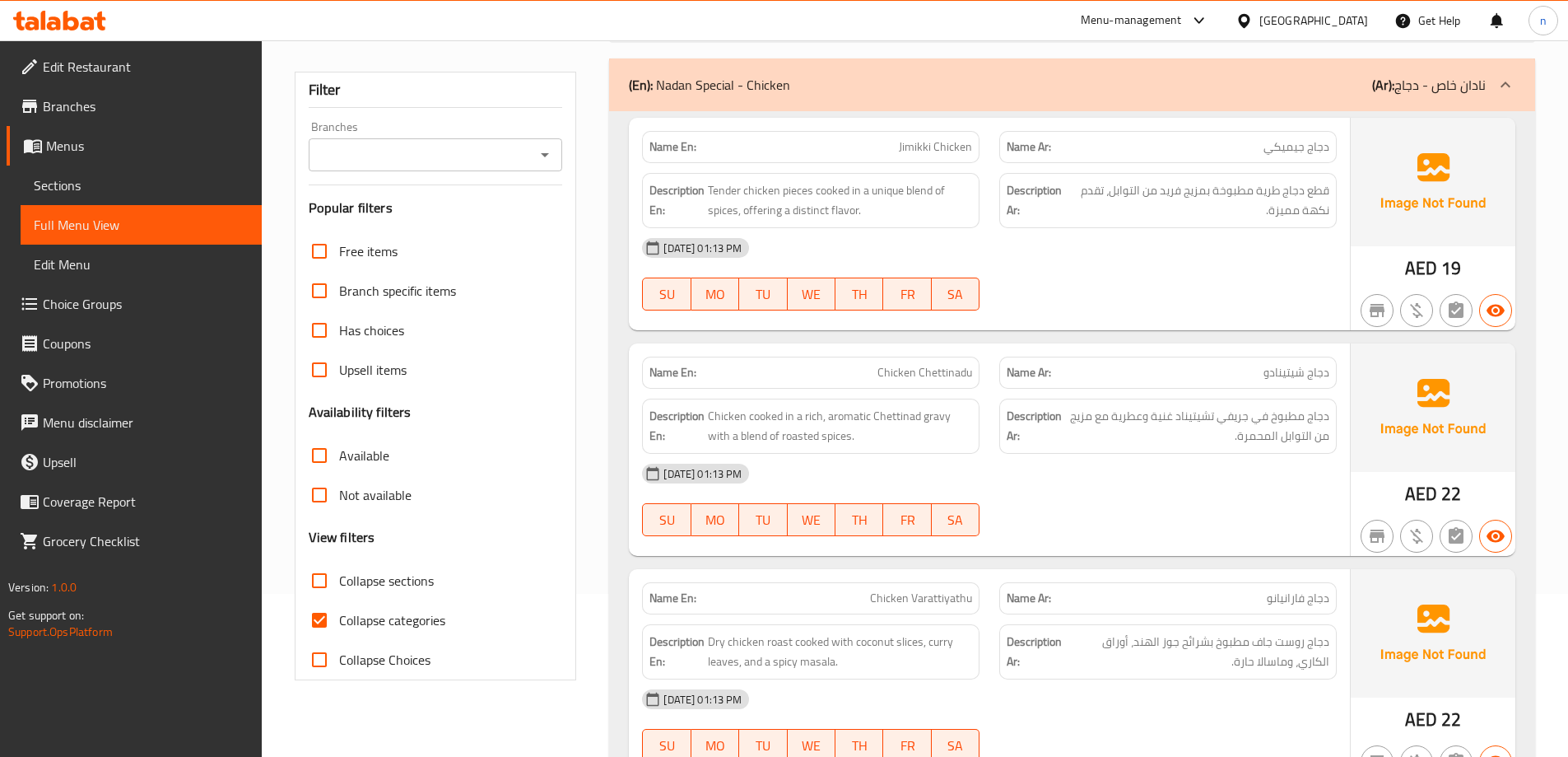
scroll to position [164, 0]
click at [322, 586] on input "Collapse sections" at bounding box center [319, 579] width 39 height 39
checkbox input "true"
click at [317, 607] on input "Collapse categories" at bounding box center [319, 618] width 39 height 39
checkbox input "false"
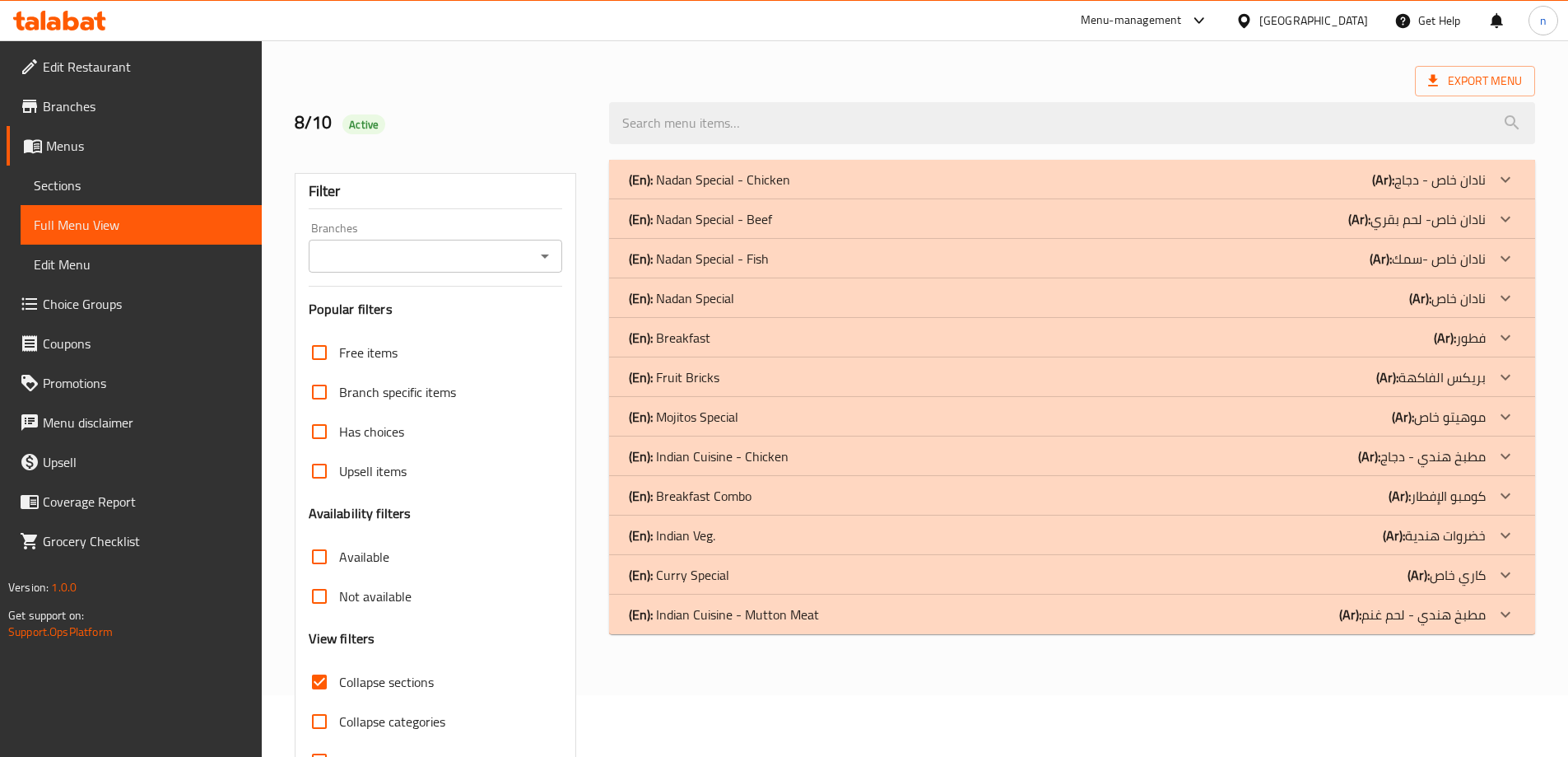
scroll to position [37, 0]
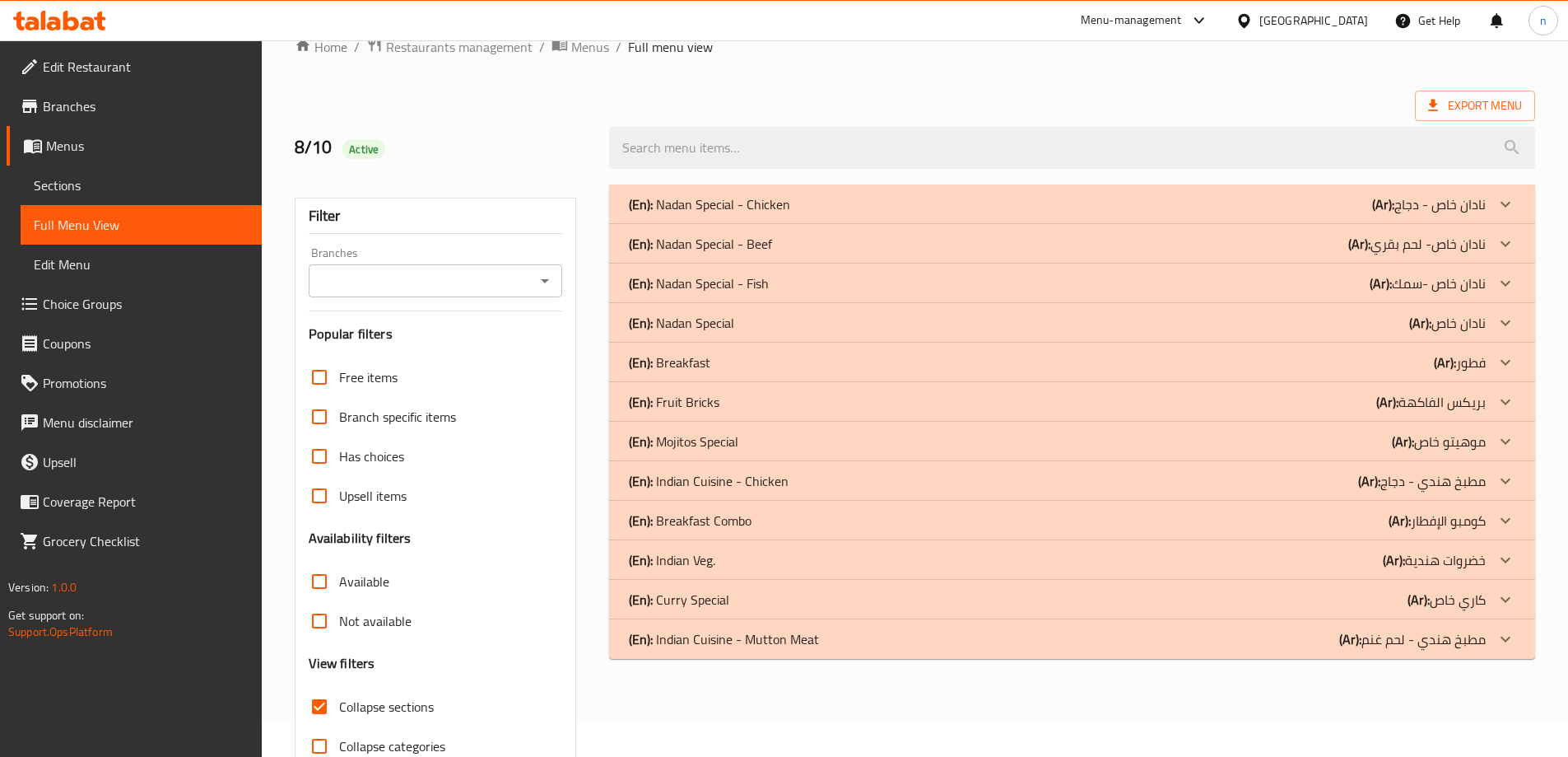
click at [1078, 204] on div "(En): Nadan Special - Chicken (Ar): نادان خاص - دجاج" at bounding box center [1057, 204] width 857 height 20
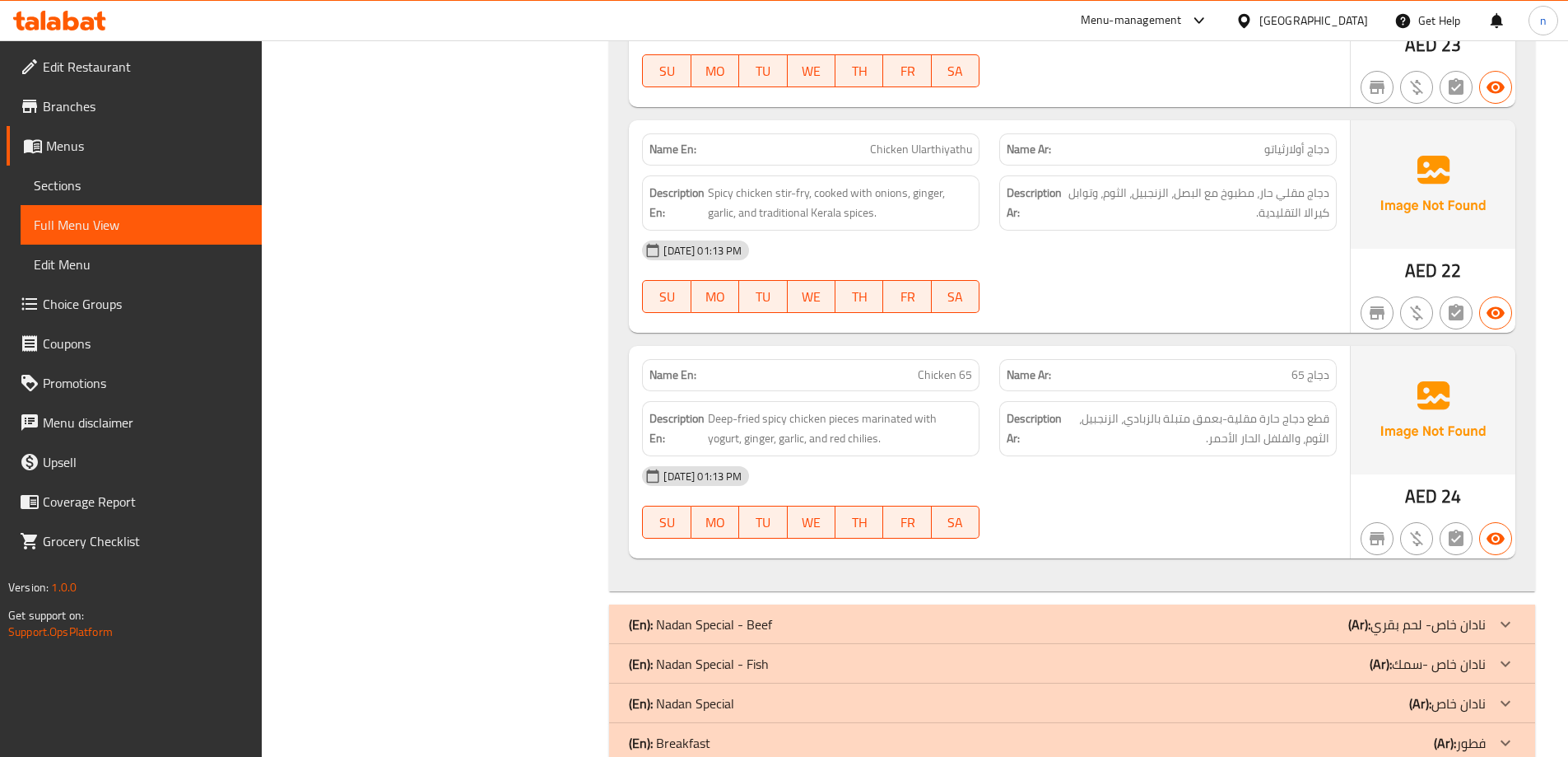
scroll to position [1378, 0]
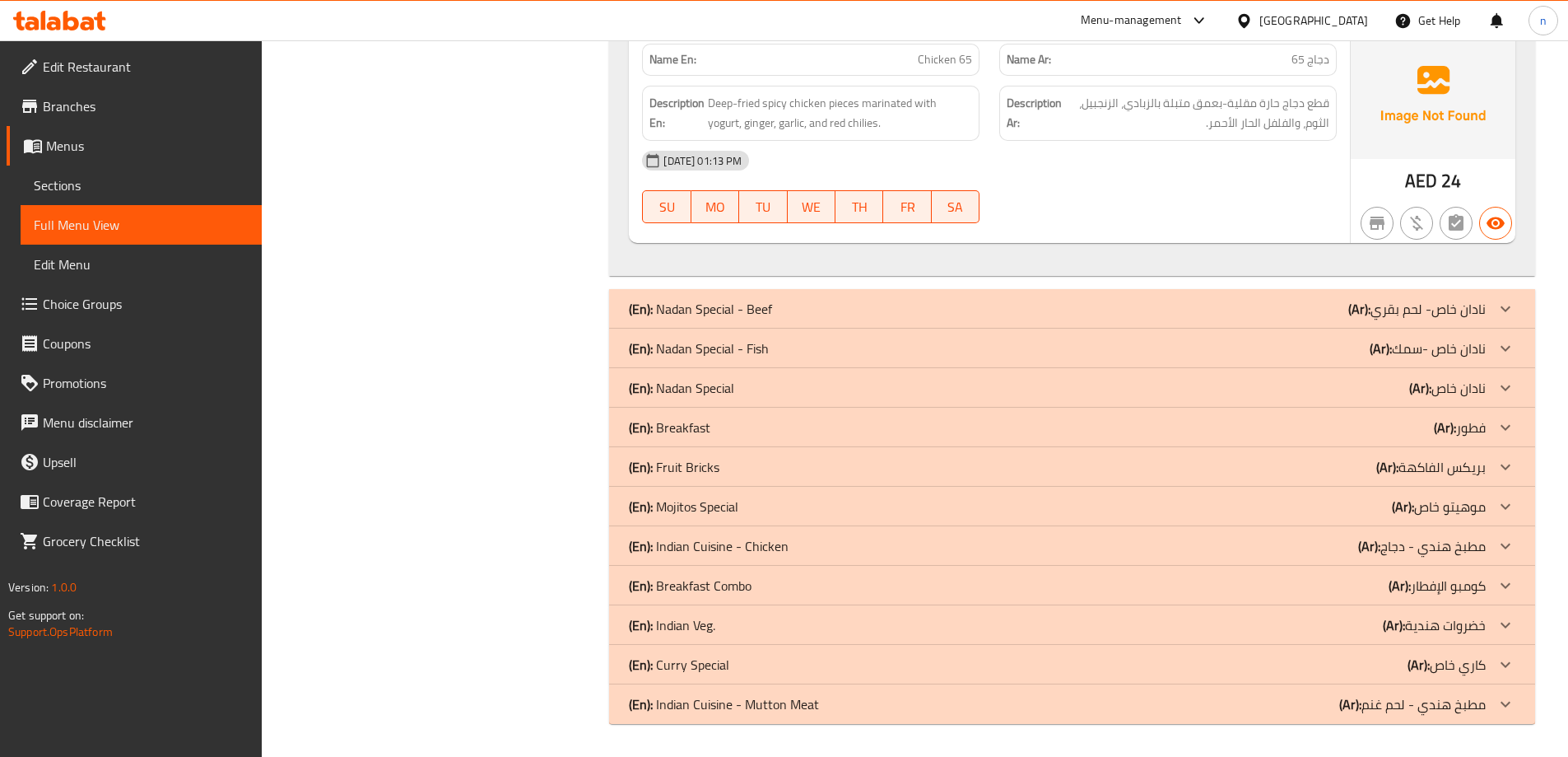
click at [1158, 312] on div "(En): Nadan Special - Beef (Ar): نادان خاص- لحم بقري" at bounding box center [1057, 309] width 857 height 20
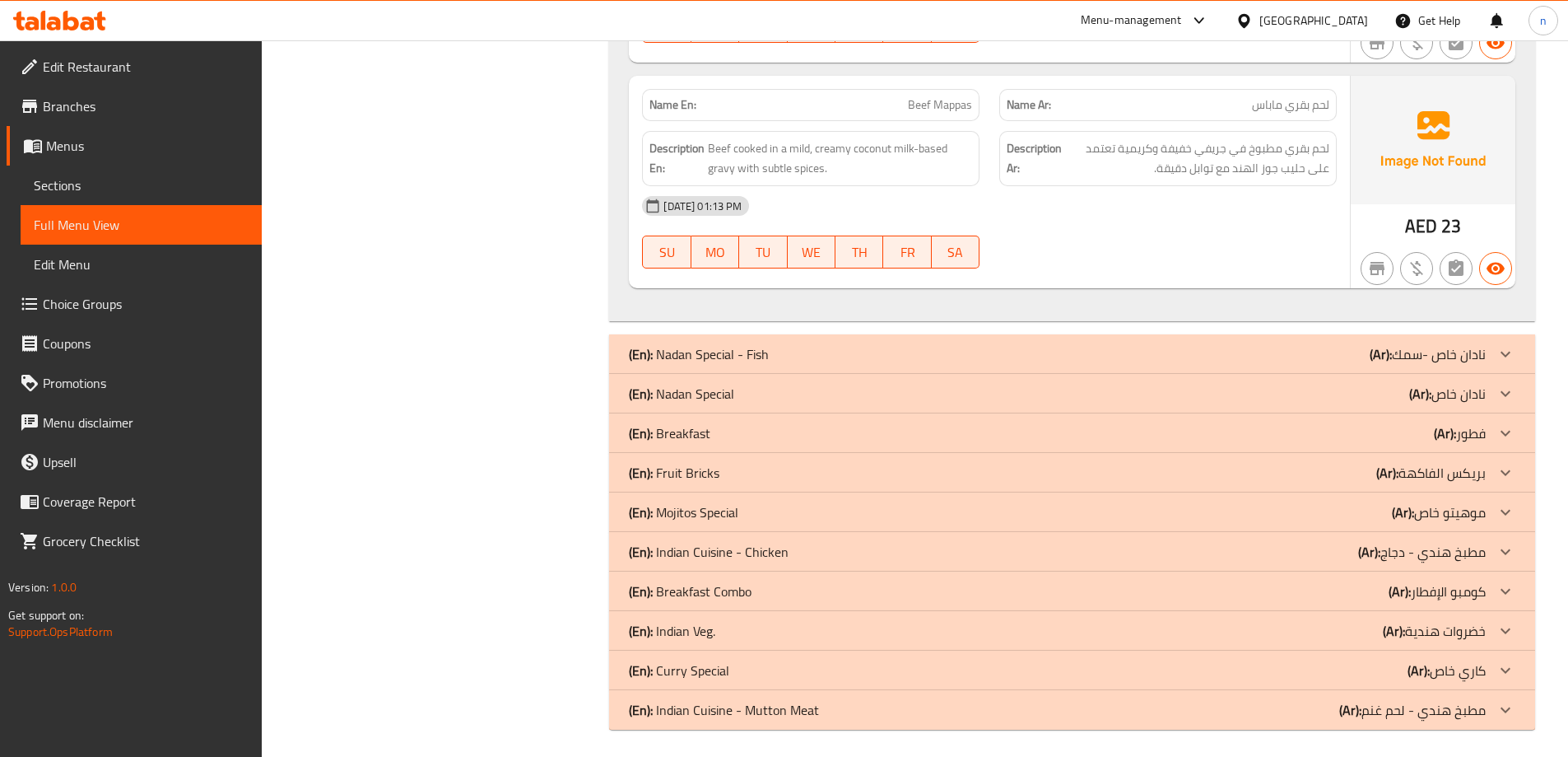
scroll to position [2560, 0]
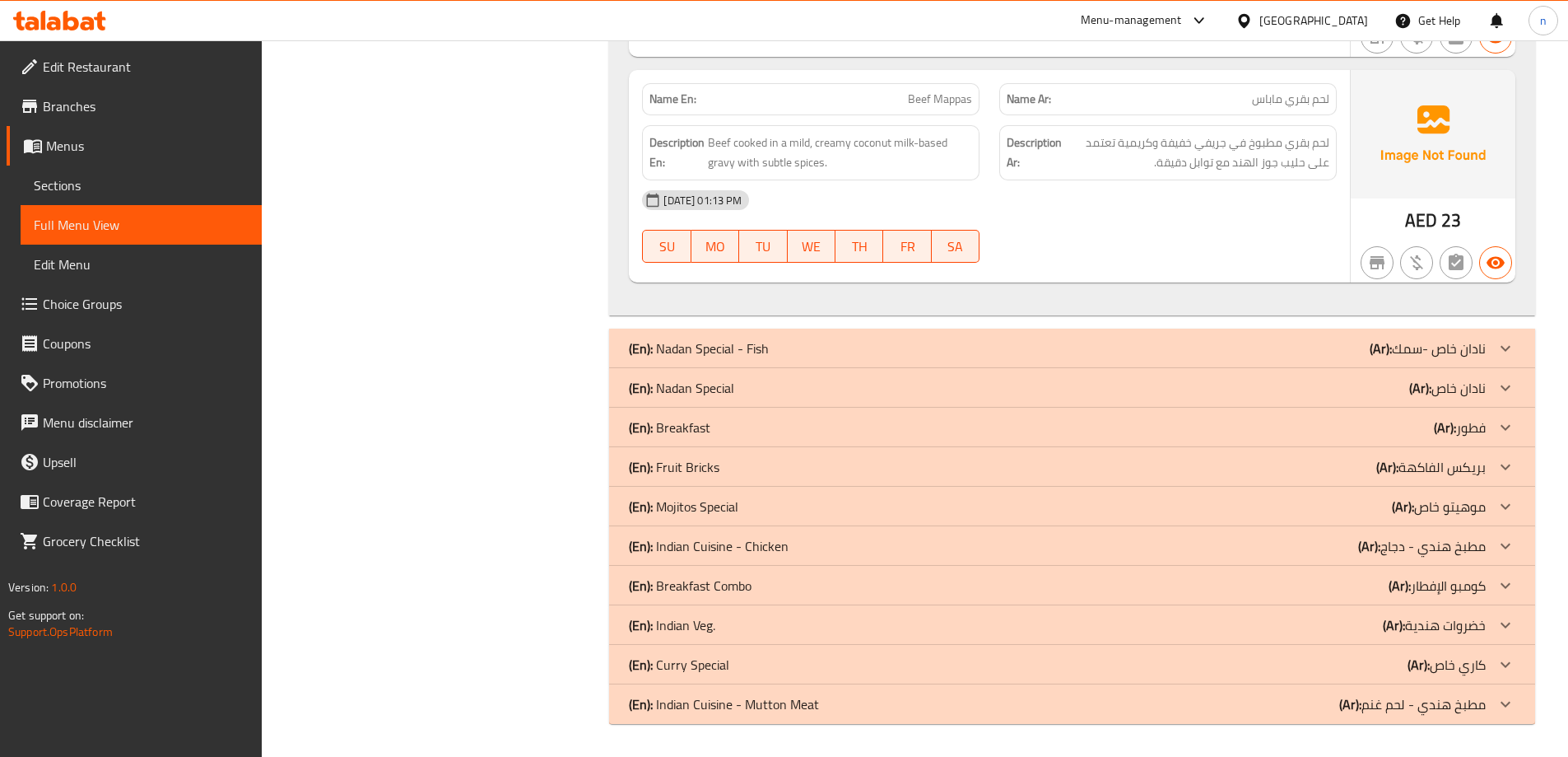
drag, startPoint x: 1084, startPoint y: 337, endPoint x: 1087, endPoint y: 350, distance: 13.3
click at [1084, 341] on div "(En): Nadan Special - Fish (Ar): نادان خاص -سمك" at bounding box center [1071, 348] width 926 height 39
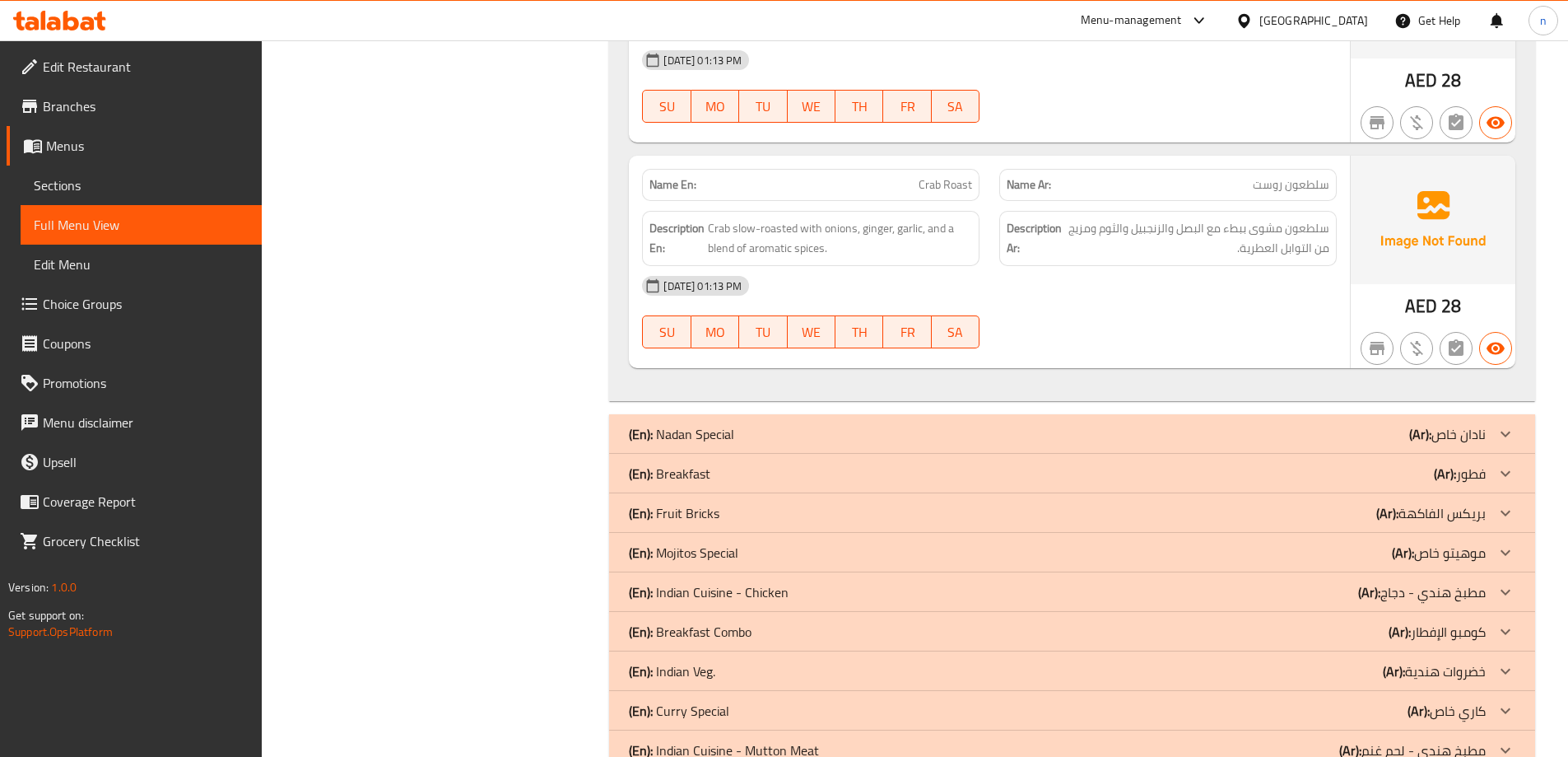
scroll to position [5637, 0]
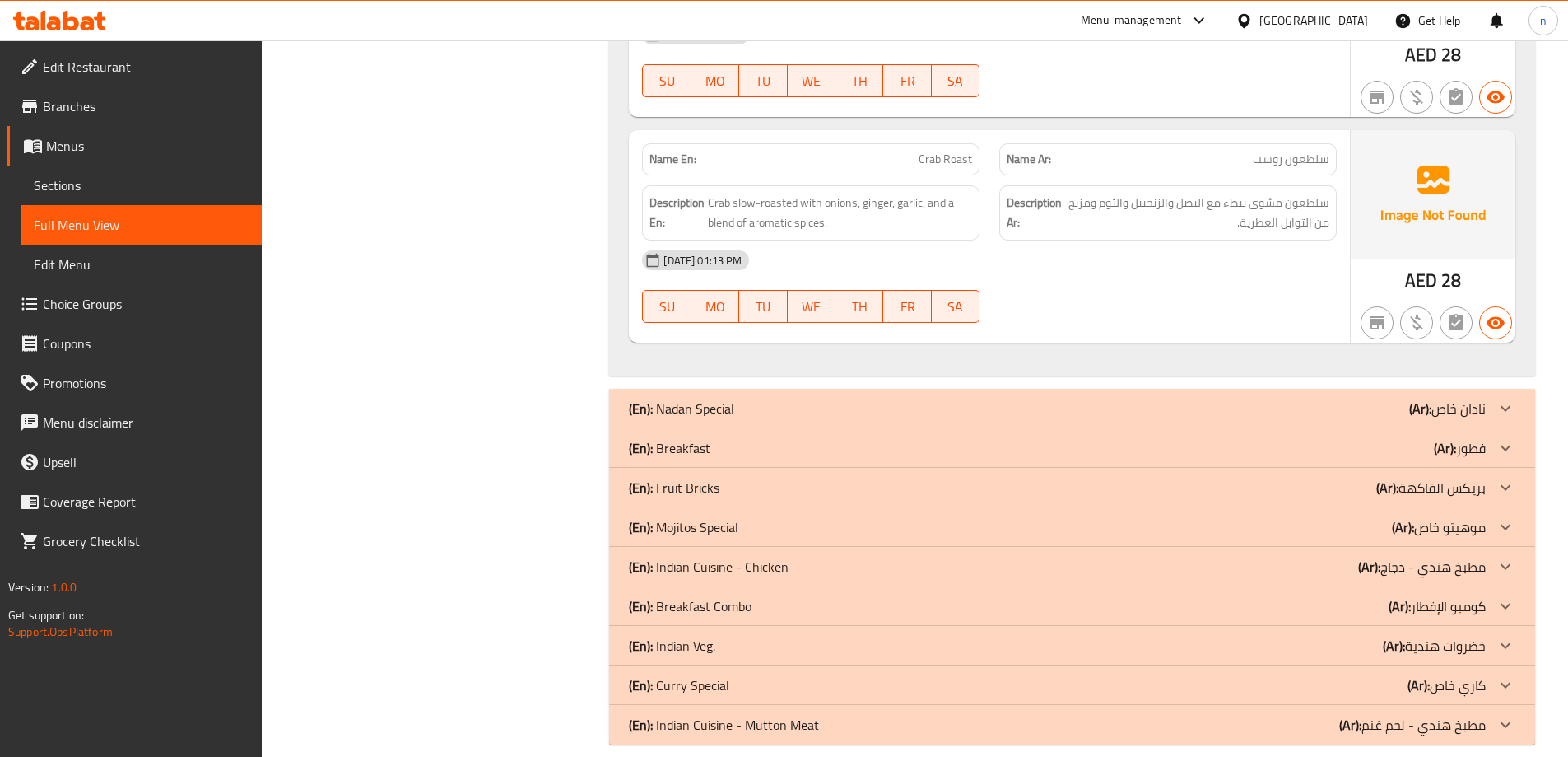
click at [1172, 399] on div "(En): Nadan Special (Ar): نادان خاص" at bounding box center [1057, 408] width 857 height 20
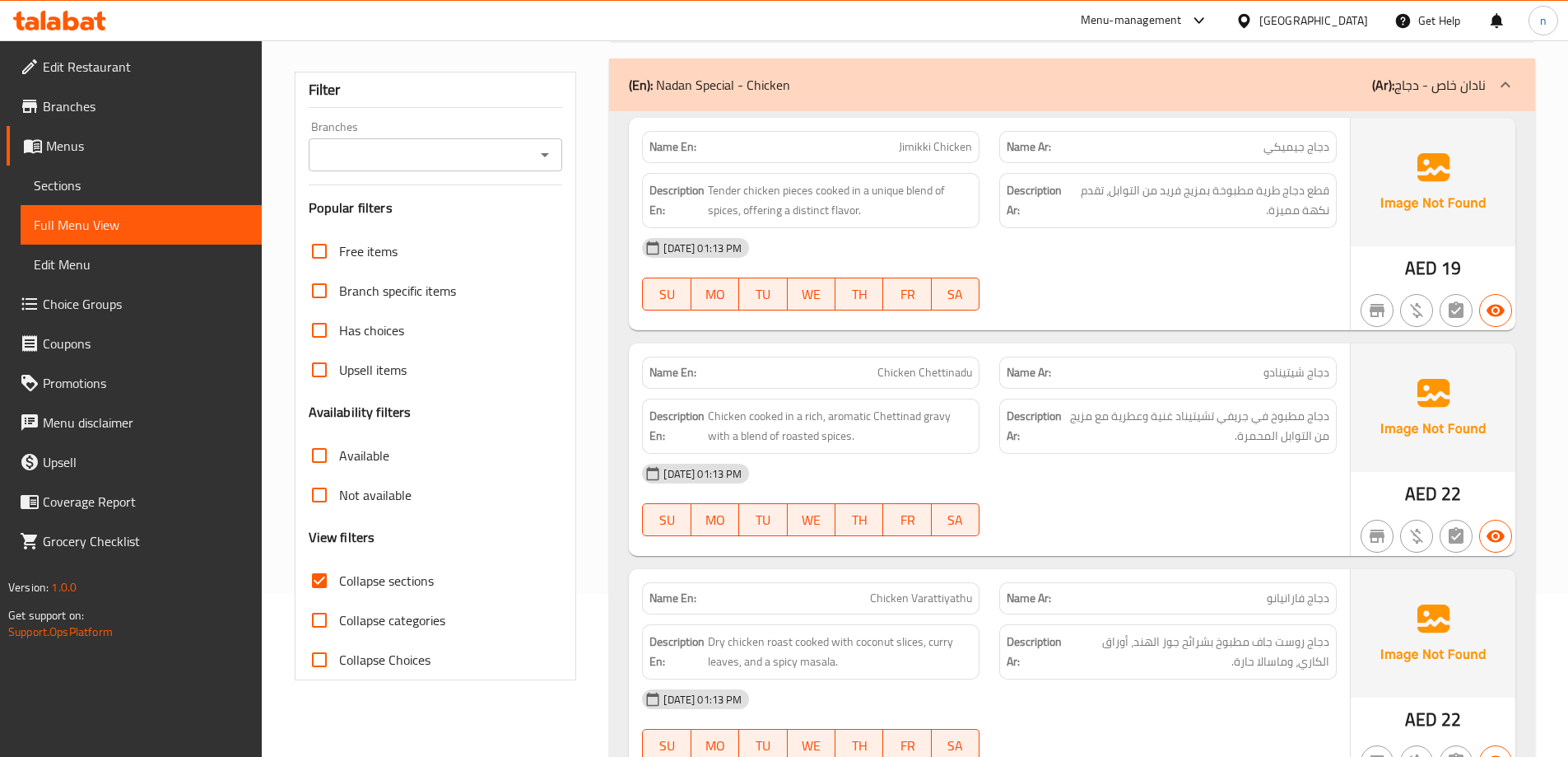
scroll to position [0, 0]
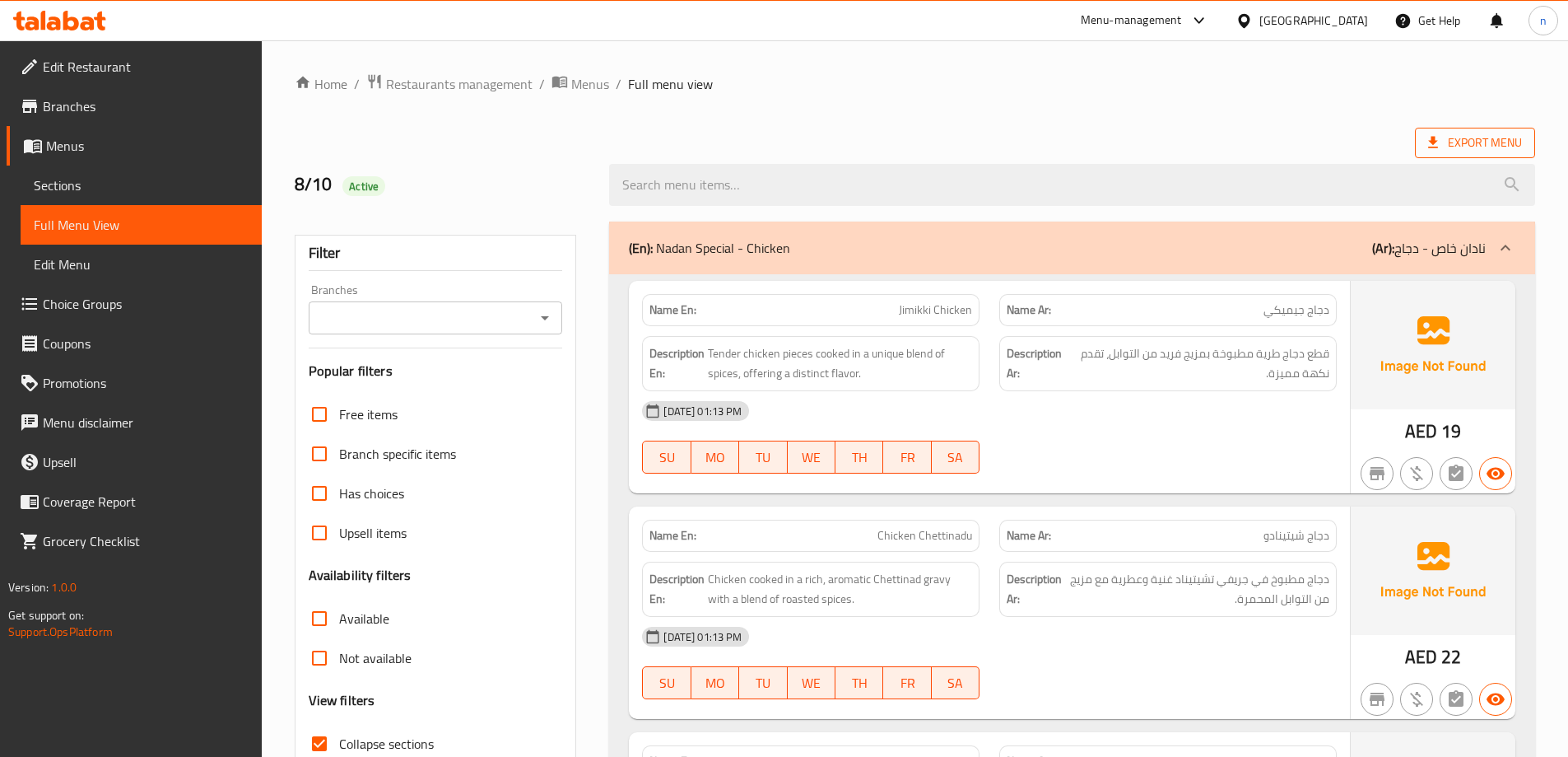
click at [1473, 145] on span "Export Menu" at bounding box center [1475, 143] width 94 height 21
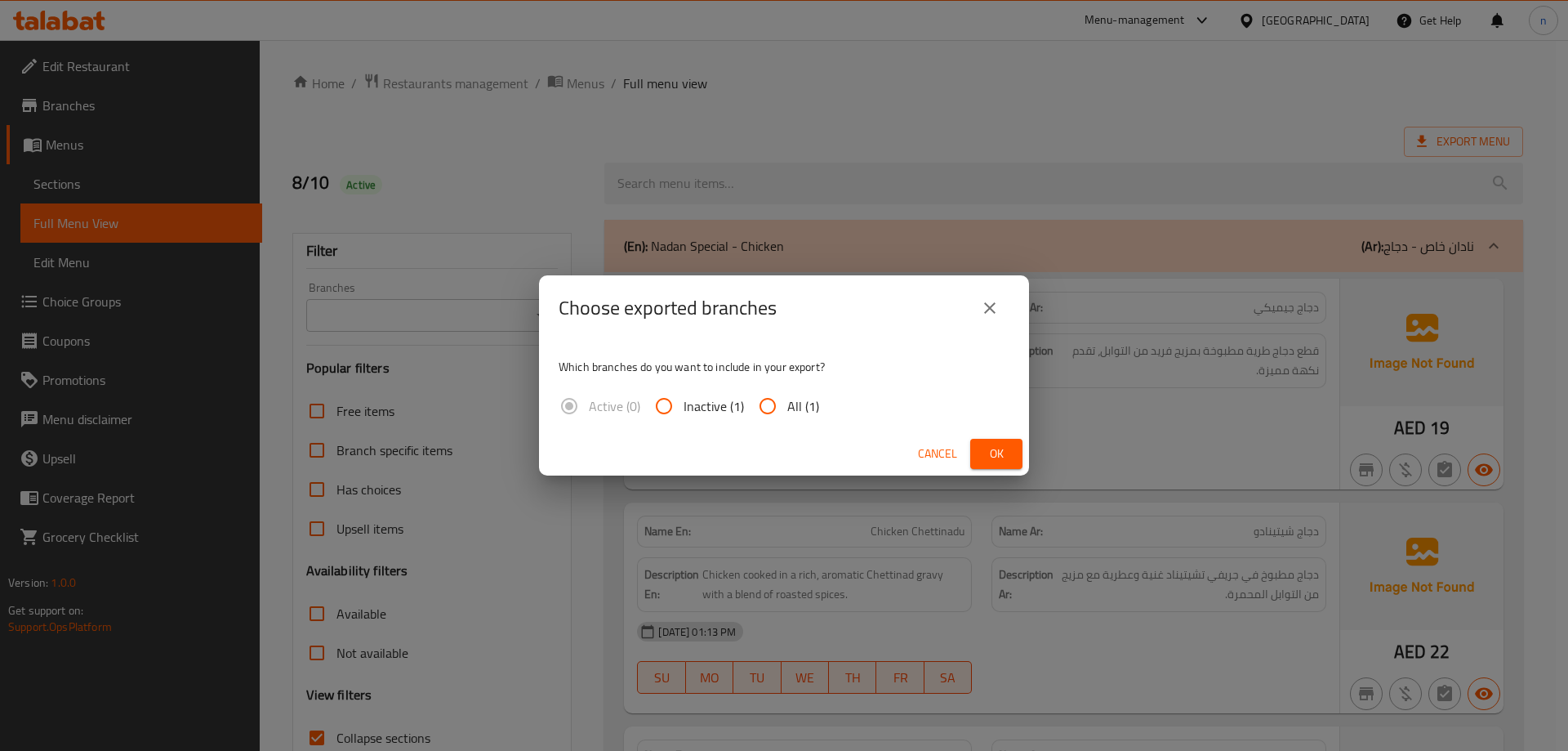
drag, startPoint x: 760, startPoint y: 406, endPoint x: 858, endPoint y: 426, distance: 100.0
click at [765, 408] on input "All (1)" at bounding box center [767, 406] width 39 height 39
radio input "true"
click at [990, 451] on span "Ok" at bounding box center [997, 454] width 26 height 21
